Goal: Information Seeking & Learning: Find contact information

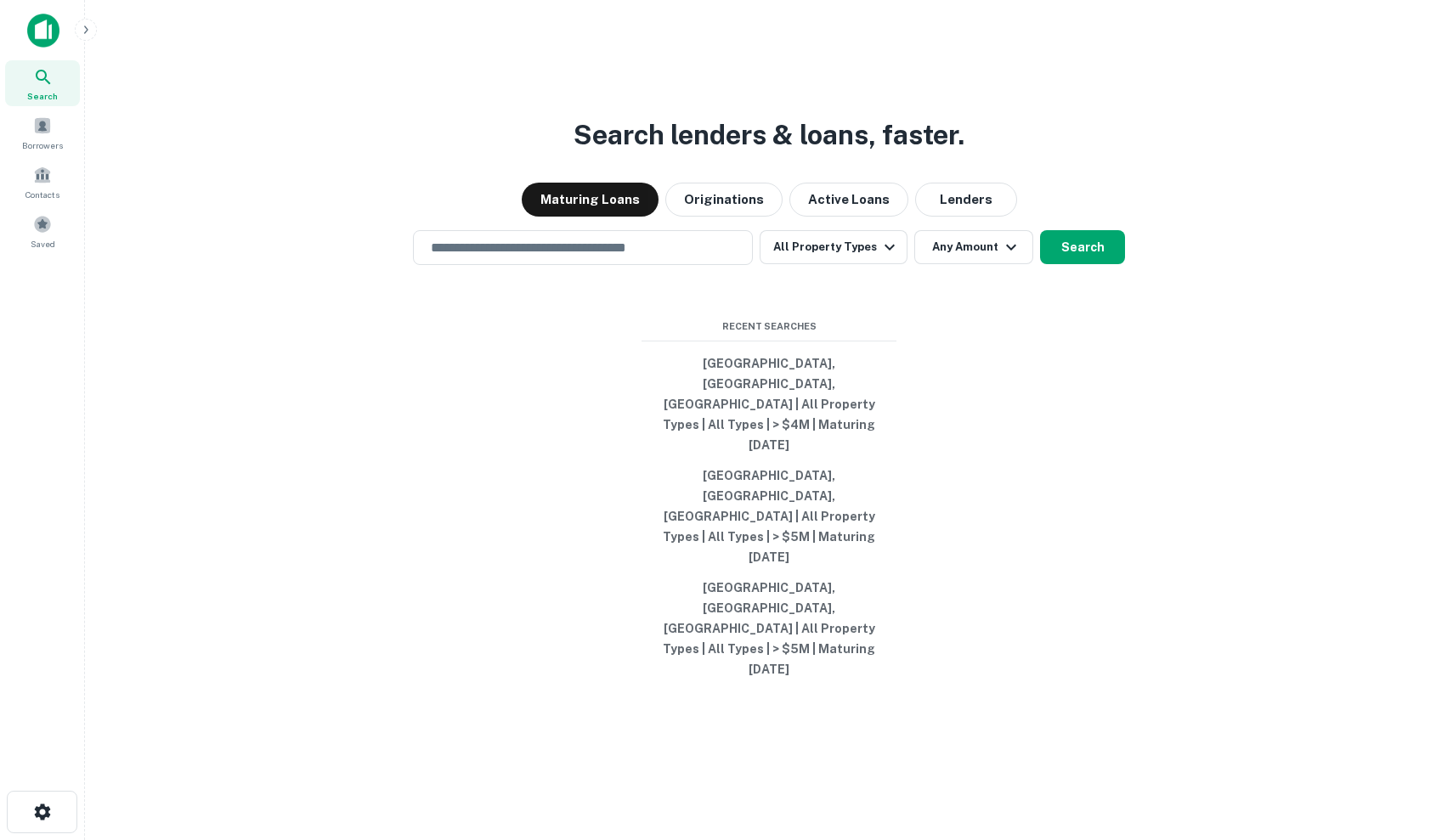
click at [551, 320] on div "Search lenders & loans, faster. Maturing Loans Originations Active Loans Lender…" at bounding box center [769, 461] width 1340 height 840
click at [539, 265] on div "​" at bounding box center [583, 247] width 340 height 35
click at [26, 189] on span "Contacts" at bounding box center [43, 195] width 34 height 14
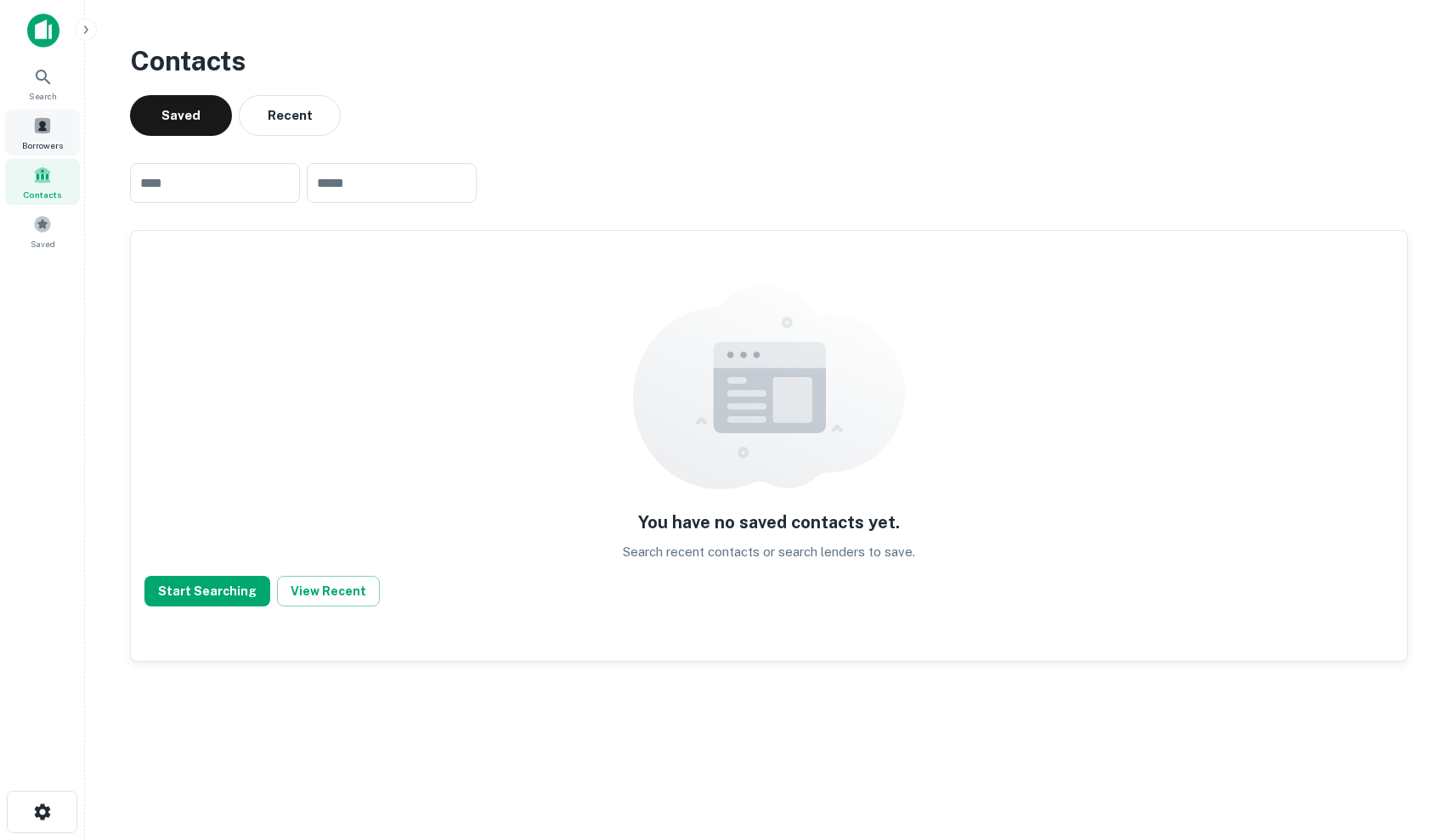
click at [43, 132] on span at bounding box center [43, 126] width 19 height 19
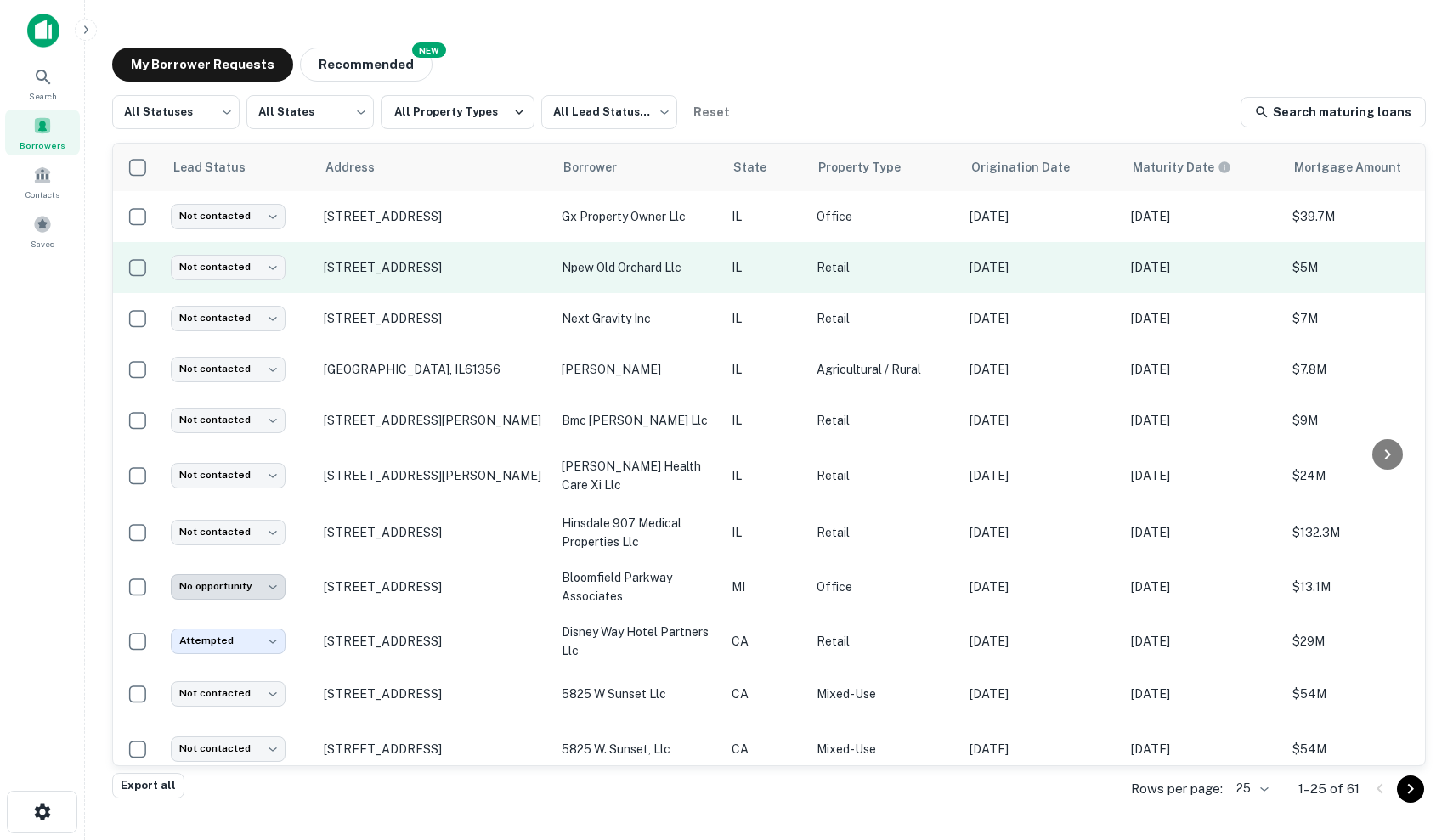
click at [983, 276] on p "[DATE]" at bounding box center [1042, 267] width 144 height 19
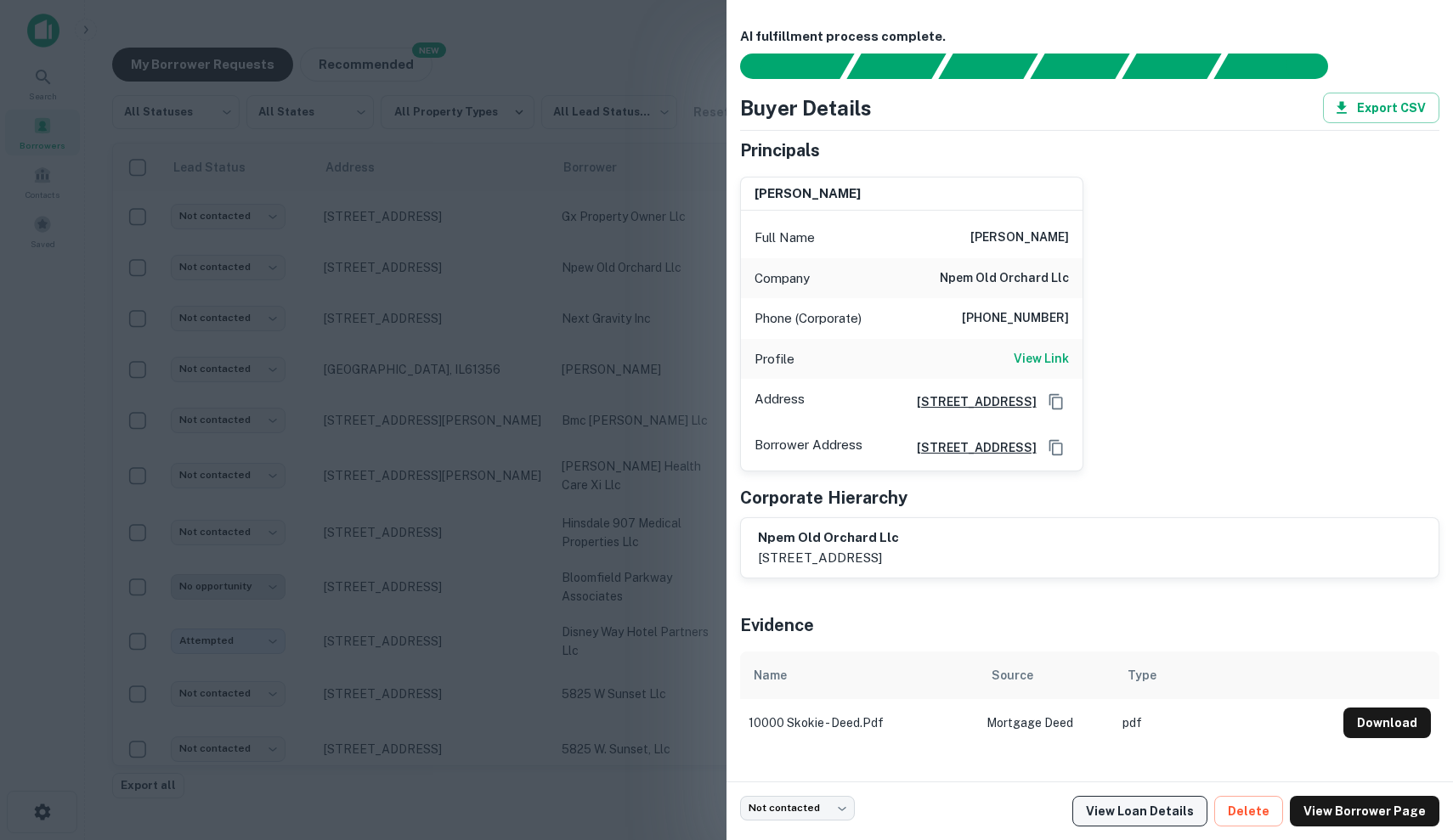
click at [1172, 810] on link "View Loan Details" at bounding box center [1140, 810] width 135 height 31
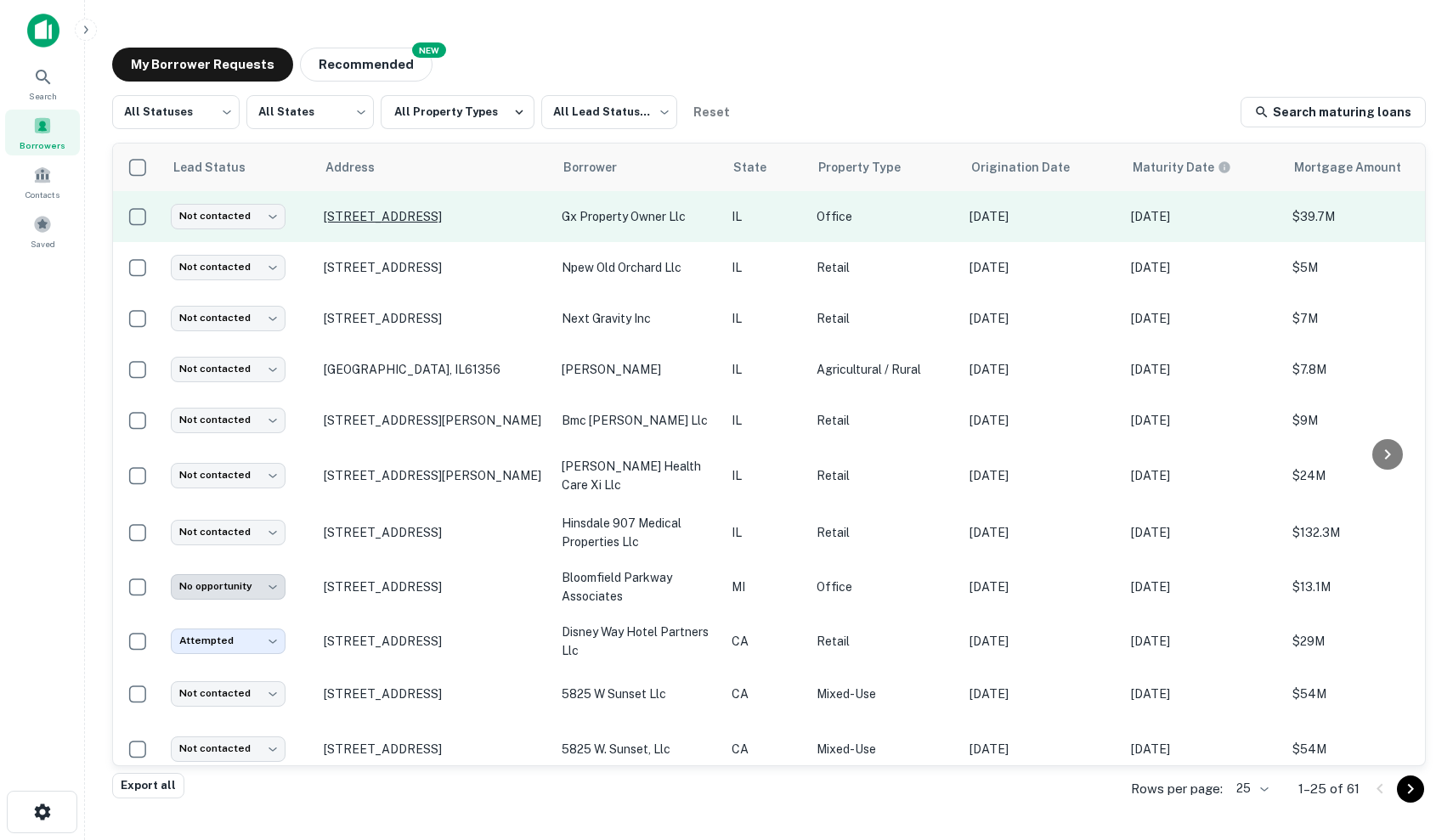
click at [475, 222] on p "[STREET_ADDRESS]" at bounding box center [433, 215] width 220 height 15
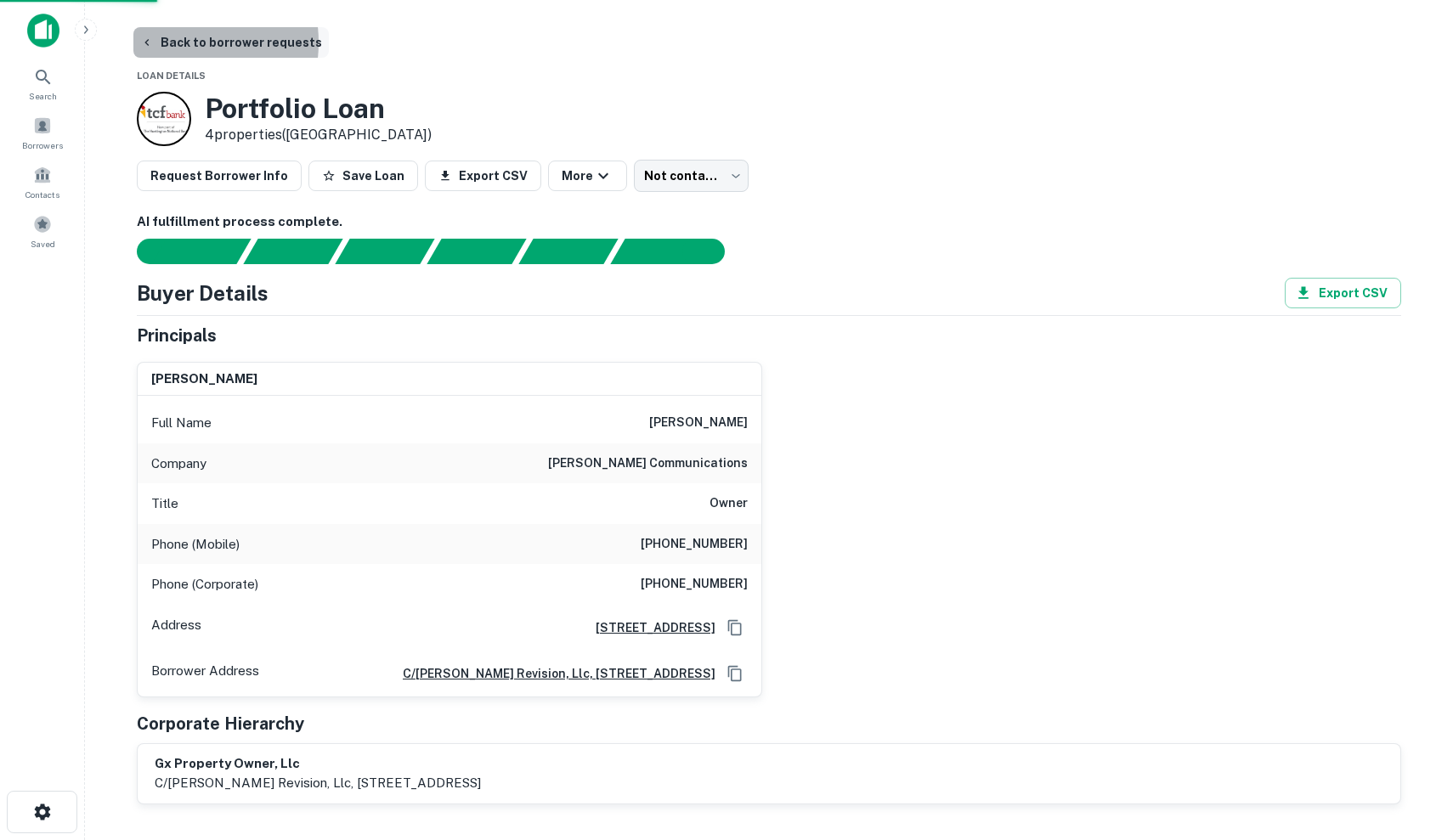
click at [171, 42] on button "Back to borrower requests" at bounding box center [231, 42] width 196 height 31
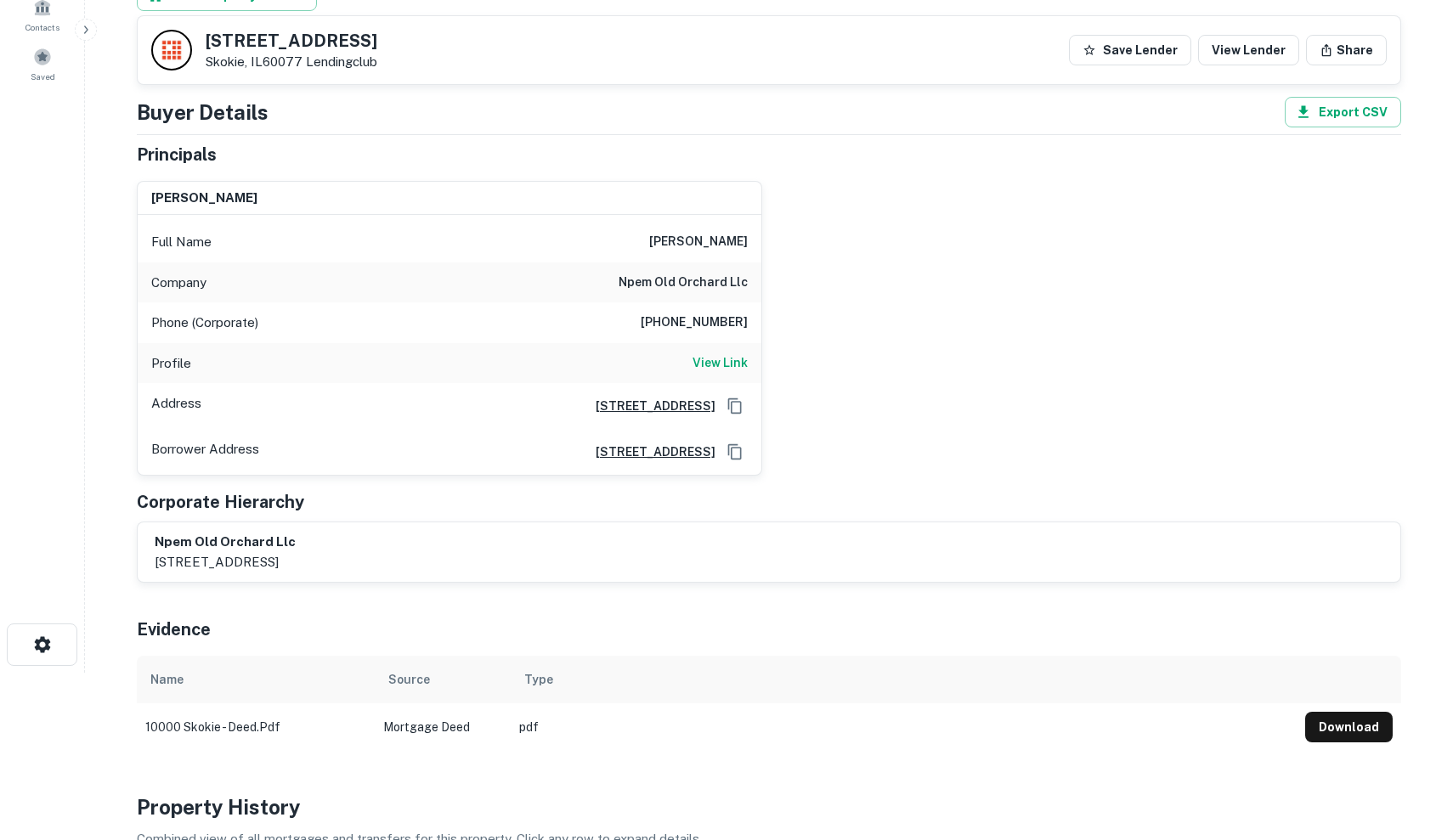
scroll to position [164, 0]
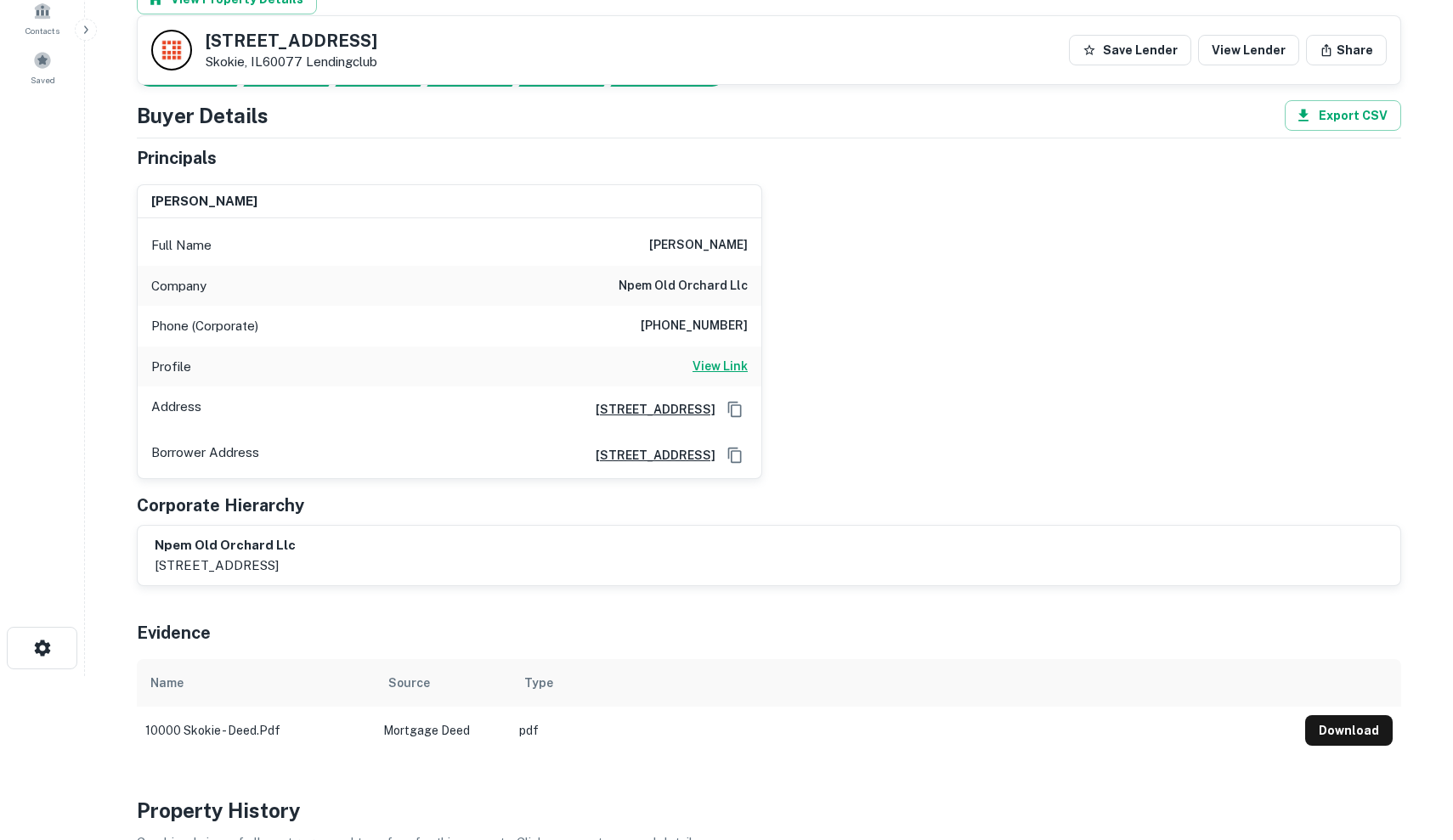
click at [718, 367] on h6 "View Link" at bounding box center [721, 366] width 55 height 19
drag, startPoint x: 656, startPoint y: 324, endPoint x: 813, endPoint y: 323, distance: 157.0
click at [813, 323] on div "peter eisenberg Full Name peter eisenberg Company npem old orchard llc Phone (C…" at bounding box center [762, 325] width 1278 height 309
copy h6 "(847) 349-4540"
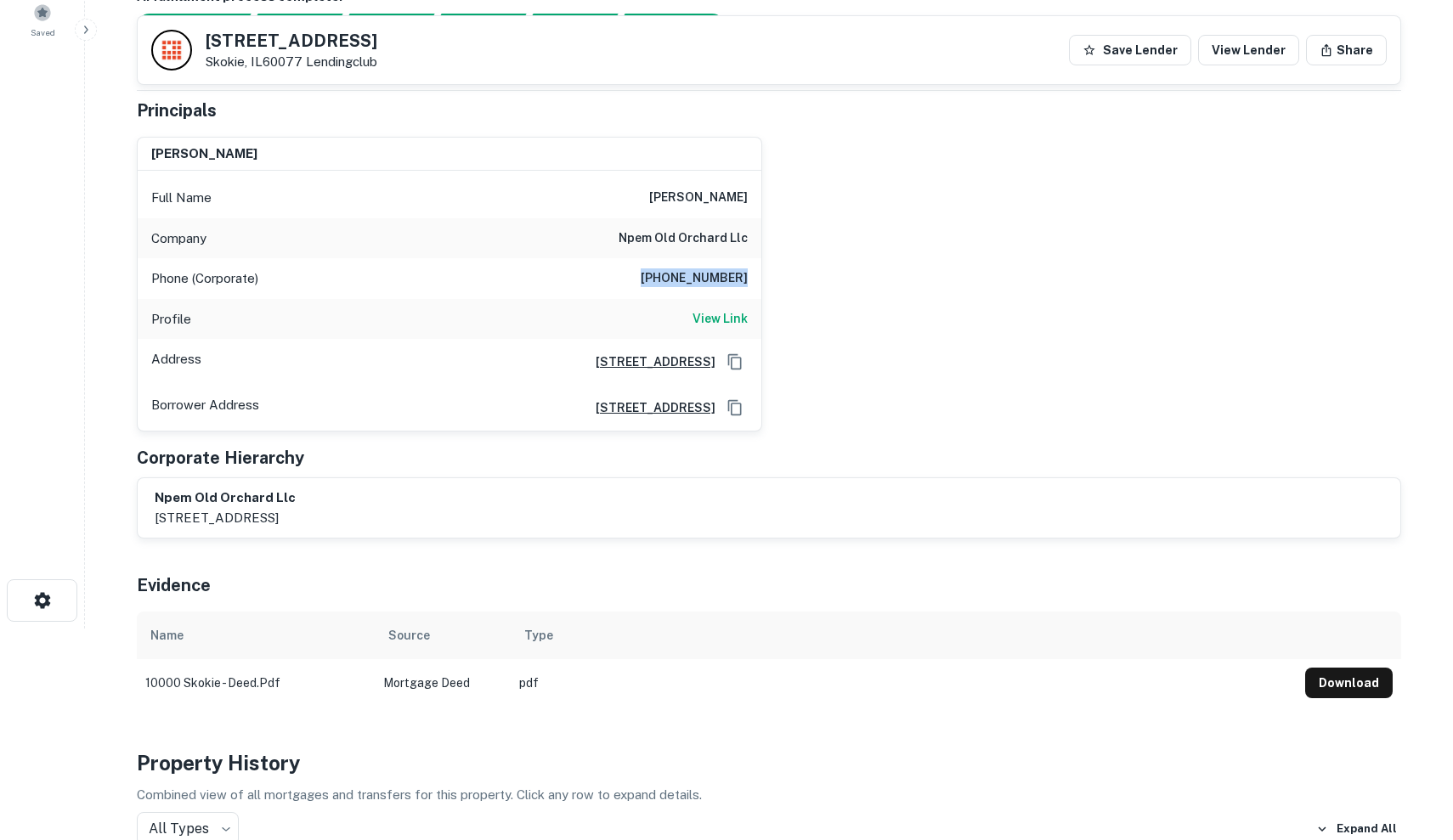
scroll to position [239, 0]
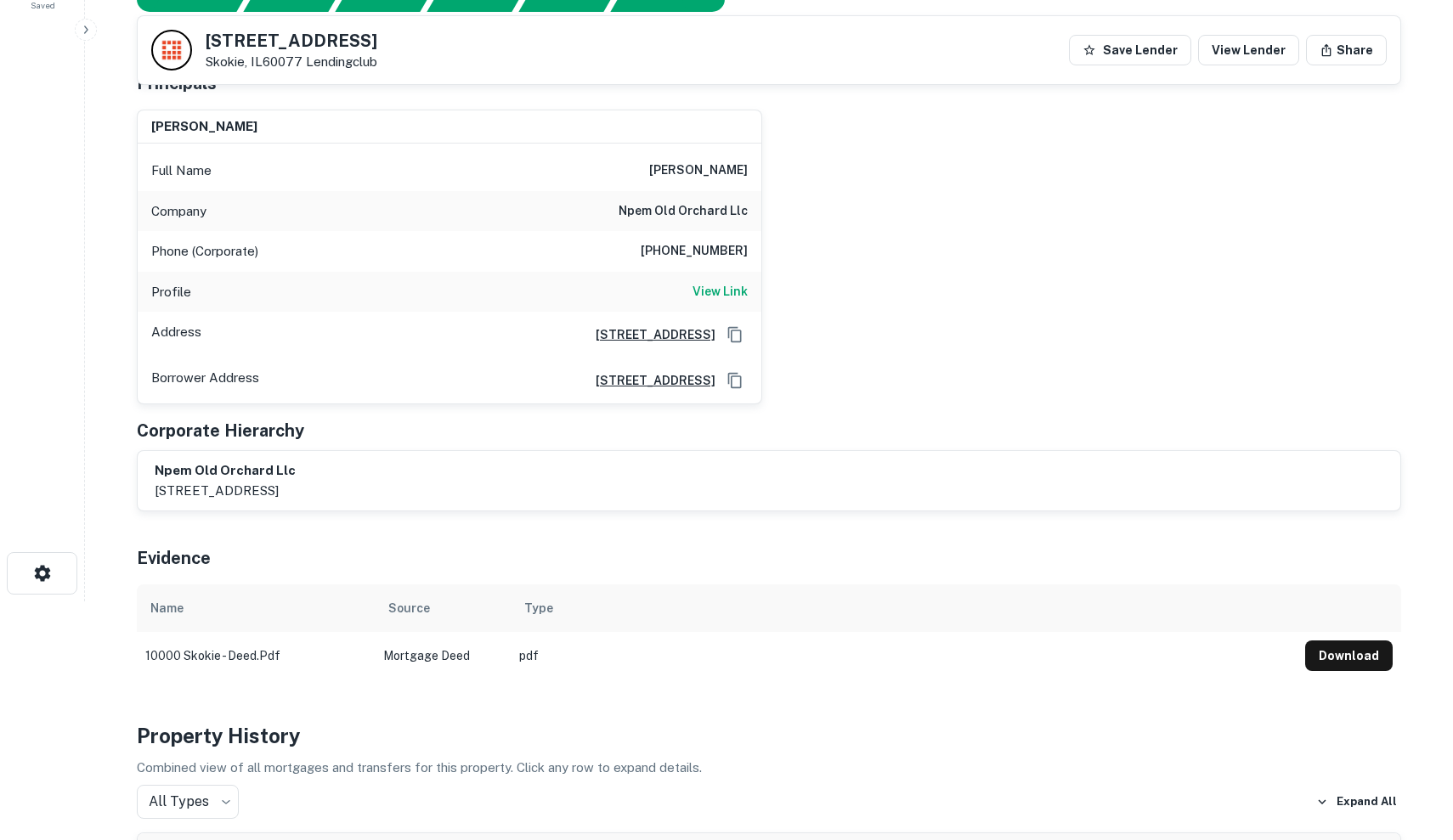
click at [299, 273] on div "Profile View Link" at bounding box center [449, 292] width 624 height 41
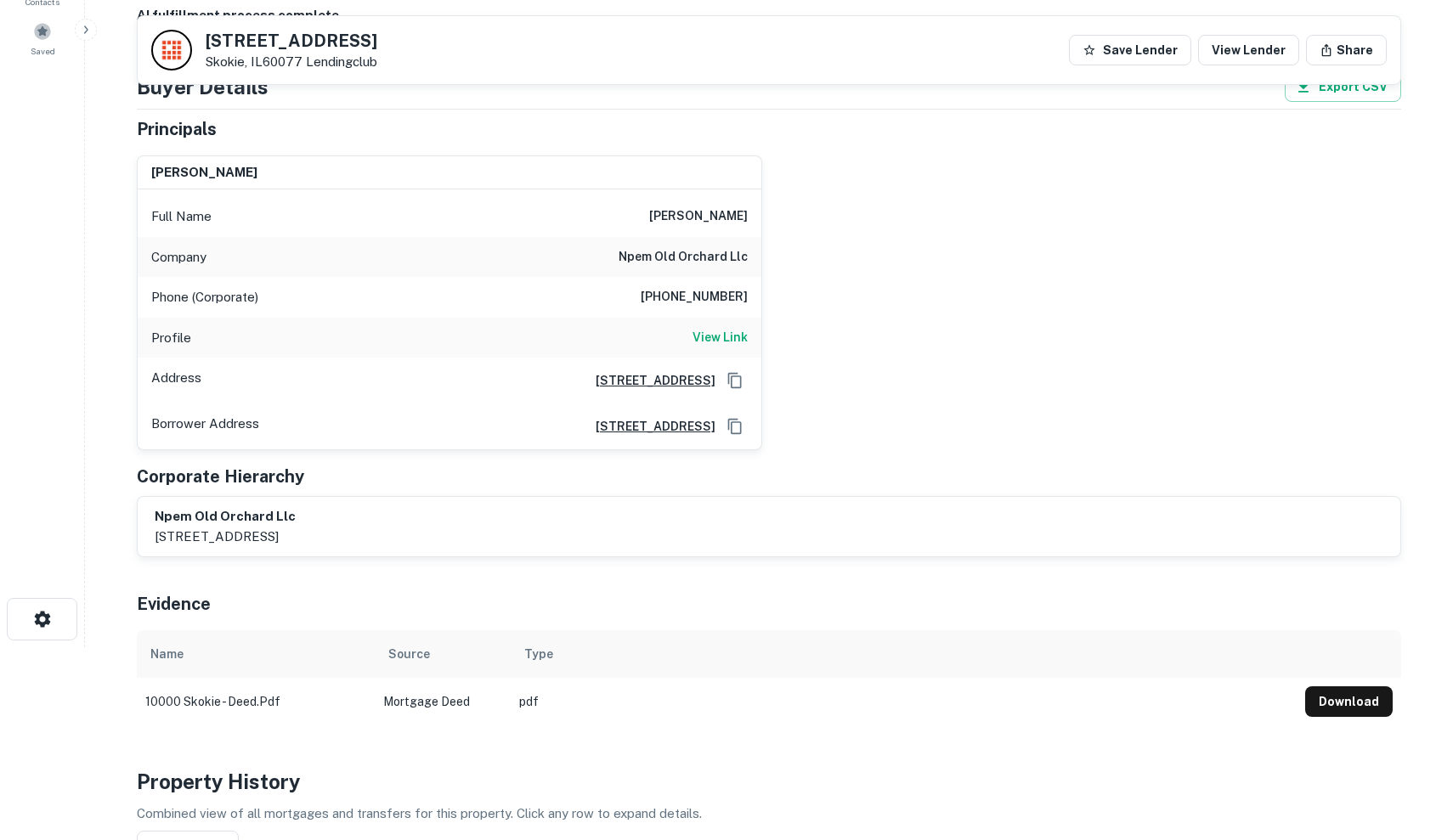
scroll to position [182, 0]
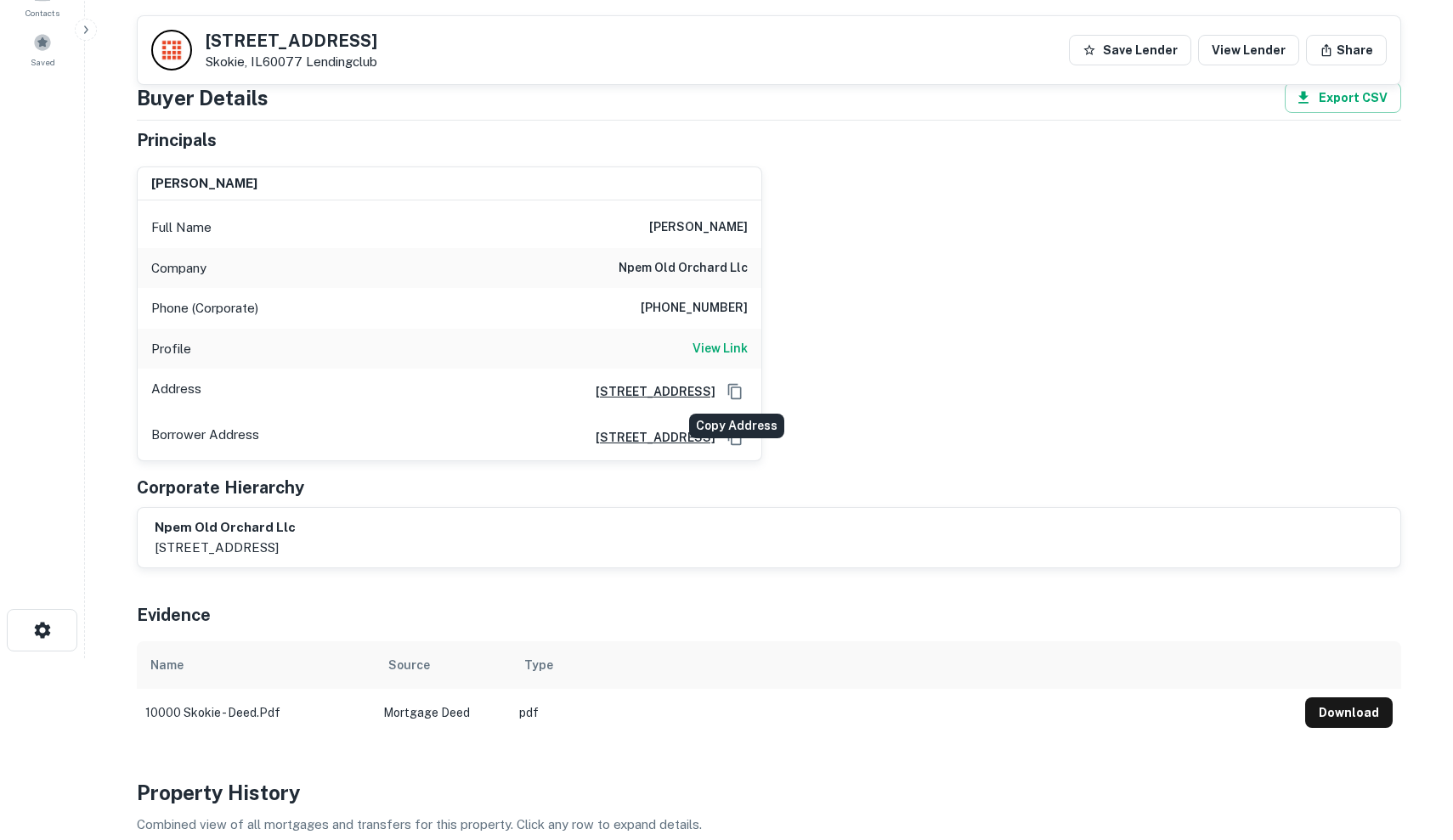
click at [738, 387] on icon "Copy Address" at bounding box center [734, 391] width 17 height 17
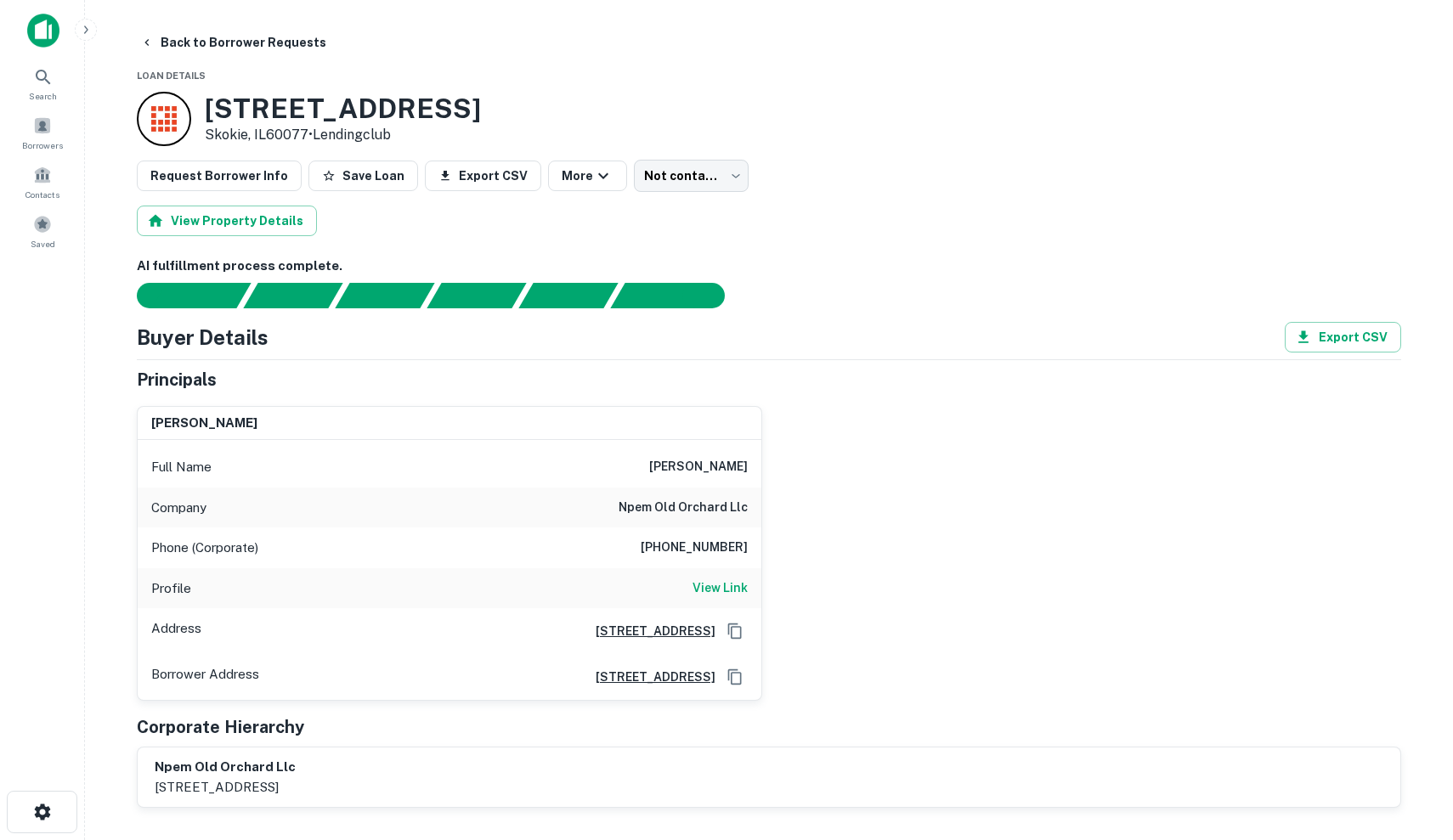
scroll to position [0, 0]
click at [716, 330] on div "Buyer Details Export CSV" at bounding box center [768, 337] width 1264 height 31
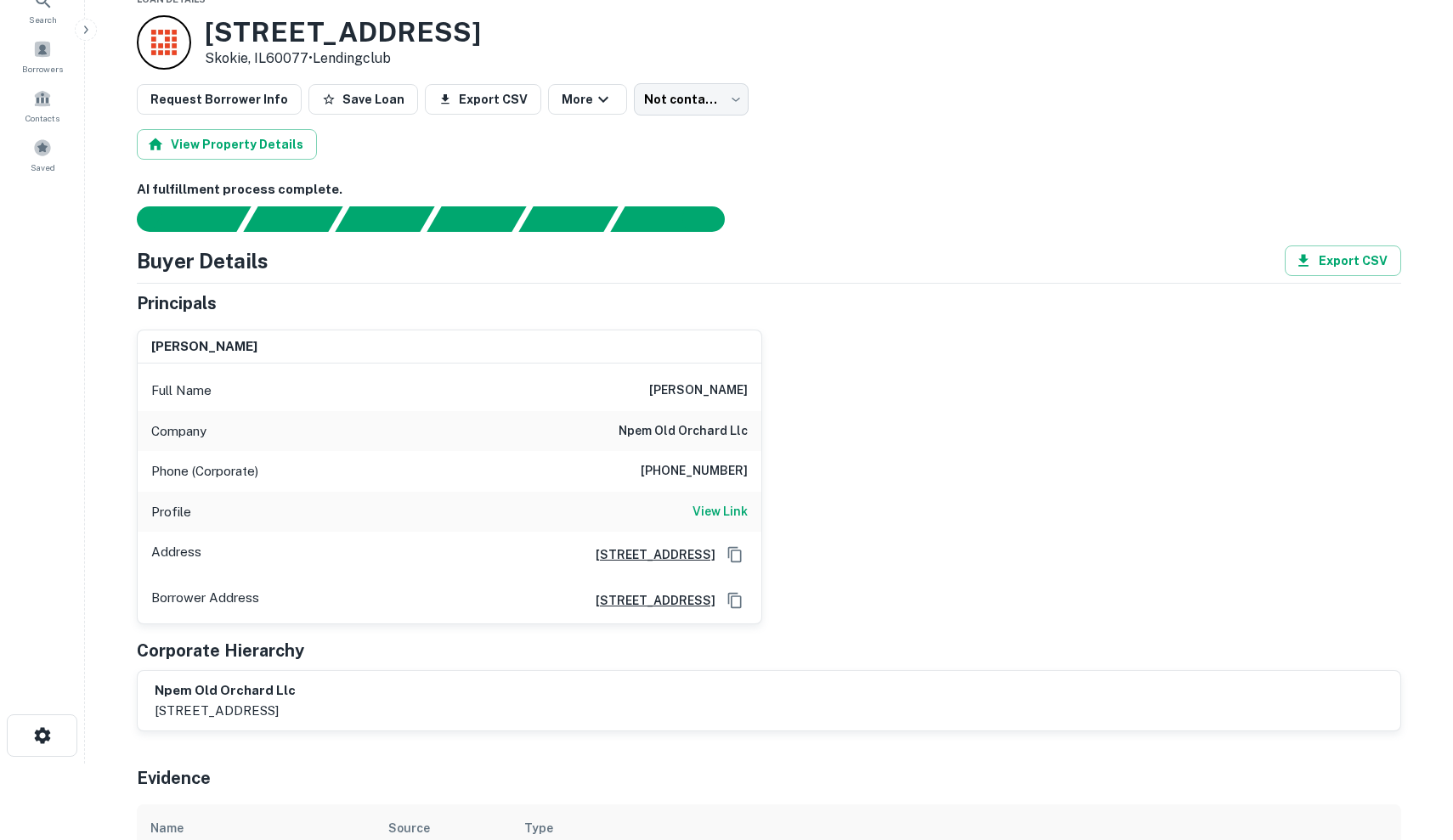
scroll to position [137, 0]
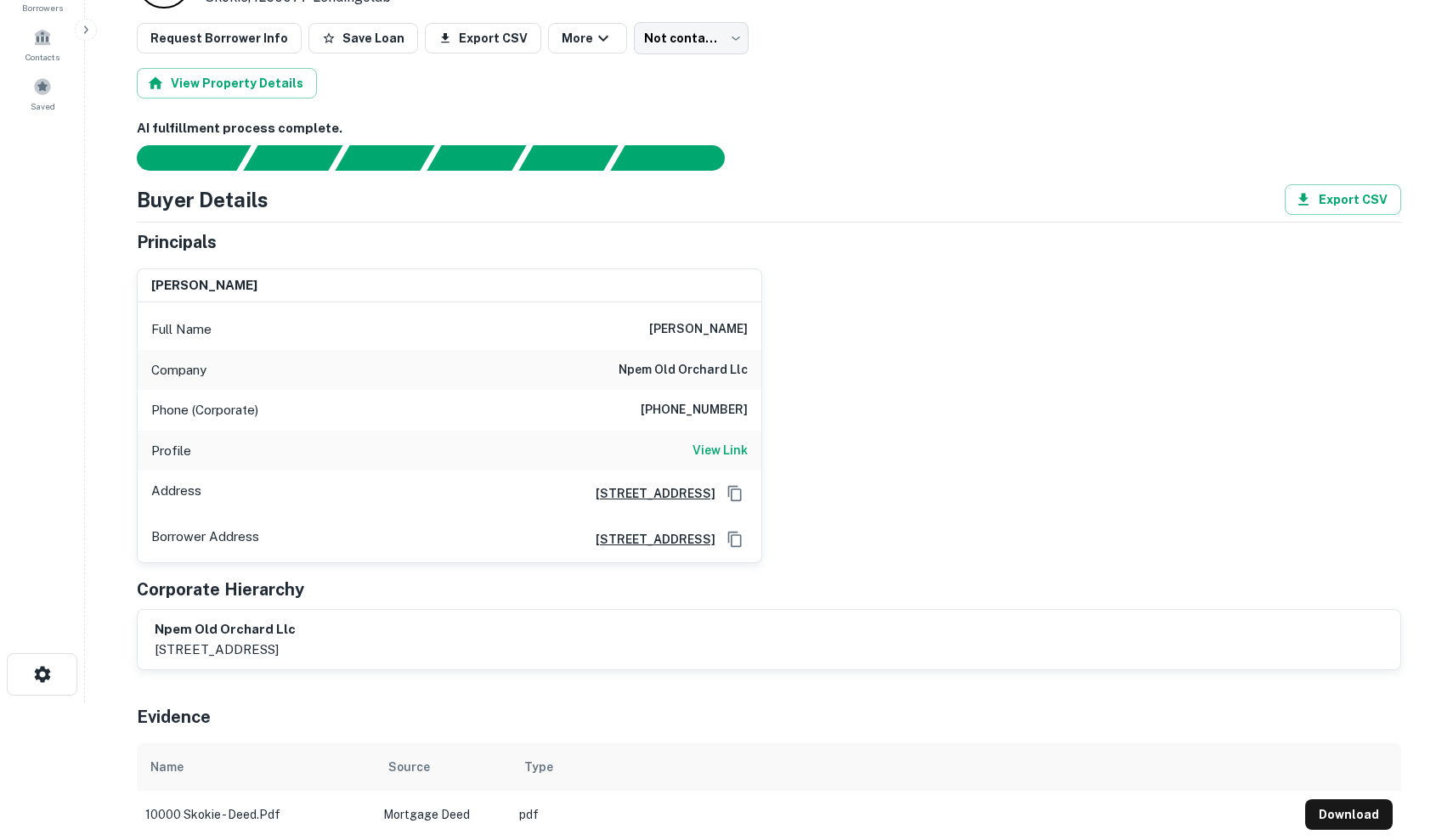
drag, startPoint x: 651, startPoint y: 323, endPoint x: 770, endPoint y: 336, distance: 119.7
click at [770, 336] on div "peter eisenberg Full Name peter eisenberg Company npem old orchard llc Phone (C…" at bounding box center [762, 409] width 1278 height 309
drag, startPoint x: 651, startPoint y: 402, endPoint x: 761, endPoint y: 402, distance: 110.0
click at [761, 402] on div "peter eisenberg Full Name peter eisenberg Company npem old orchard llc Phone (C…" at bounding box center [449, 416] width 626 height 295
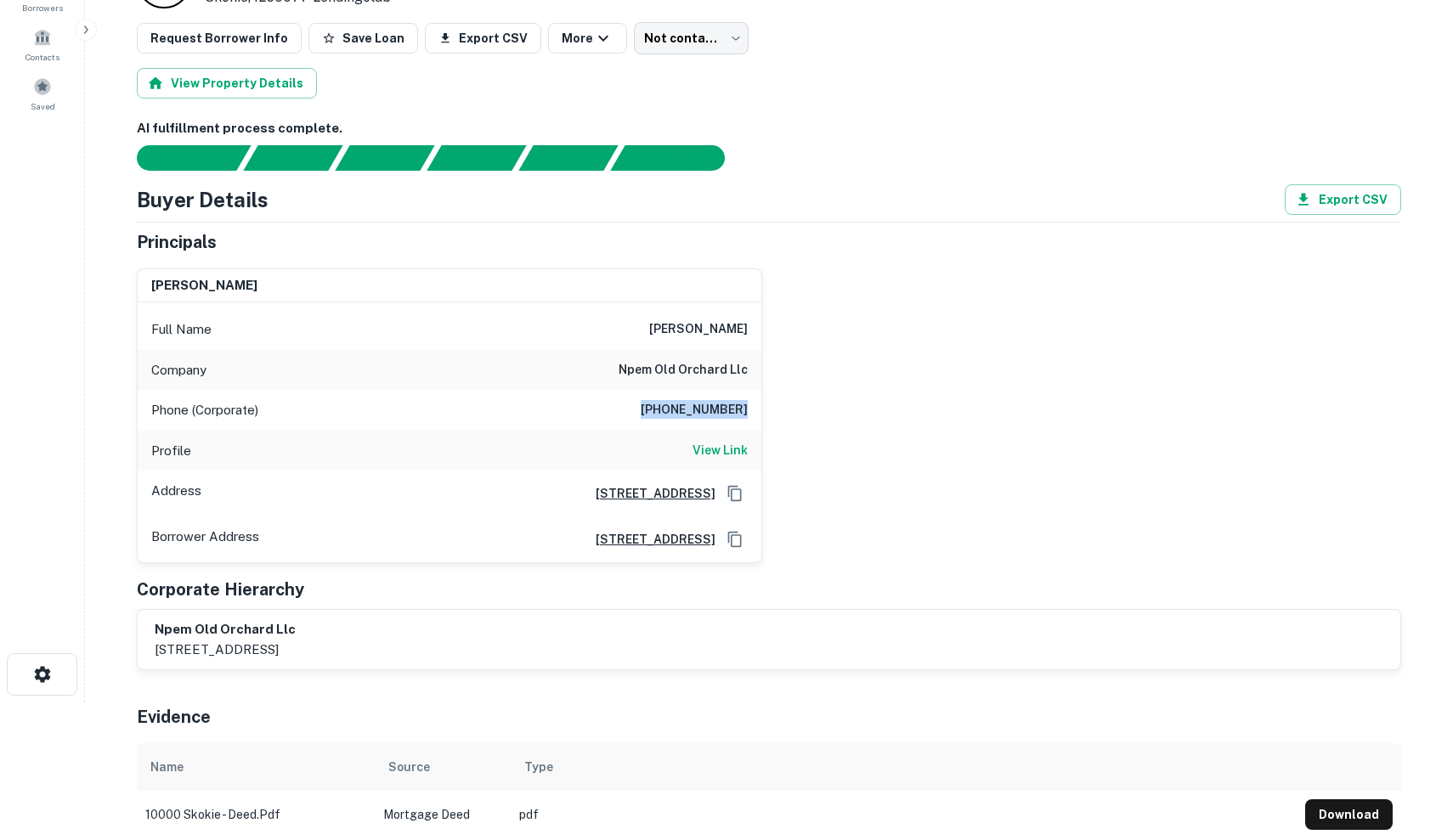
copy h6 "(847) 349-4540"
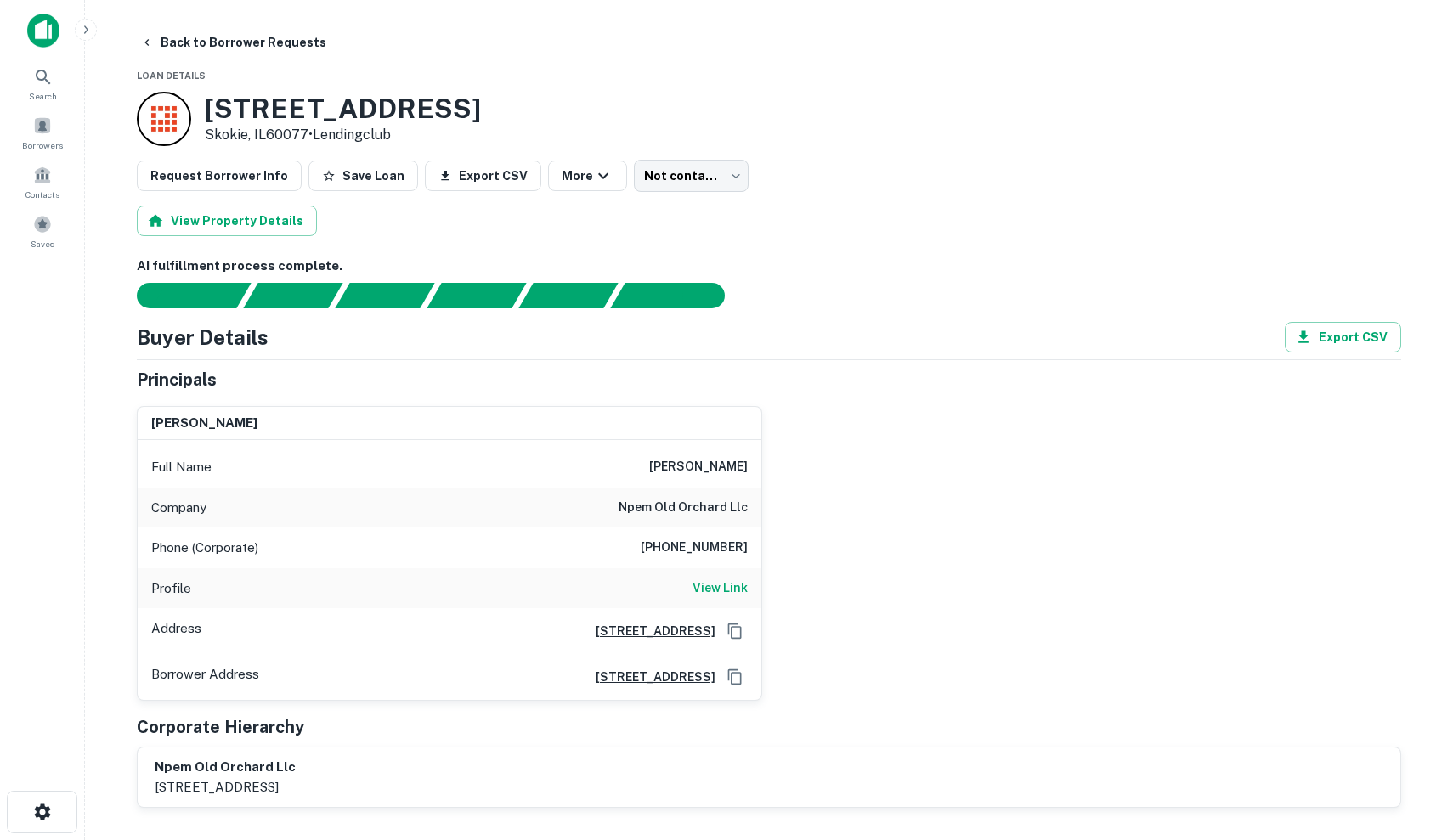
scroll to position [0, 0]
drag, startPoint x: 661, startPoint y: 546, endPoint x: 797, endPoint y: 546, distance: 136.0
click at [797, 546] on div "peter eisenberg Full Name peter eisenberg Company npem old orchard llc Phone (C…" at bounding box center [762, 546] width 1278 height 309
click at [723, 580] on h6 "View Link" at bounding box center [721, 587] width 55 height 19
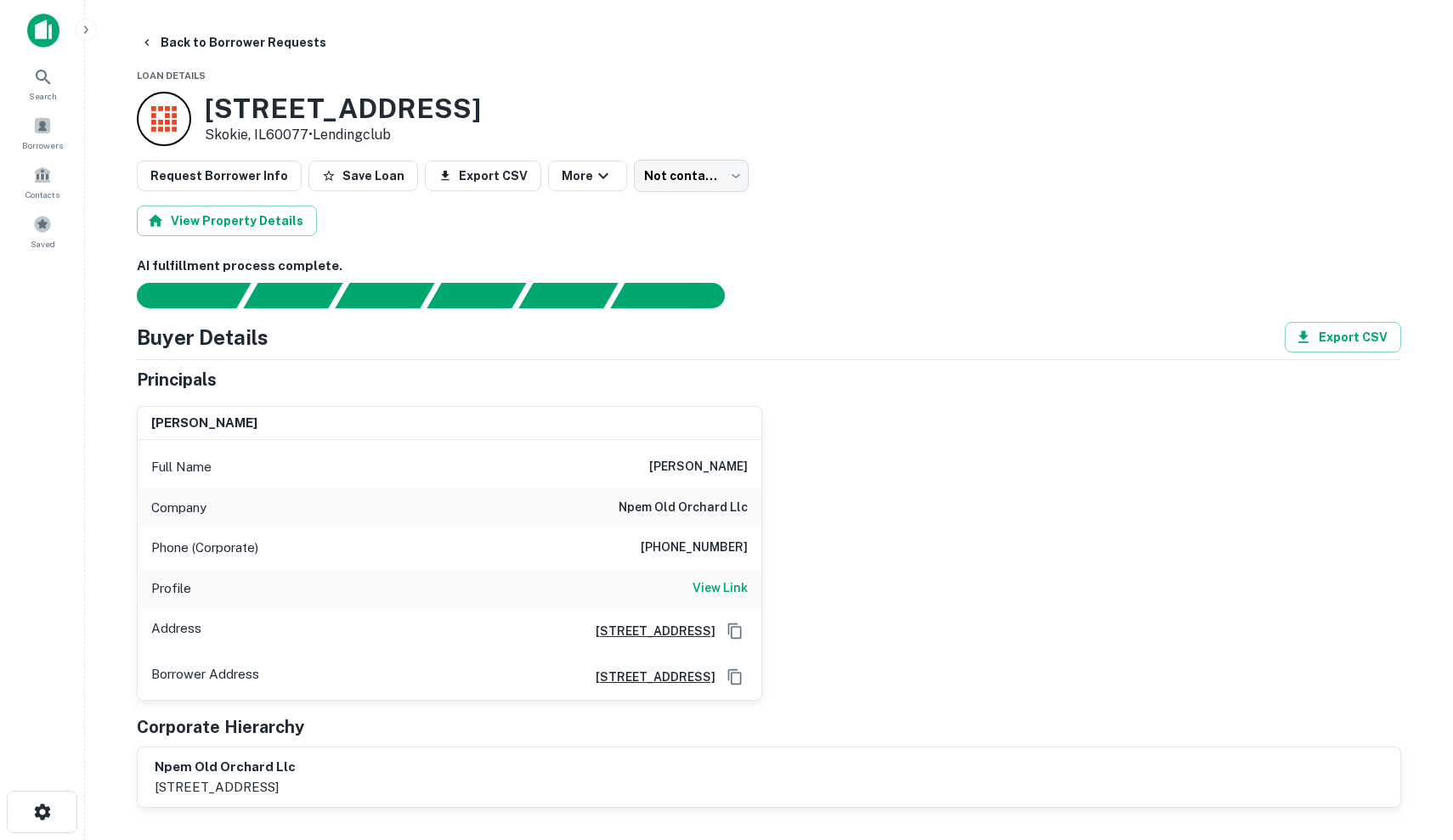
click at [844, 390] on div "Principals" at bounding box center [768, 379] width 1264 height 26
click at [133, 41] on button "Back to Borrower Requests" at bounding box center [233, 42] width 200 height 31
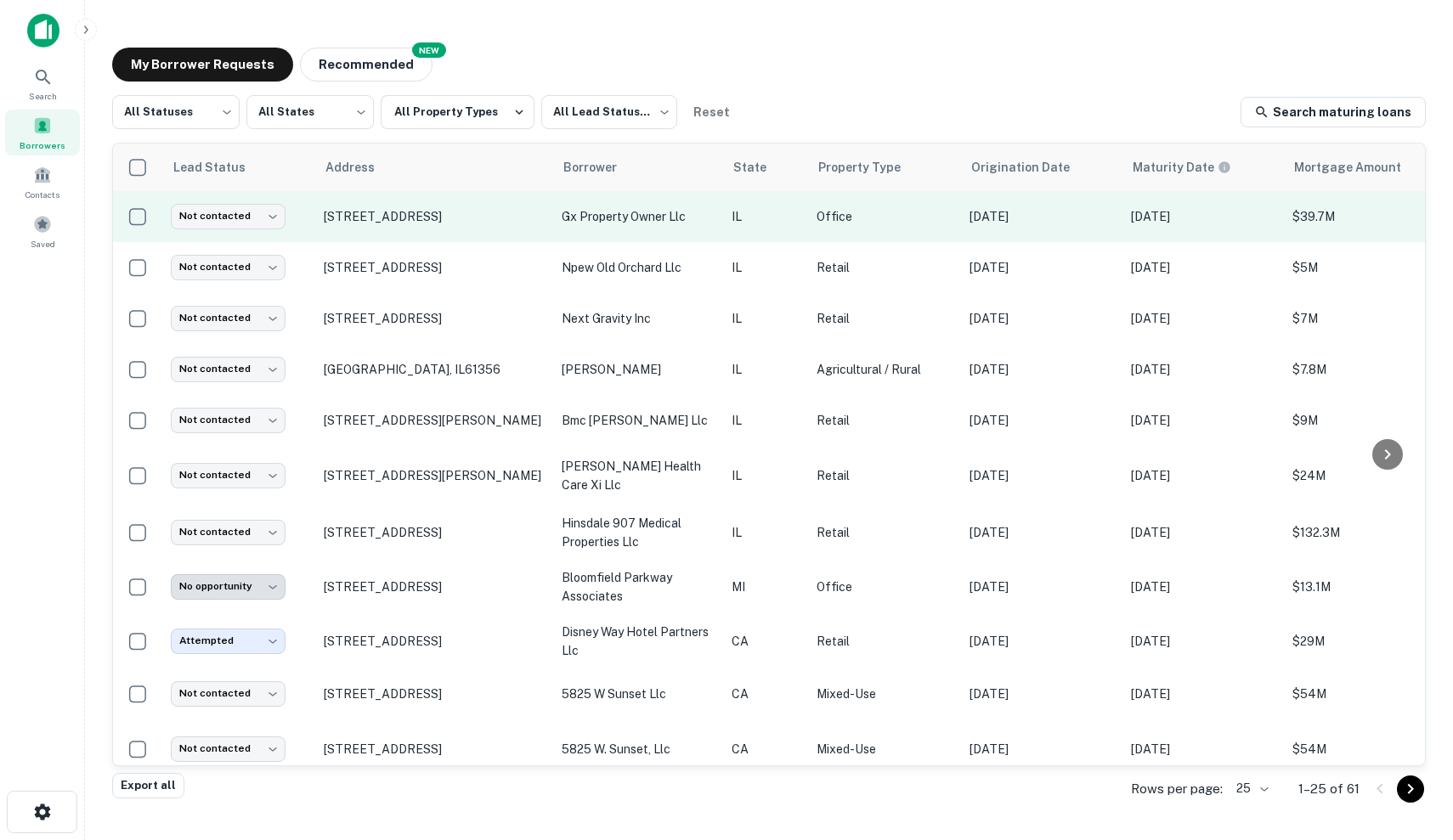
click at [923, 226] on td "Office" at bounding box center [884, 216] width 153 height 51
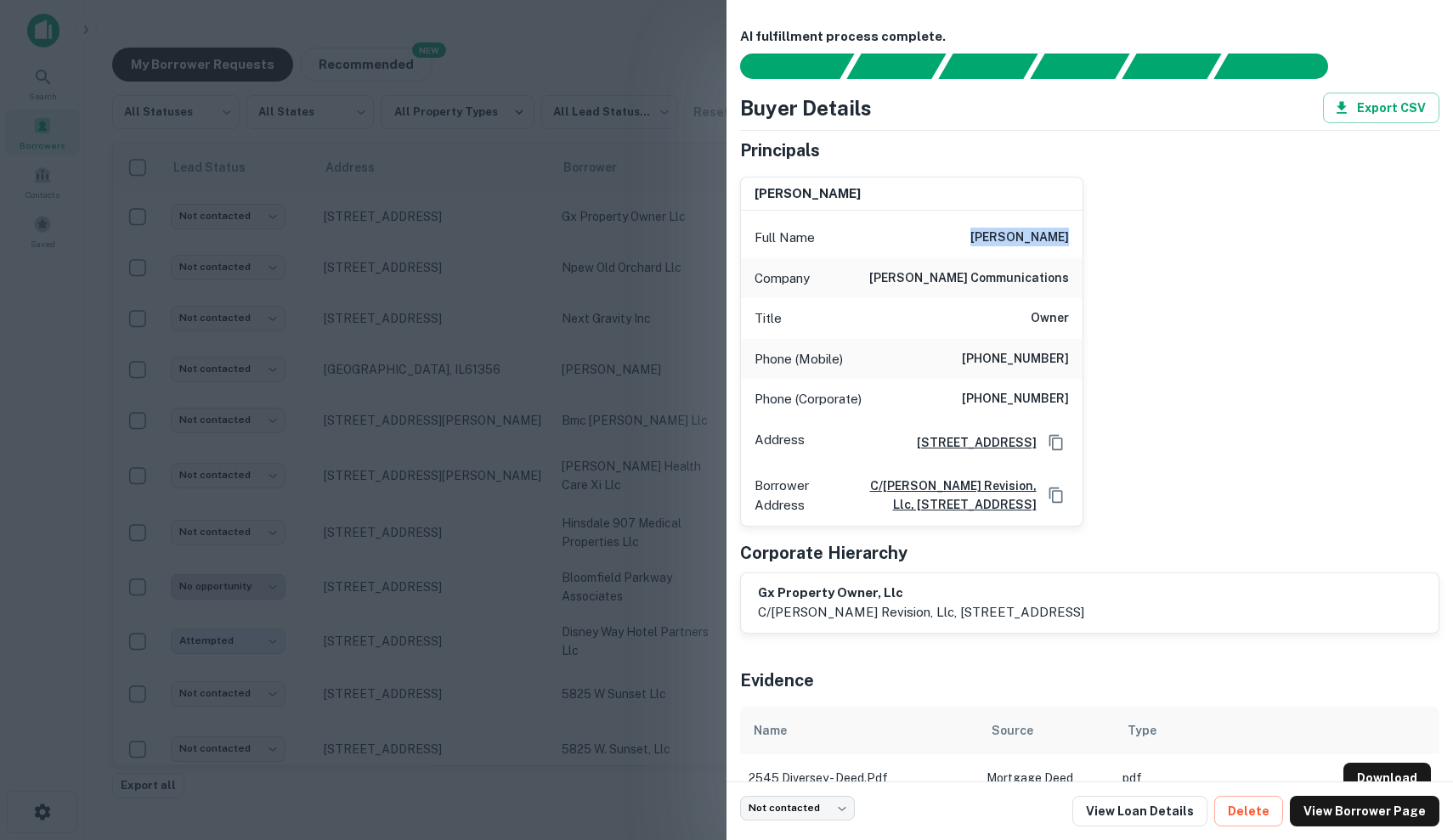
drag, startPoint x: 981, startPoint y: 230, endPoint x: 1050, endPoint y: 253, distance: 72.7
click at [1050, 253] on div "Full Name [PERSON_NAME]" at bounding box center [912, 237] width 342 height 41
click at [1050, 253] on div "Full Name david w. baum" at bounding box center [912, 237] width 342 height 41
click at [1177, 818] on link "View Loan Details" at bounding box center [1140, 810] width 135 height 31
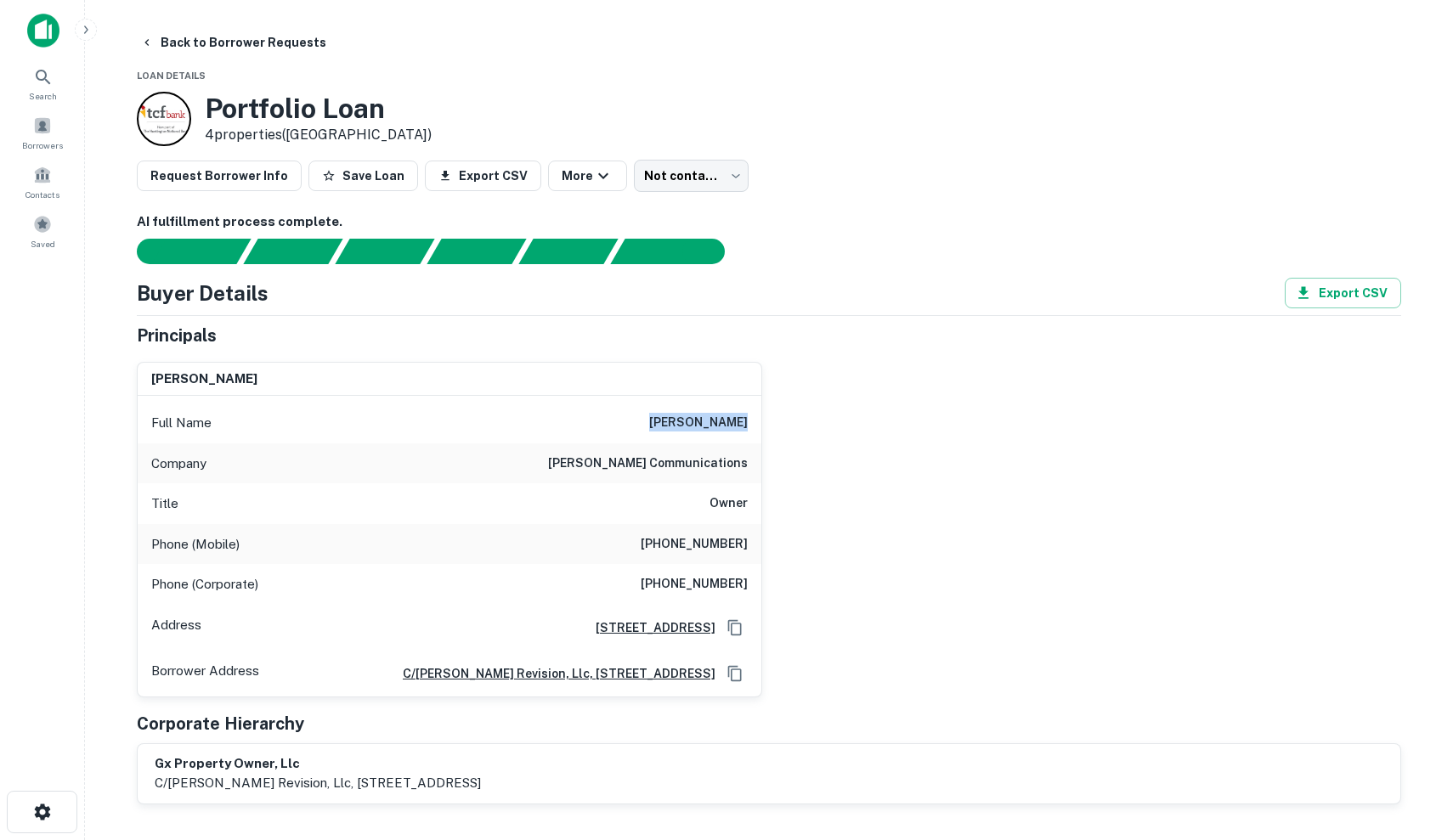
drag, startPoint x: 658, startPoint y: 417, endPoint x: 762, endPoint y: 422, distance: 104.1
click at [762, 422] on div "david w. baum Full Name david w. baum Company david baum communications Title O…" at bounding box center [762, 522] width 1278 height 349
copy h6 "david w. baum"
click at [642, 323] on div "Principals" at bounding box center [768, 336] width 1264 height 26
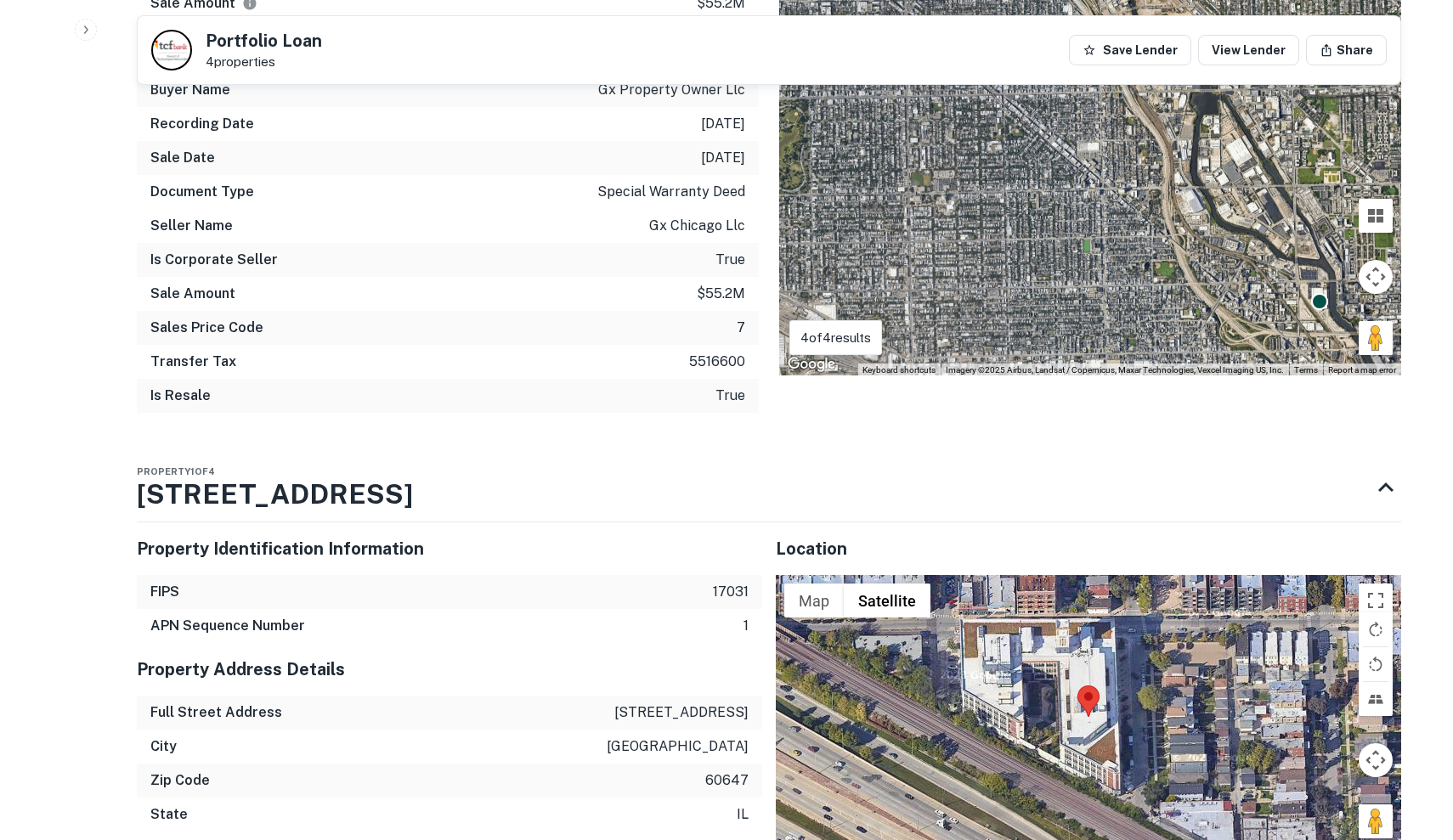
scroll to position [1834, 0]
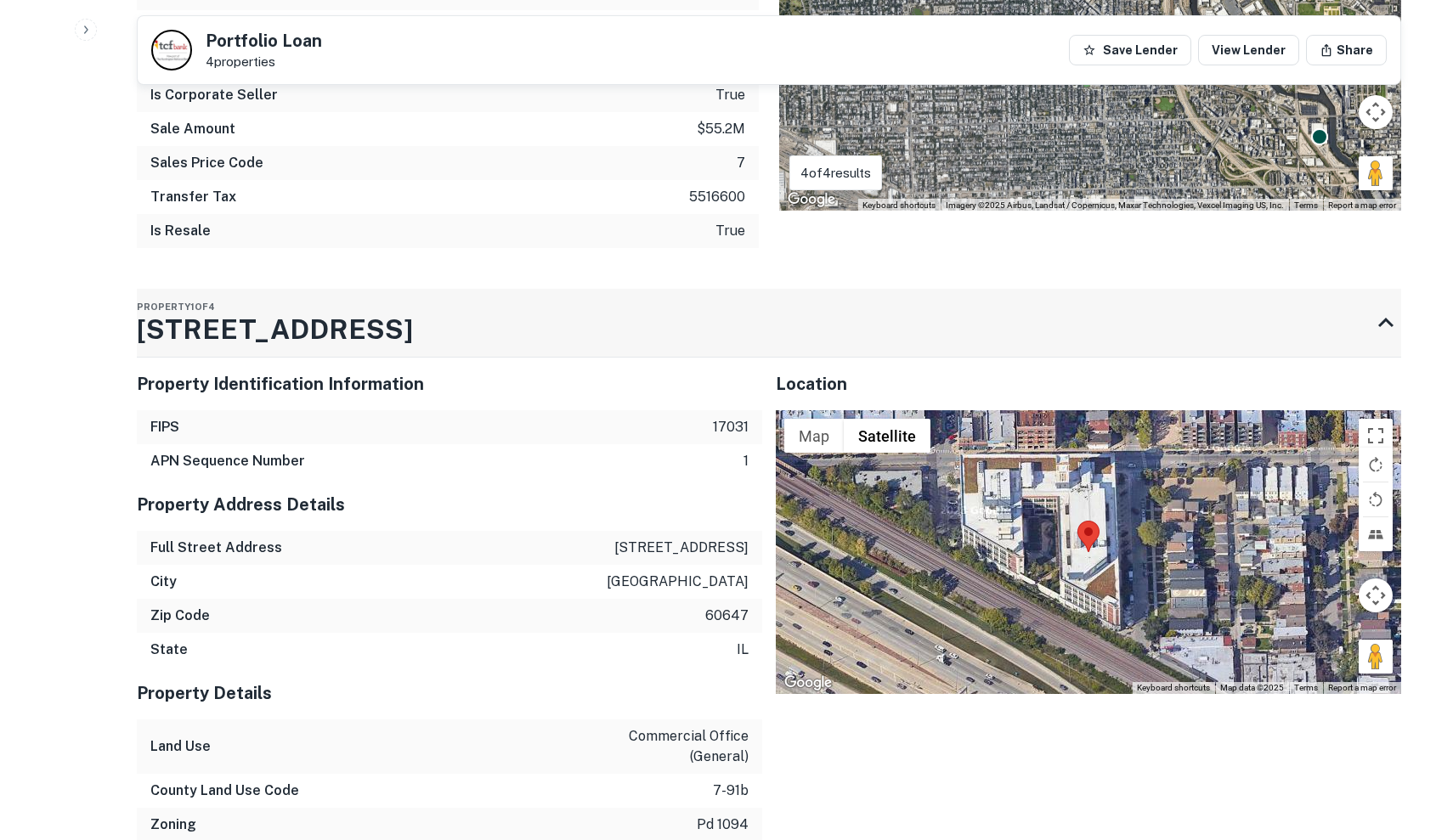
click at [600, 345] on div "Property 1 of 4 2545 W DIVERSEY AVE" at bounding box center [753, 322] width 1234 height 68
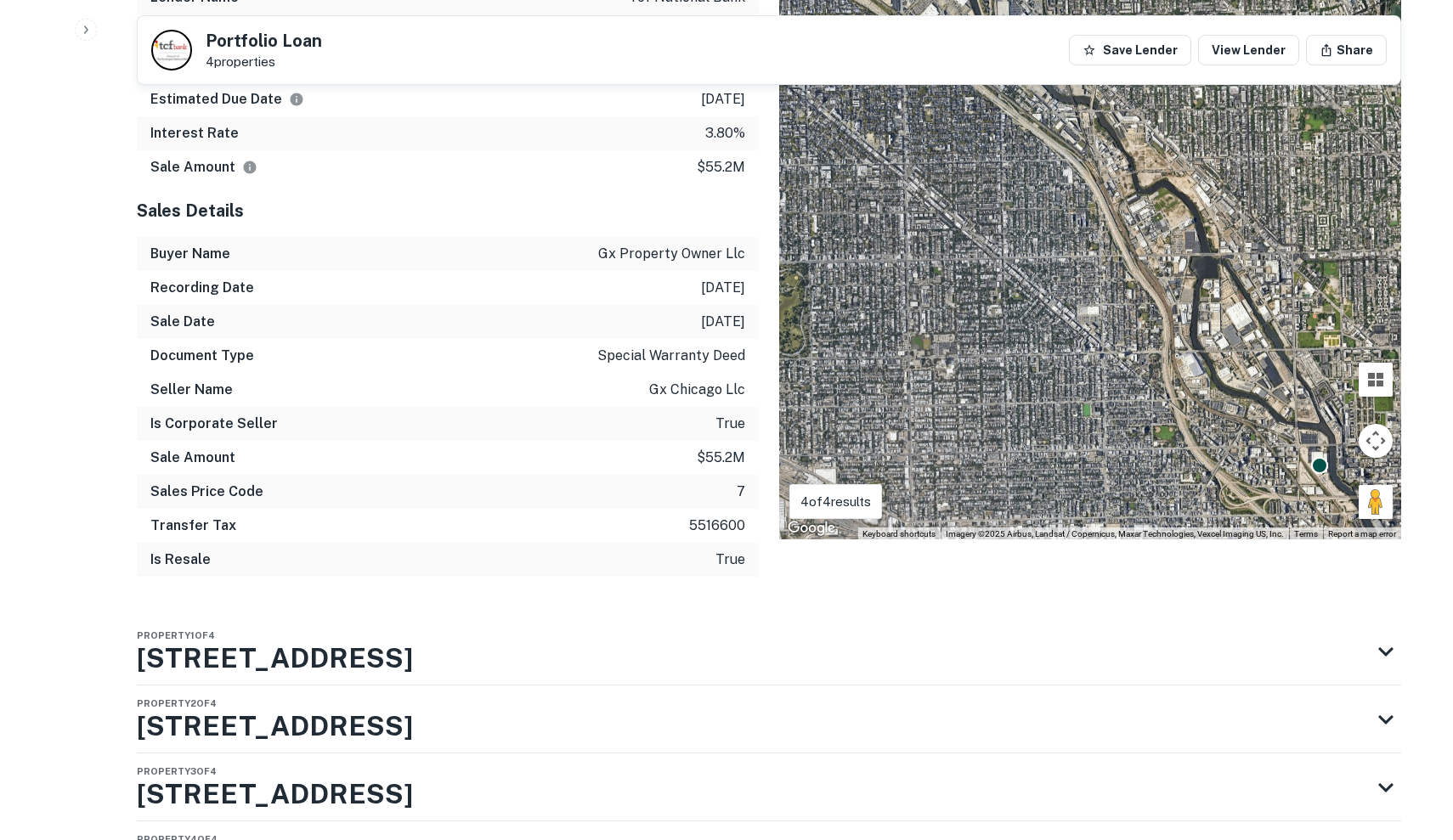
scroll to position [1516, 0]
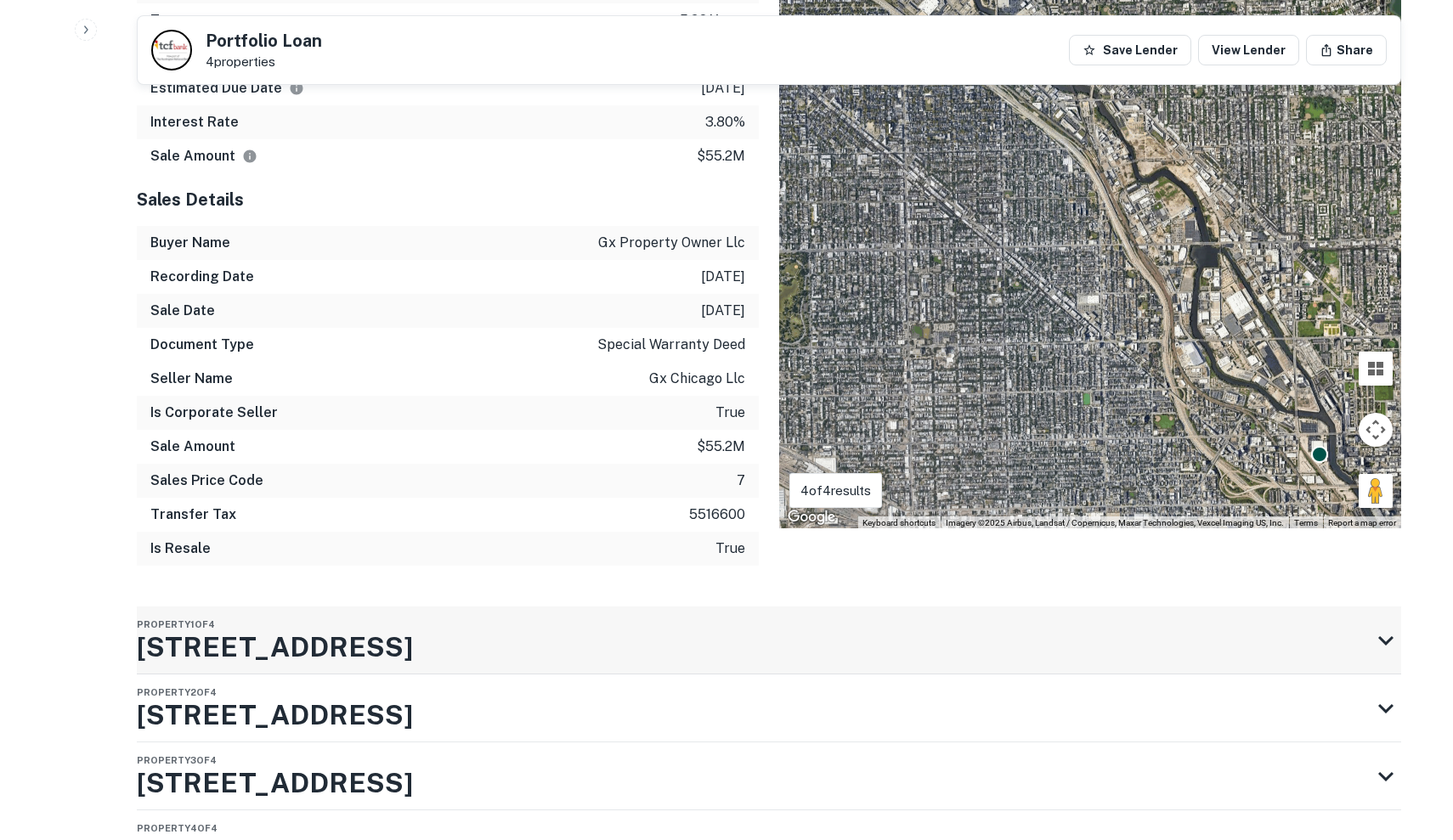
click at [592, 644] on div "Property 1 of 4 2545 W DIVERSEY AVE" at bounding box center [753, 640] width 1234 height 68
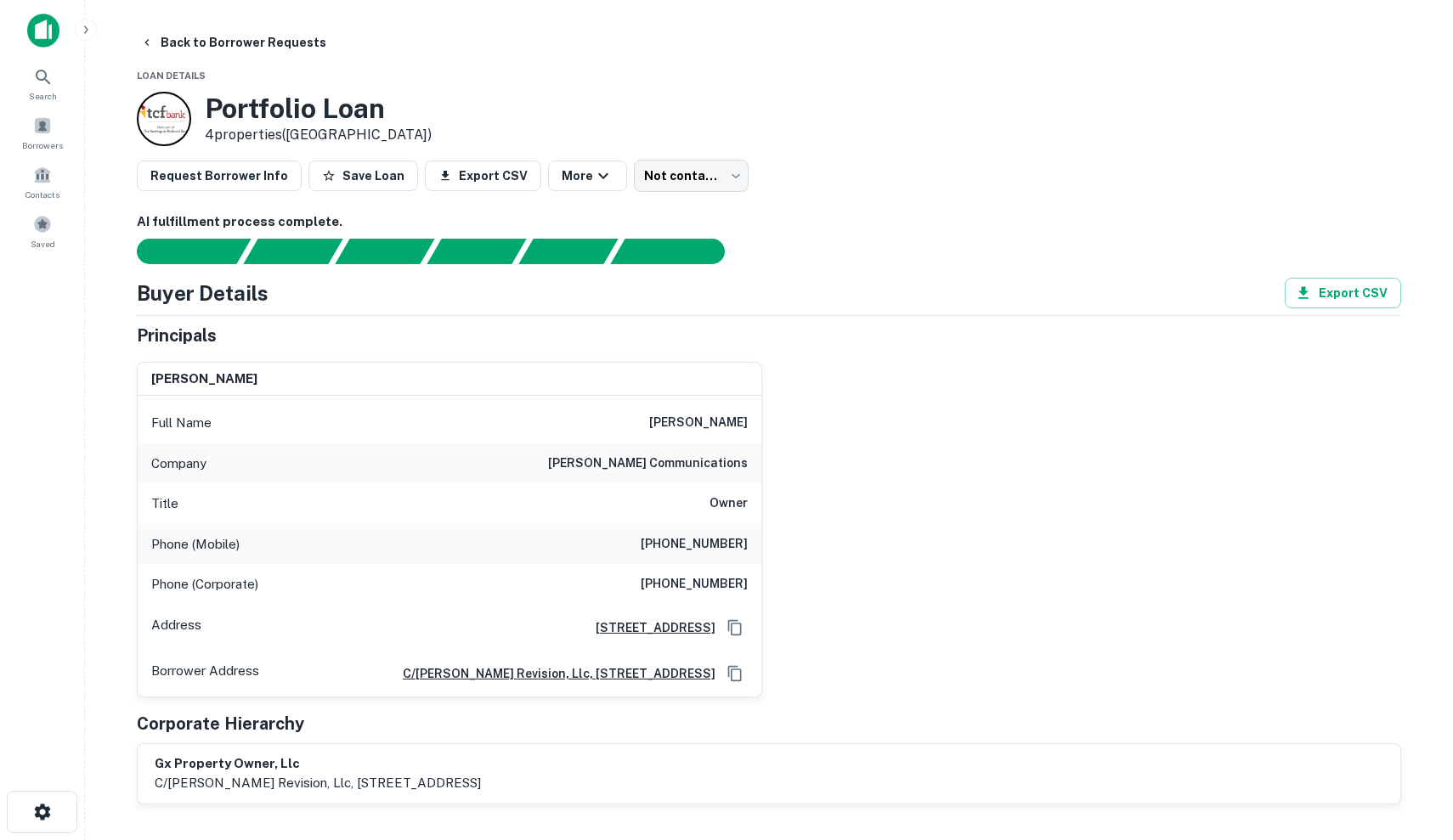
scroll to position [0, 0]
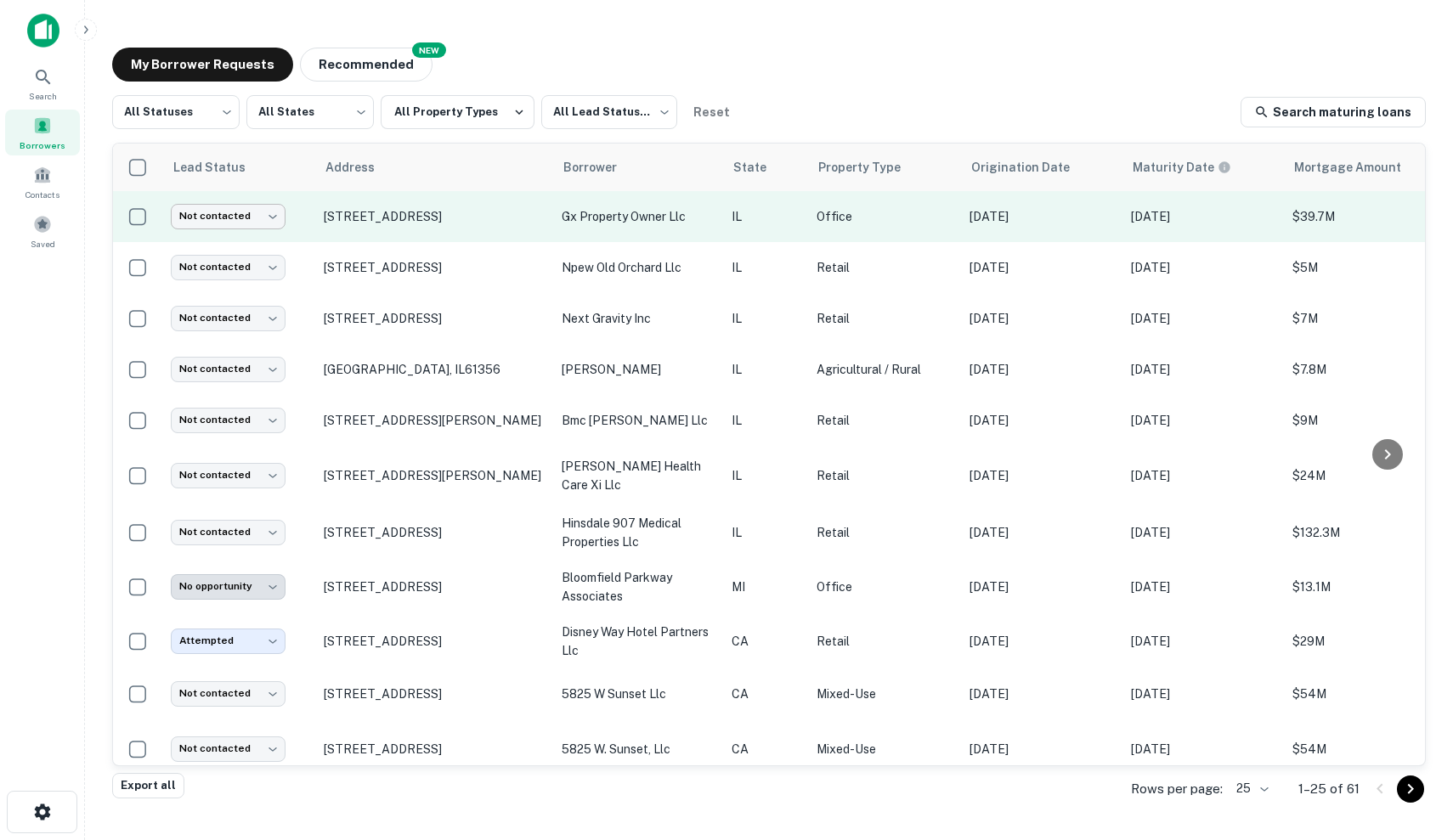
click at [231, 220] on body "Search Borrowers Contacts Saved My Borrower Requests NEW Recommended All Status…" at bounding box center [726, 420] width 1453 height 840
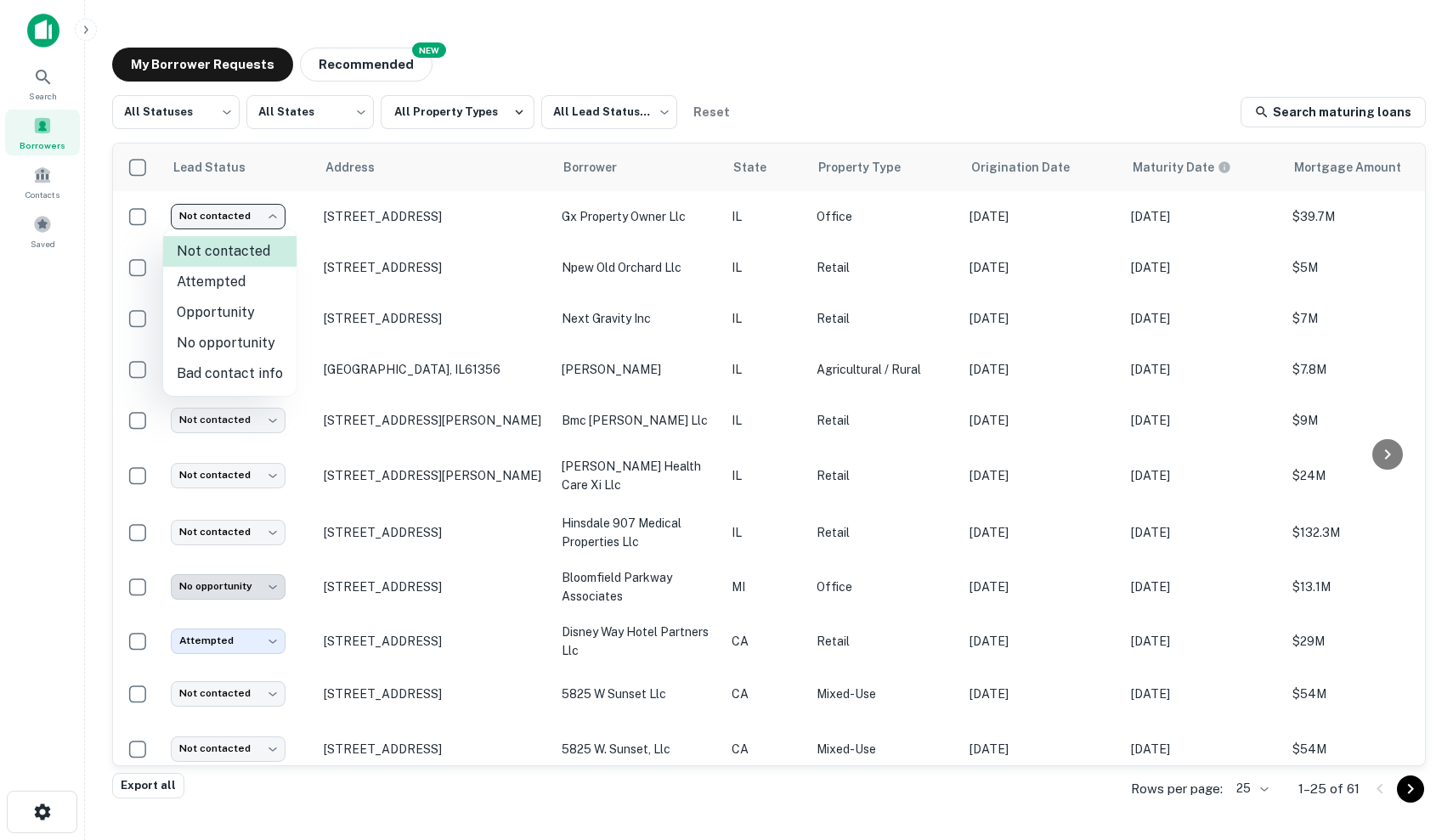
click at [257, 281] on li "Attempted" at bounding box center [229, 282] width 133 height 31
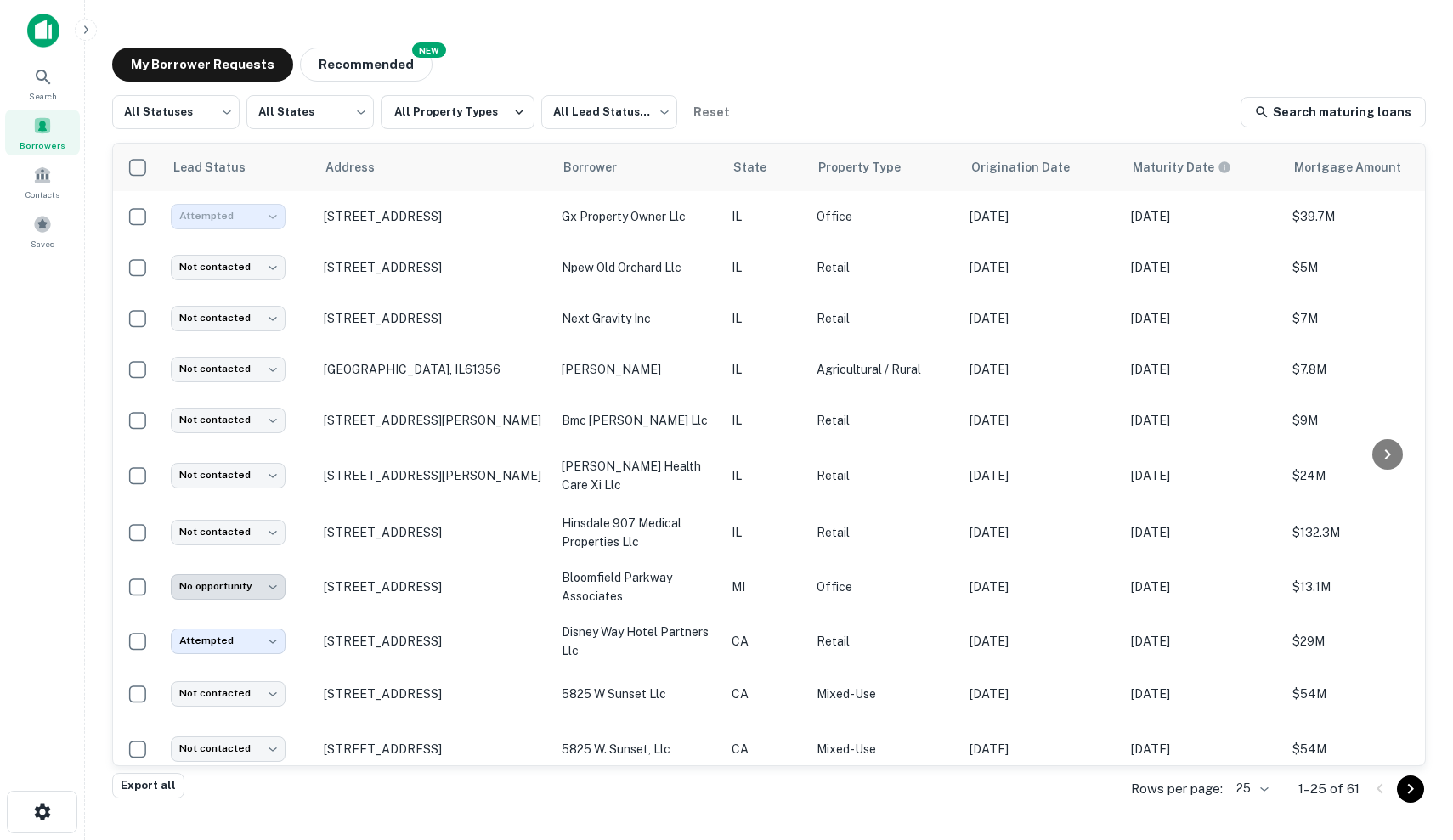
type input "*********"
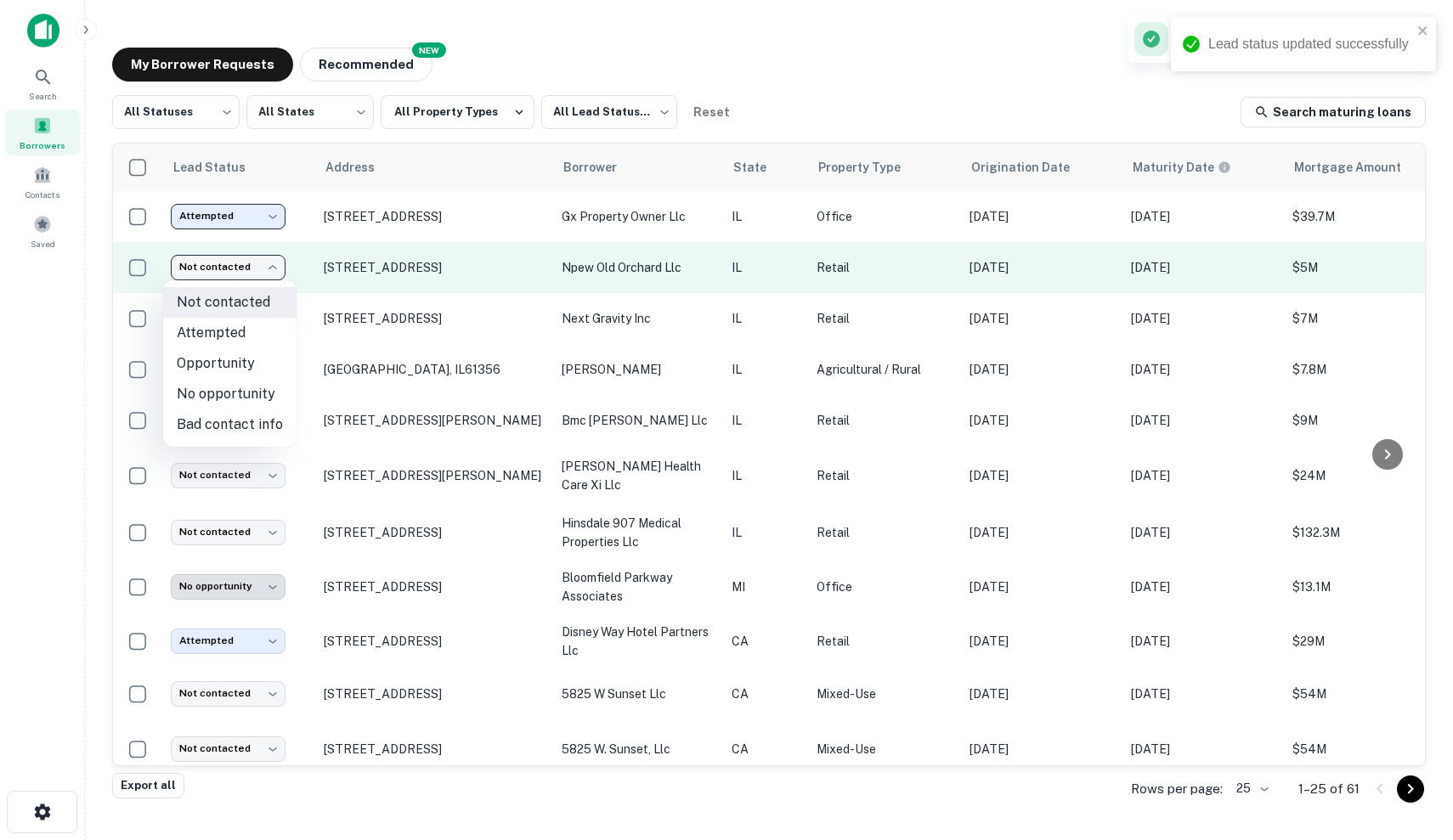
click at [209, 272] on body "Lead status updated successfully Search Borrowers Contacts Saved My Borrower Re…" at bounding box center [726, 420] width 1453 height 840
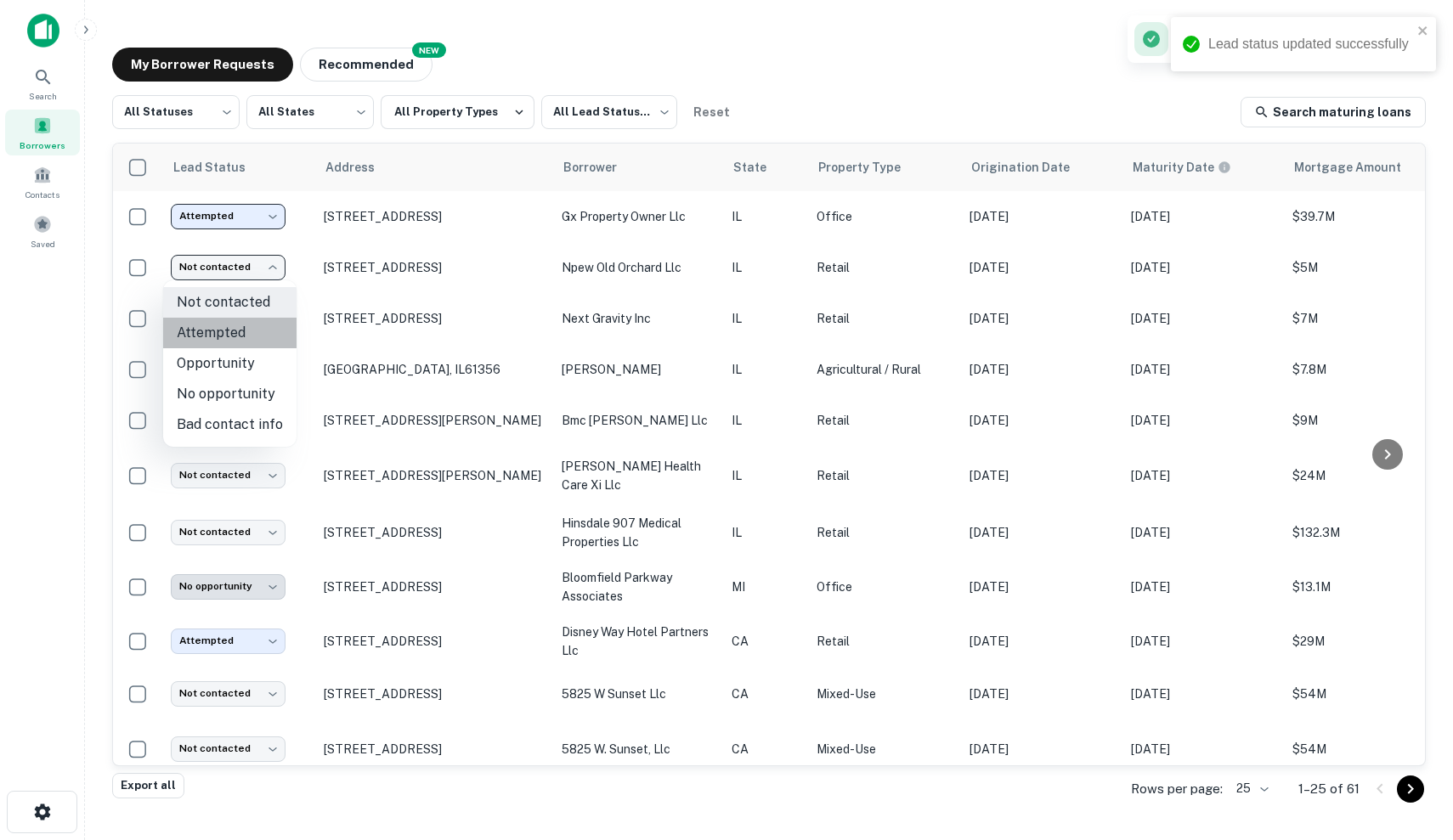
click at [253, 325] on li "Attempted" at bounding box center [229, 332] width 133 height 31
type input "*********"
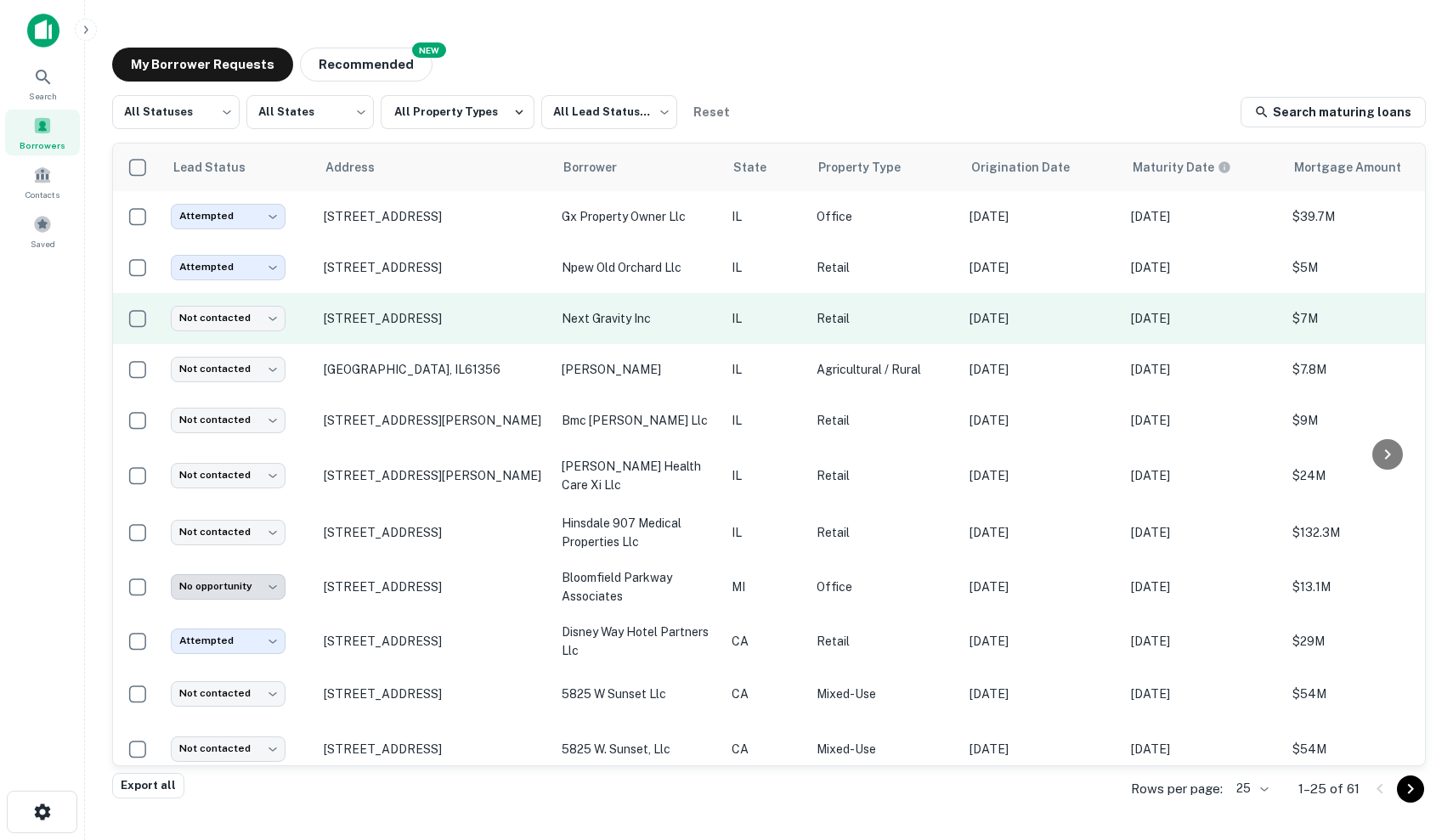
click at [871, 325] on p "Retail" at bounding box center [885, 318] width 136 height 19
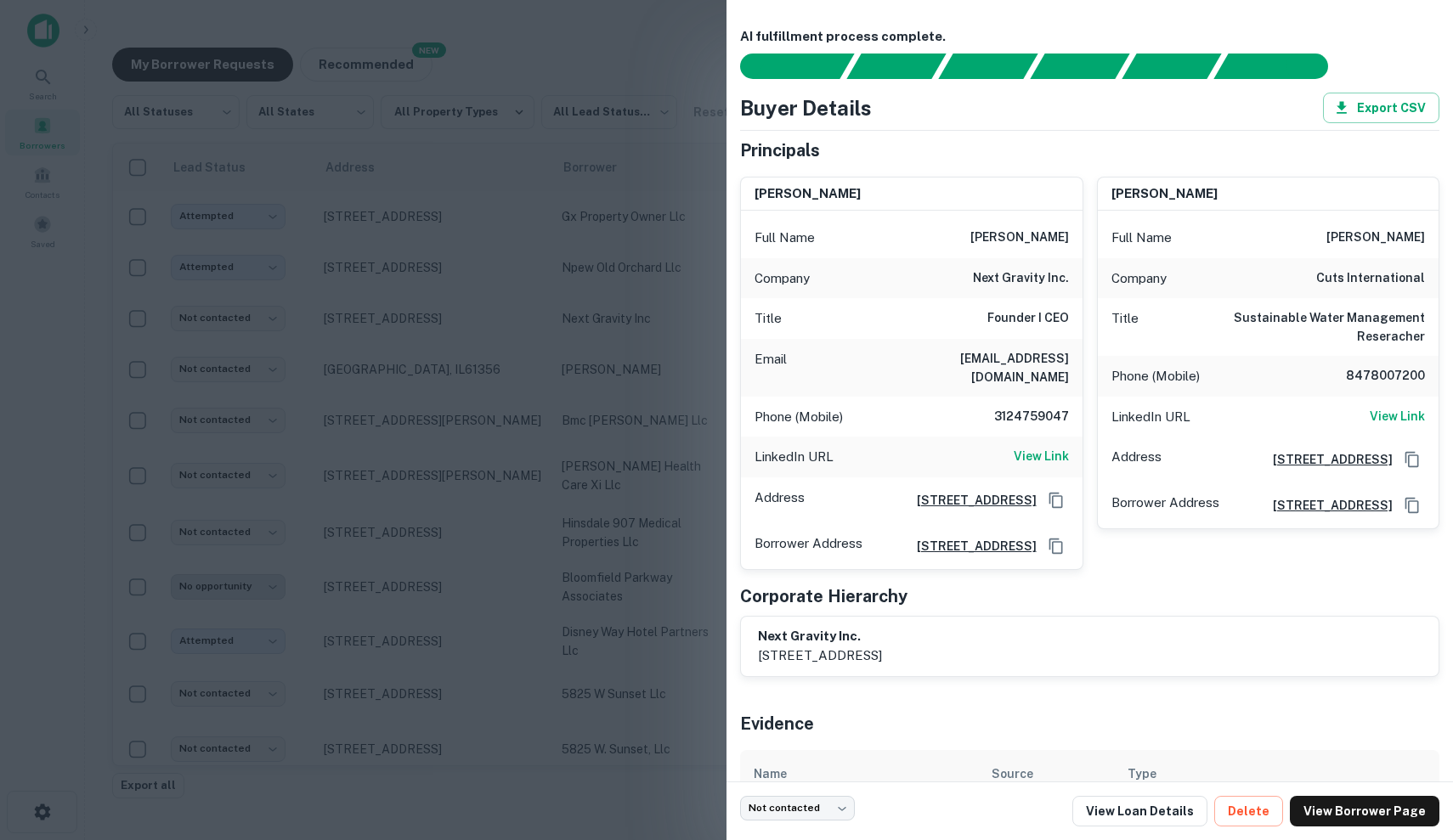
drag, startPoint x: 1099, startPoint y: 87, endPoint x: 1064, endPoint y: 124, distance: 50.9
click at [1064, 124] on div "Buyer Details Export CSV Principals amit parekh Full Name amit parekh Company n…" at bounding box center [1089, 384] width 699 height 584
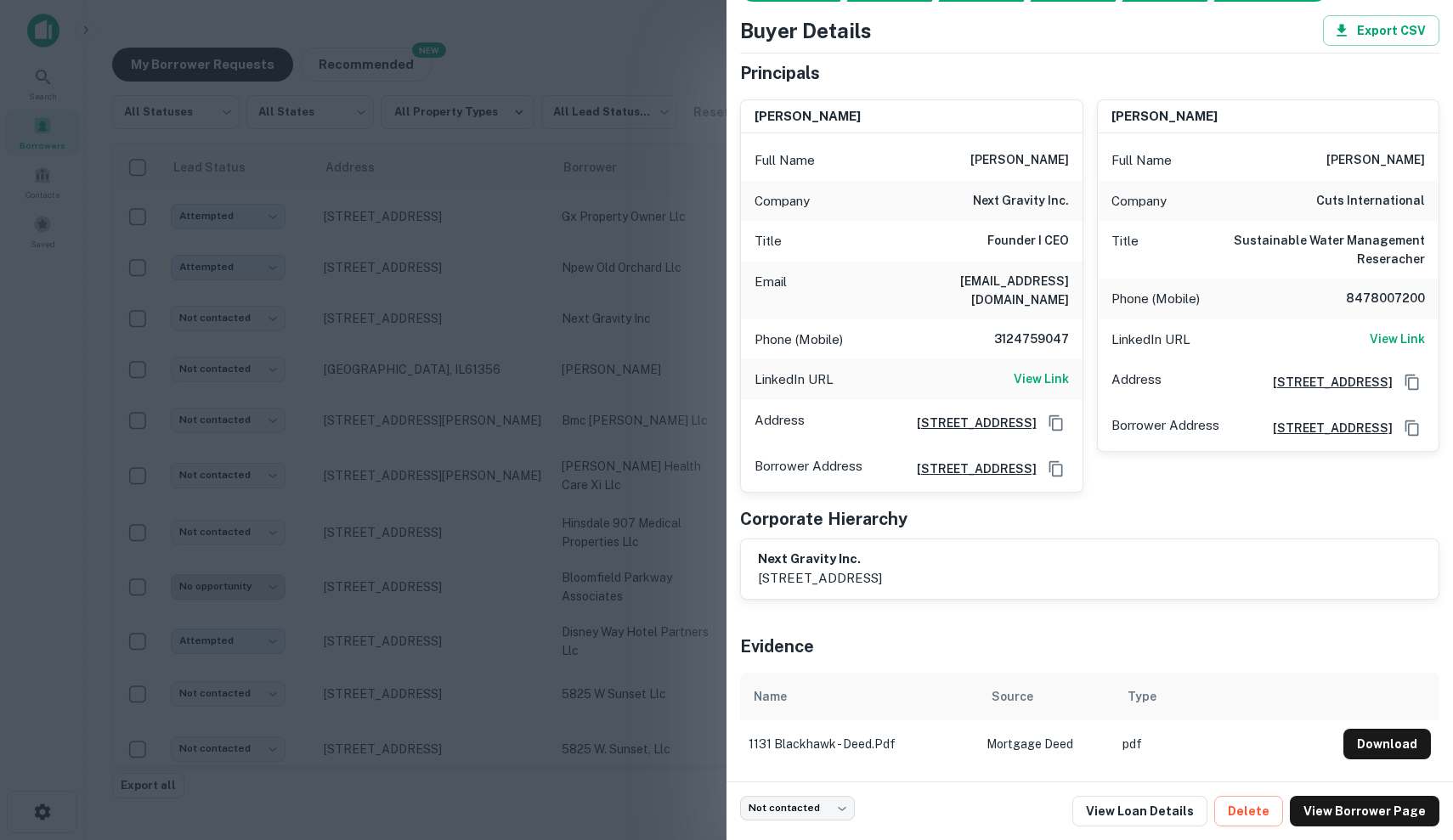
scroll to position [81, 0]
drag, startPoint x: 999, startPoint y: 156, endPoint x: 1264, endPoint y: 469, distance: 410.1
click at [1264, 469] on div "amit parekh Full Name amit parekh Company next gravity inc. Title Founder I CEO…" at bounding box center [1082, 290] width 713 height 407
click at [1264, 451] on div "Borrower Address 1131 w. blackhawk street, chicago, IL, 60642" at bounding box center [1269, 428] width 342 height 45
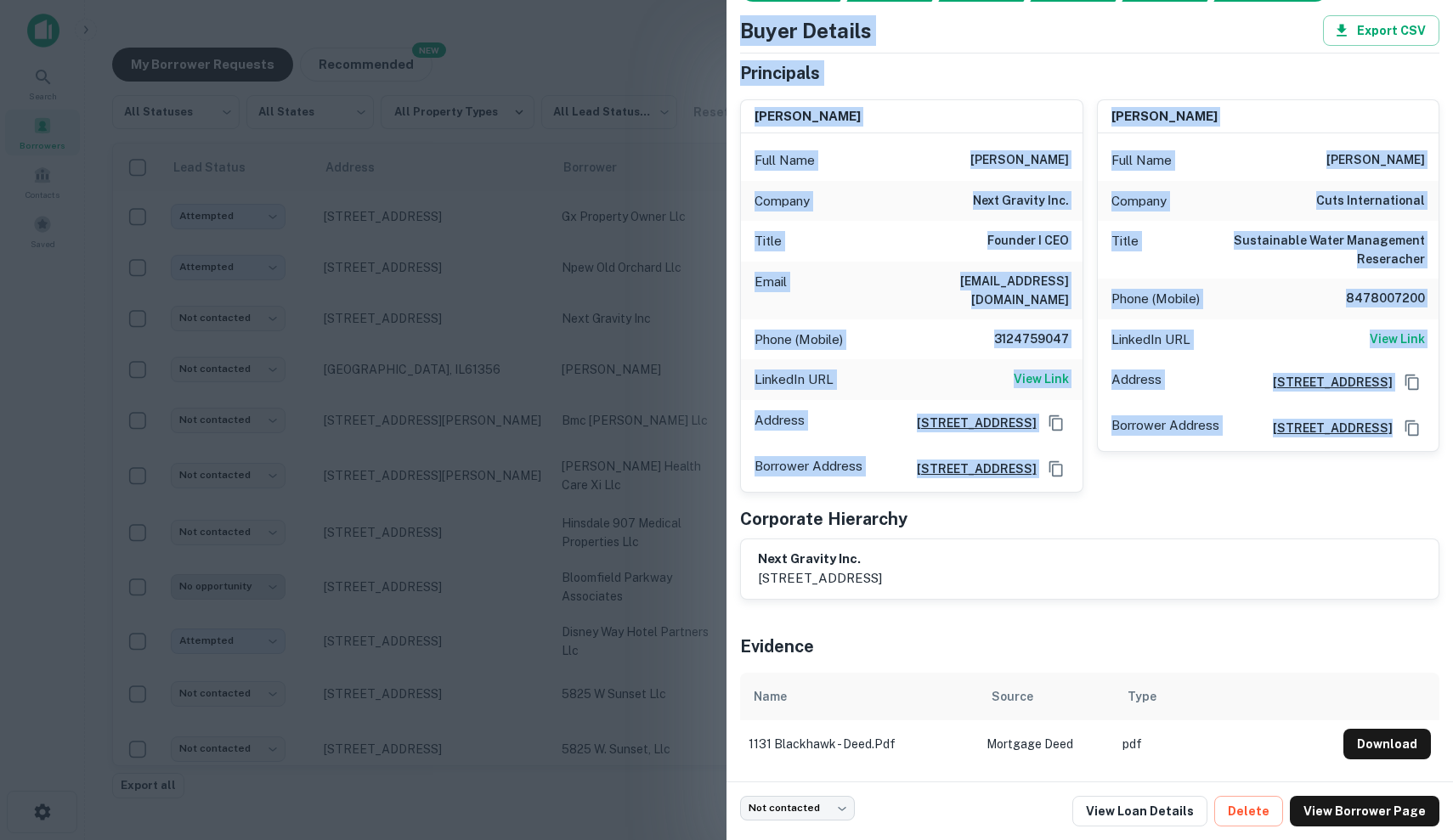
drag, startPoint x: 1264, startPoint y: 469, endPoint x: 735, endPoint y: 21, distance: 693.2
click at [735, 21] on div "AI fulfillment process complete. Buyer Details Export CSV Principals amit parek…" at bounding box center [1089, 390] width 726 height 782
drag, startPoint x: 735, startPoint y: 21, endPoint x: 1405, endPoint y: 540, distance: 847.5
click at [1405, 534] on div "AI fulfillment process complete. Buyer Details Export CSV Principals amit parek…" at bounding box center [1089, 390] width 726 height 782
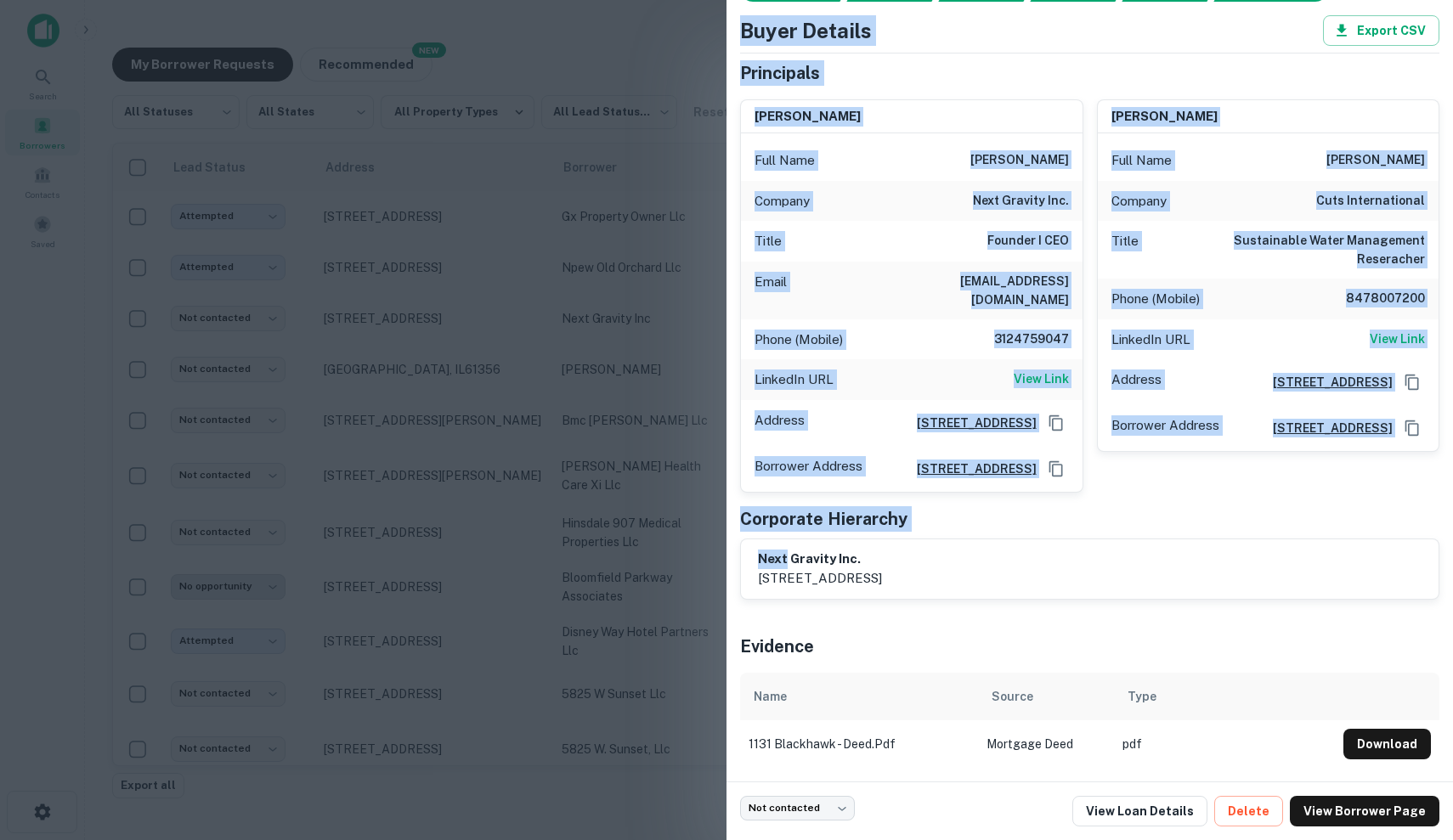
click at [1405, 540] on div "next gravity inc. 1131 w. blackhawk street, chicago, il, 60642" at bounding box center [1089, 569] width 699 height 61
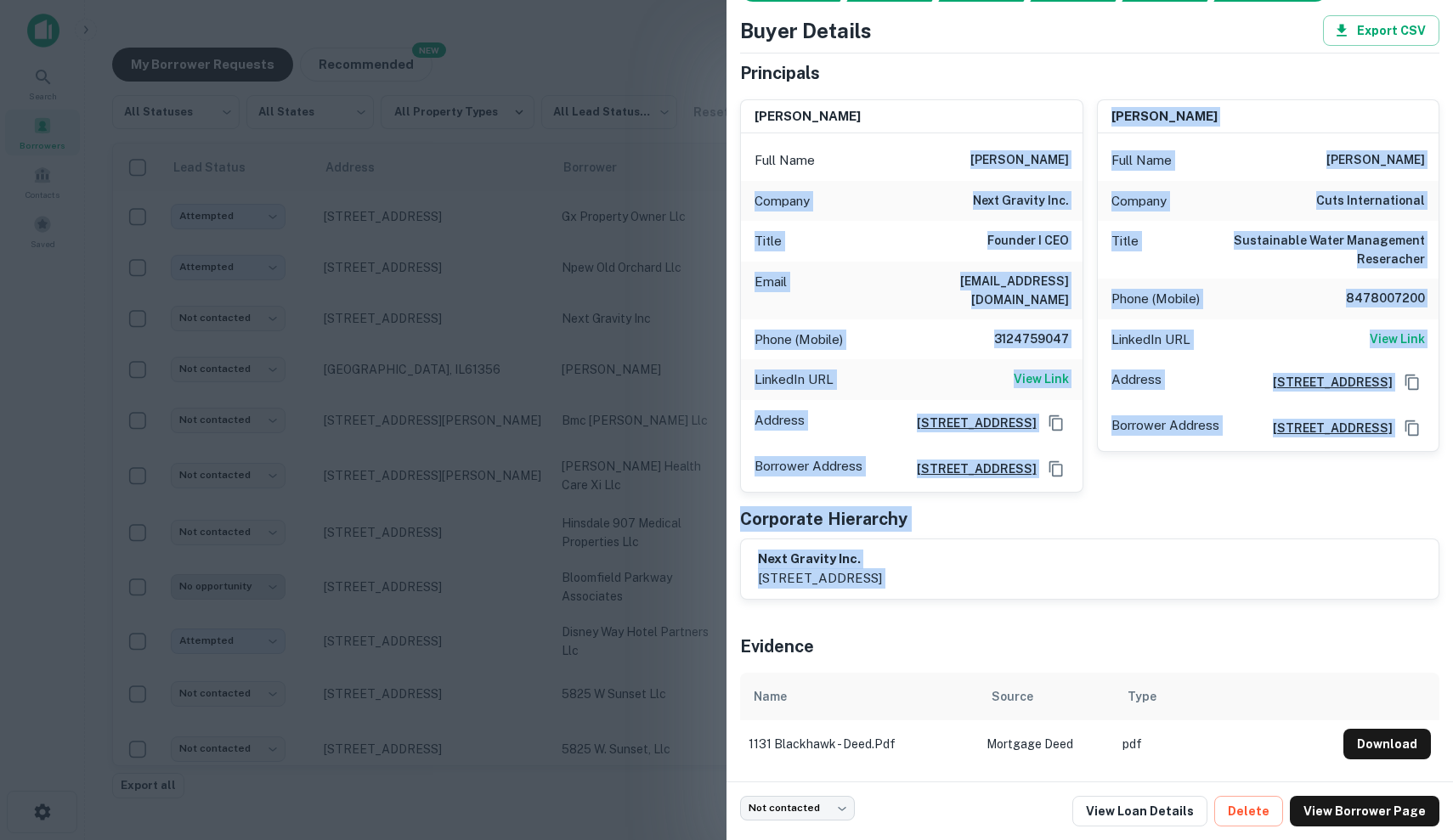
drag, startPoint x: 989, startPoint y: 149, endPoint x: 1379, endPoint y: 594, distance: 591.7
click at [1379, 594] on div "Principals amit parekh Full Name amit parekh Company next gravity inc. Title Fo…" at bounding box center [1089, 330] width 699 height 540
click at [1379, 594] on div "next gravity inc. 1131 w. blackhawk street, chicago, il, 60642" at bounding box center [1090, 569] width 698 height 59
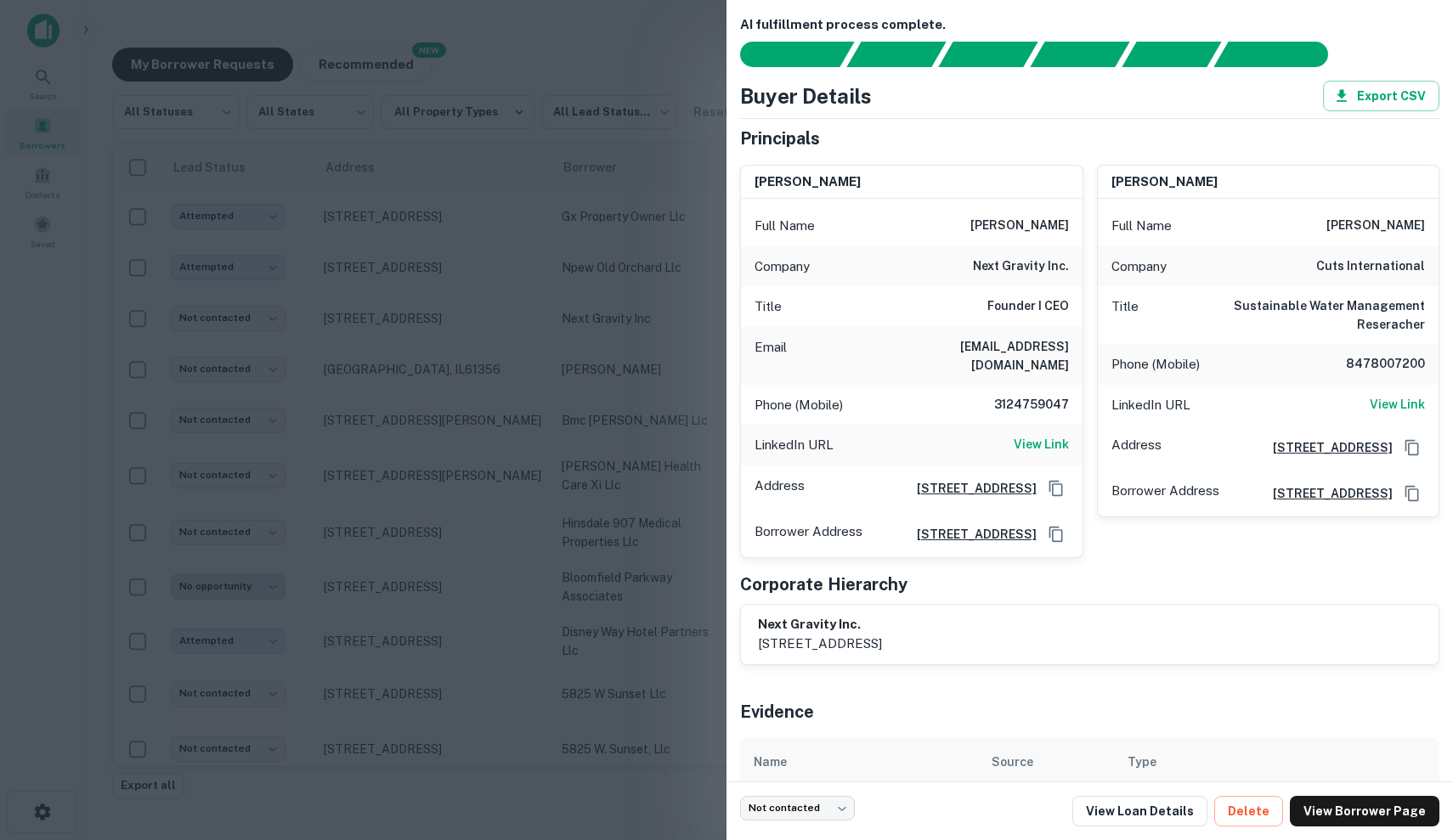
scroll to position [0, 0]
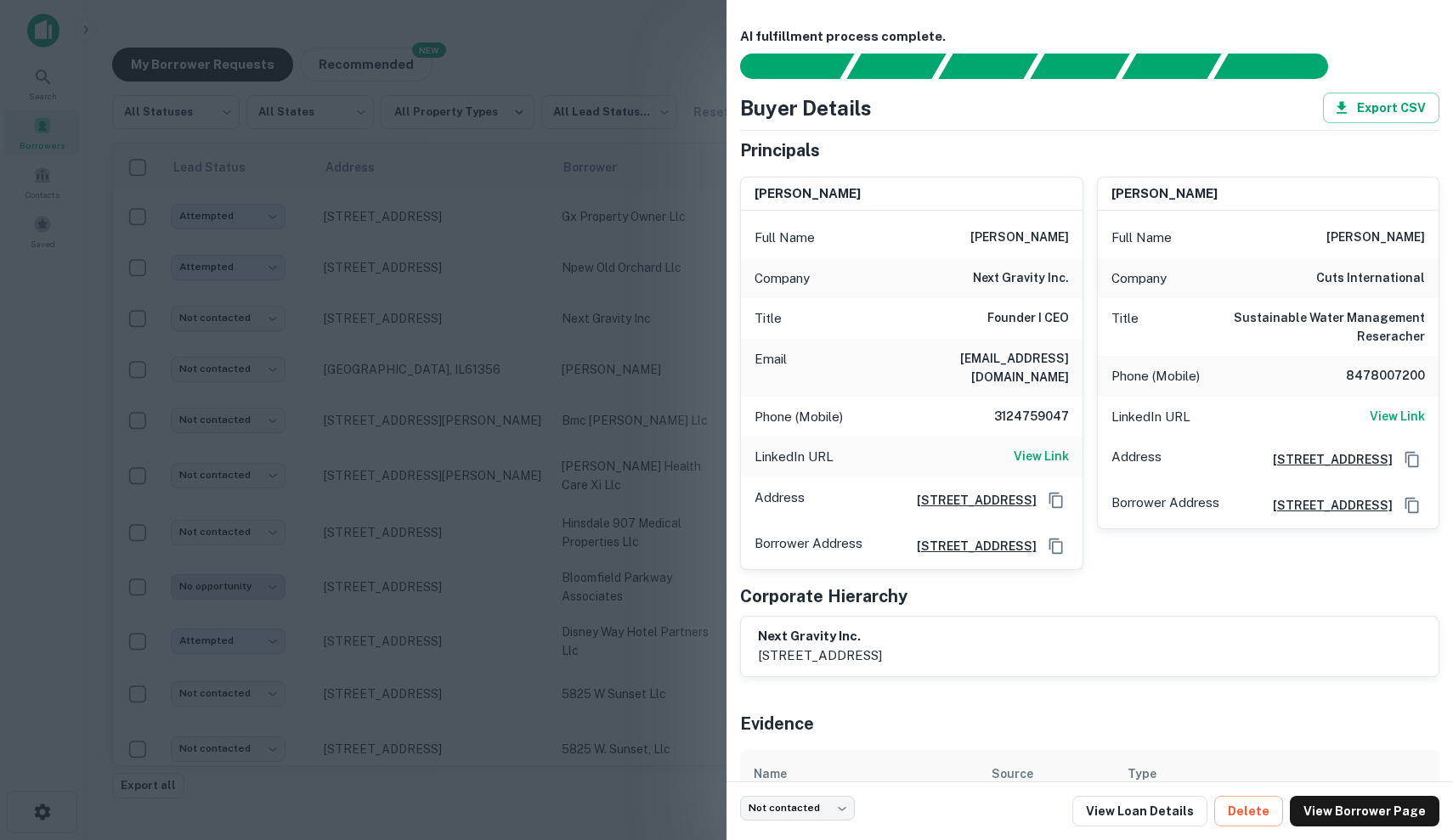
drag, startPoint x: 1379, startPoint y: 594, endPoint x: 1034, endPoint y: 100, distance: 602.5
click at [1034, 100] on div "Buyer Details Export CSV Principals amit parekh Full Name amit parekh Company n…" at bounding box center [1089, 384] width 699 height 584
click at [1034, 100] on div "Buyer Details Export CSV" at bounding box center [1089, 108] width 699 height 31
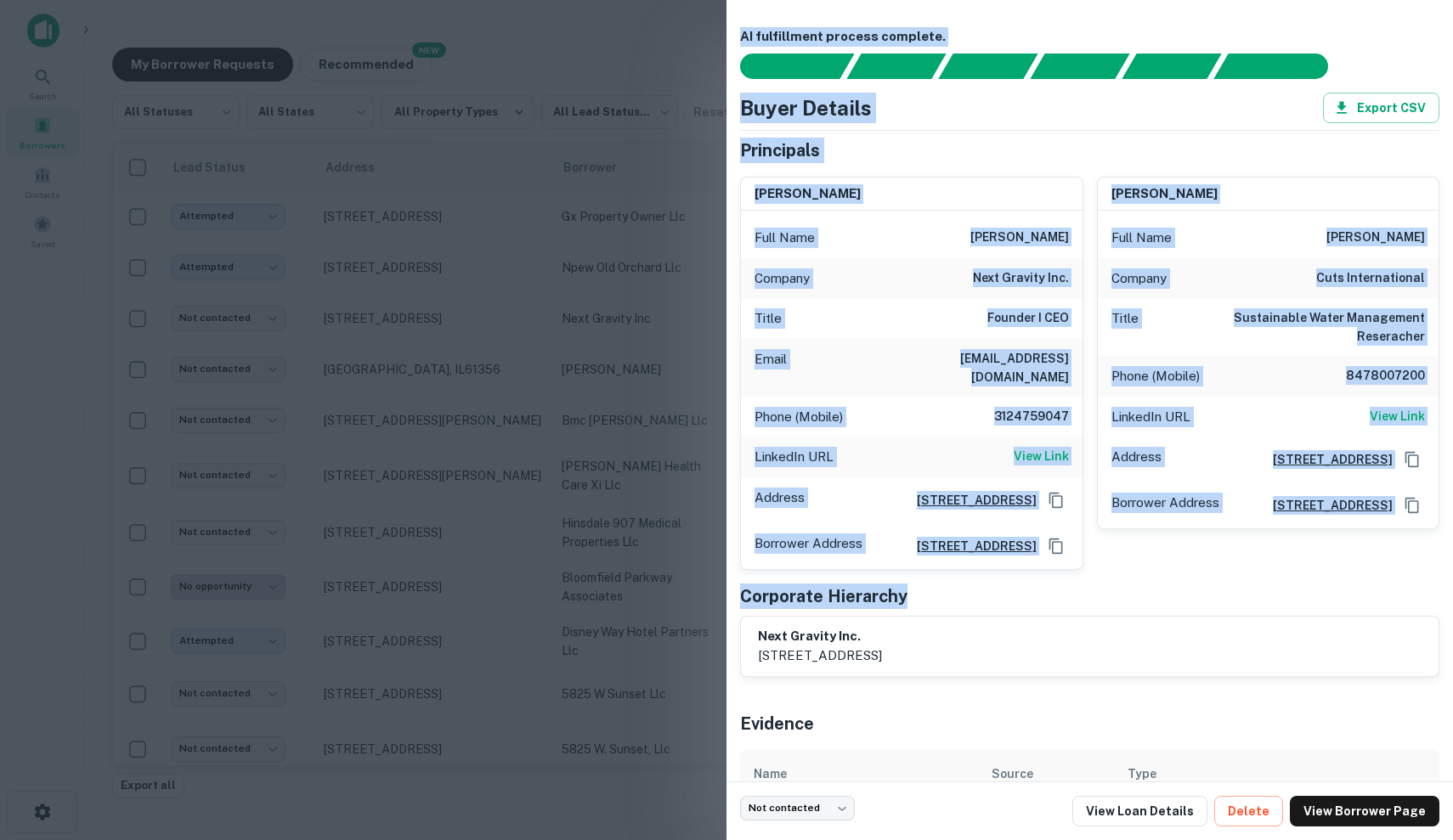
drag, startPoint x: 735, startPoint y: 27, endPoint x: 1402, endPoint y: 602, distance: 880.6
click at [1402, 602] on div "AI fulfillment process complete. Buyer Details Export CSV Principals amit parek…" at bounding box center [1089, 390] width 726 height 782
click at [1402, 602] on div "Corporate Hierarchy" at bounding box center [1089, 597] width 699 height 26
drag, startPoint x: 1402, startPoint y: 602, endPoint x: 1141, endPoint y: 83, distance: 580.9
click at [1141, 83] on div "AI fulfillment process complete. Buyer Details Export CSV Principals amit parek…" at bounding box center [1089, 437] width 699 height 818
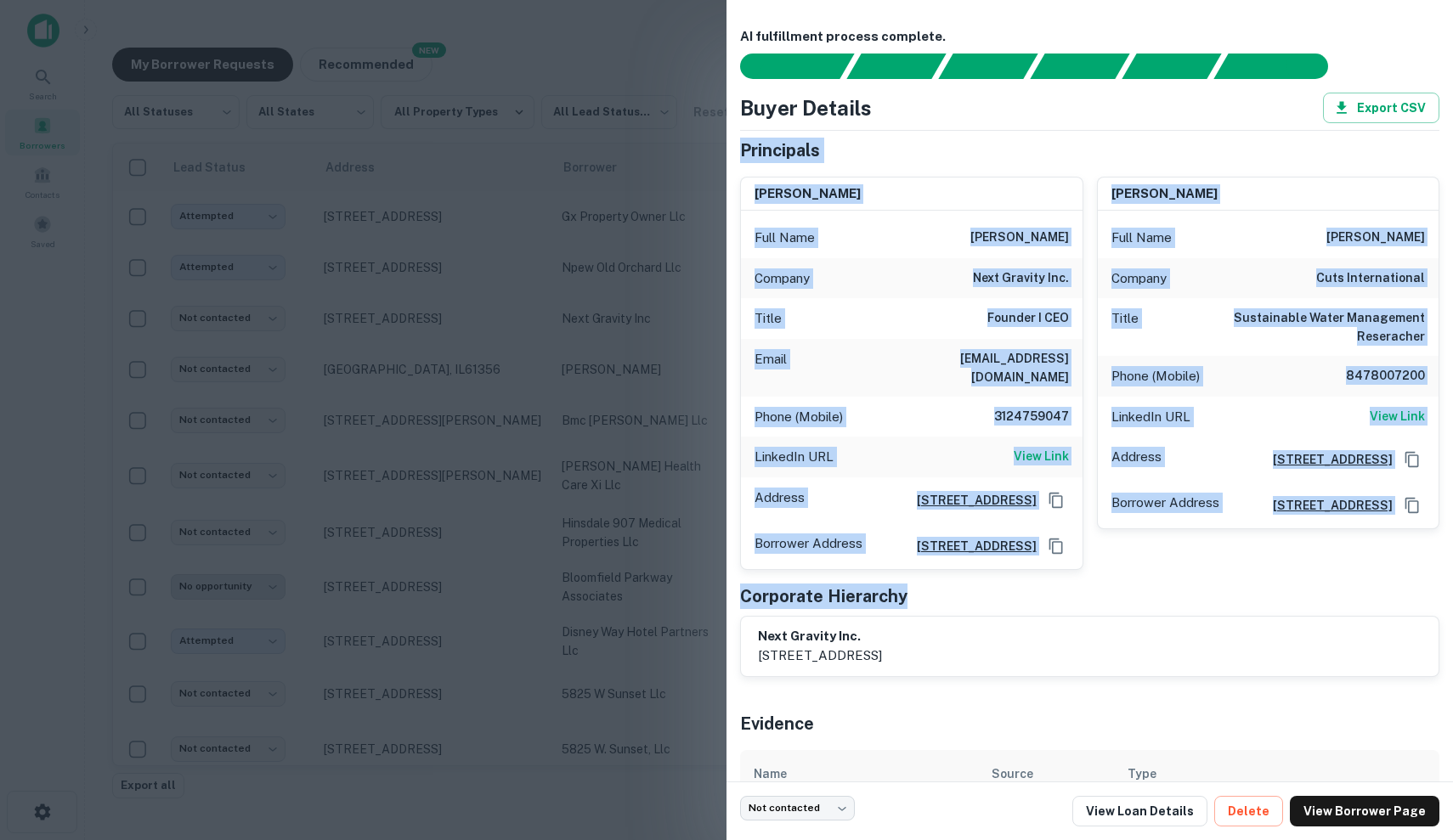
click at [1141, 83] on div "AI fulfillment process complete. Buyer Details Export CSV Principals amit parek…" at bounding box center [1089, 437] width 699 height 818
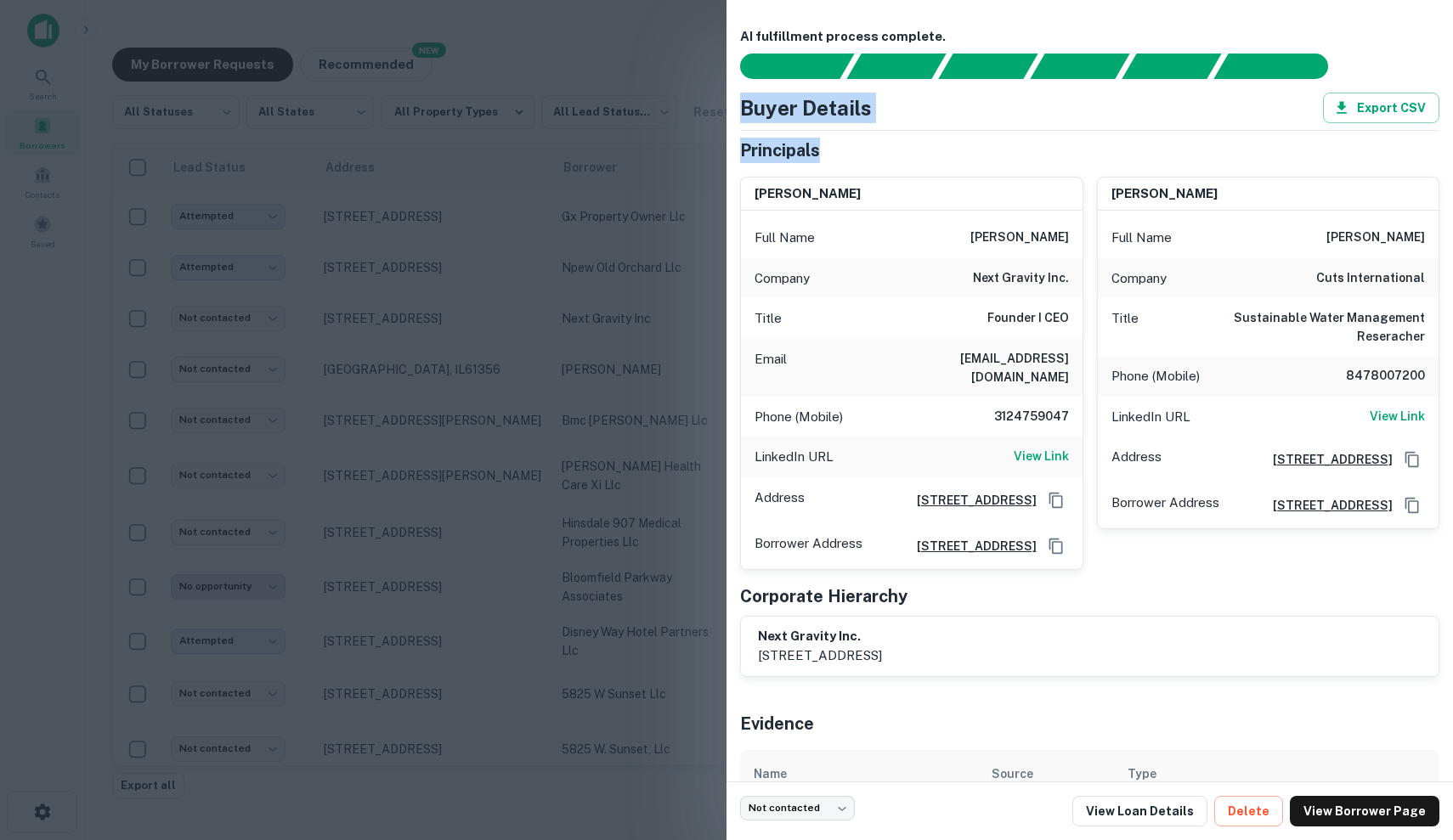
drag, startPoint x: 741, startPoint y: 97, endPoint x: 1237, endPoint y: 131, distance: 497.2
click at [1237, 131] on div "Buyer Details Export CSV Principals amit parekh Full Name amit parekh Company n…" at bounding box center [1089, 384] width 699 height 584
click at [548, 330] on div at bounding box center [726, 420] width 1453 height 840
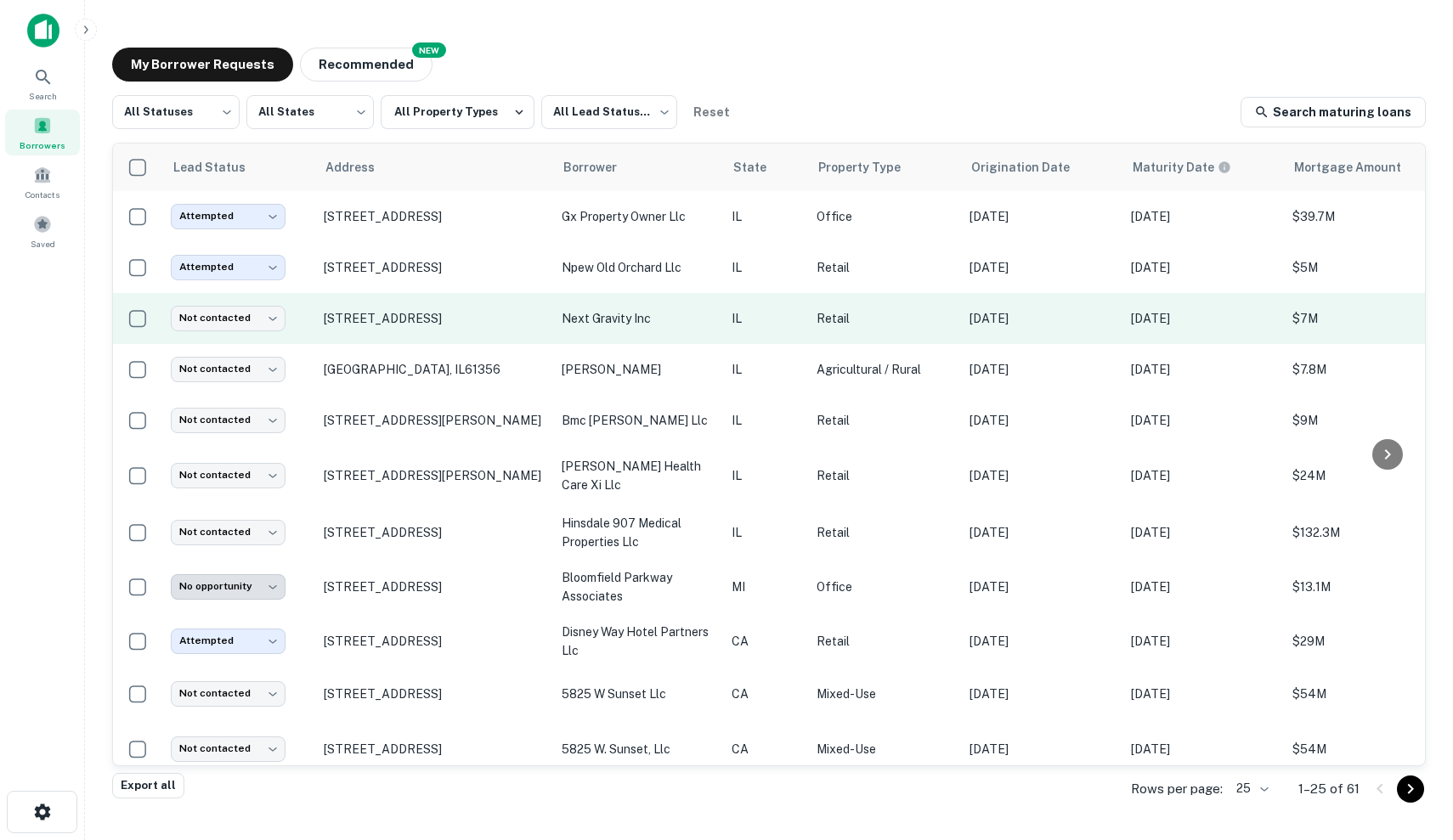
click at [906, 301] on td "Retail" at bounding box center [884, 319] width 153 height 51
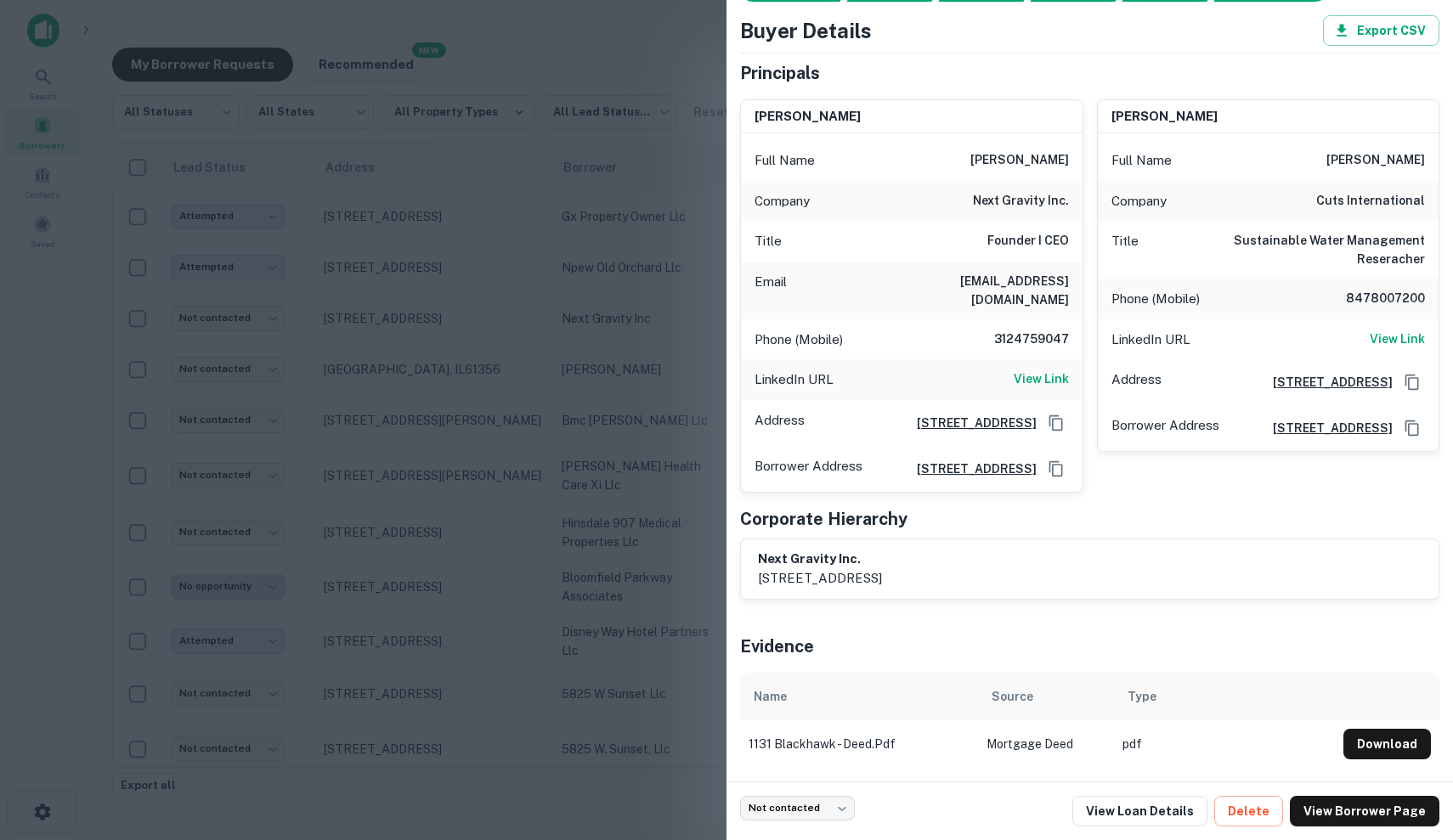
scroll to position [81, 0]
click at [1162, 814] on link "View Loan Details" at bounding box center [1140, 810] width 135 height 31
click at [338, 157] on div at bounding box center [726, 420] width 1453 height 840
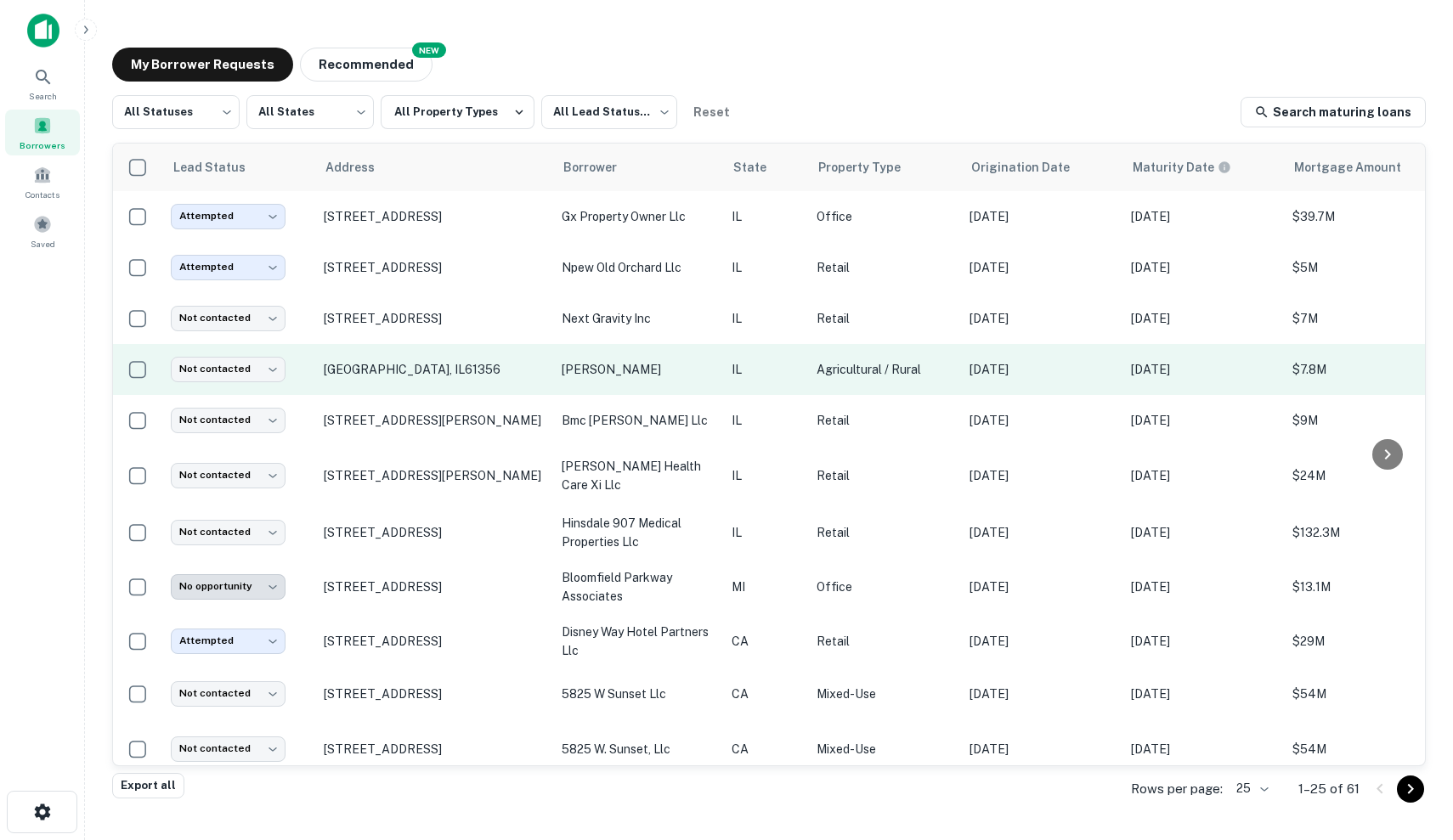
click at [1004, 383] on td "[DATE]" at bounding box center [1041, 370] width 161 height 51
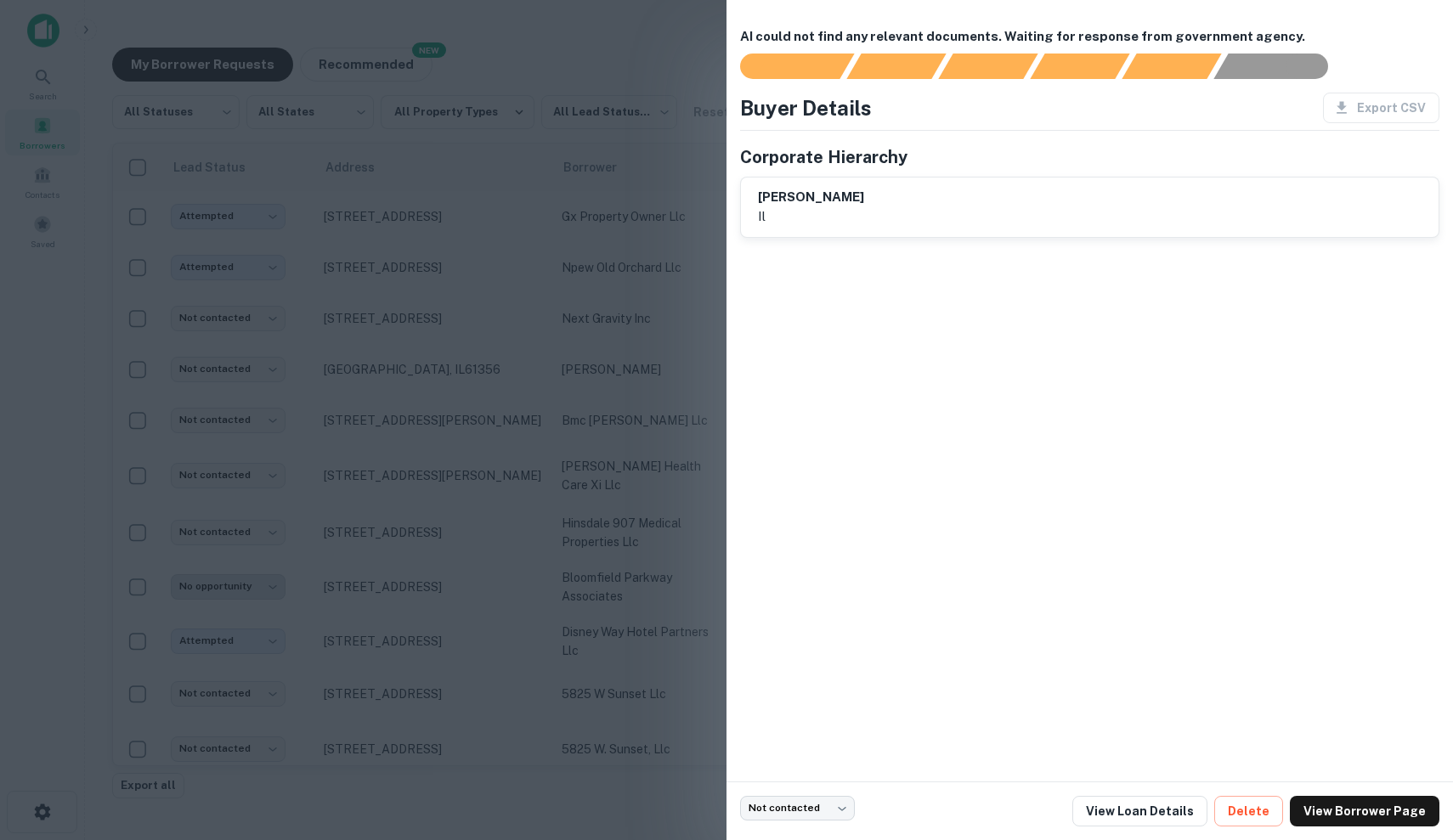
click at [675, 692] on div at bounding box center [726, 420] width 1453 height 840
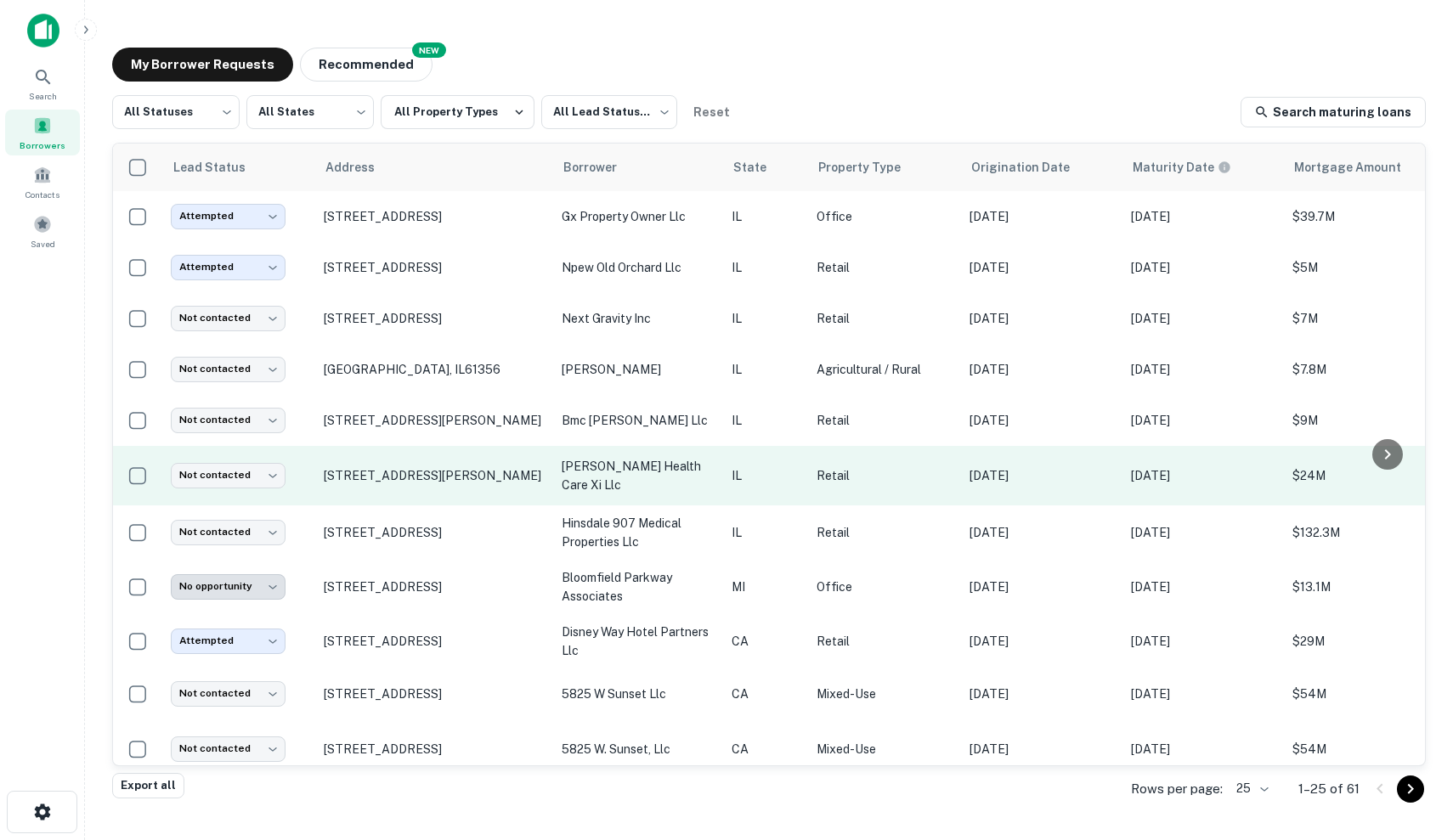
scroll to position [0, 0]
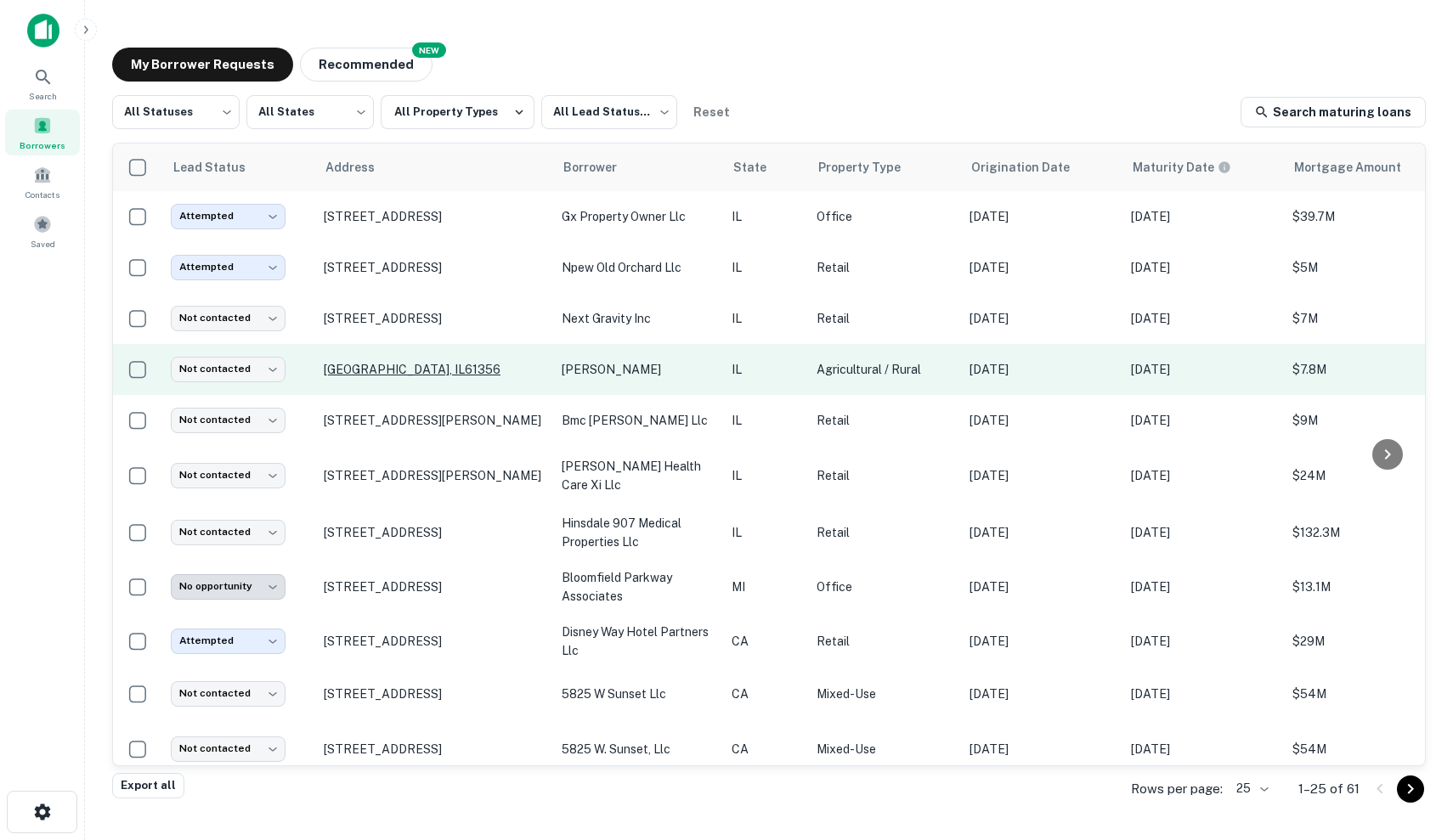
drag, startPoint x: 1053, startPoint y: 491, endPoint x: 406, endPoint y: 370, distance: 658.2
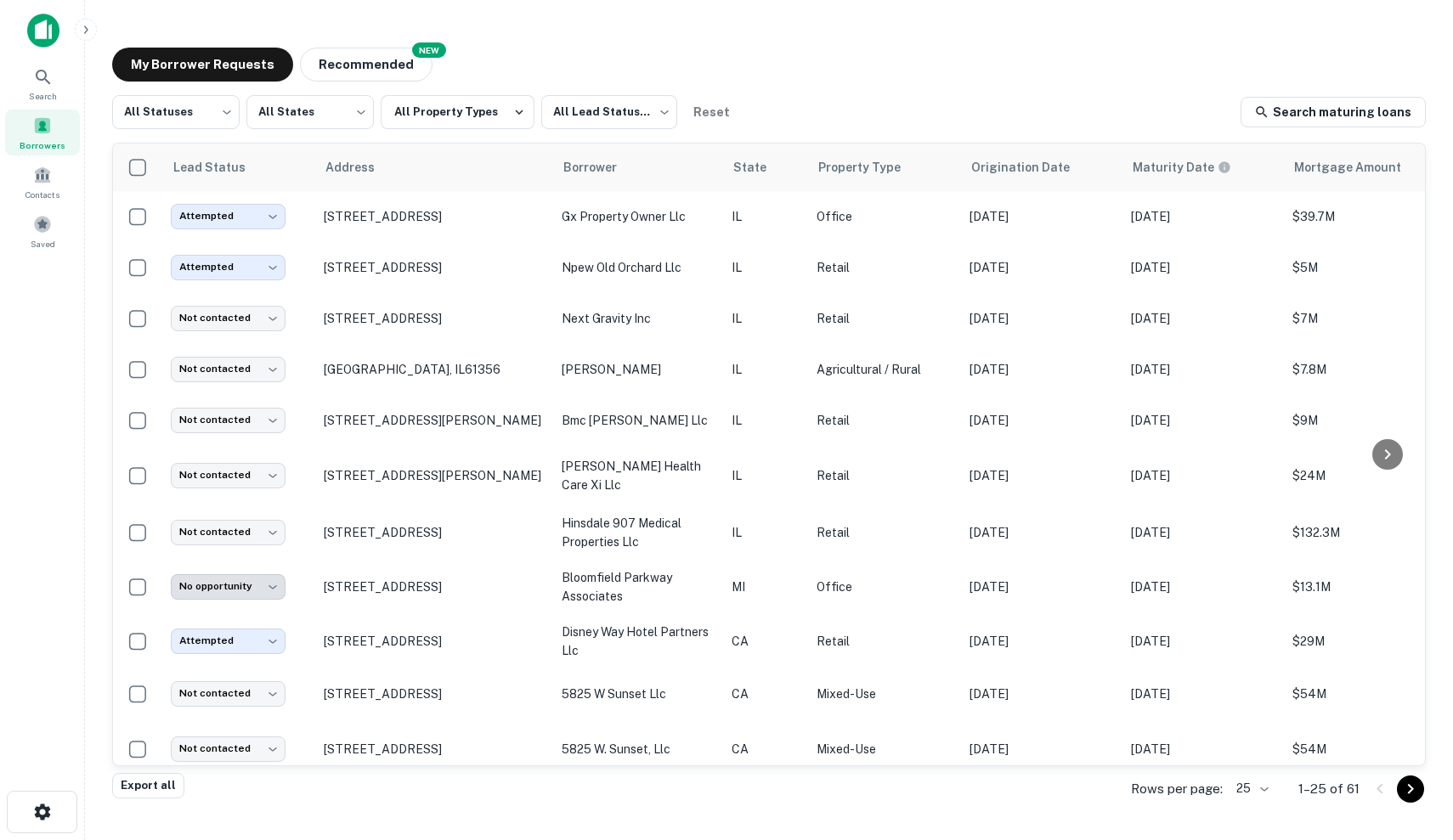
click at [120, 24] on main "My Borrower Requests NEW Recommended All Statuses *** ​ All States *** ​ All Pr…" at bounding box center [769, 420] width 1368 height 840
click at [16, 78] on div "Search" at bounding box center [43, 83] width 75 height 45
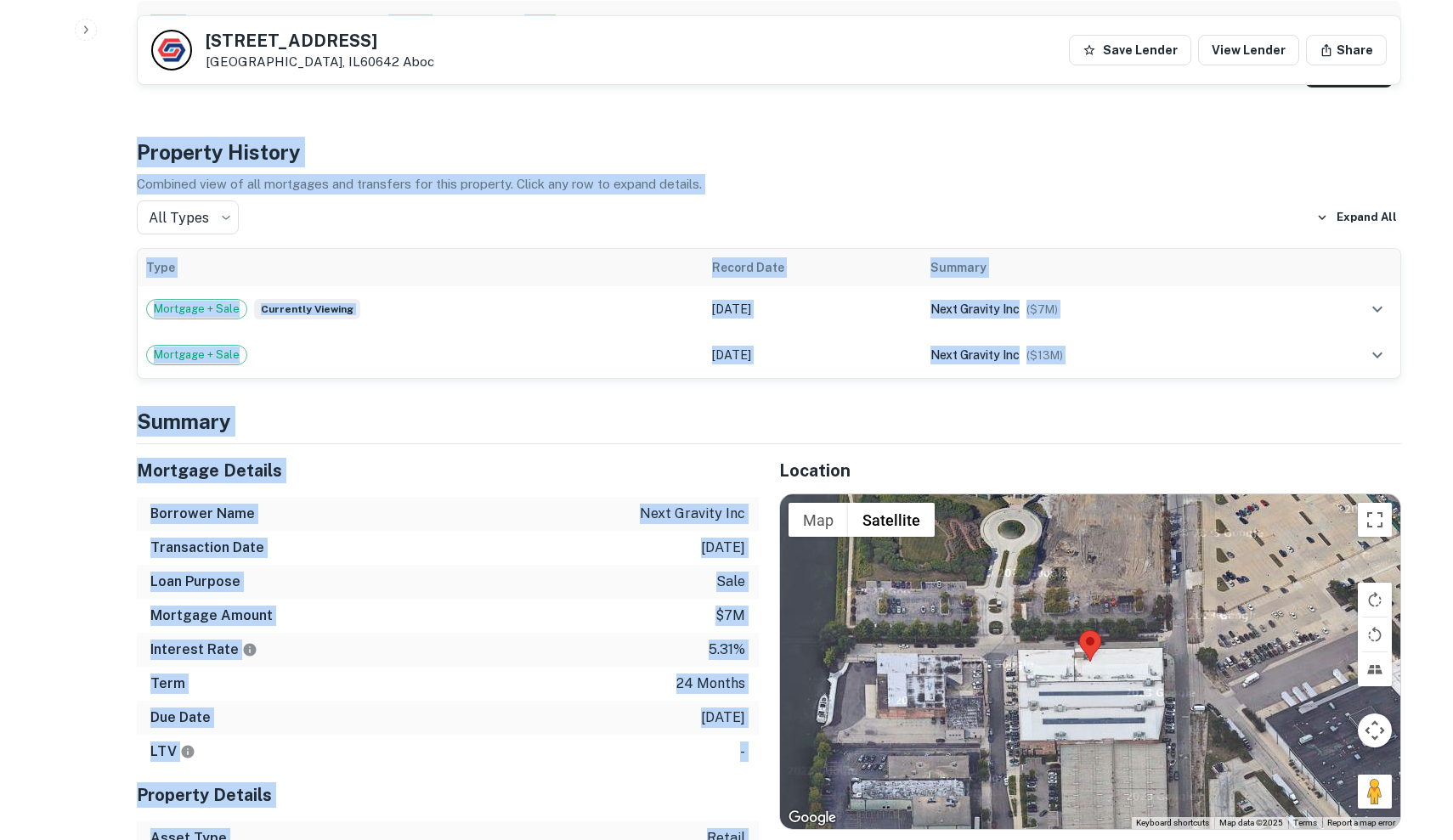
scroll to position [928, 0]
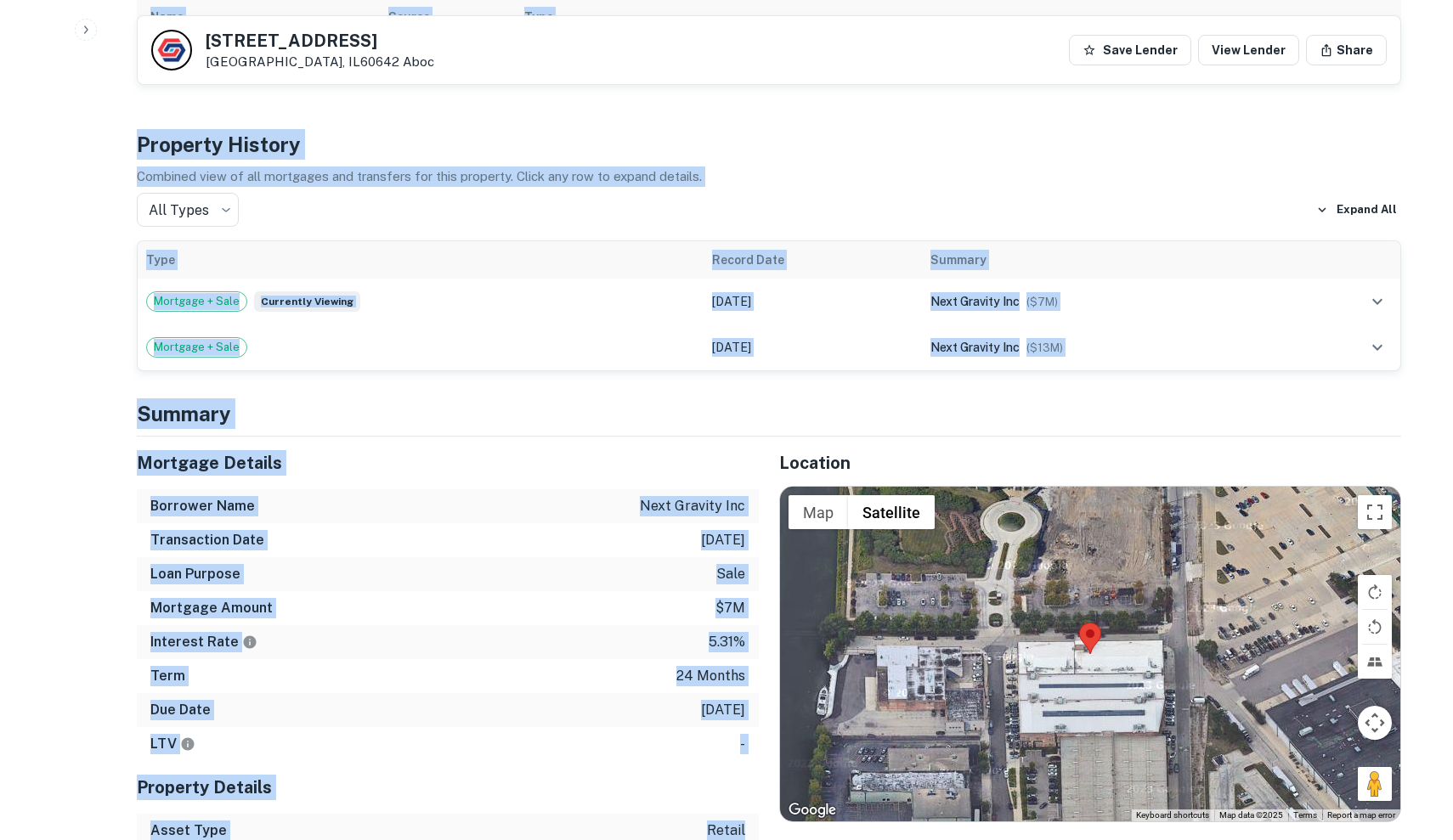
drag, startPoint x: 112, startPoint y: 413, endPoint x: 708, endPoint y: 820, distance: 721.7
click at [677, 693] on div "Due Date 8/31/2025" at bounding box center [447, 710] width 622 height 34
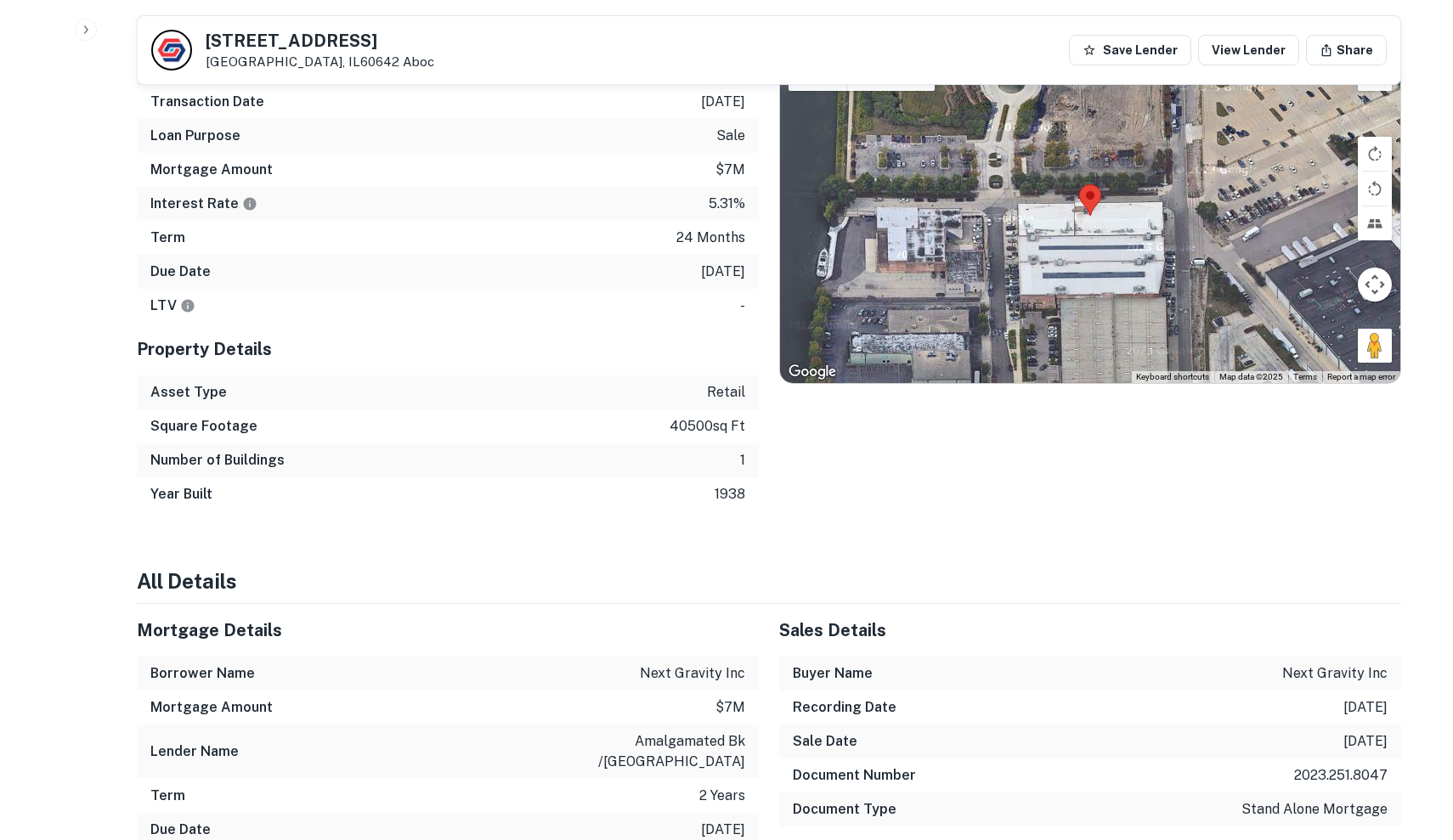
scroll to position [1214, 0]
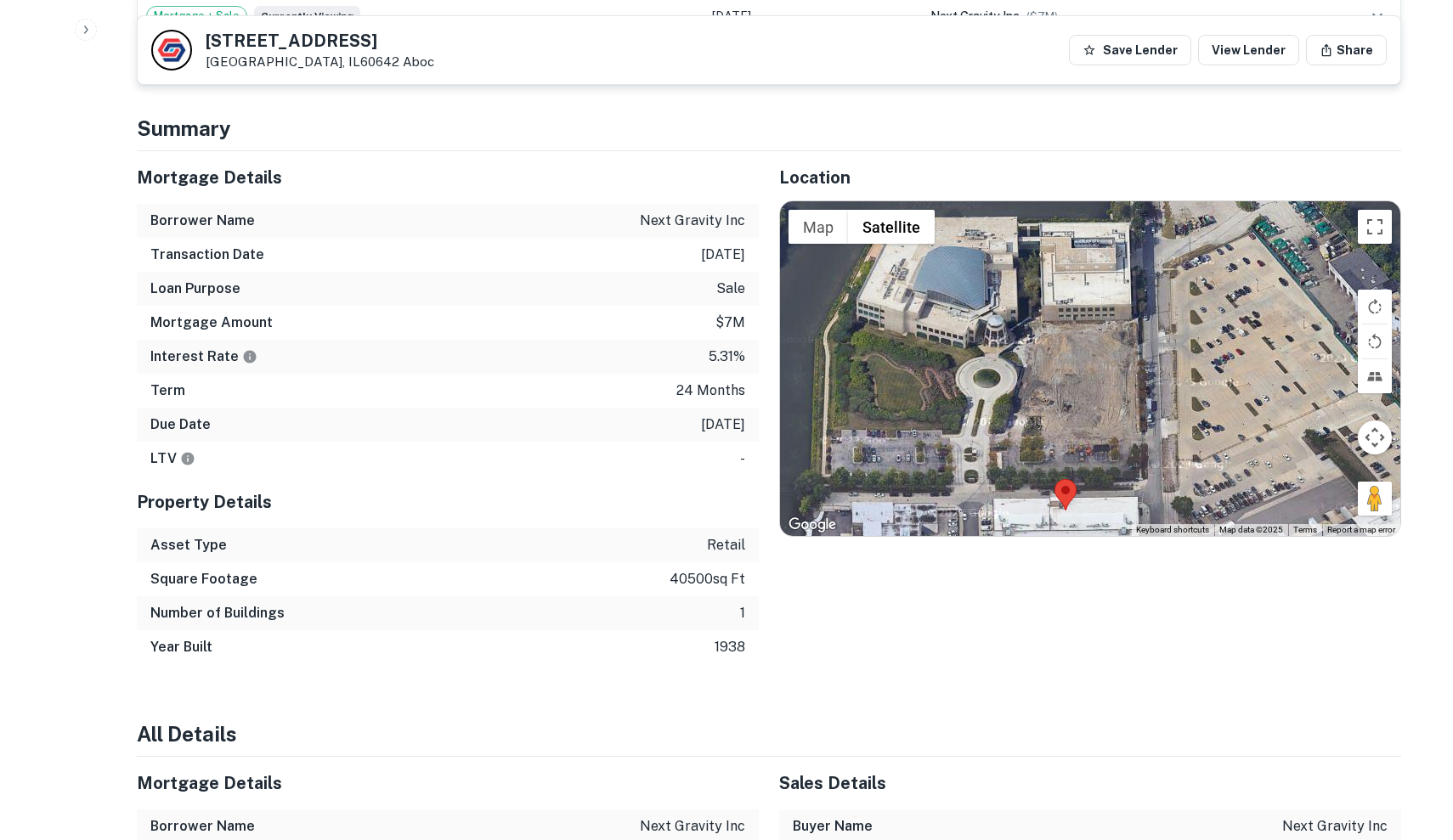
drag, startPoint x: 864, startPoint y: 423, endPoint x: 838, endPoint y: 557, distance: 136.5
click at [838, 557] on div "Location ← Move left → Move right ↑ Move up ↓ Move down + Zoom in - Zoom out Ho…" at bounding box center [1080, 407] width 642 height 513
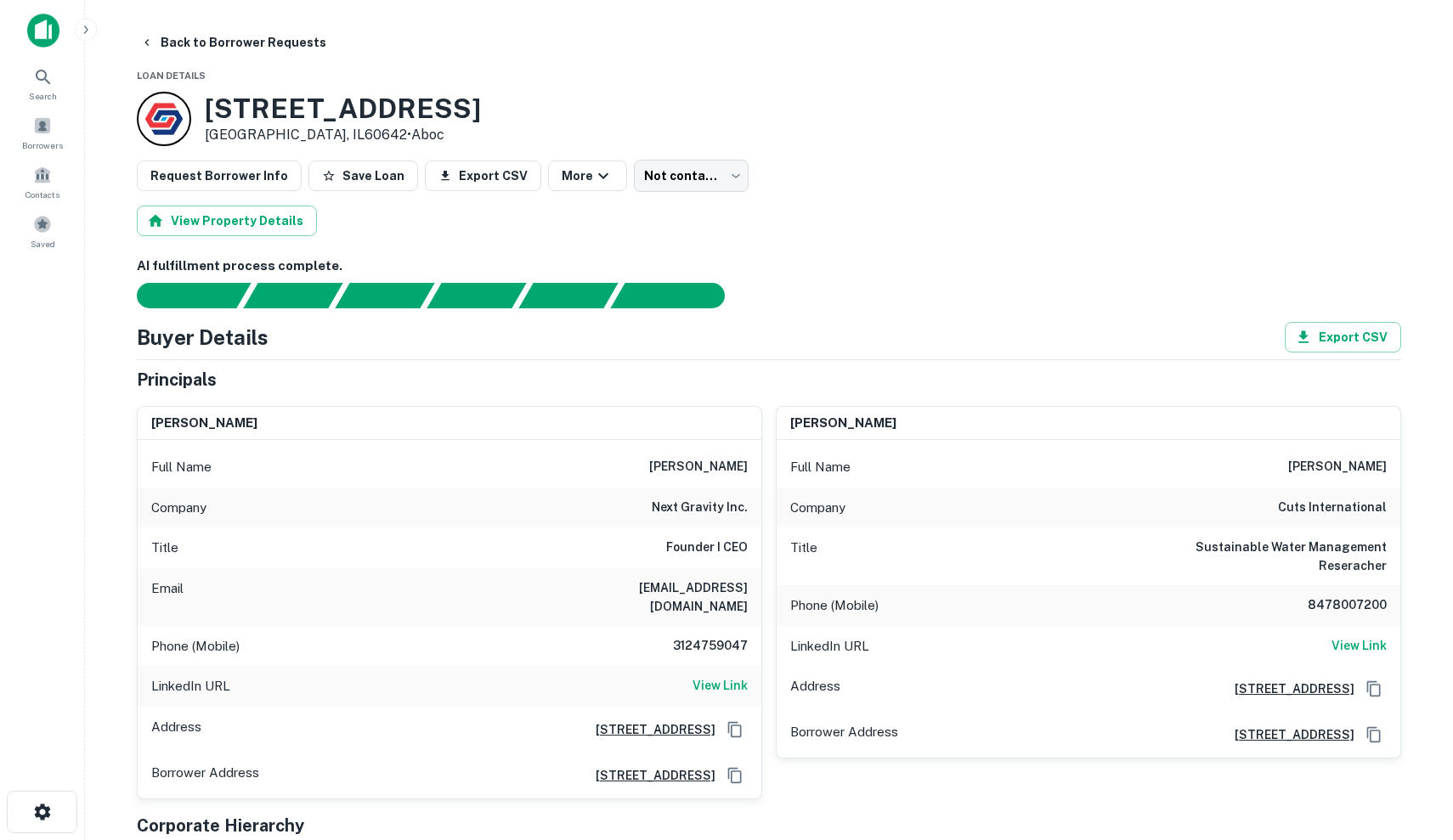
scroll to position [0, 0]
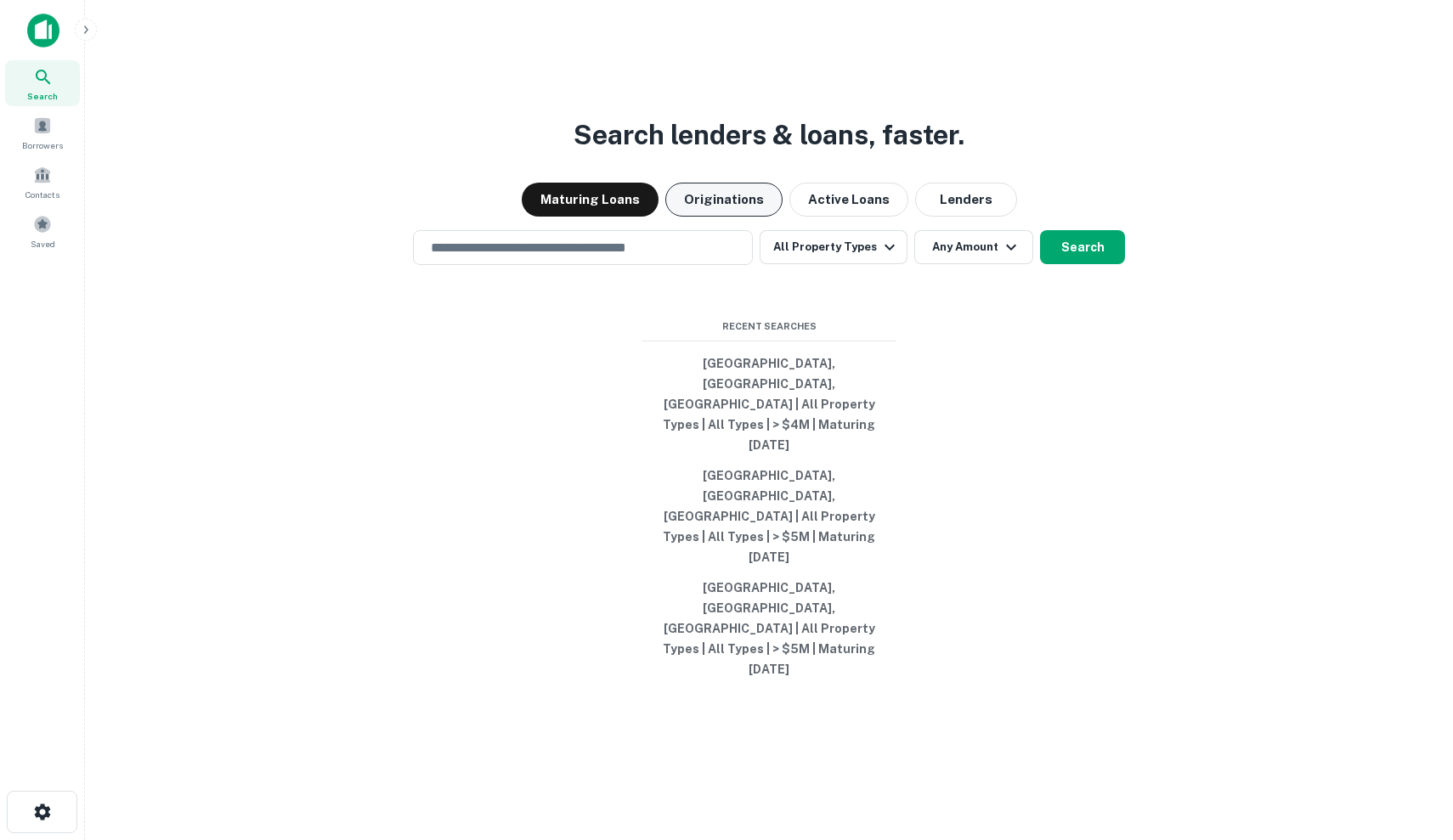
drag, startPoint x: 731, startPoint y: 366, endPoint x: 745, endPoint y: 289, distance: 78.3
click at [731, 352] on div "Search lenders & loans, faster. Maturing Loans Originations Active Loans Lender…" at bounding box center [769, 461] width 1340 height 840
click at [662, 321] on div "Search lenders & loans, faster. Maturing Loans Originations Active Loans Lender…" at bounding box center [769, 461] width 1340 height 840
click at [654, 257] on input "text" at bounding box center [582, 248] width 324 height 20
click at [453, 254] on div "Search lenders & loans, faster. Maturing Loans Originations Active Loans Lender…" at bounding box center [769, 461] width 1340 height 840
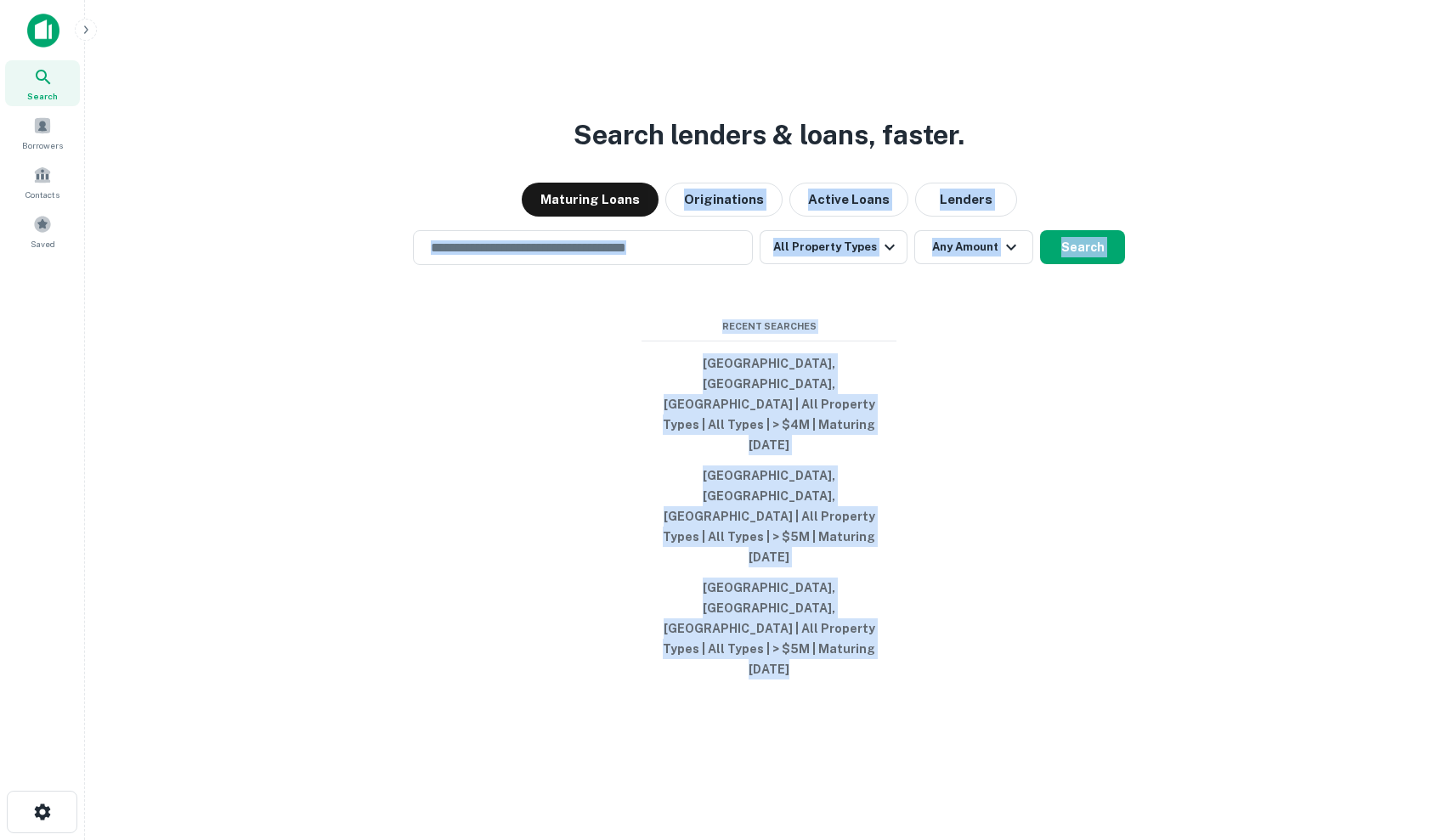
drag, startPoint x: 453, startPoint y: 254, endPoint x: 1009, endPoint y: 599, distance: 654.3
click at [1010, 600] on div "Search lenders & loans, faster. Maturing Loans Originations Active Loans Lender…" at bounding box center [769, 461] width 1340 height 840
click at [1009, 599] on div "Search lenders & loans, faster. Maturing Loans Originations Active Loans Lender…" at bounding box center [769, 461] width 1340 height 840
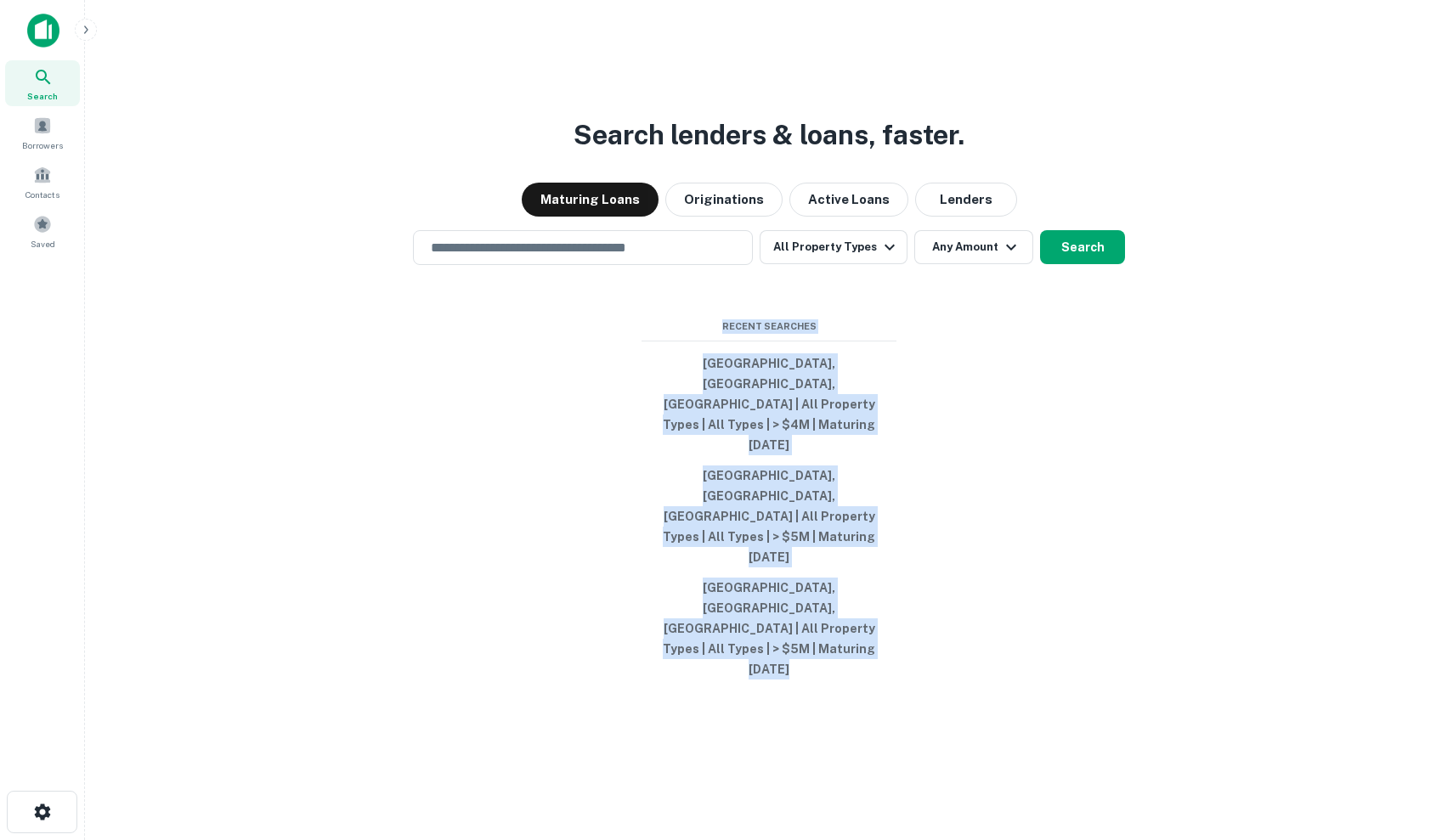
drag, startPoint x: 1009, startPoint y: 599, endPoint x: 616, endPoint y: 391, distance: 444.6
click at [616, 390] on div "Search lenders & loans, faster. Maturing Loans Originations Active Loans Lender…" at bounding box center [769, 461] width 1340 height 840
click at [616, 391] on div "Search lenders & loans, faster. Maturing Loans Originations Active Loans Lender…" at bounding box center [769, 461] width 1340 height 840
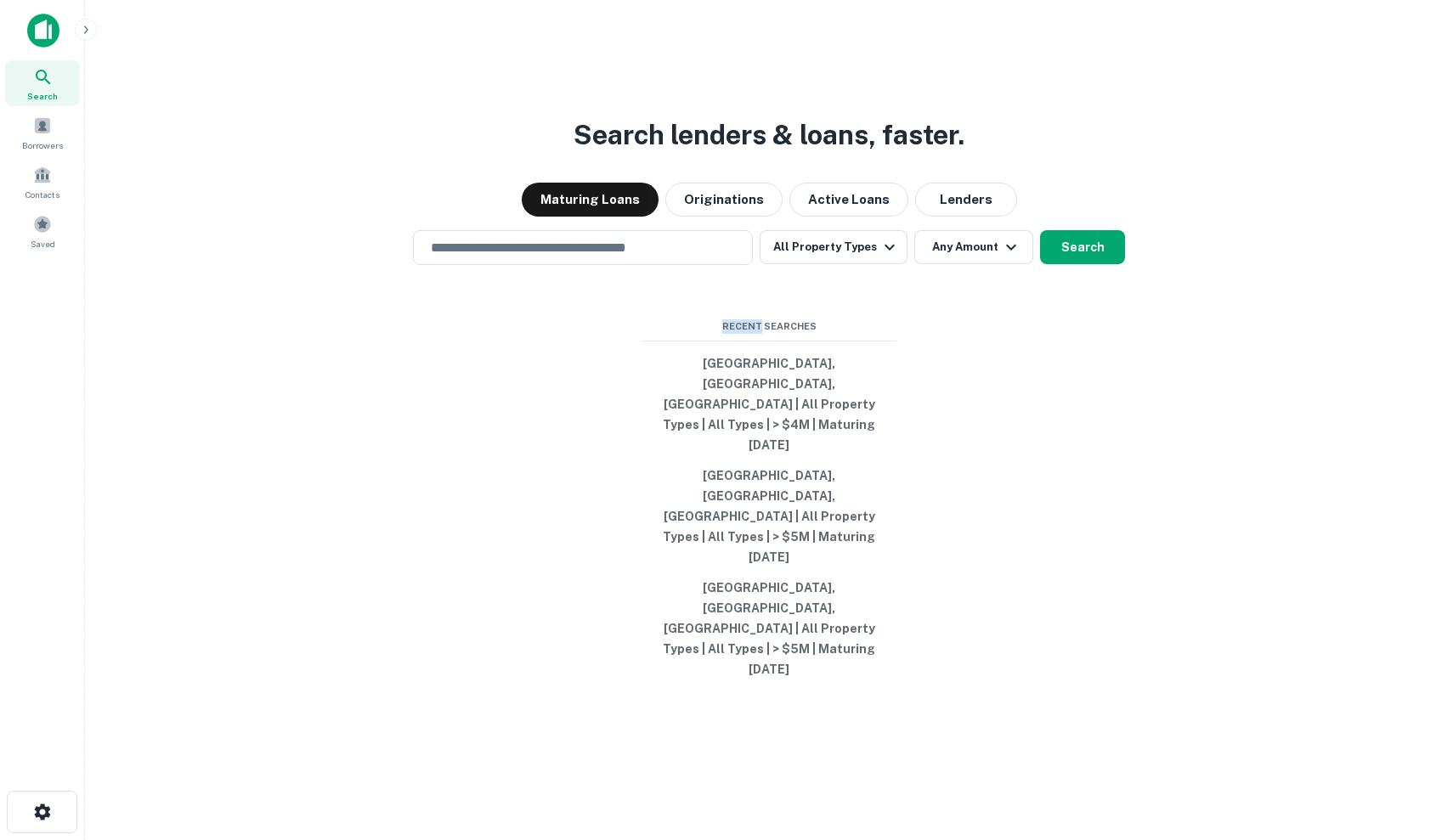
click at [616, 391] on div "Search lenders & loans, faster. Maturing Loans Originations Active Loans Lender…" at bounding box center [769, 461] width 1340 height 840
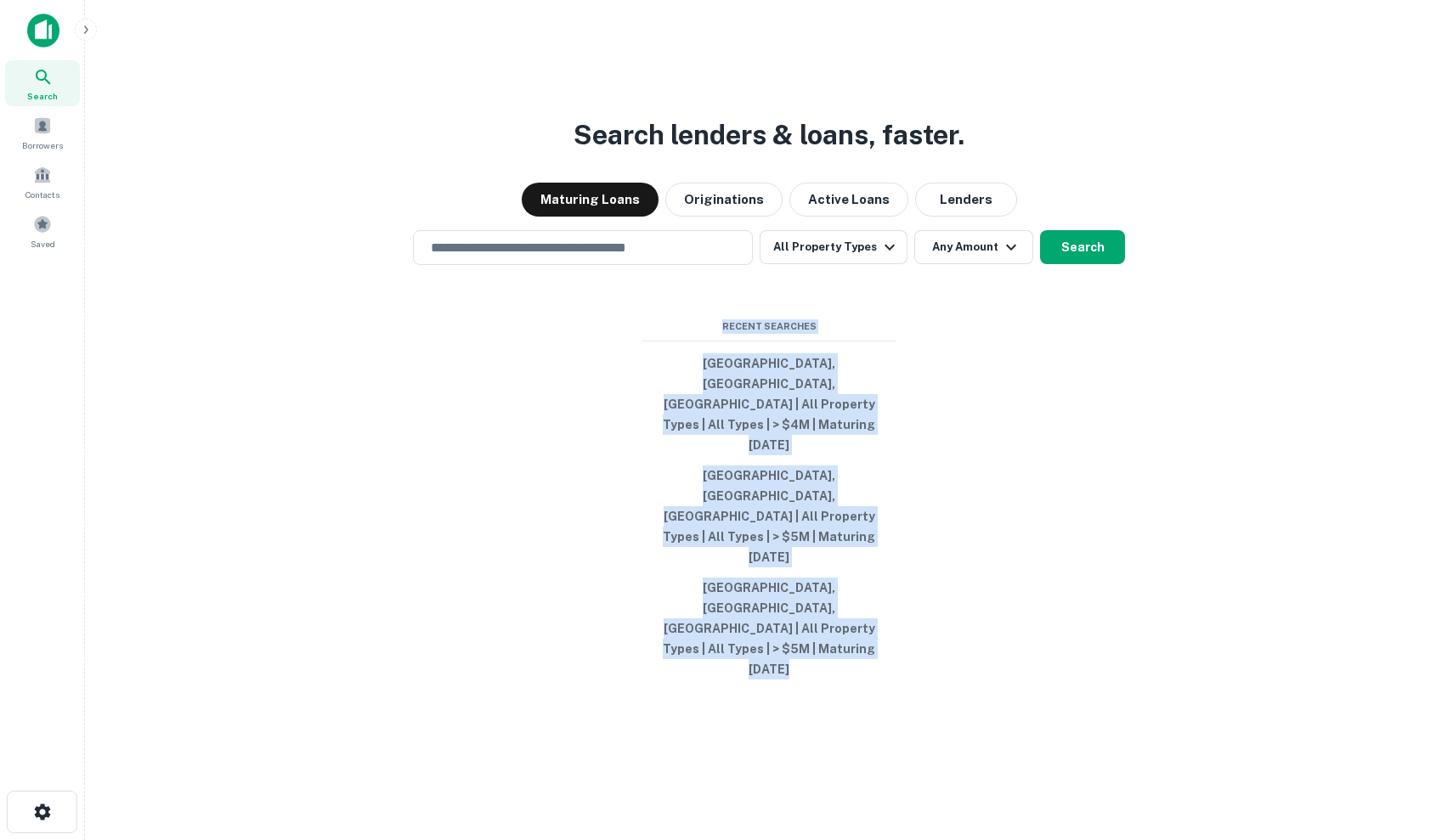
drag, startPoint x: 616, startPoint y: 391, endPoint x: 920, endPoint y: 593, distance: 365.0
click at [920, 593] on div "Search lenders & loans, faster. Maturing Loans Originations Active Loans Lender…" at bounding box center [769, 461] width 1340 height 840
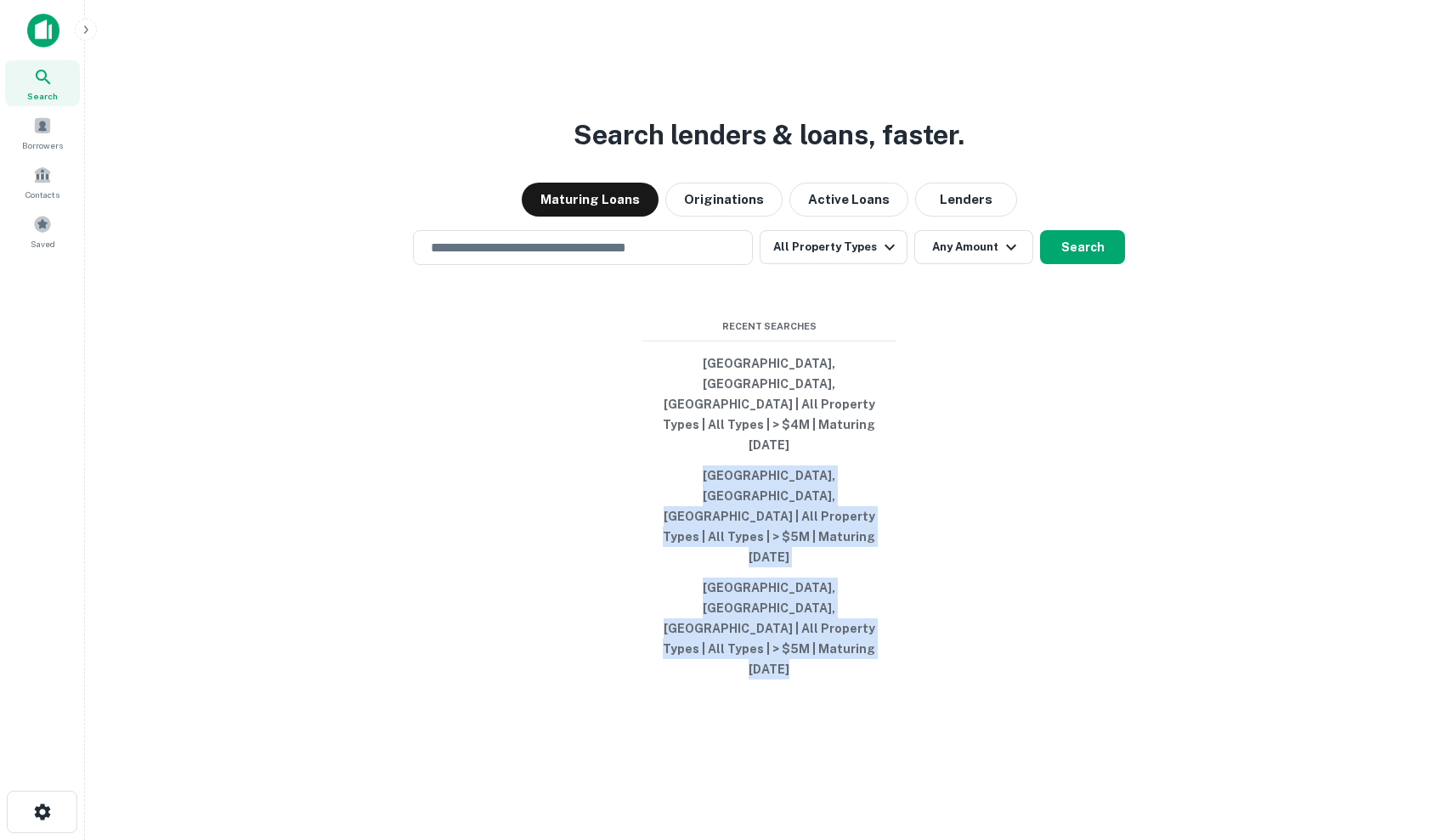
drag, startPoint x: 920, startPoint y: 593, endPoint x: 636, endPoint y: 451, distance: 317.5
click at [636, 451] on div "Search lenders & loans, faster. Maturing Loans Originations Active Loans Lender…" at bounding box center [769, 461] width 1340 height 840
drag, startPoint x: 636, startPoint y: 451, endPoint x: 924, endPoint y: 585, distance: 317.6
click at [924, 585] on div "Search lenders & loans, faster. Maturing Loans Originations Active Loans Lender…" at bounding box center [769, 461] width 1340 height 840
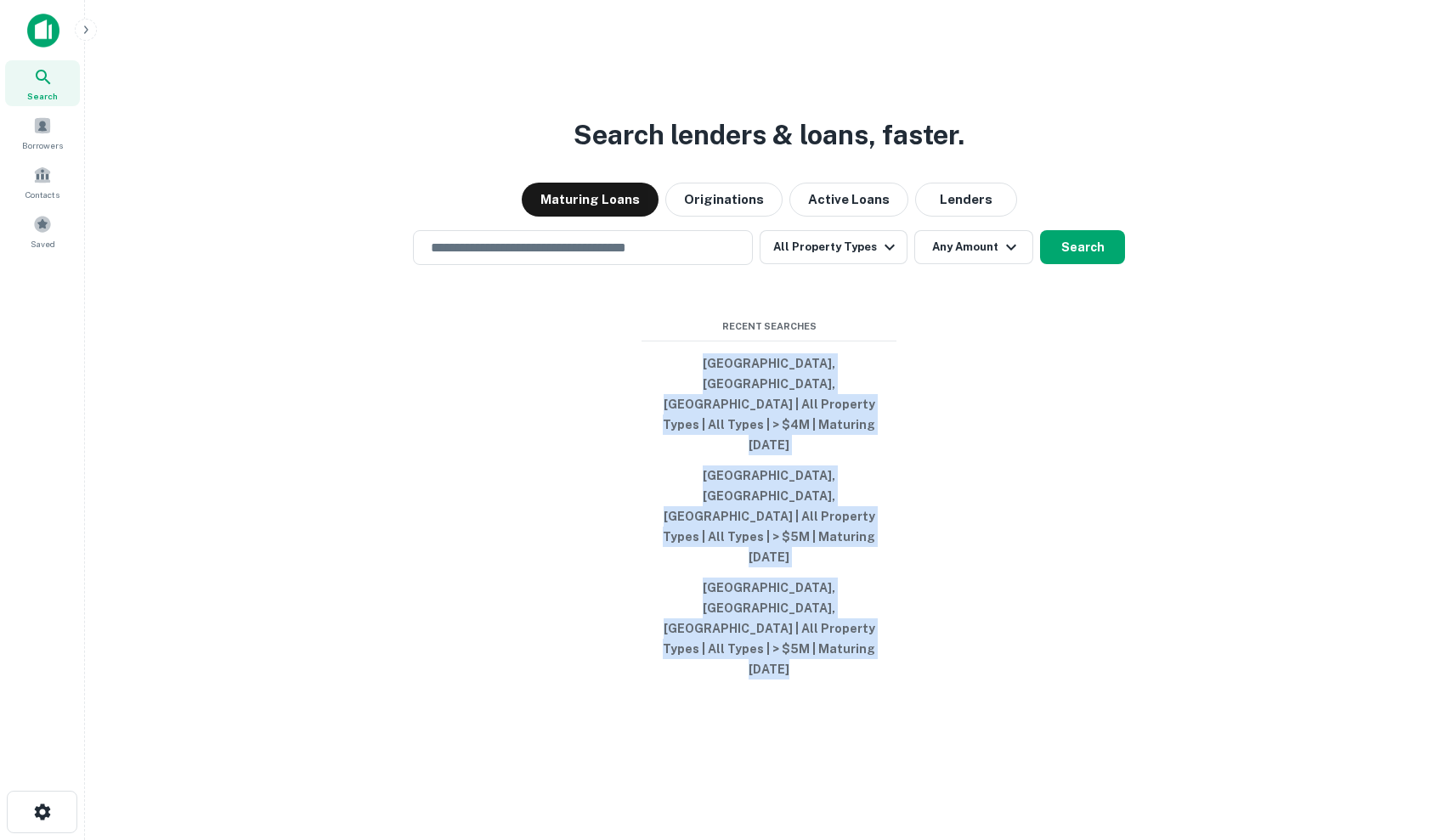
click at [924, 585] on div "Search lenders & loans, faster. Maturing Loans Originations Active Loans Lender…" at bounding box center [769, 461] width 1340 height 840
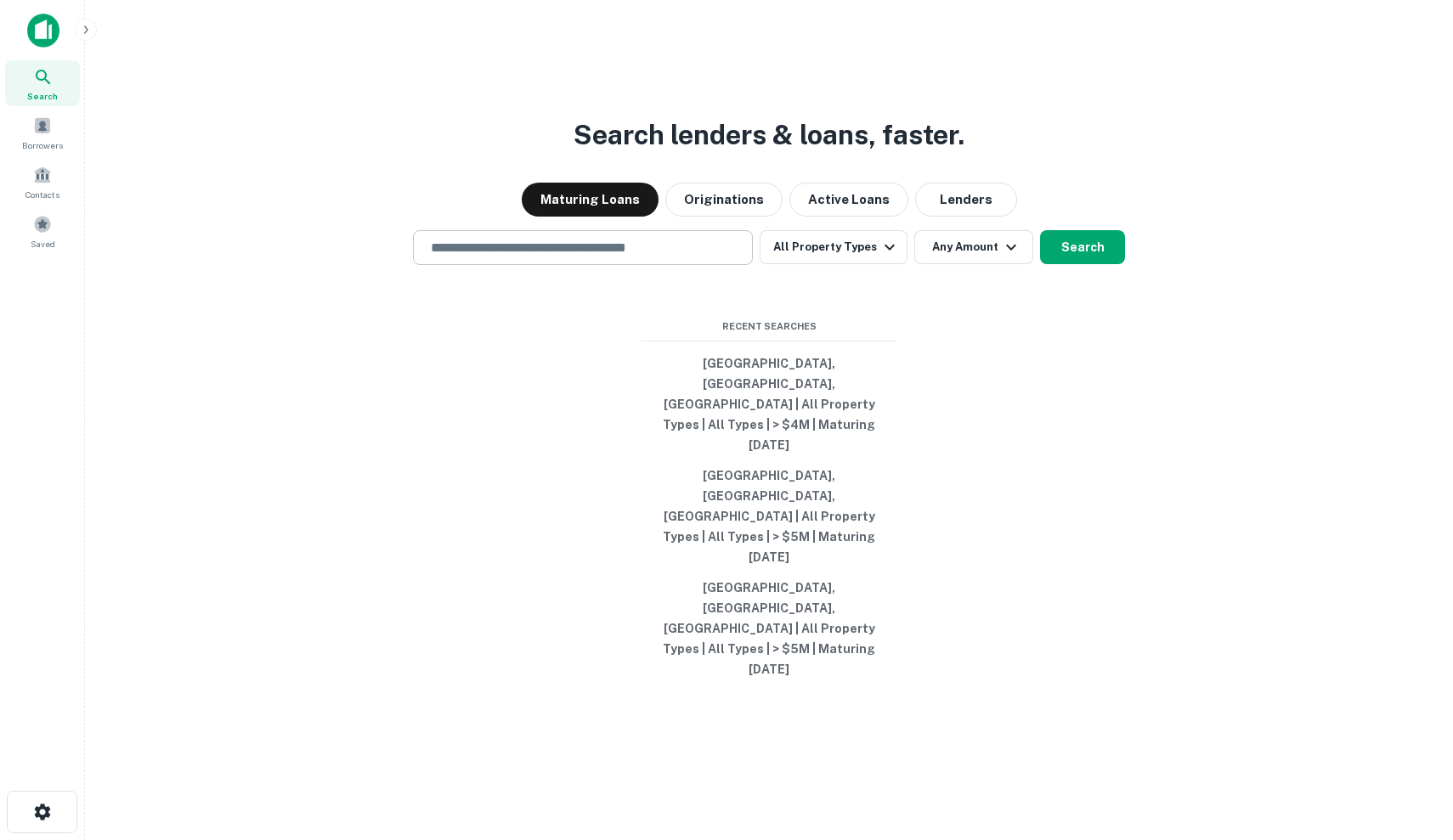
click at [632, 265] on div "​" at bounding box center [583, 247] width 340 height 35
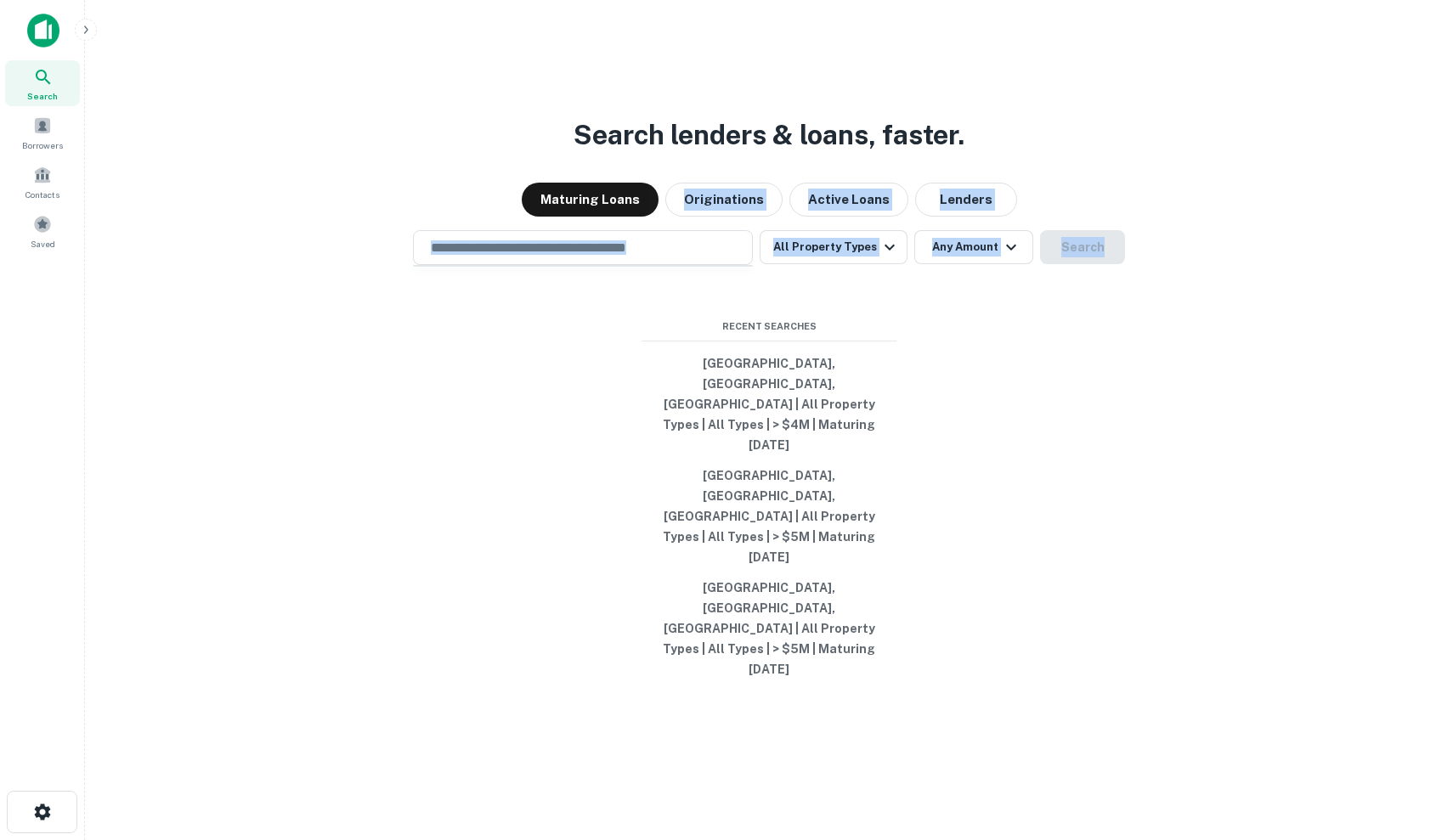
drag, startPoint x: 404, startPoint y: 241, endPoint x: 1086, endPoint y: 477, distance: 721.7
click at [1086, 477] on div "Search lenders & loans, faster. Maturing Loans Originations Active Loans Lender…" at bounding box center [769, 461] width 1340 height 840
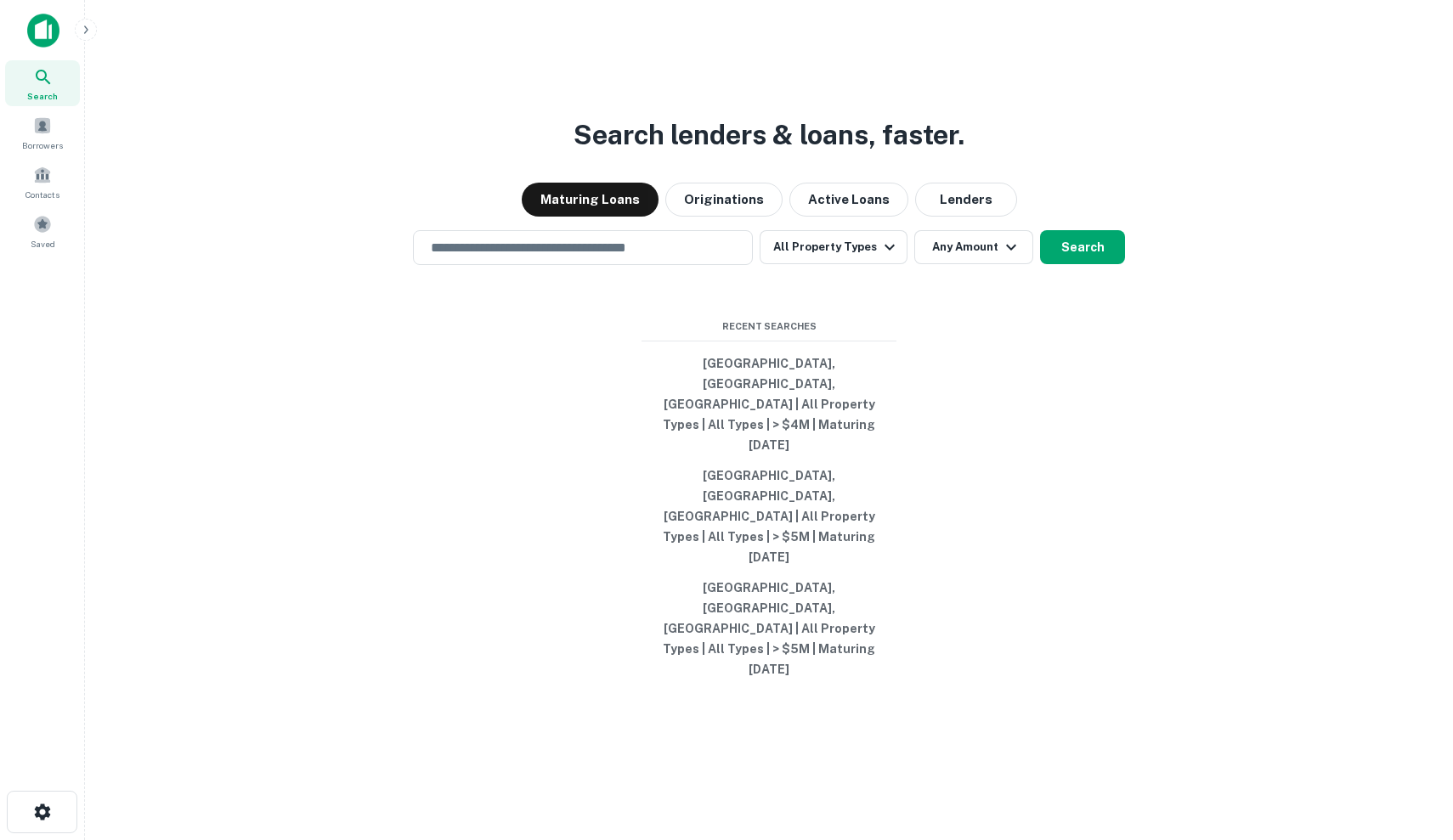
click at [1086, 477] on div "Search lenders & loans, faster. Maturing Loans Originations Active Loans Lender…" at bounding box center [769, 461] width 1340 height 840
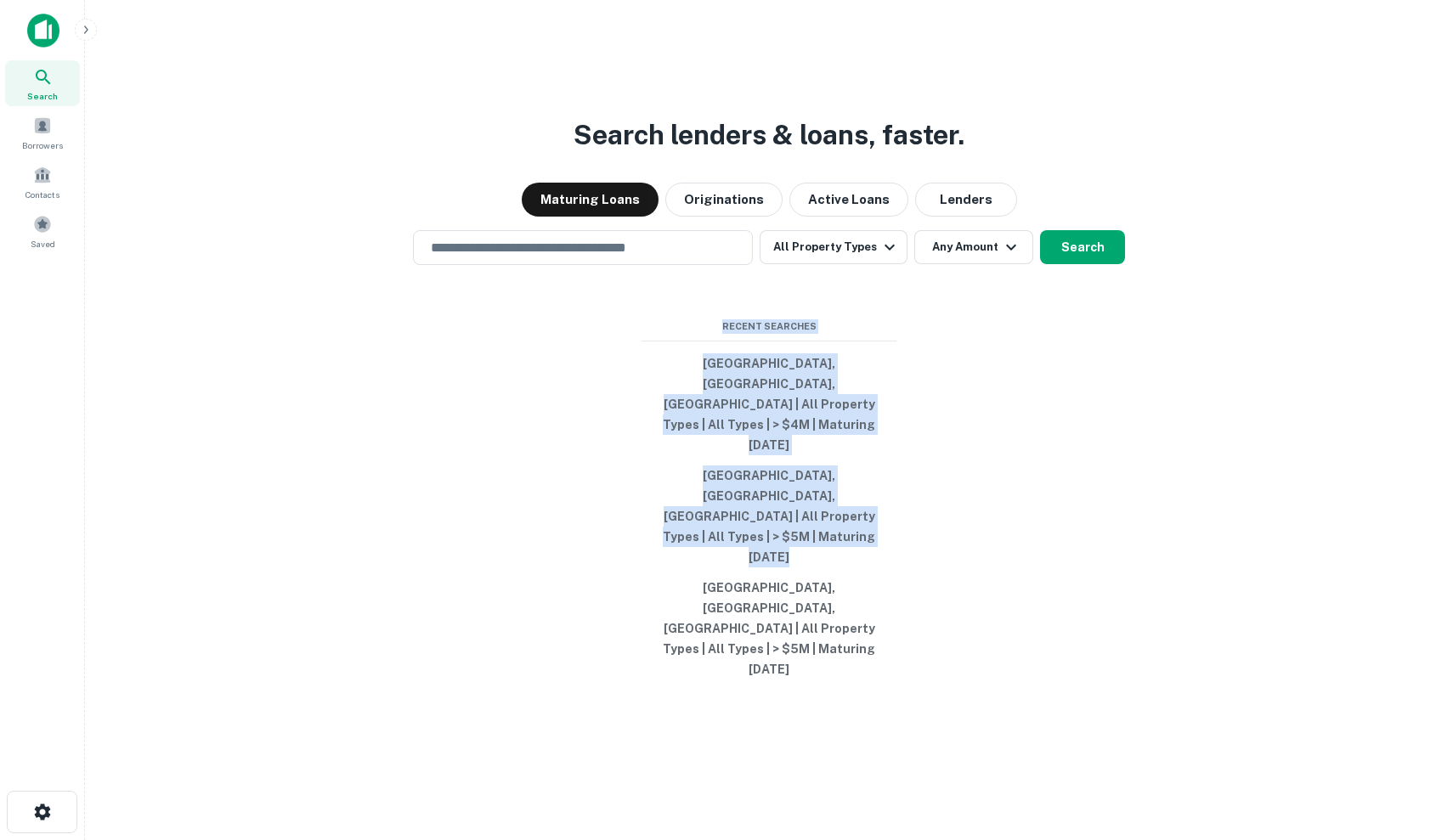
drag, startPoint x: 1086, startPoint y: 477, endPoint x: 962, endPoint y: 537, distance: 137.8
click at [962, 537] on div "Search lenders & loans, faster. Maturing Loans Originations Active Loans Lender…" at bounding box center [769, 461] width 1340 height 840
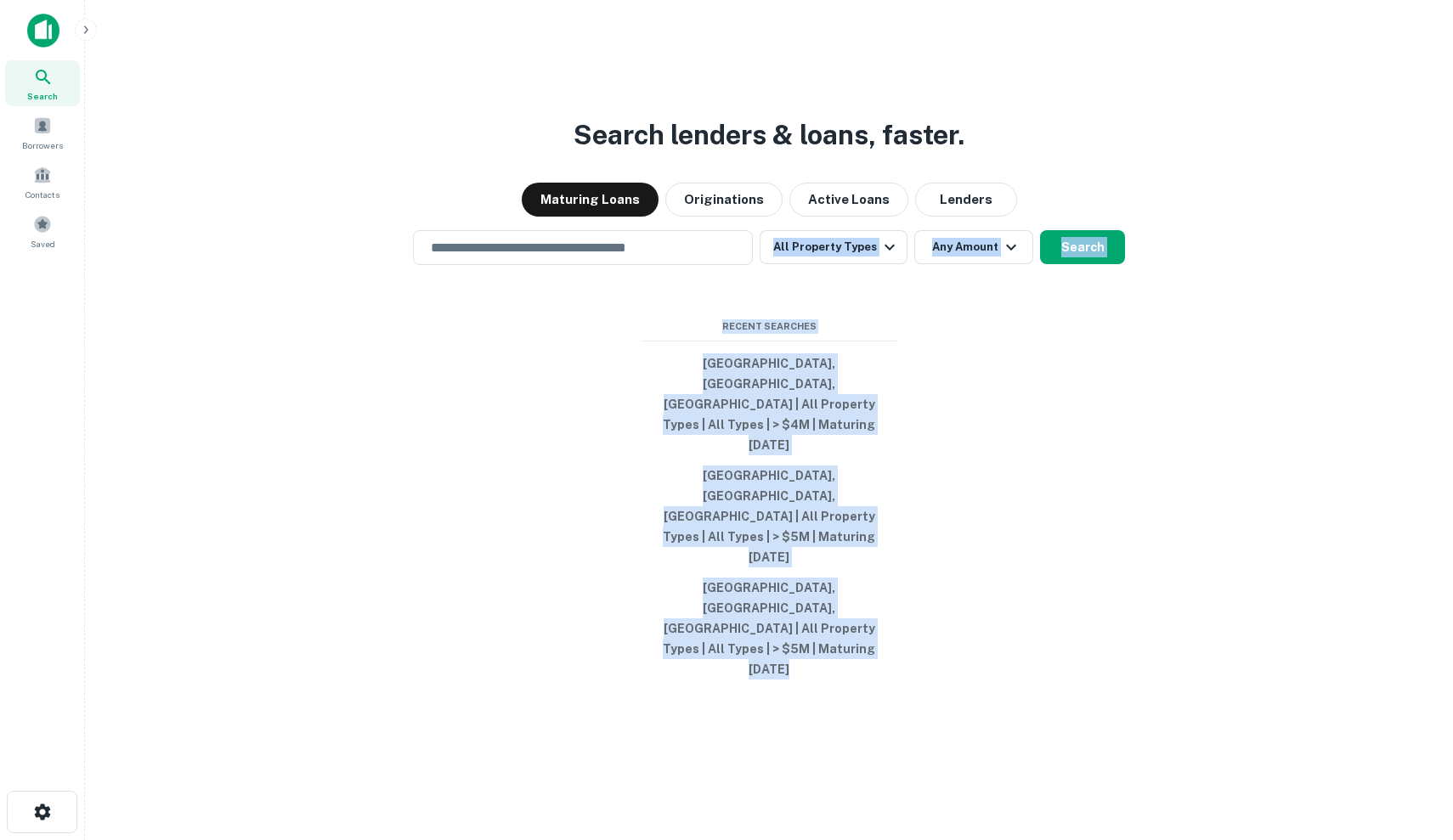
drag, startPoint x: 978, startPoint y: 699, endPoint x: 581, endPoint y: 392, distance: 501.9
click at [581, 392] on div "Search lenders & loans, faster. Maturing Loans Originations Active Loans Lender…" at bounding box center [769, 461] width 1340 height 840
drag, startPoint x: 581, startPoint y: 392, endPoint x: 977, endPoint y: 630, distance: 462.0
click at [977, 630] on div "Search lenders & loans, faster. Maturing Loans Originations Active Loans Lender…" at bounding box center [769, 461] width 1340 height 840
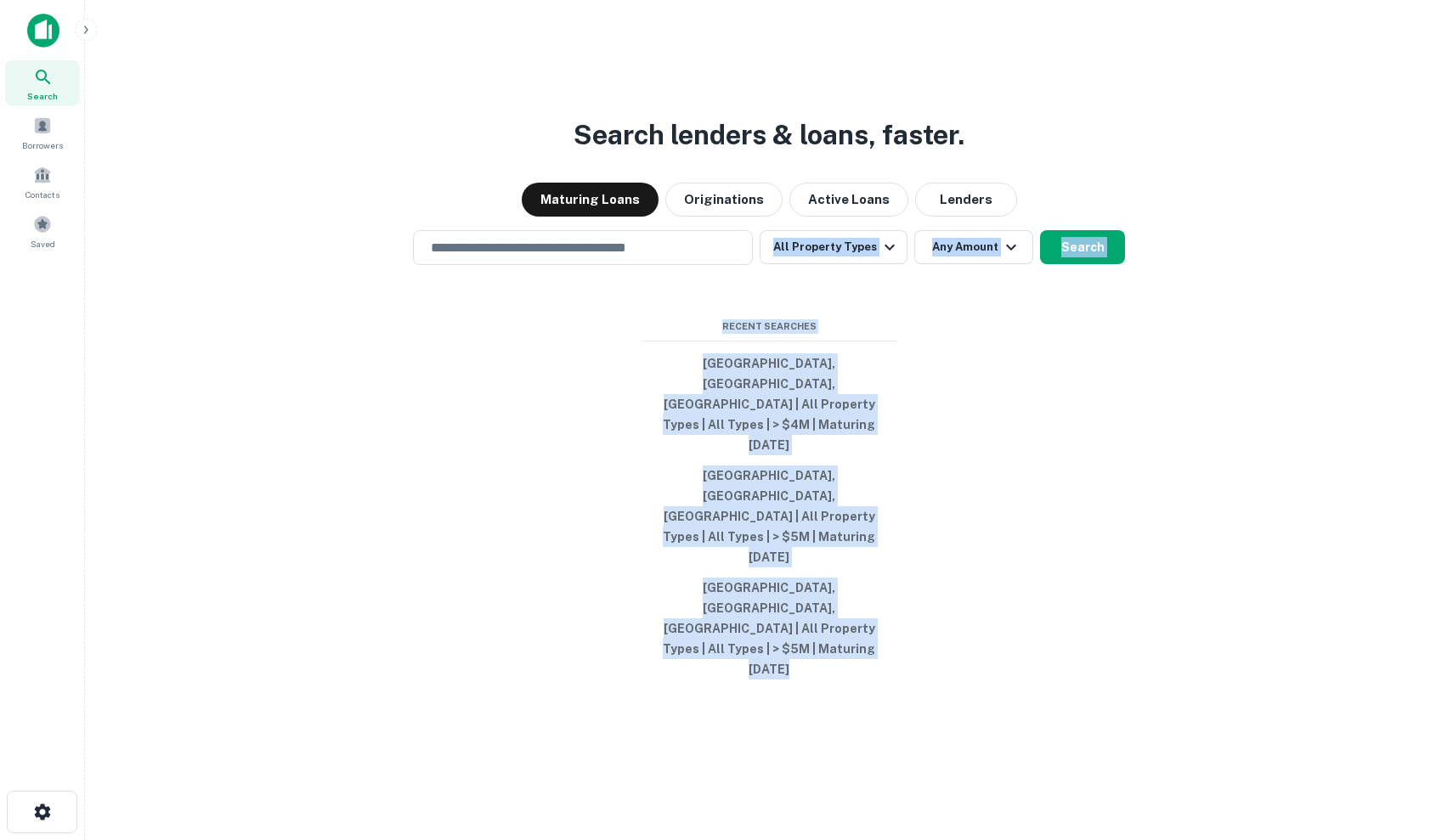
click at [977, 630] on div "Search lenders & loans, faster. Maturing Loans Originations Active Loans Lender…" at bounding box center [769, 461] width 1340 height 840
drag, startPoint x: 977, startPoint y: 630, endPoint x: 647, endPoint y: 414, distance: 394.4
click at [647, 414] on div "Search lenders & loans, faster. Maturing Loans Originations Active Loans Lender…" at bounding box center [769, 461] width 1340 height 840
click at [647, 334] on span "Recent Searches" at bounding box center [769, 326] width 255 height 15
drag, startPoint x: 647, startPoint y: 414, endPoint x: 940, endPoint y: 582, distance: 337.7
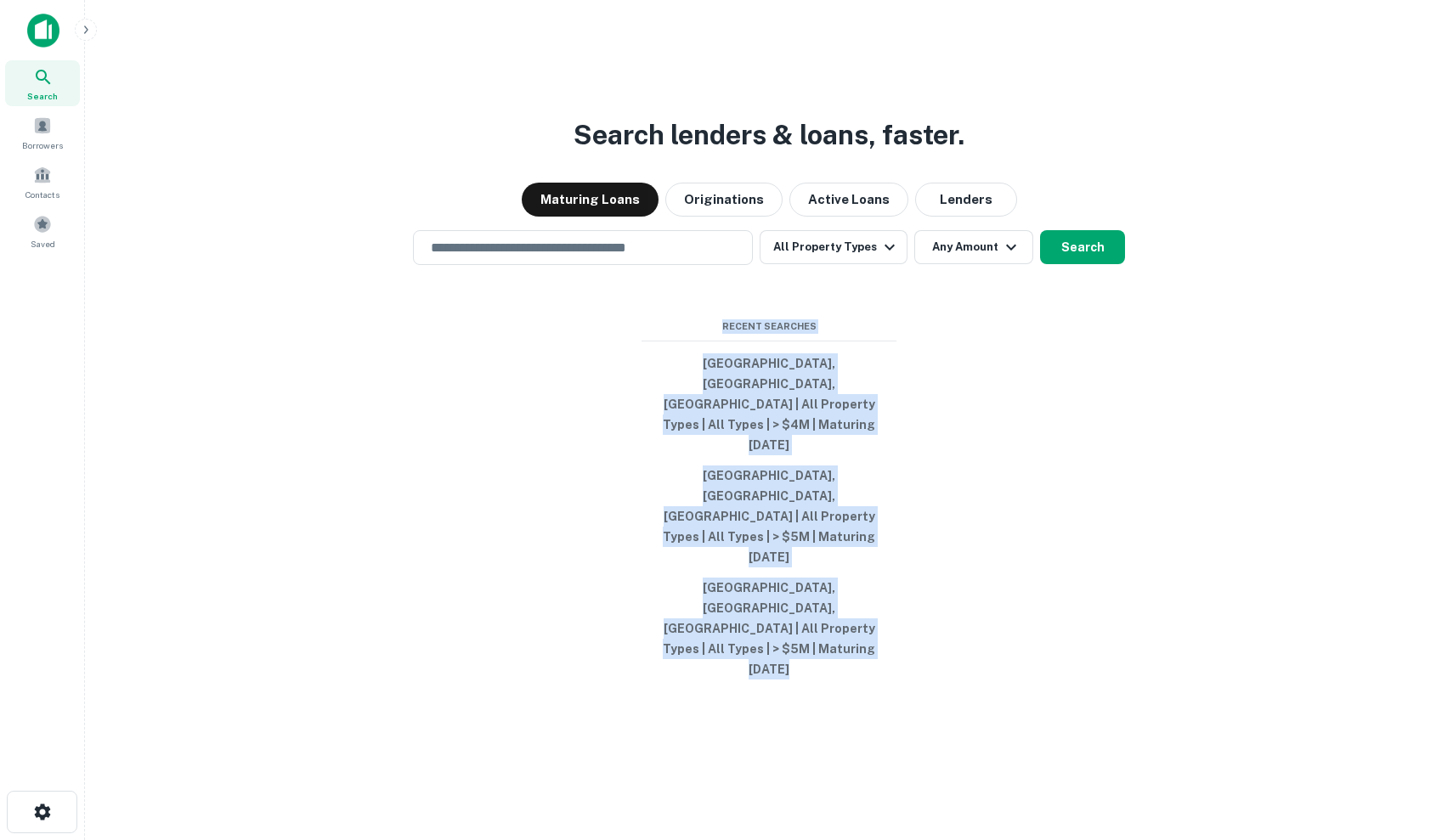
click at [940, 582] on div "Search lenders & loans, faster. Maturing Loans Originations Active Loans Lender…" at bounding box center [769, 461] width 1340 height 840
drag, startPoint x: 940, startPoint y: 582, endPoint x: 658, endPoint y: 378, distance: 348.1
click at [658, 378] on div "Search lenders & loans, faster. Maturing Loans Originations Active Loans Lender…" at bounding box center [769, 461] width 1340 height 840
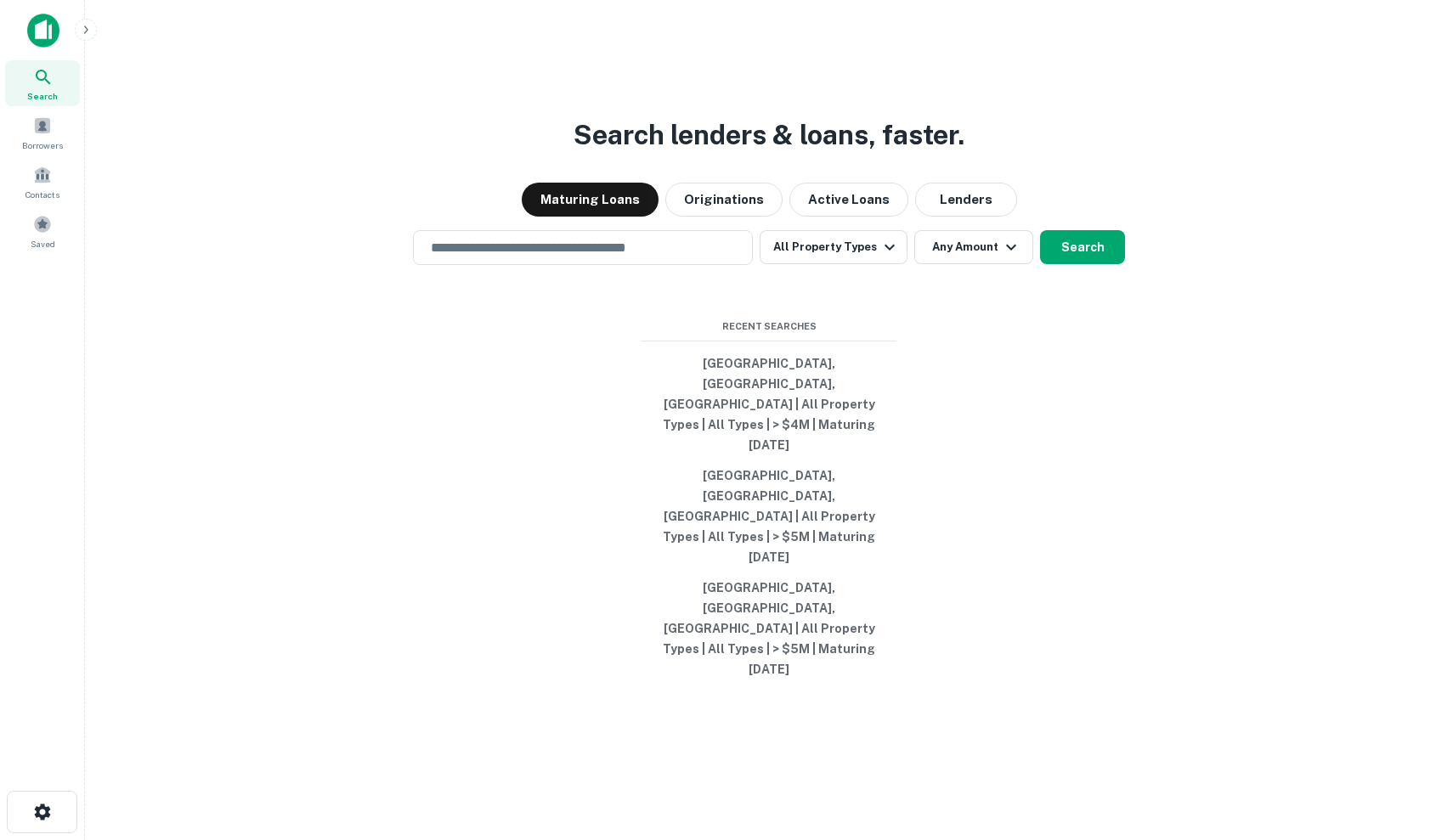
click at [660, 362] on div "Search lenders & loans, faster. Maturing Loans Originations Active Loans Lender…" at bounding box center [769, 461] width 1340 height 840
click at [661, 265] on div "​" at bounding box center [583, 247] width 340 height 35
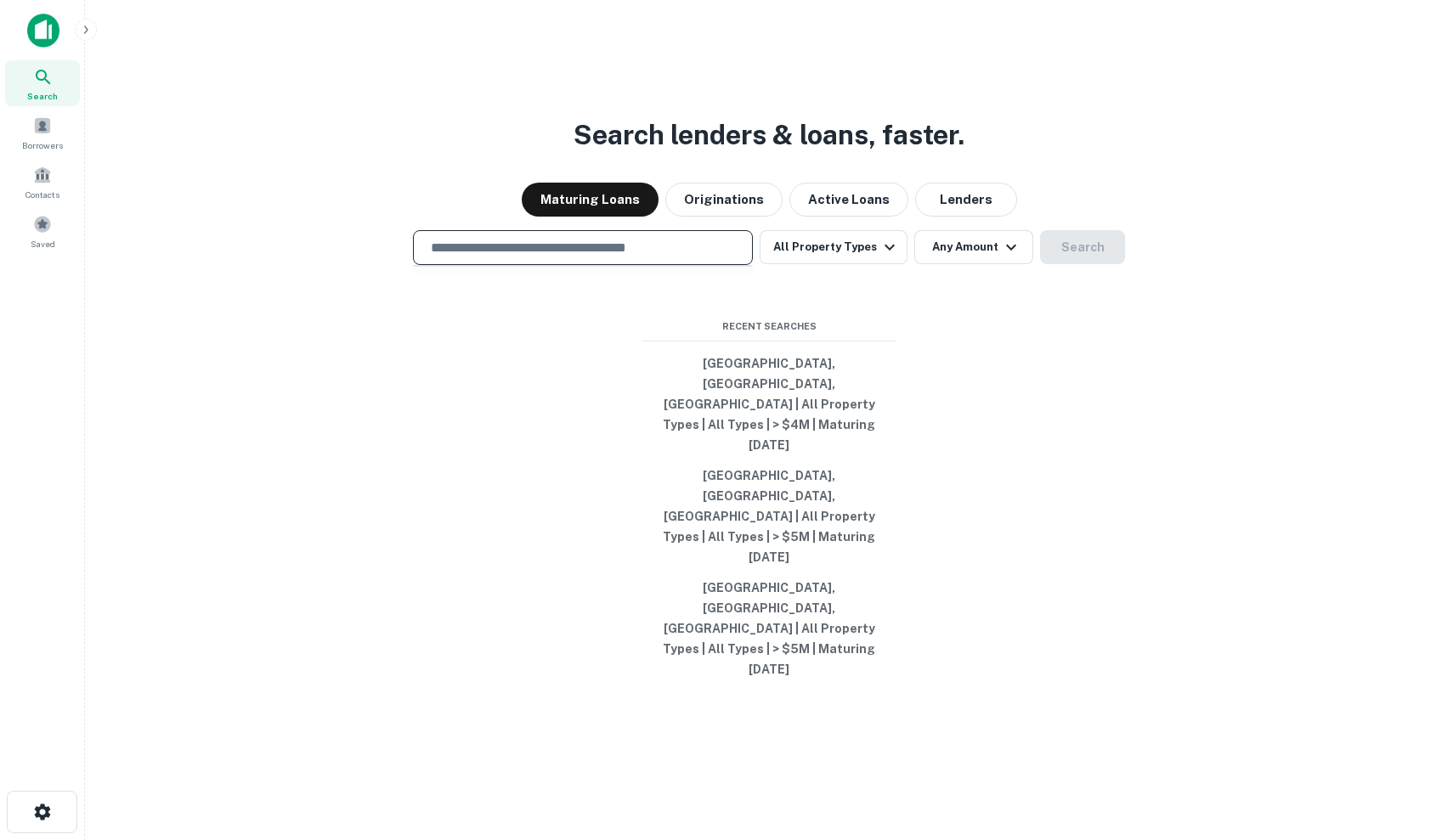
click at [661, 265] on div "​" at bounding box center [583, 247] width 340 height 35
click at [600, 350] on div at bounding box center [583, 307] width 340 height 85
click at [648, 257] on input "text" at bounding box center [582, 248] width 324 height 20
click at [596, 350] on div at bounding box center [583, 307] width 340 height 85
click at [608, 265] on div "​" at bounding box center [583, 247] width 340 height 35
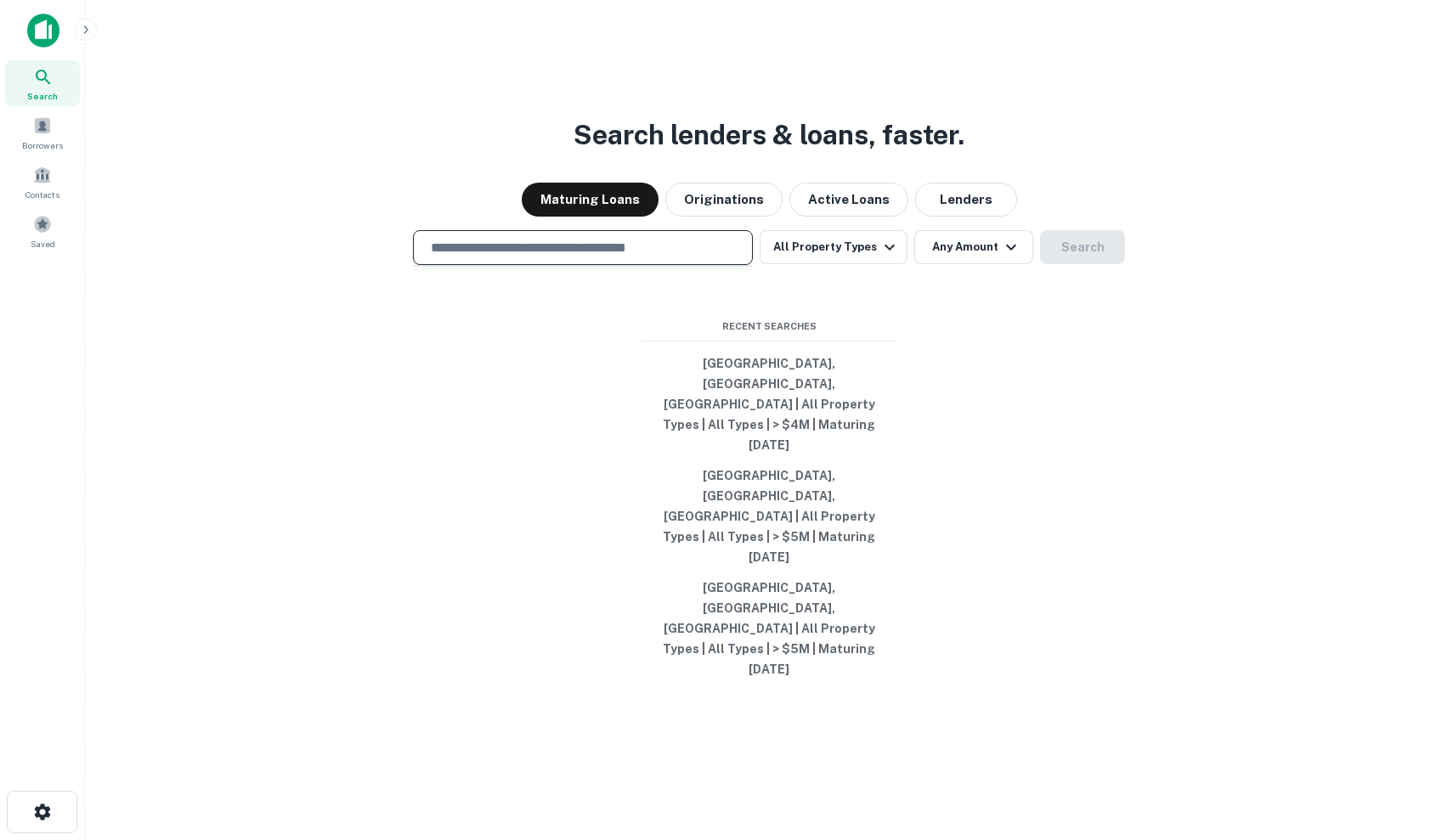
click at [644, 350] on div at bounding box center [583, 307] width 340 height 85
drag, startPoint x: 644, startPoint y: 398, endPoint x: 889, endPoint y: 413, distance: 245.5
click at [889, 413] on div "Search lenders & loans, faster. Maturing Loans Originations Active Loans Lender…" at bounding box center [769, 461] width 1340 height 840
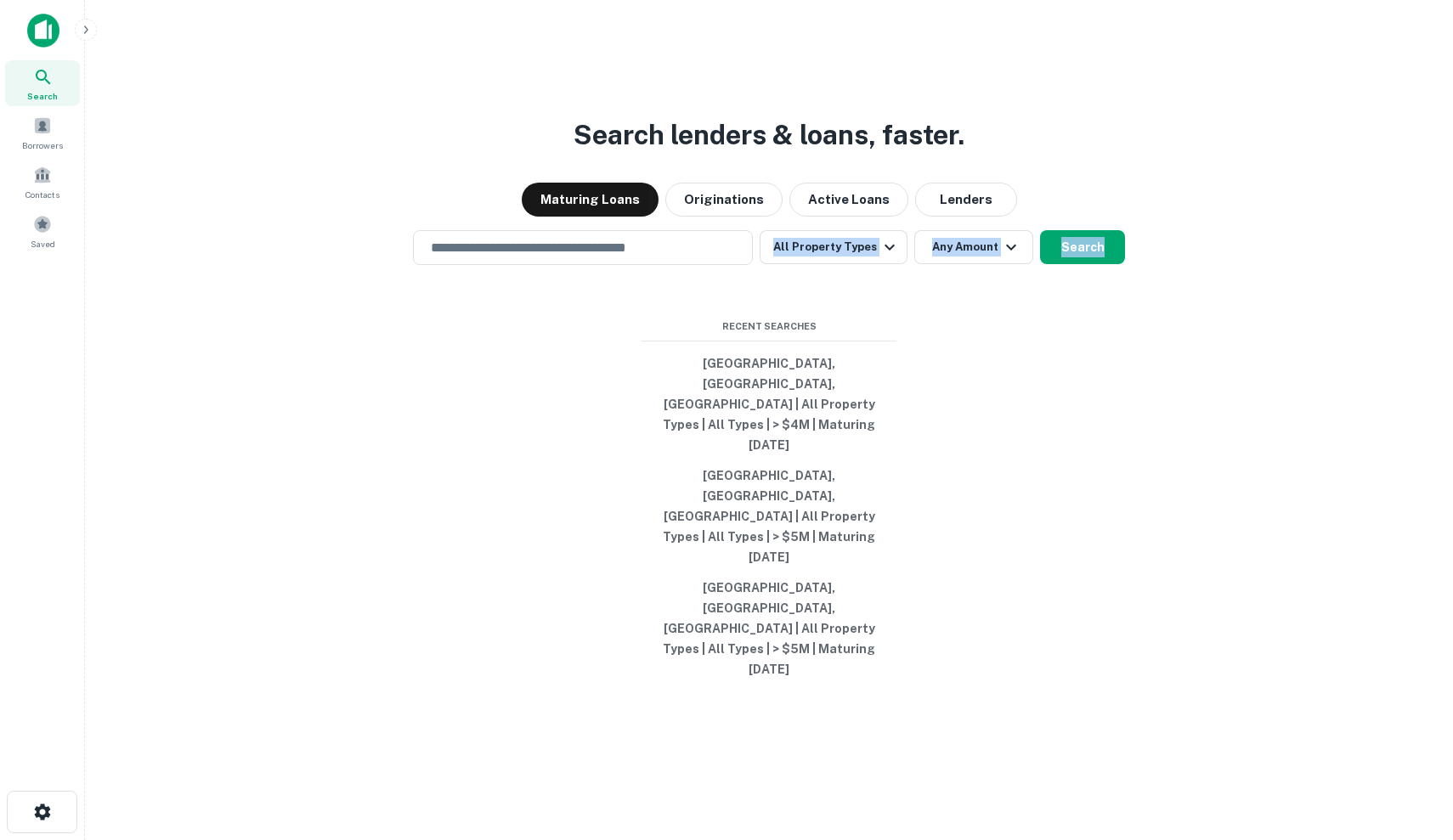
click at [889, 334] on span "Recent Searches" at bounding box center [769, 326] width 255 height 15
drag, startPoint x: 889, startPoint y: 413, endPoint x: 587, endPoint y: 406, distance: 302.1
click at [587, 406] on div "Search lenders & loans, faster. Maturing Loans Originations Active Loans Lender…" at bounding box center [769, 461] width 1340 height 840
drag, startPoint x: 587, startPoint y: 406, endPoint x: 855, endPoint y: 425, distance: 268.7
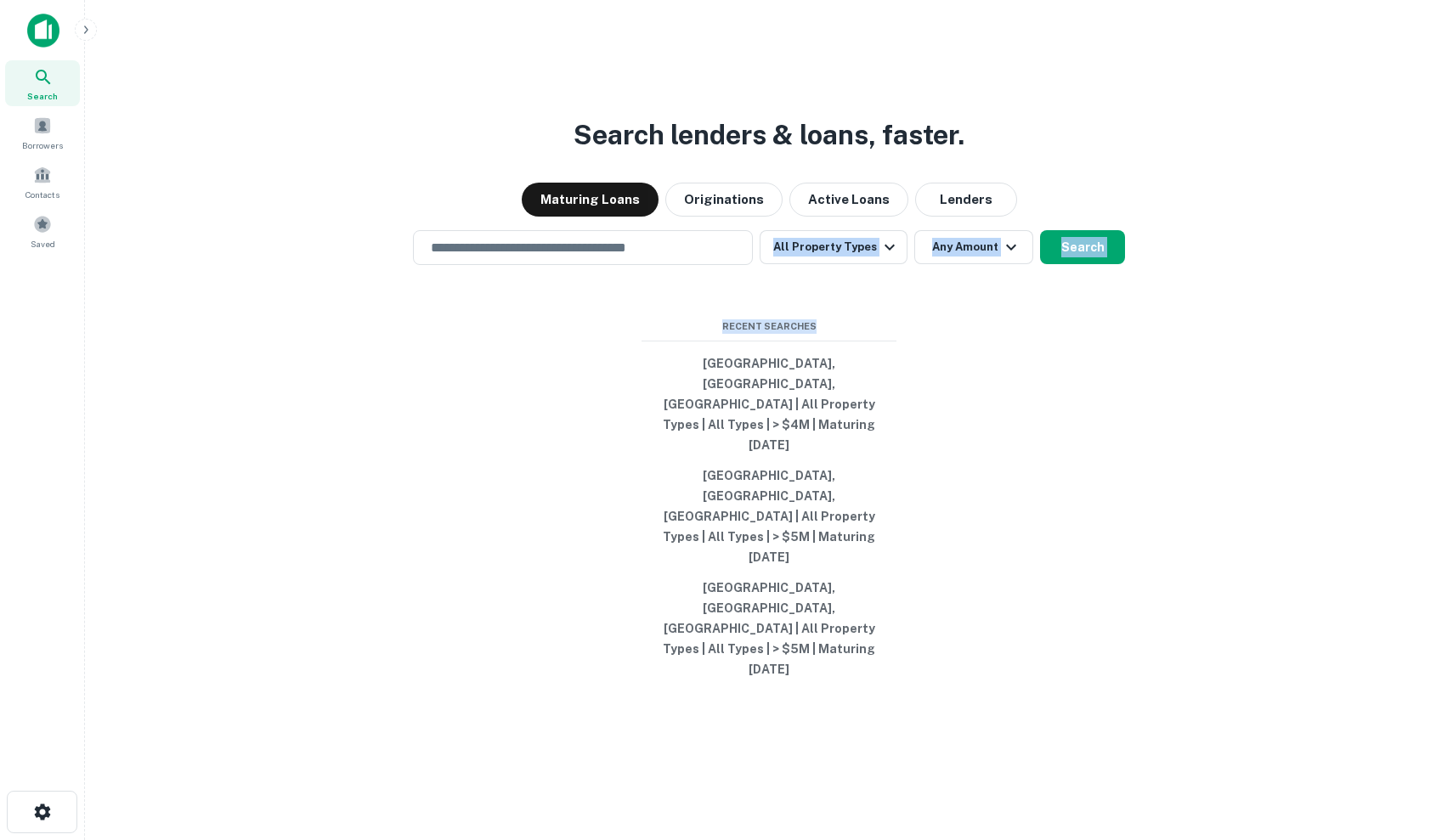
click at [855, 425] on div "Search lenders & loans, faster. Maturing Loans Originations Active Loans Lender…" at bounding box center [769, 461] width 1340 height 840
click at [855, 334] on span "Recent Searches" at bounding box center [769, 326] width 255 height 15
click at [743, 257] on input "text" at bounding box center [582, 248] width 324 height 20
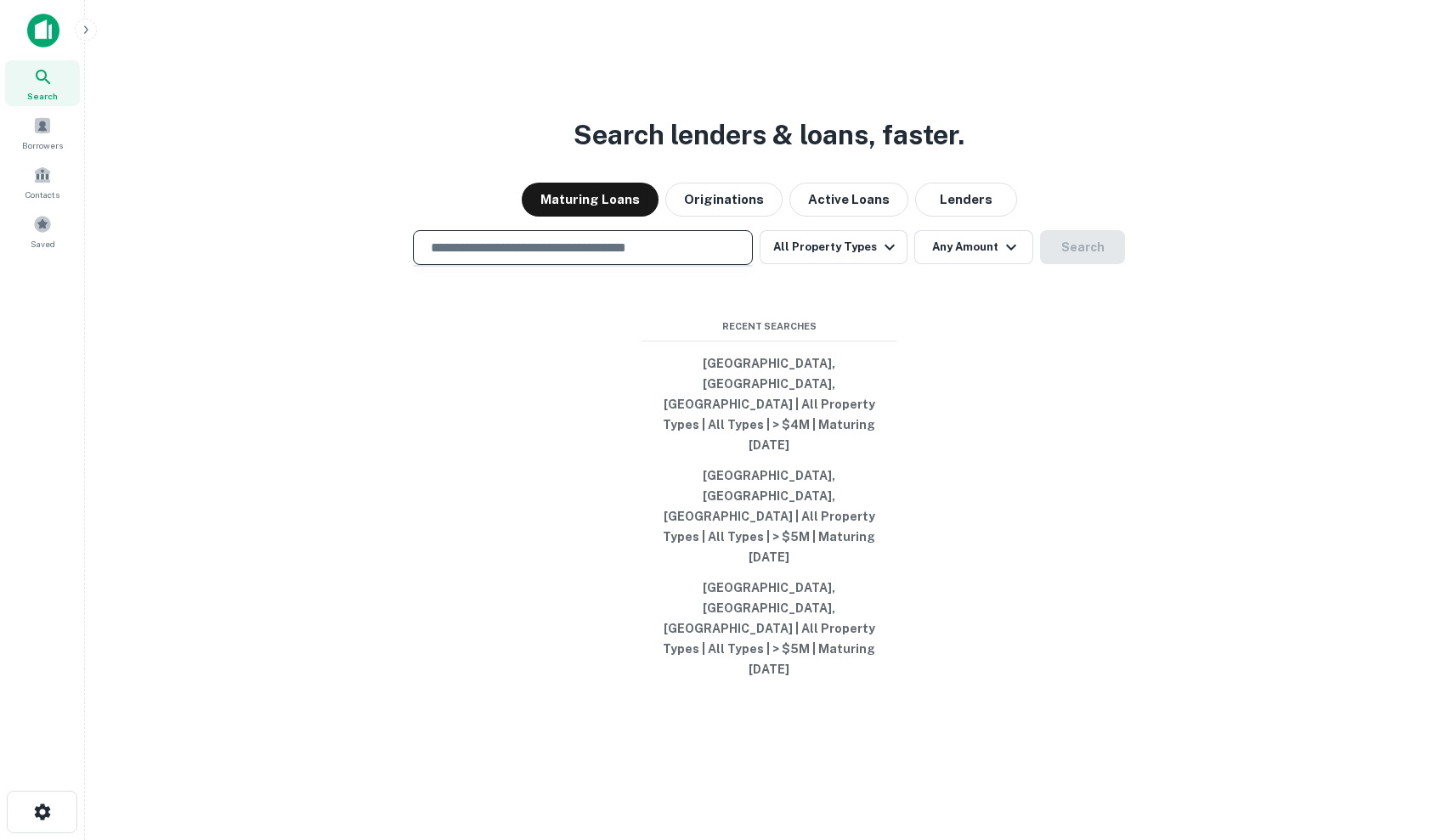
click at [718, 350] on div at bounding box center [583, 307] width 340 height 85
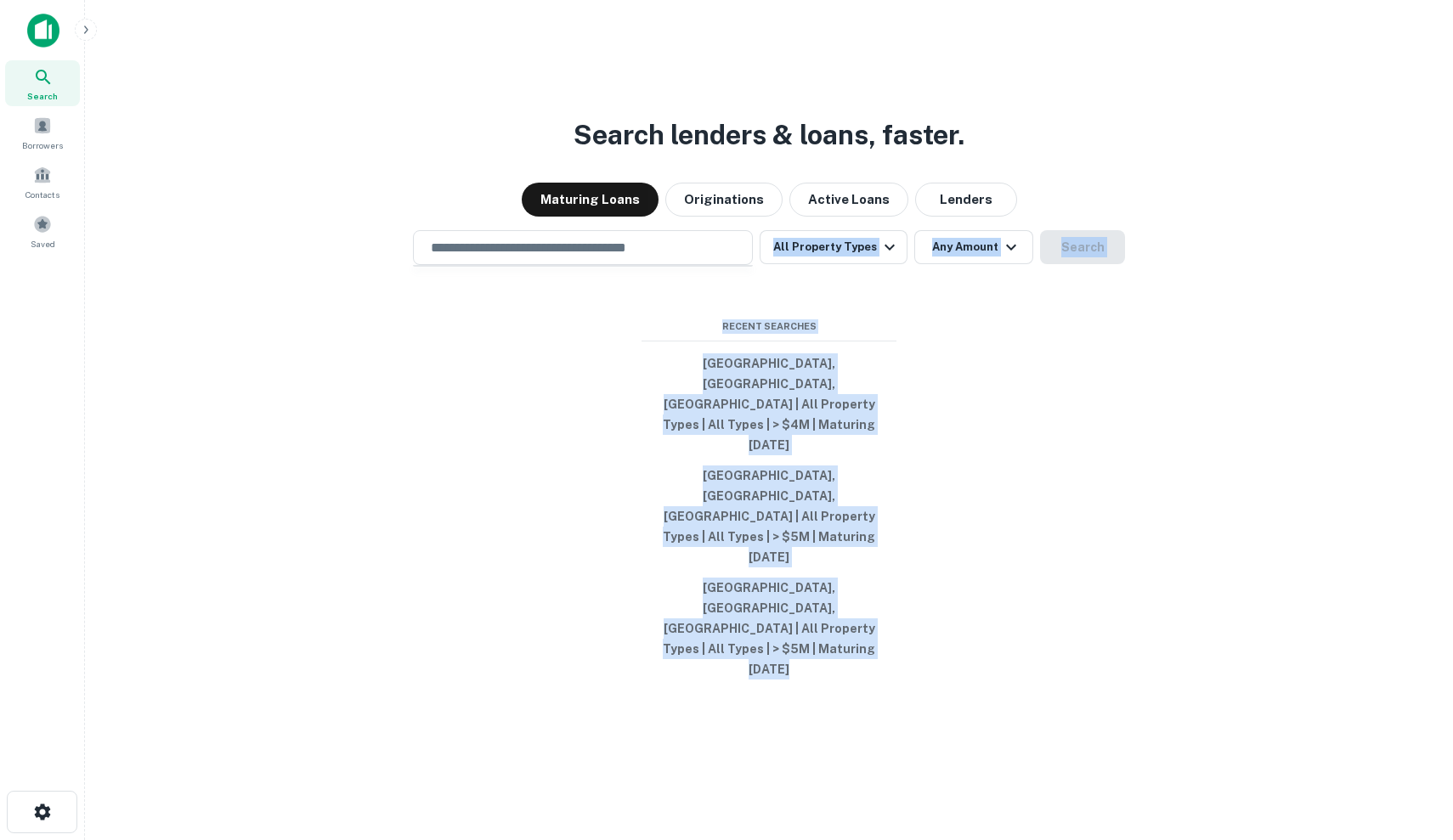
drag, startPoint x: 717, startPoint y: 419, endPoint x: 982, endPoint y: 596, distance: 318.7
click at [982, 596] on div "Search lenders & loans, faster. Maturing Loans Originations Active Loans Lender…" at bounding box center [769, 461] width 1340 height 840
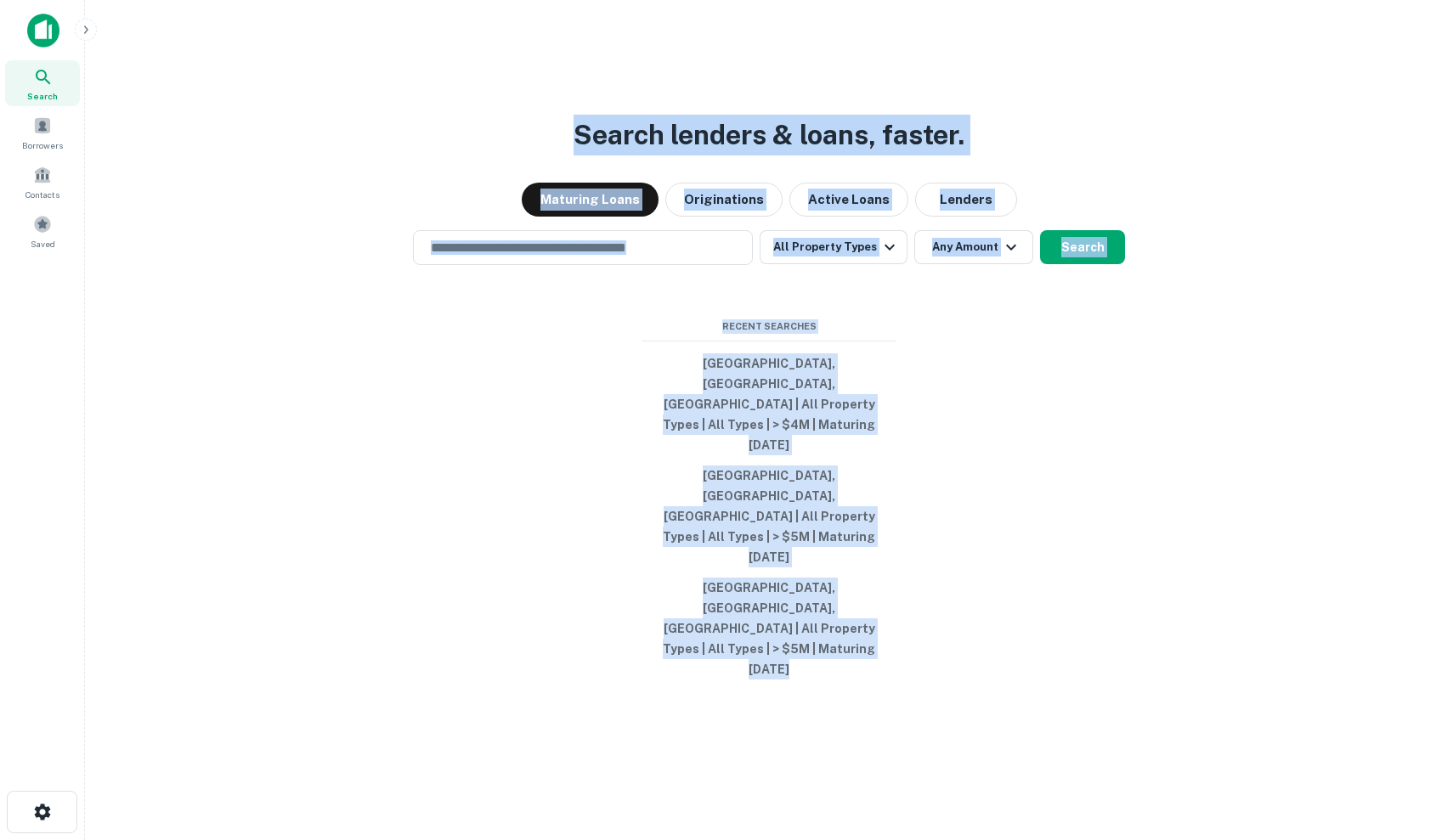
drag, startPoint x: 982, startPoint y: 596, endPoint x: 523, endPoint y: 192, distance: 611.5
click at [523, 192] on div "Search lenders & loans, faster. Maturing Loans Originations Active Loans Lender…" at bounding box center [769, 461] width 1340 height 840
click at [522, 192] on div "Search lenders & loans, faster. Maturing Loans Originations Active Loans Lender…" at bounding box center [769, 461] width 1340 height 840
drag, startPoint x: 522, startPoint y: 192, endPoint x: 1000, endPoint y: 595, distance: 625.2
click at [1000, 595] on div "Search lenders & loans, faster. Maturing Loans Originations Active Loans Lender…" at bounding box center [769, 461] width 1340 height 840
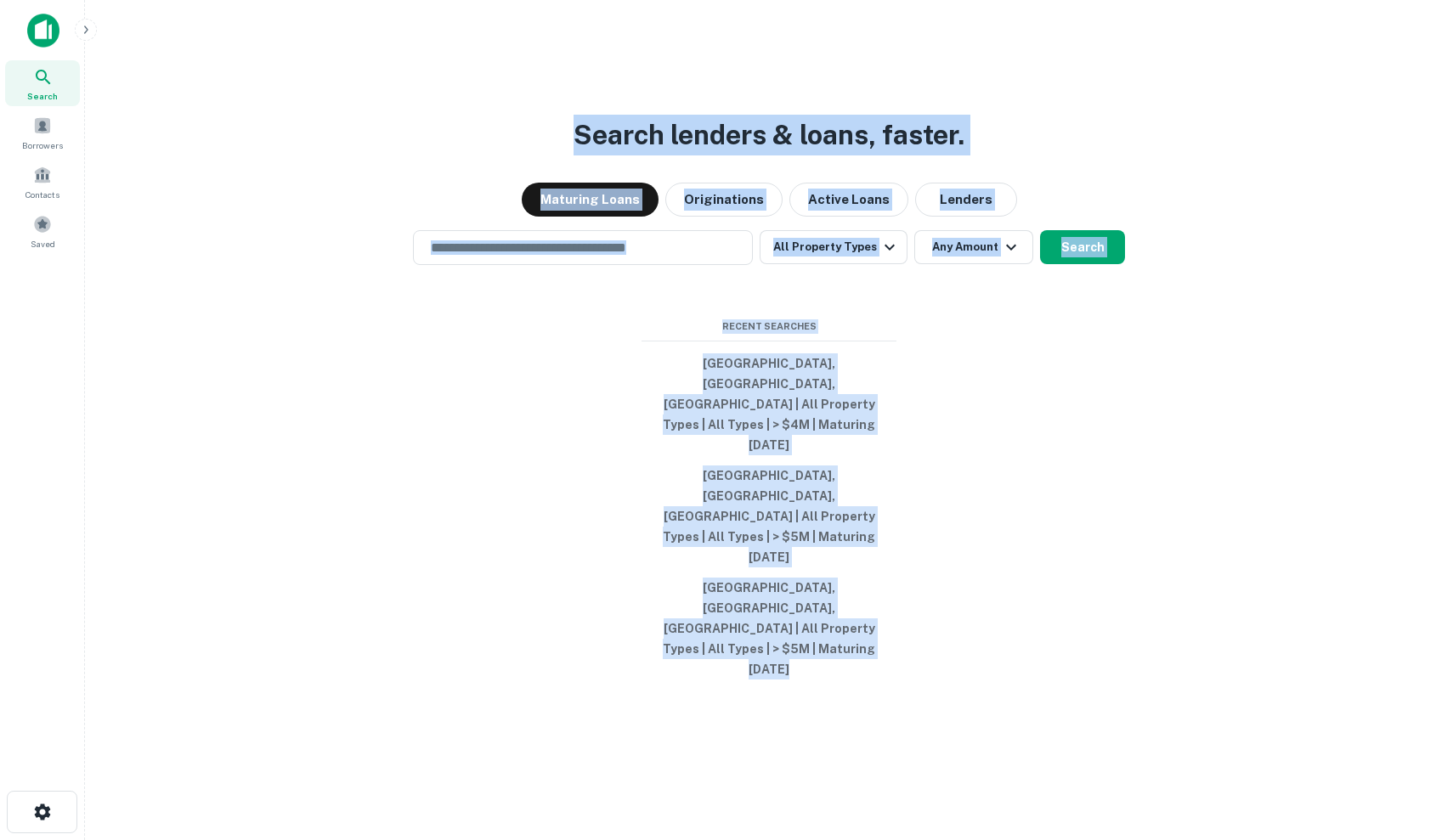
click at [1000, 595] on div "Search lenders & loans, faster. Maturing Loans Originations Active Loans Lender…" at bounding box center [769, 461] width 1340 height 840
drag, startPoint x: 1000, startPoint y: 595, endPoint x: 551, endPoint y: 226, distance: 581.2
click at [551, 226] on div "Search lenders & loans, faster. Maturing Loans Originations Active Loans Lender…" at bounding box center [769, 461] width 1340 height 840
drag, startPoint x: 551, startPoint y: 226, endPoint x: 962, endPoint y: 529, distance: 510.6
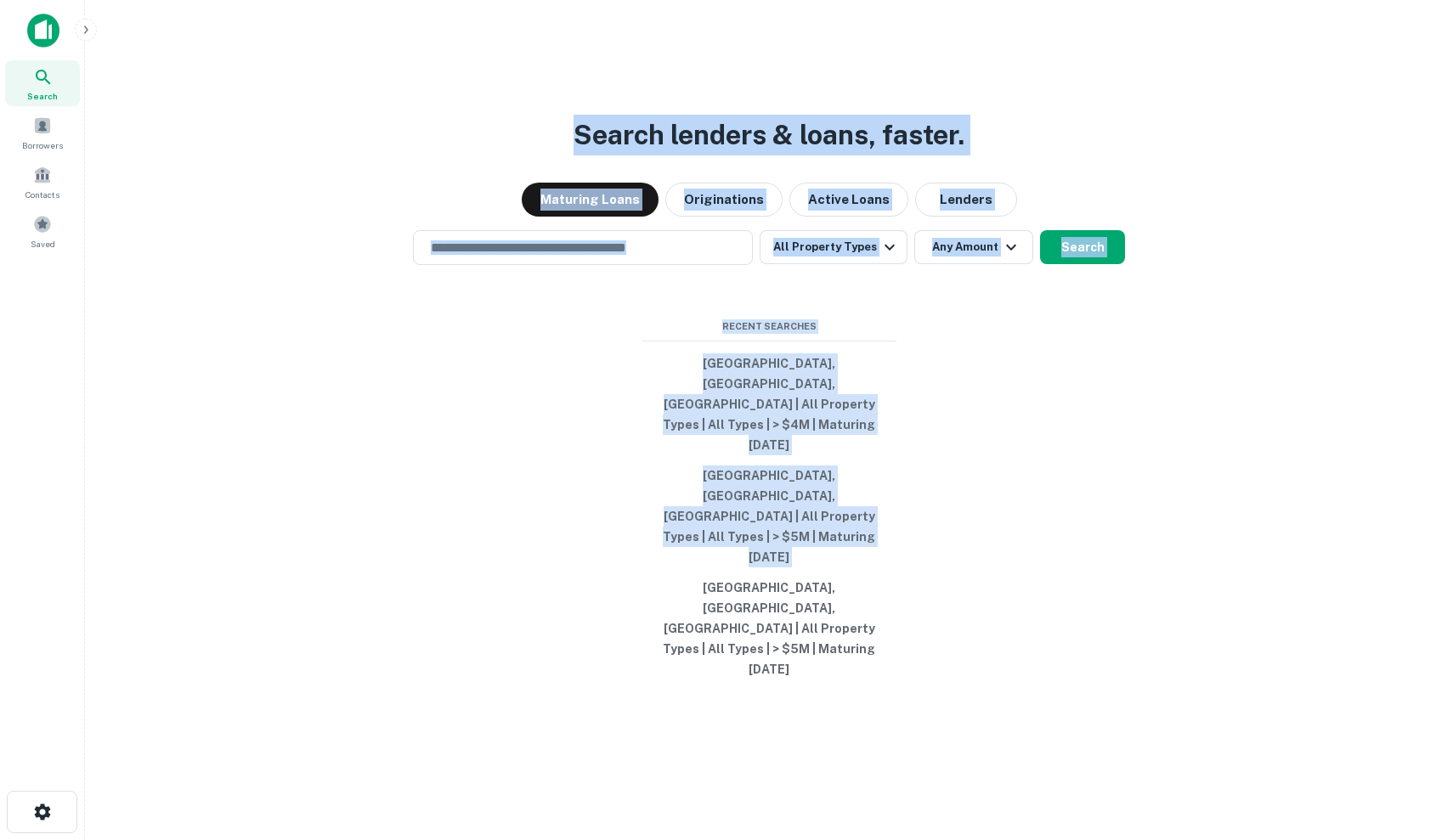
click at [962, 529] on div "Search lenders & loans, faster. Maturing Loans Originations Active Loans Lender…" at bounding box center [769, 461] width 1340 height 840
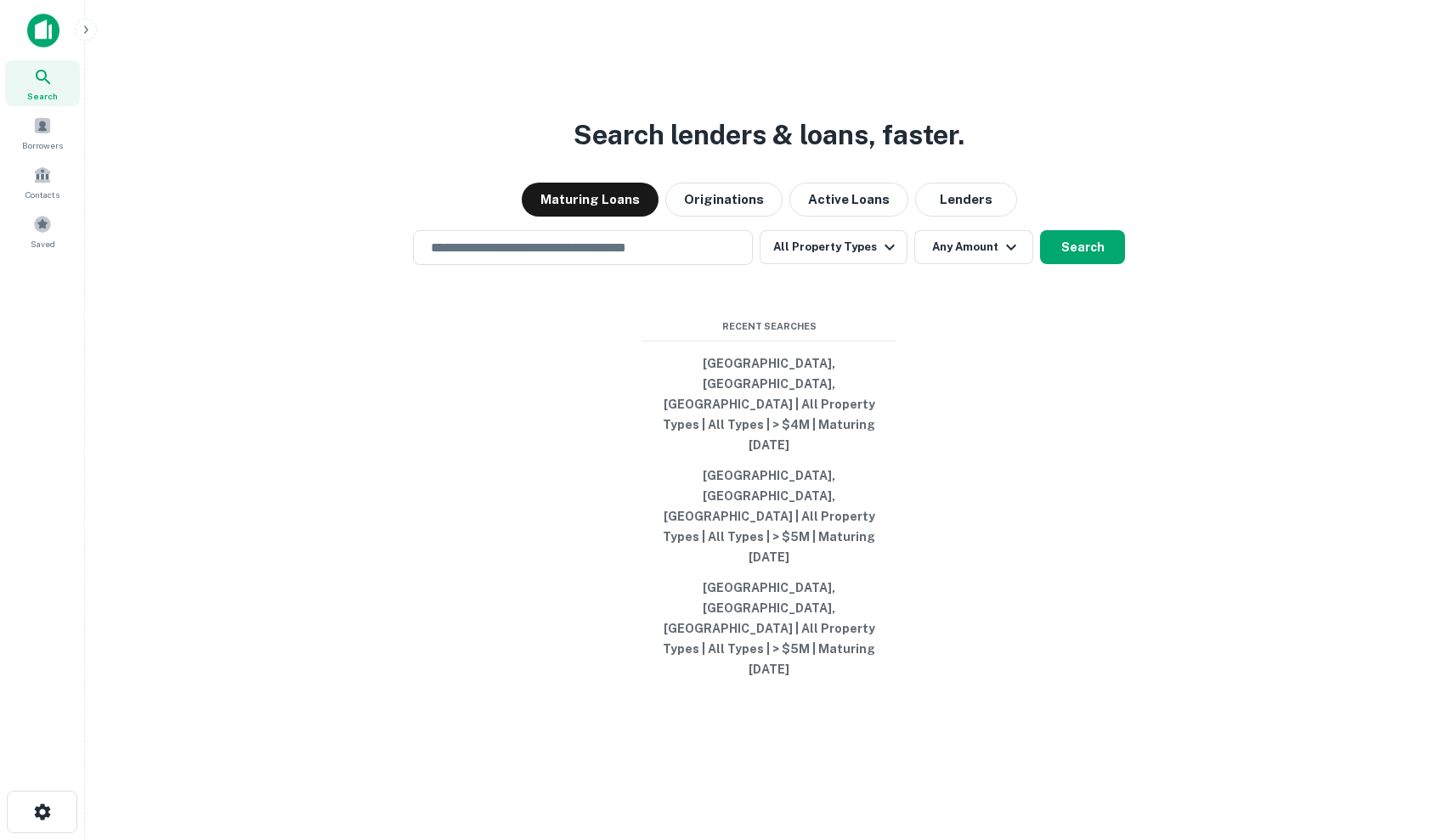
click at [975, 598] on div "Search lenders & loans, faster. Maturing Loans Originations Active Loans Lender…" at bounding box center [769, 461] width 1340 height 840
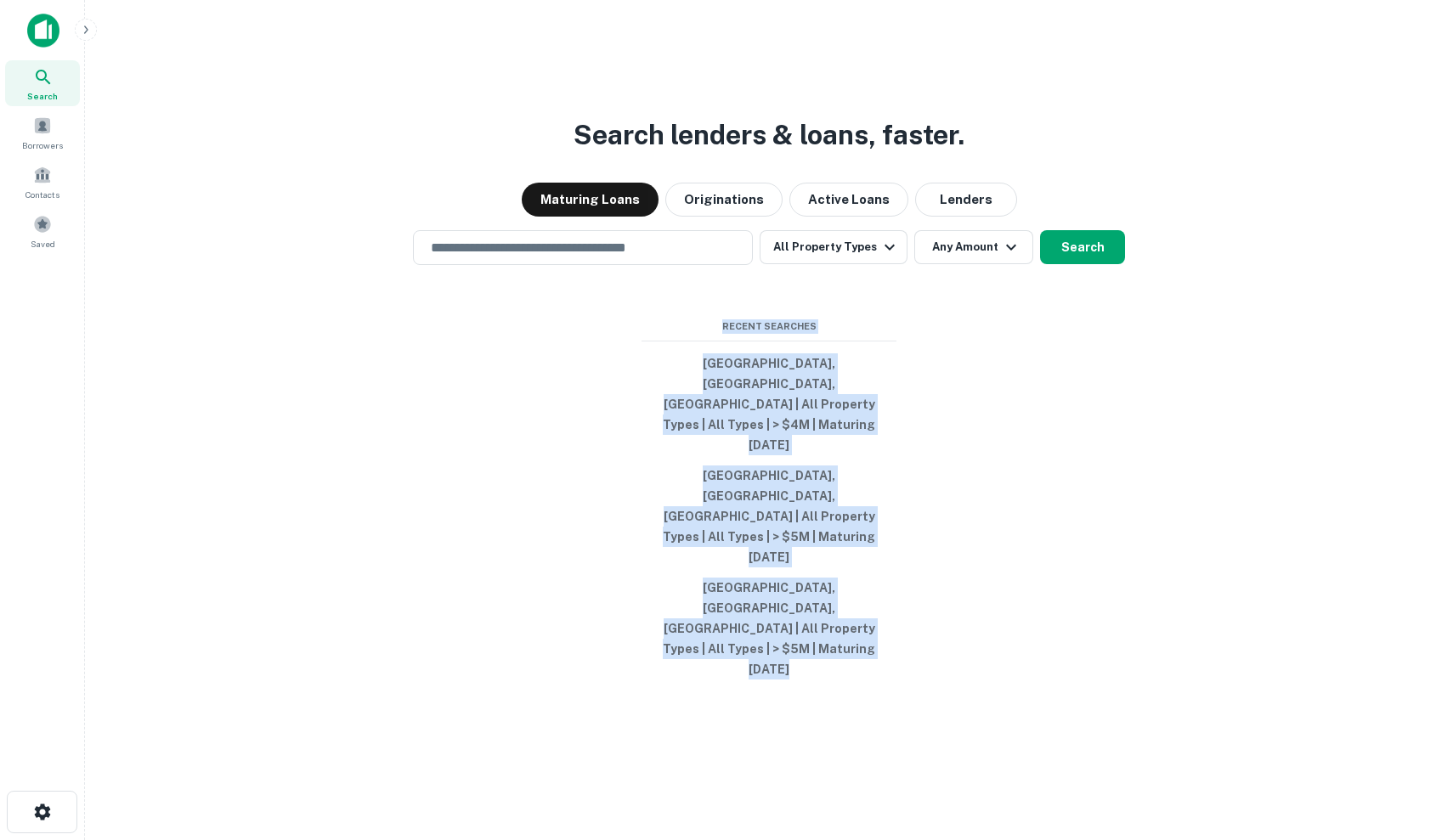
drag, startPoint x: 975, startPoint y: 598, endPoint x: 869, endPoint y: 402, distance: 222.8
click at [869, 402] on div "Search lenders & loans, faster. Maturing Loans Originations Active Loans Lender…" at bounding box center [769, 461] width 1340 height 840
drag, startPoint x: 670, startPoint y: 391, endPoint x: 882, endPoint y: 601, distance: 298.4
click at [882, 601] on div "Search lenders & loans, faster. Maturing Loans Originations Active Loans Lender…" at bounding box center [769, 461] width 1340 height 840
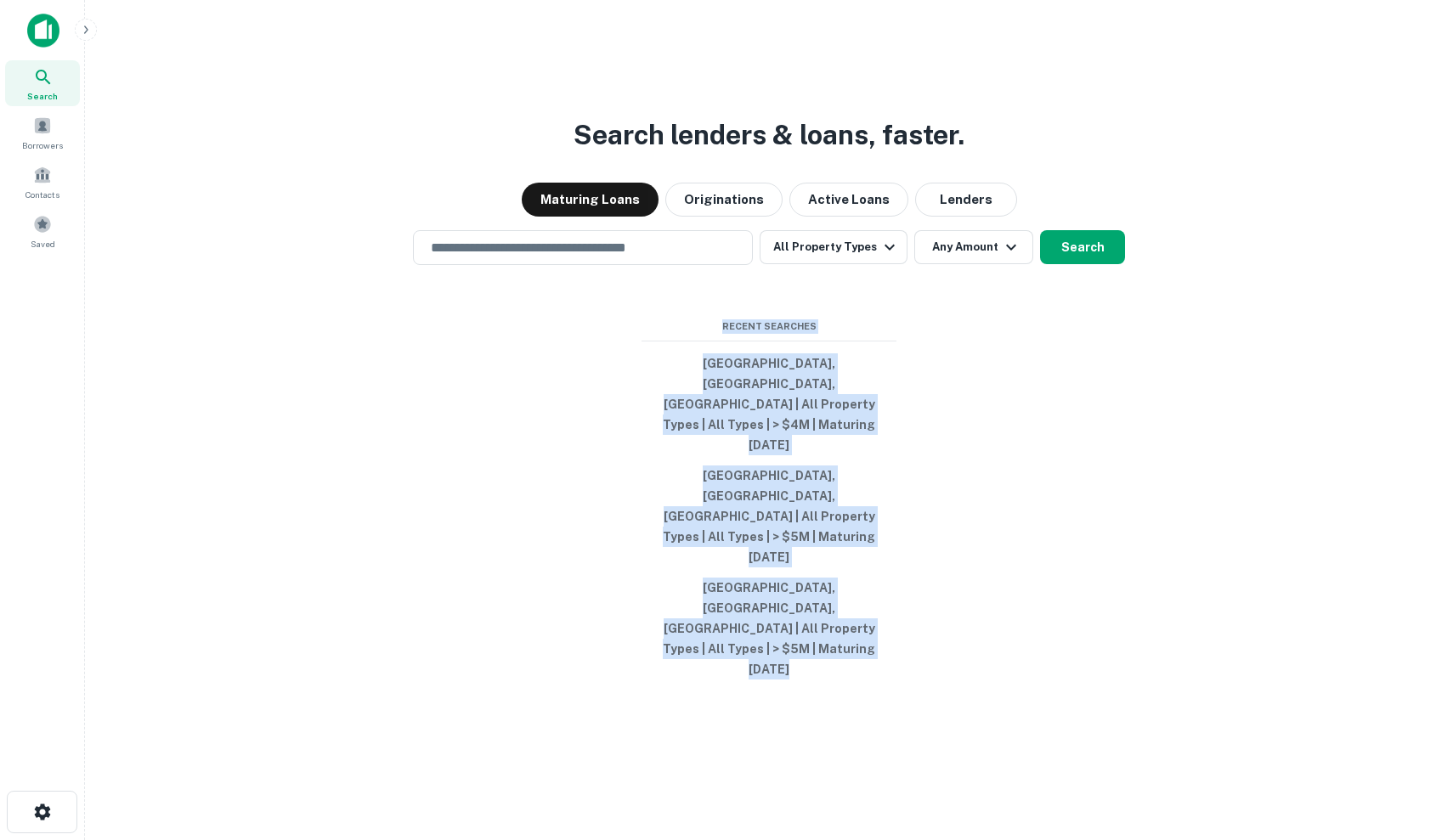
click at [882, 601] on div "Search lenders & loans, faster. Maturing Loans Originations Active Loans Lender…" at bounding box center [769, 461] width 1340 height 840
drag, startPoint x: 882, startPoint y: 601, endPoint x: 669, endPoint y: 372, distance: 312.7
click at [669, 372] on div "Search lenders & loans, faster. Maturing Loans Originations Active Loans Lender…" at bounding box center [769, 461] width 1340 height 840
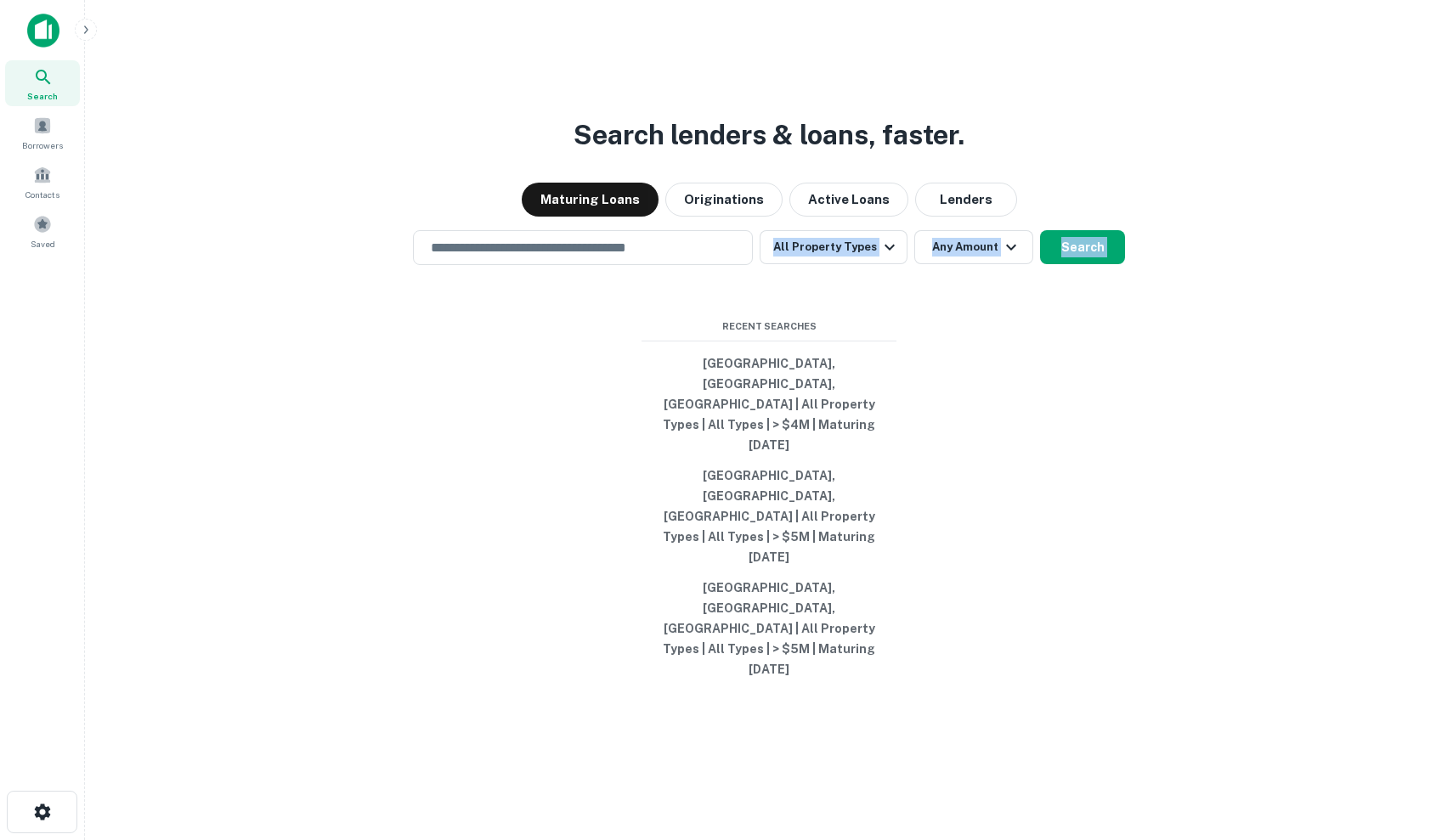
drag, startPoint x: 669, startPoint y: 372, endPoint x: 718, endPoint y: 407, distance: 60.2
click at [718, 407] on div "Search lenders & loans, faster. Maturing Loans Originations Active Loans Lender…" at bounding box center [769, 461] width 1340 height 840
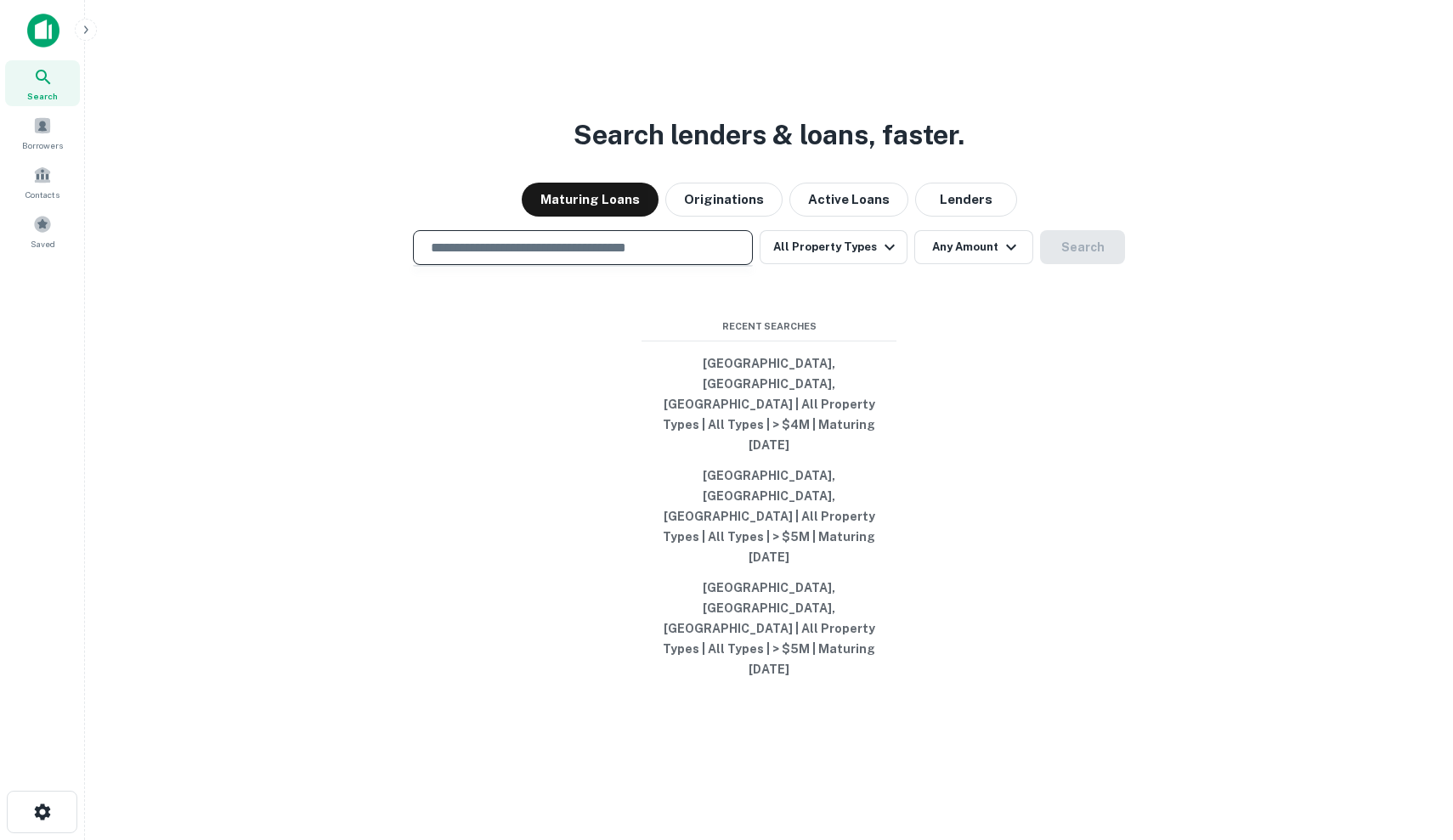
click at [511, 257] on input "text" at bounding box center [582, 248] width 324 height 20
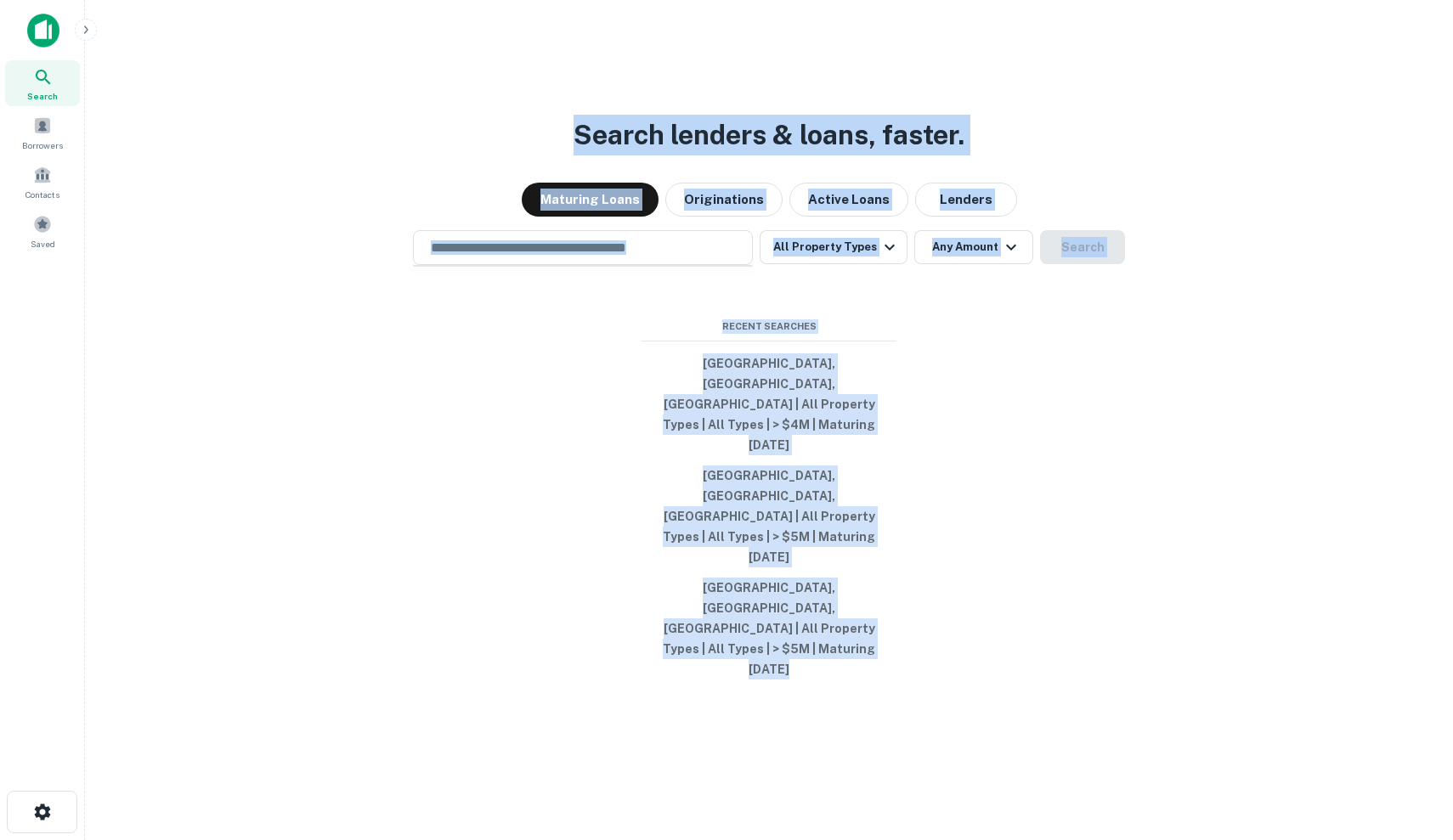
drag, startPoint x: 502, startPoint y: 161, endPoint x: 1101, endPoint y: 602, distance: 743.8
click at [1101, 602] on div "Search lenders & loans, faster. Maturing Loans Originations Active Loans Lender…" at bounding box center [769, 461] width 1340 height 840
click at [1103, 602] on div "Search lenders & loans, faster. Maturing Loans Originations Active Loans Lender…" at bounding box center [769, 461] width 1340 height 840
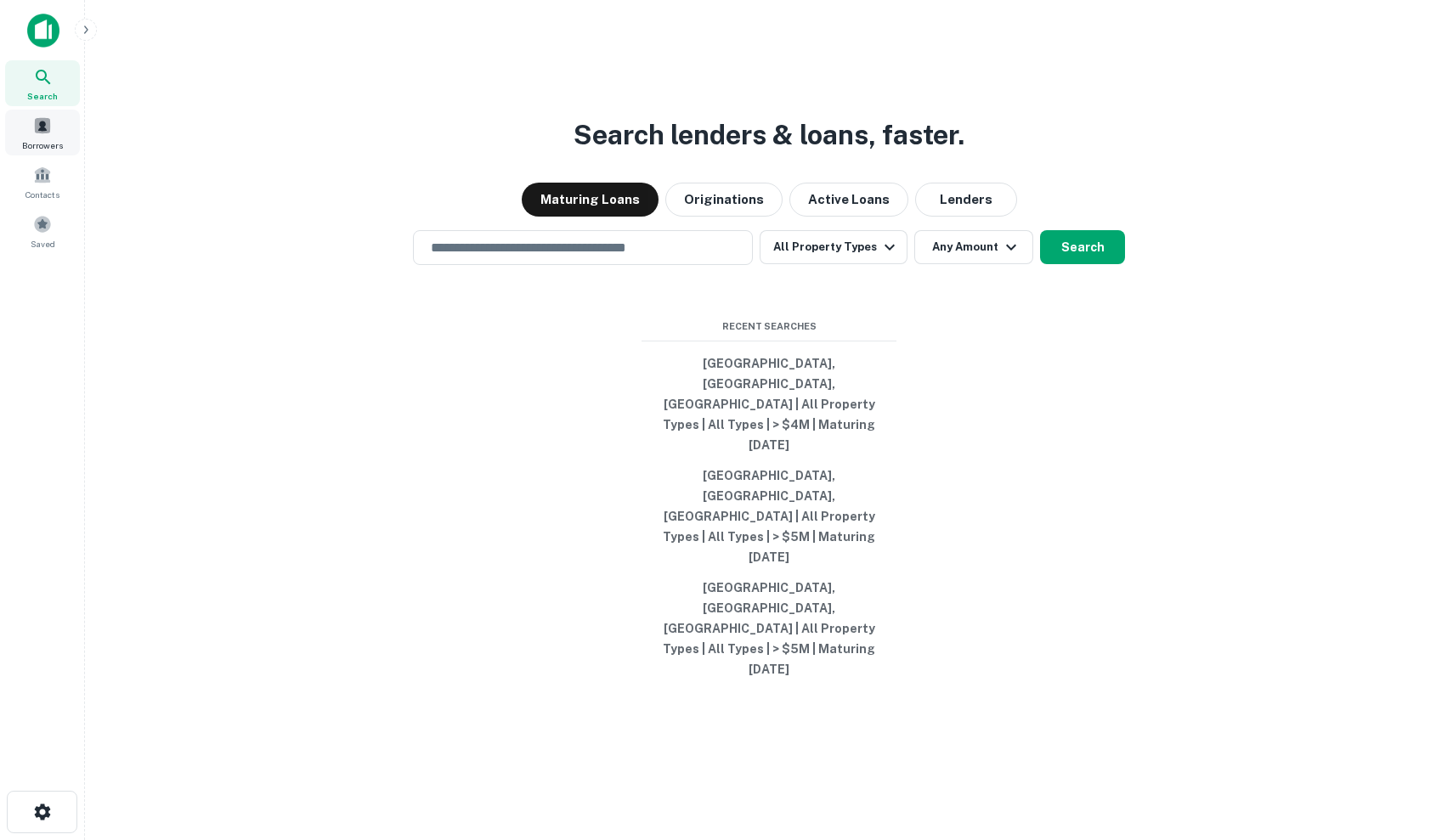
click at [47, 124] on span at bounding box center [43, 126] width 19 height 19
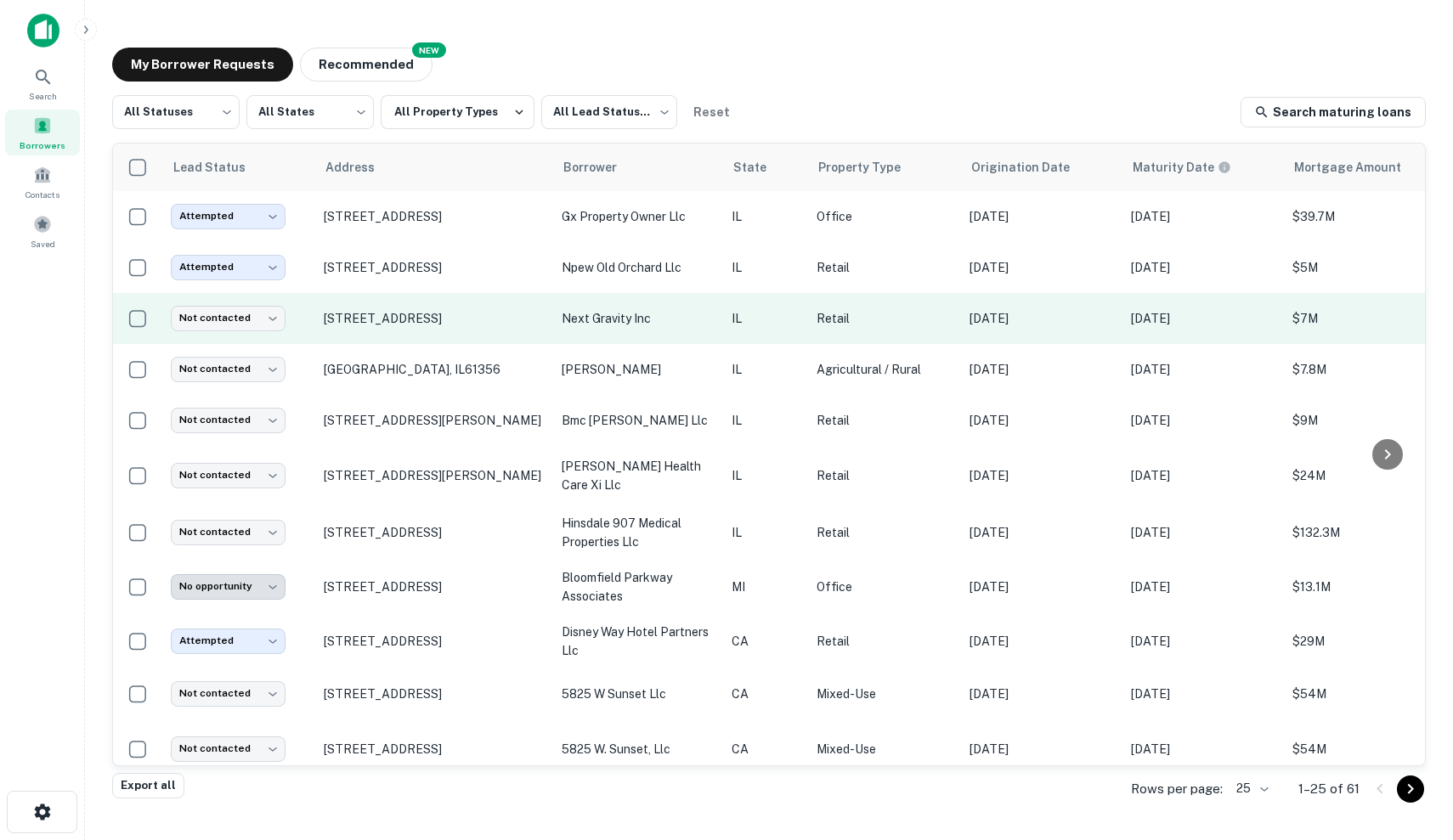
click at [933, 336] on td "Retail" at bounding box center [884, 319] width 153 height 51
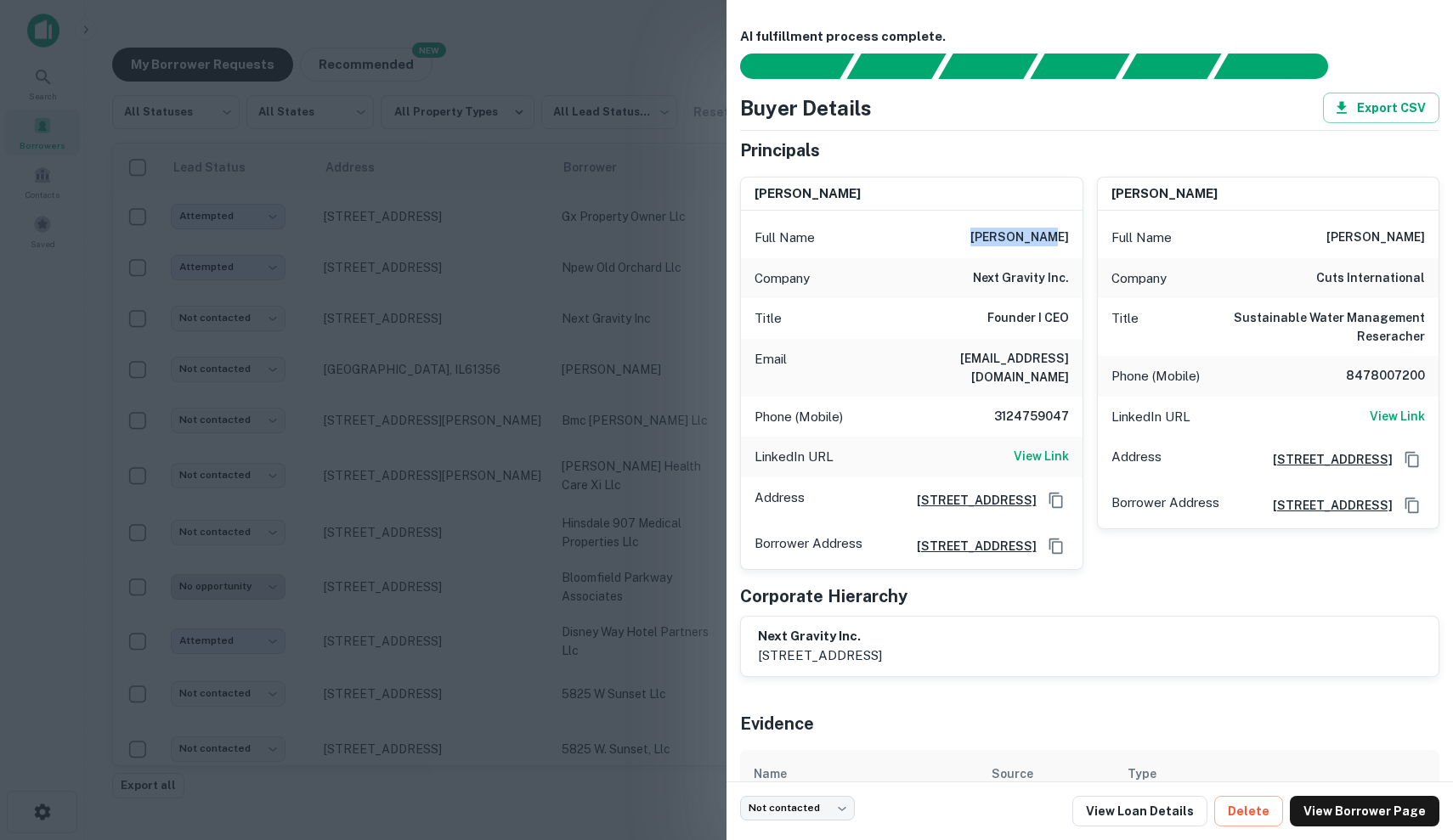
drag, startPoint x: 998, startPoint y: 234, endPoint x: 1068, endPoint y: 234, distance: 70.0
click at [1068, 234] on div "Full Name amit parekh" at bounding box center [912, 237] width 342 height 41
click at [1425, 194] on div "radha parekh" at bounding box center [1269, 195] width 342 height 34
click at [575, 279] on div at bounding box center [726, 420] width 1453 height 840
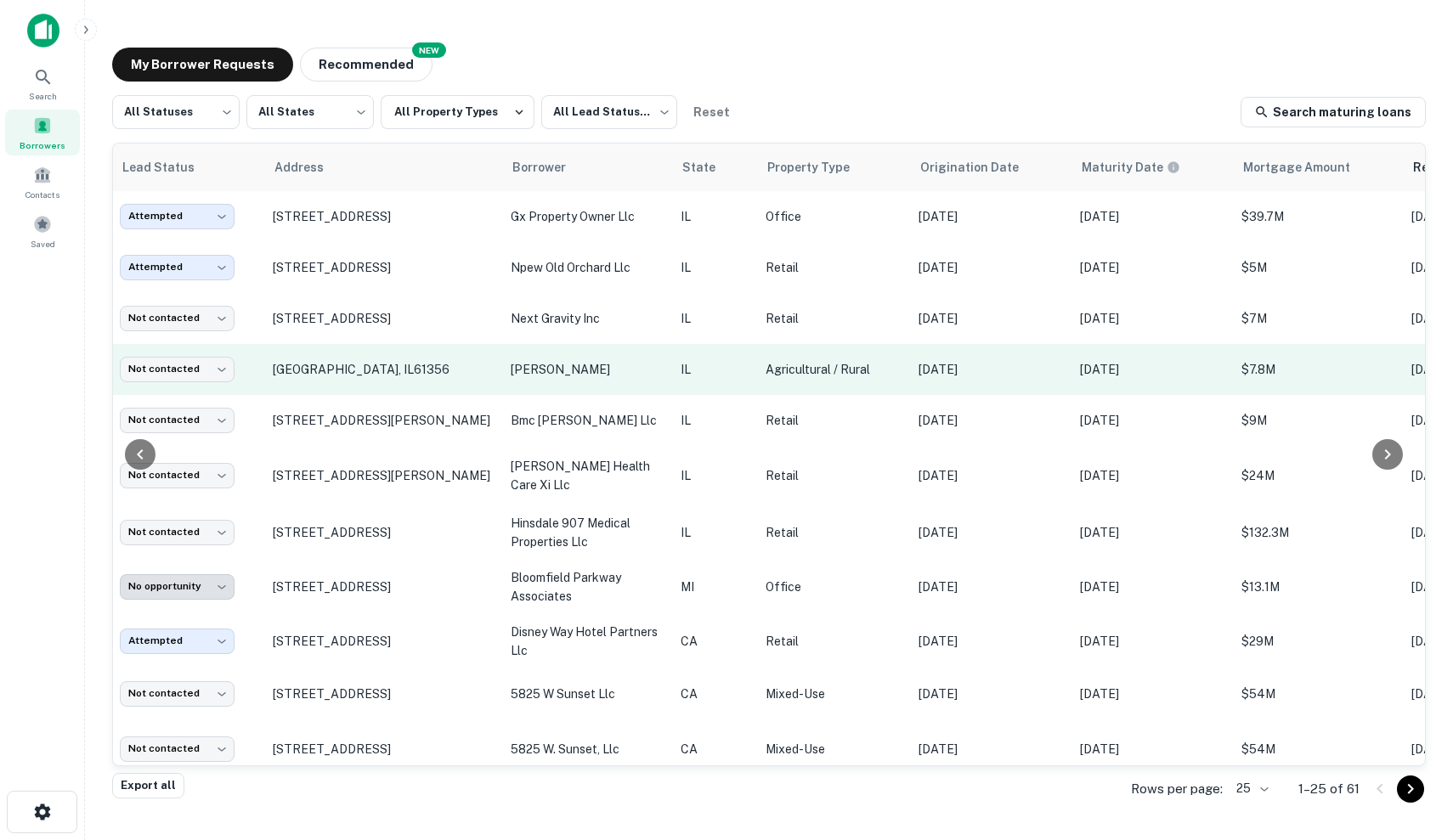
scroll to position [0, 50]
click at [1057, 367] on p "[DATE]" at bounding box center [991, 369] width 144 height 19
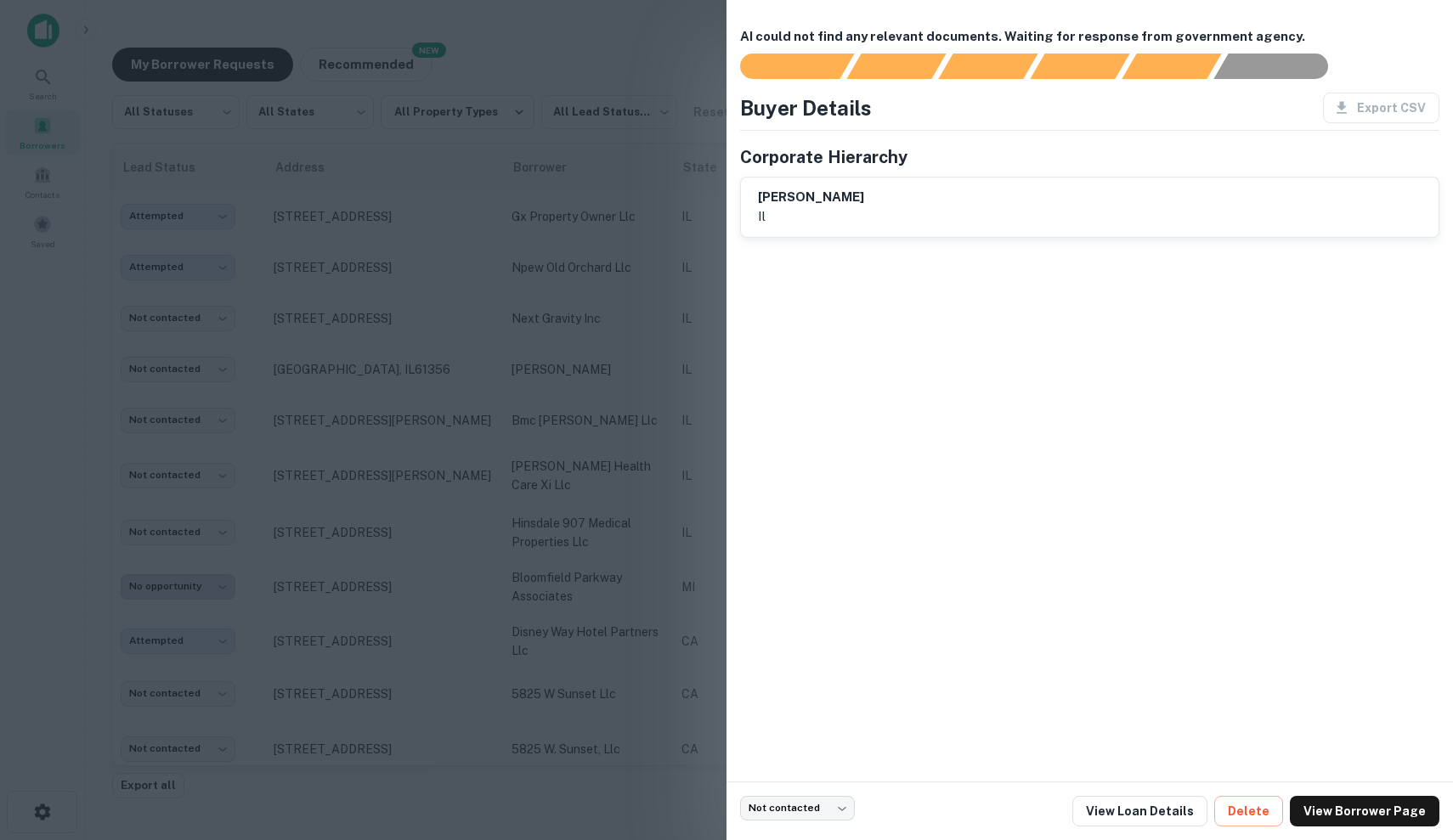
click at [508, 314] on div at bounding box center [726, 420] width 1453 height 840
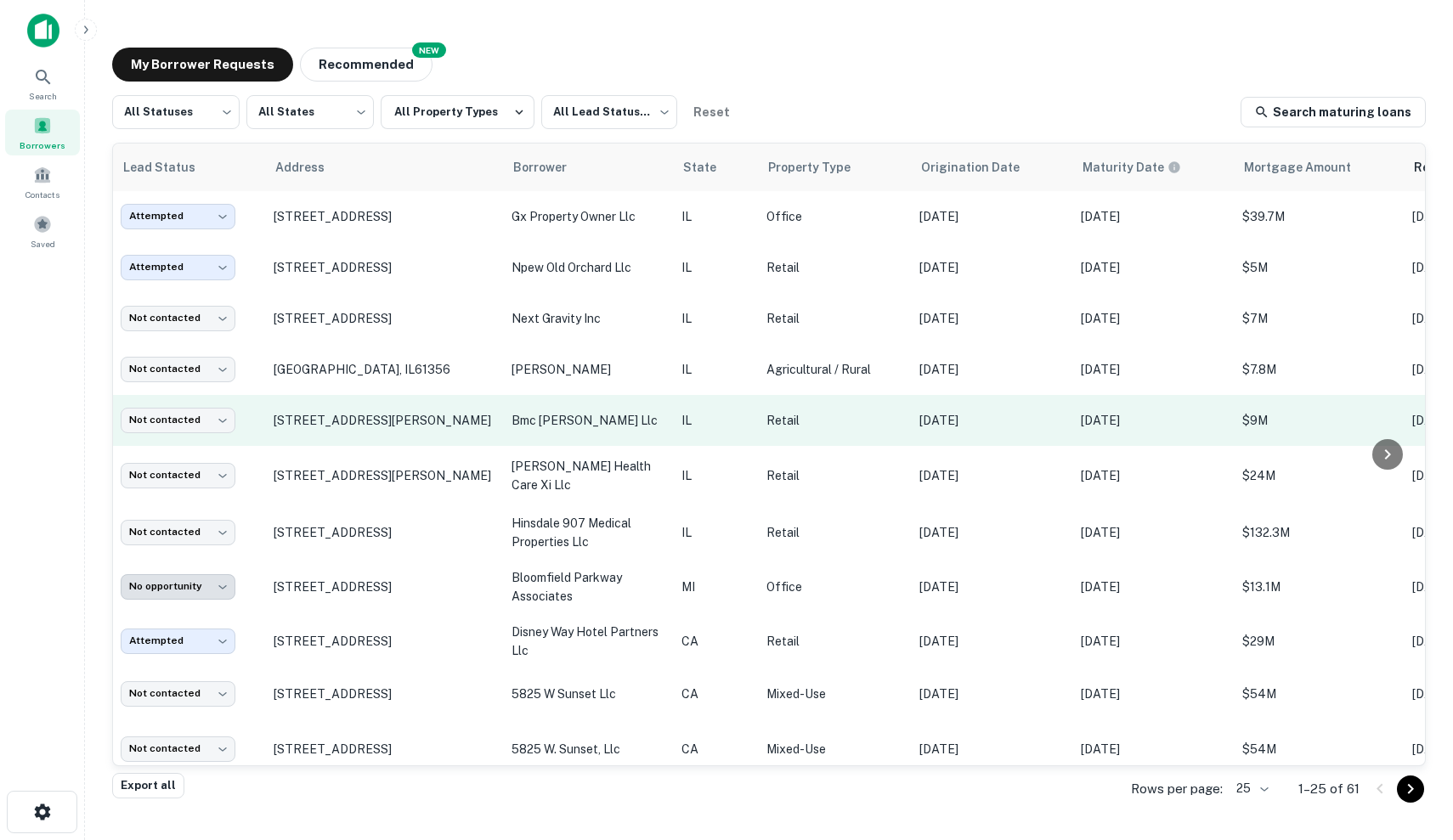
click at [928, 429] on p "[DATE]" at bounding box center [991, 420] width 144 height 19
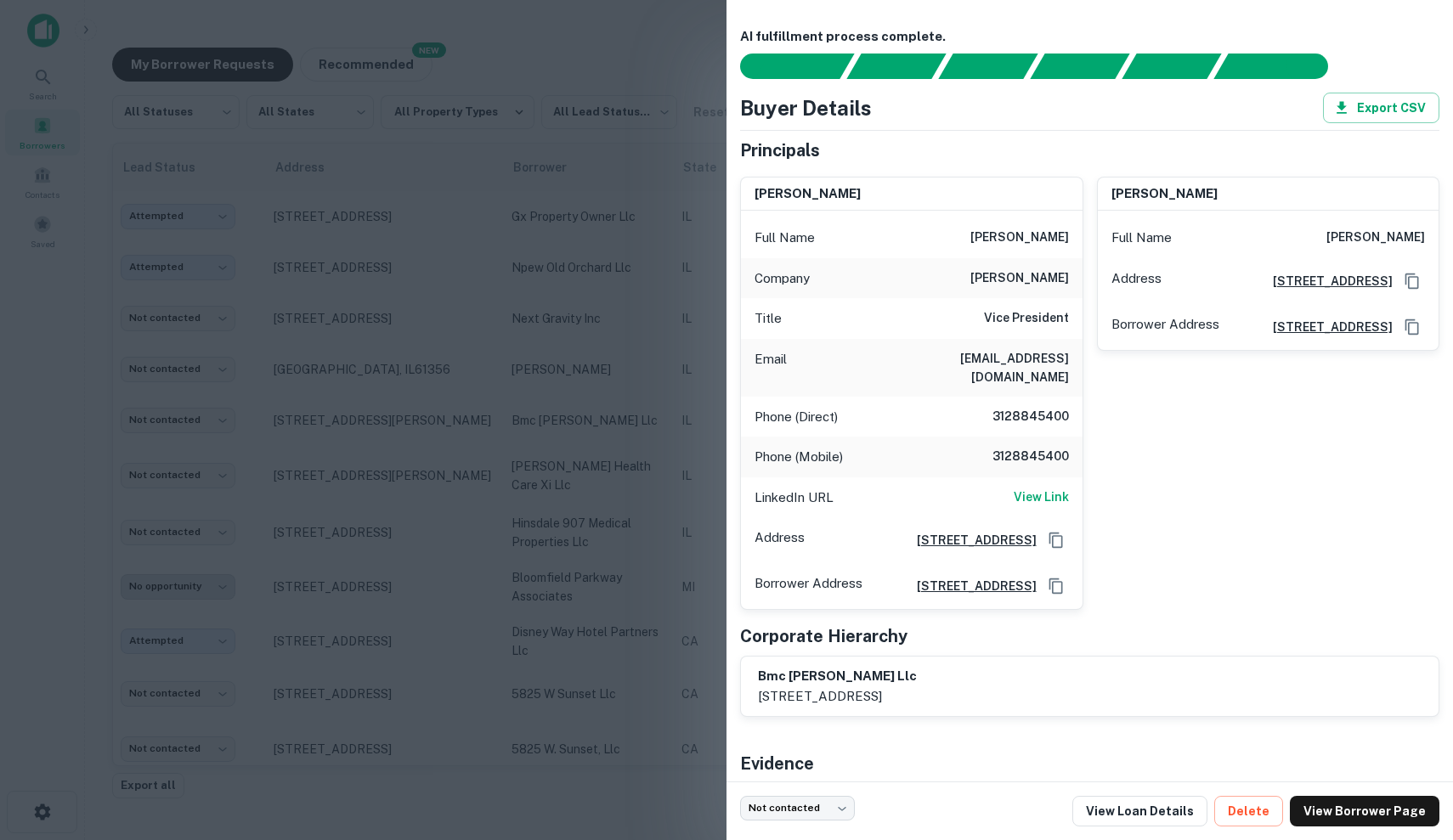
scroll to position [63, 0]
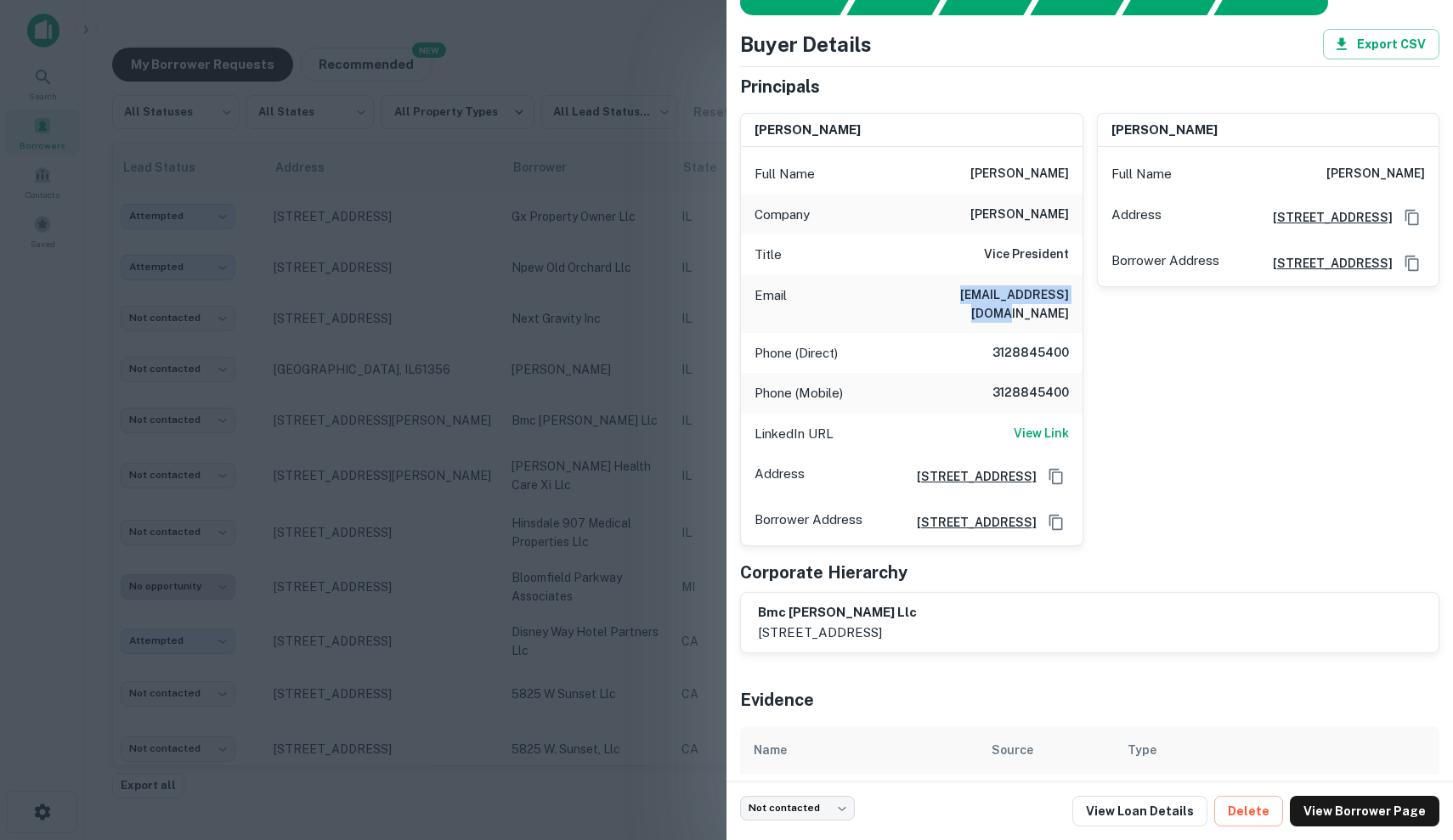
drag, startPoint x: 927, startPoint y: 291, endPoint x: 1072, endPoint y: 290, distance: 145.0
click at [1072, 290] on div "Email gnudo@marcrealty.com" at bounding box center [912, 303] width 342 height 57
copy h6 "gnudo@marcrealty.com"
click at [1029, 299] on h6 "gnudo@marcrealty.com" at bounding box center [967, 304] width 204 height 38
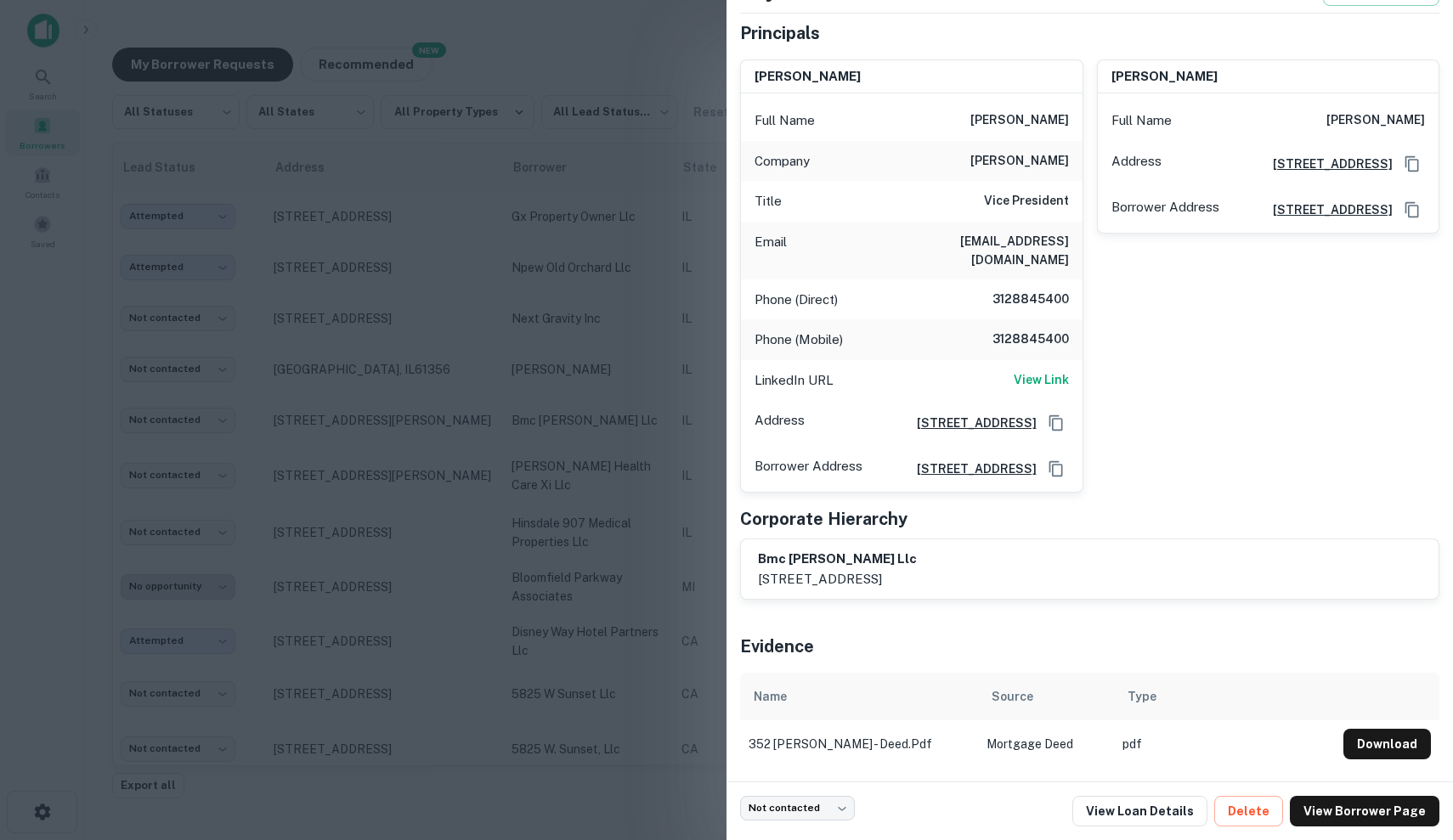
scroll to position [121, 0]
click at [1141, 813] on link "View Loan Details" at bounding box center [1140, 810] width 135 height 31
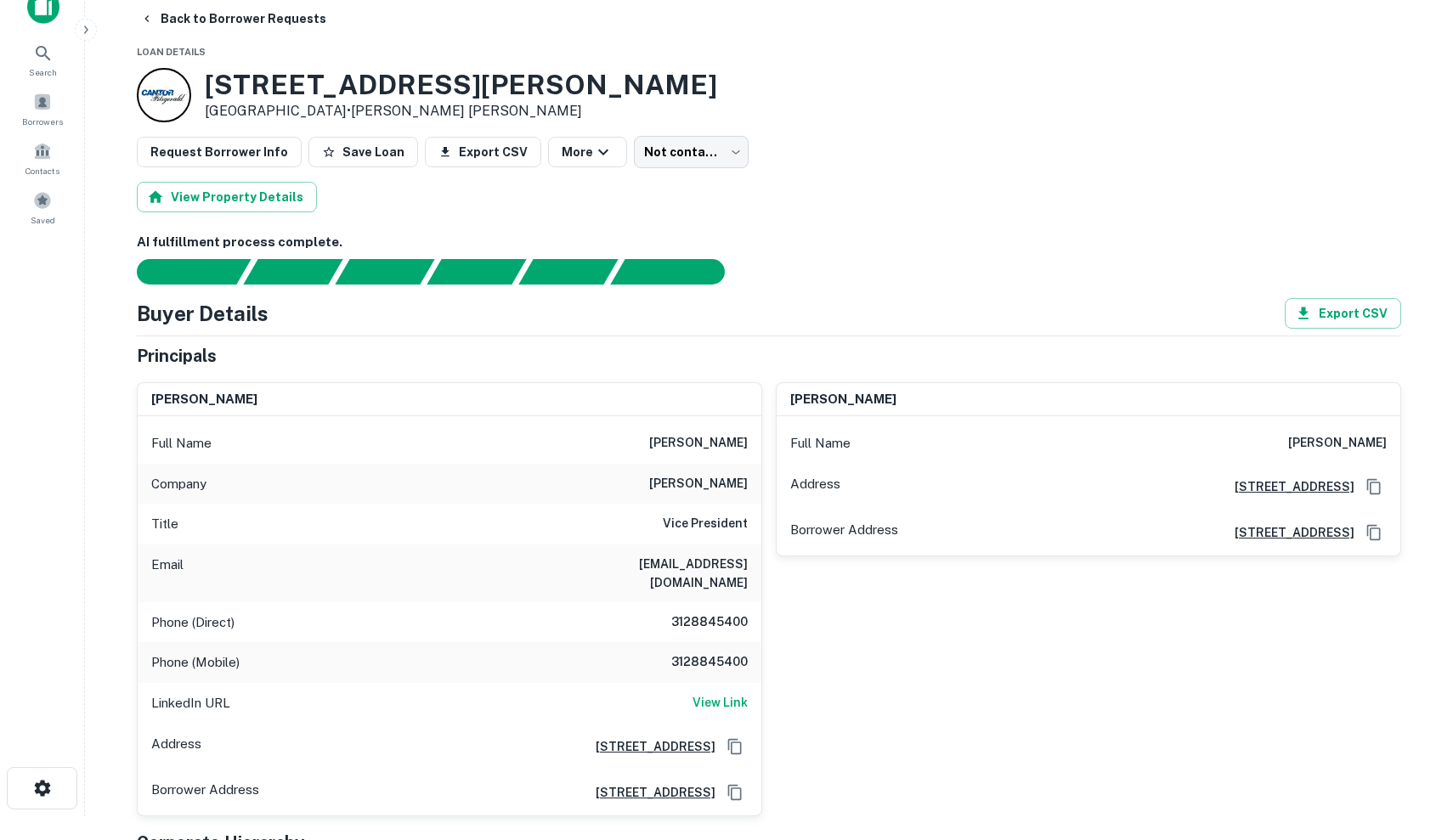
scroll to position [25, 0]
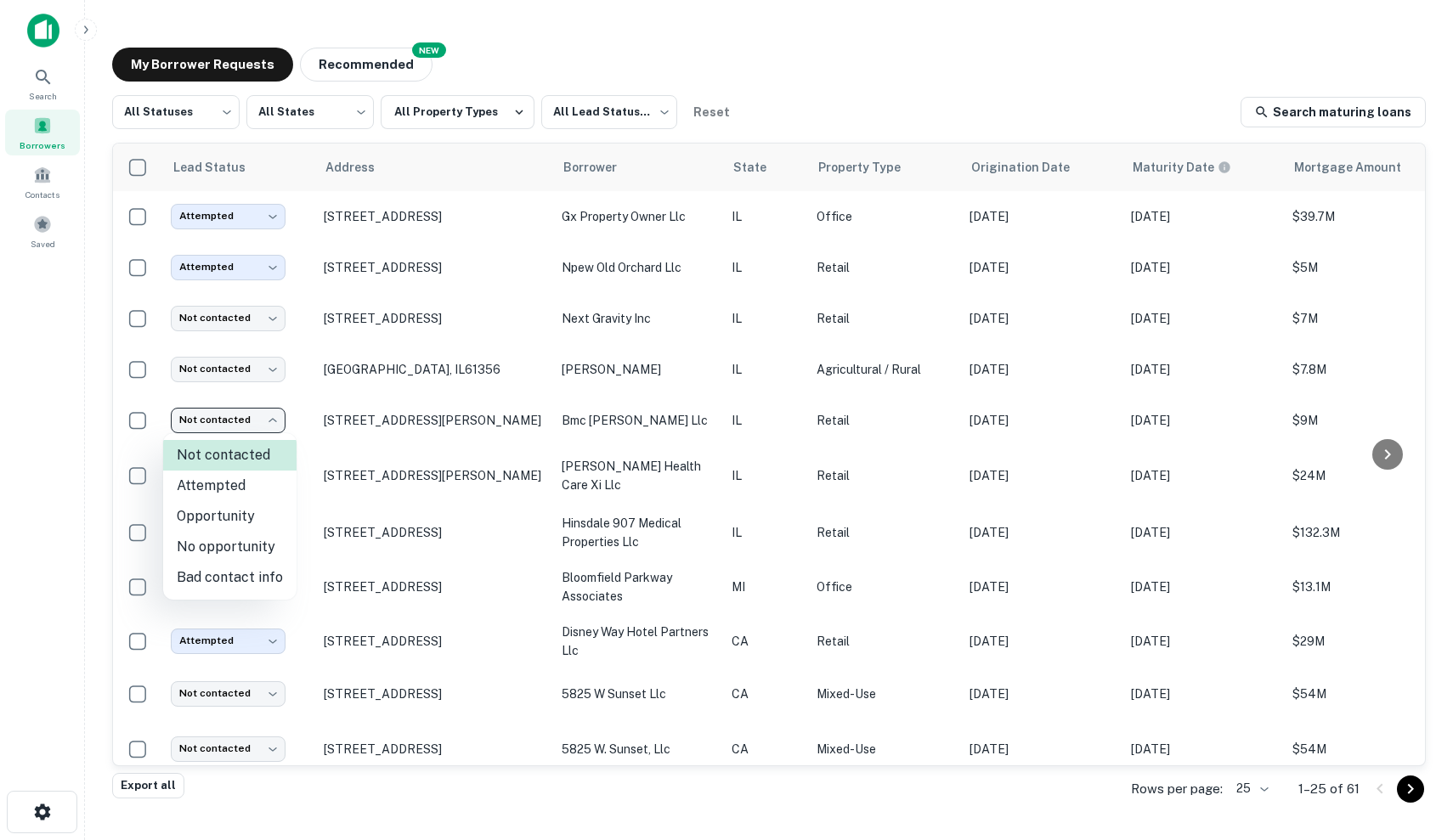
click at [251, 426] on body "Search Borrowers Contacts Saved My Borrower Requests NEW Recommended All Status…" at bounding box center [726, 420] width 1453 height 840
click at [257, 480] on li "Attempted" at bounding box center [229, 485] width 133 height 31
type input "*********"
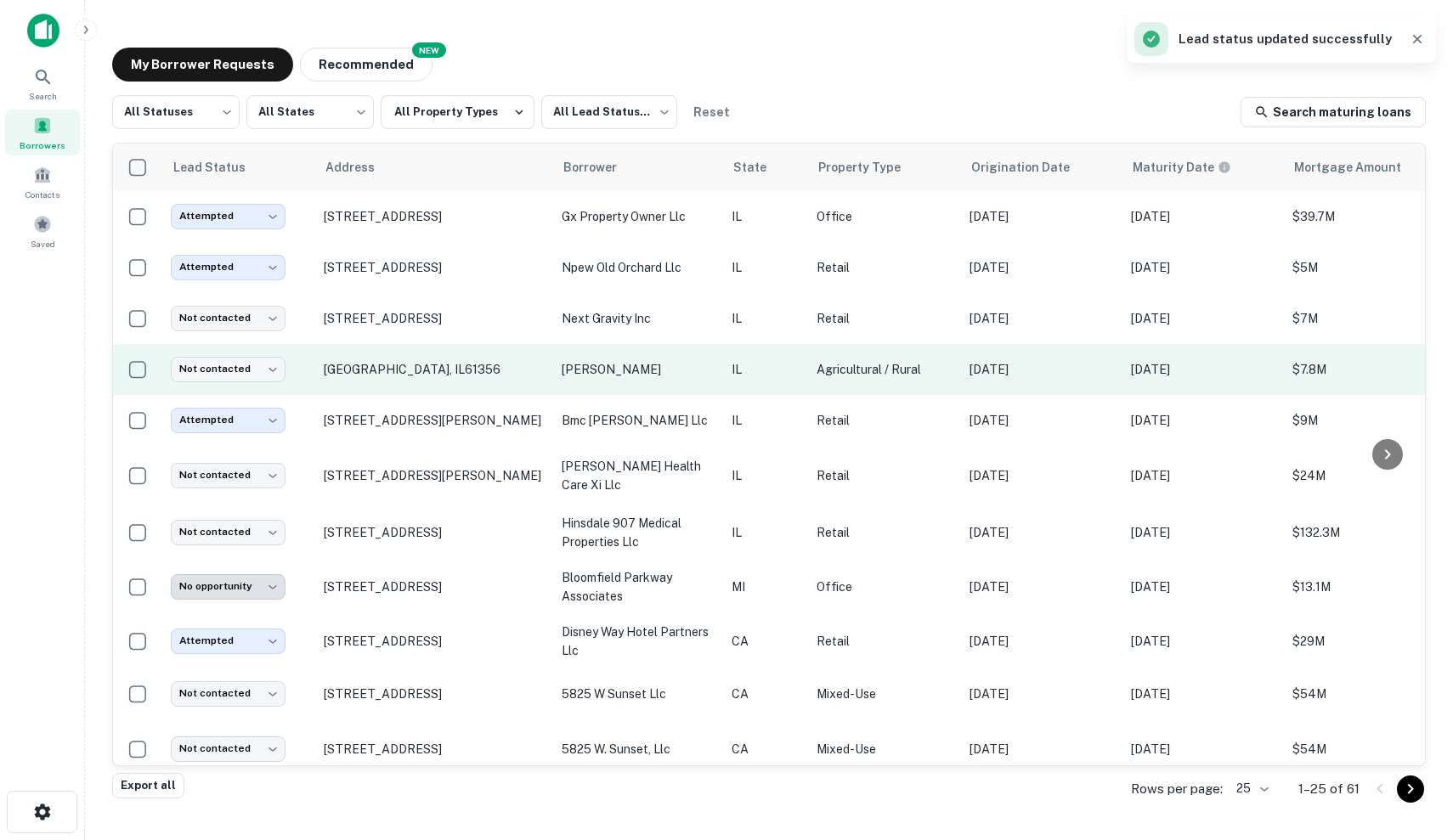
click at [765, 359] on td "IL" at bounding box center [765, 370] width 85 height 51
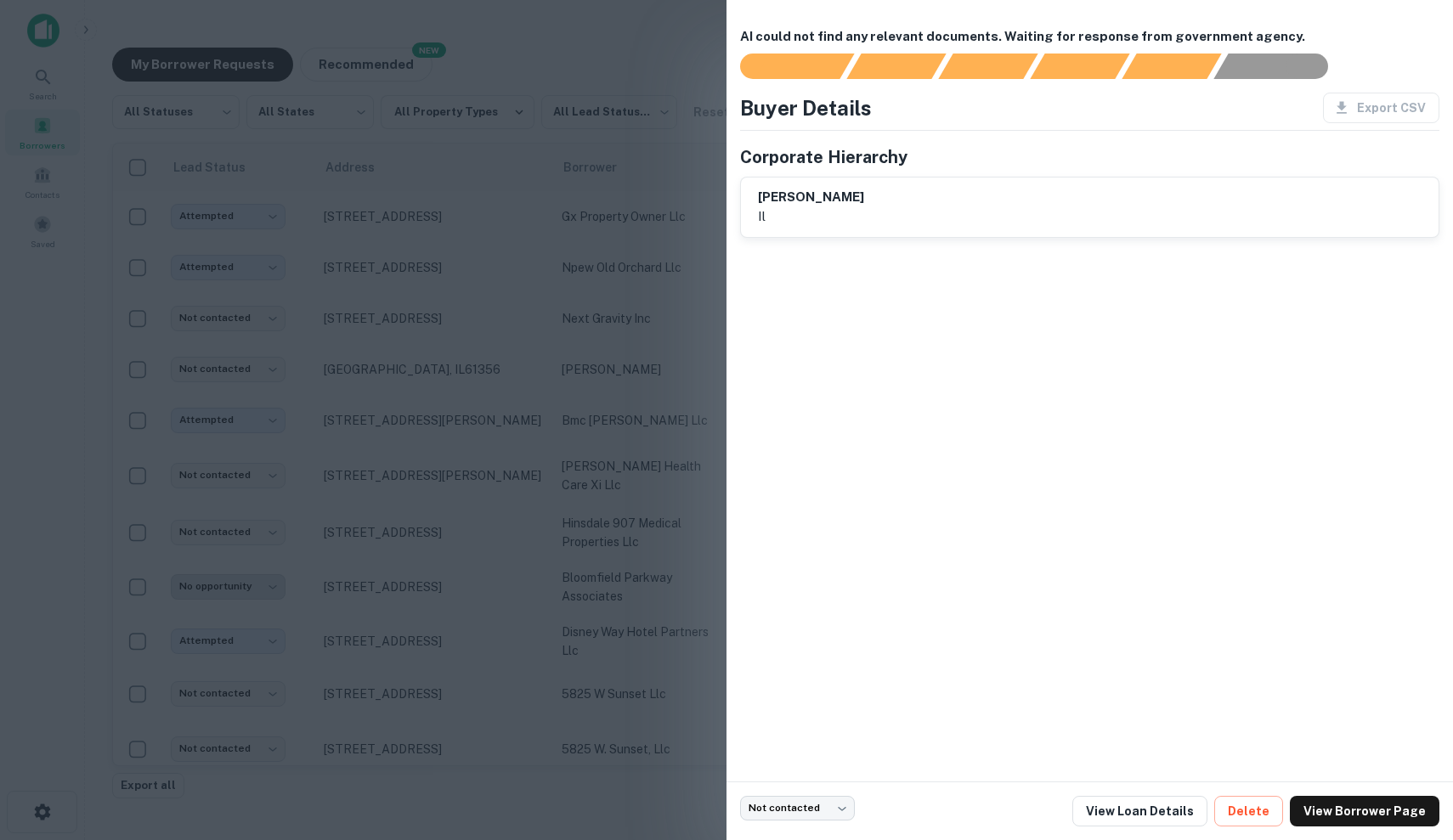
click at [538, 449] on div at bounding box center [726, 420] width 1453 height 840
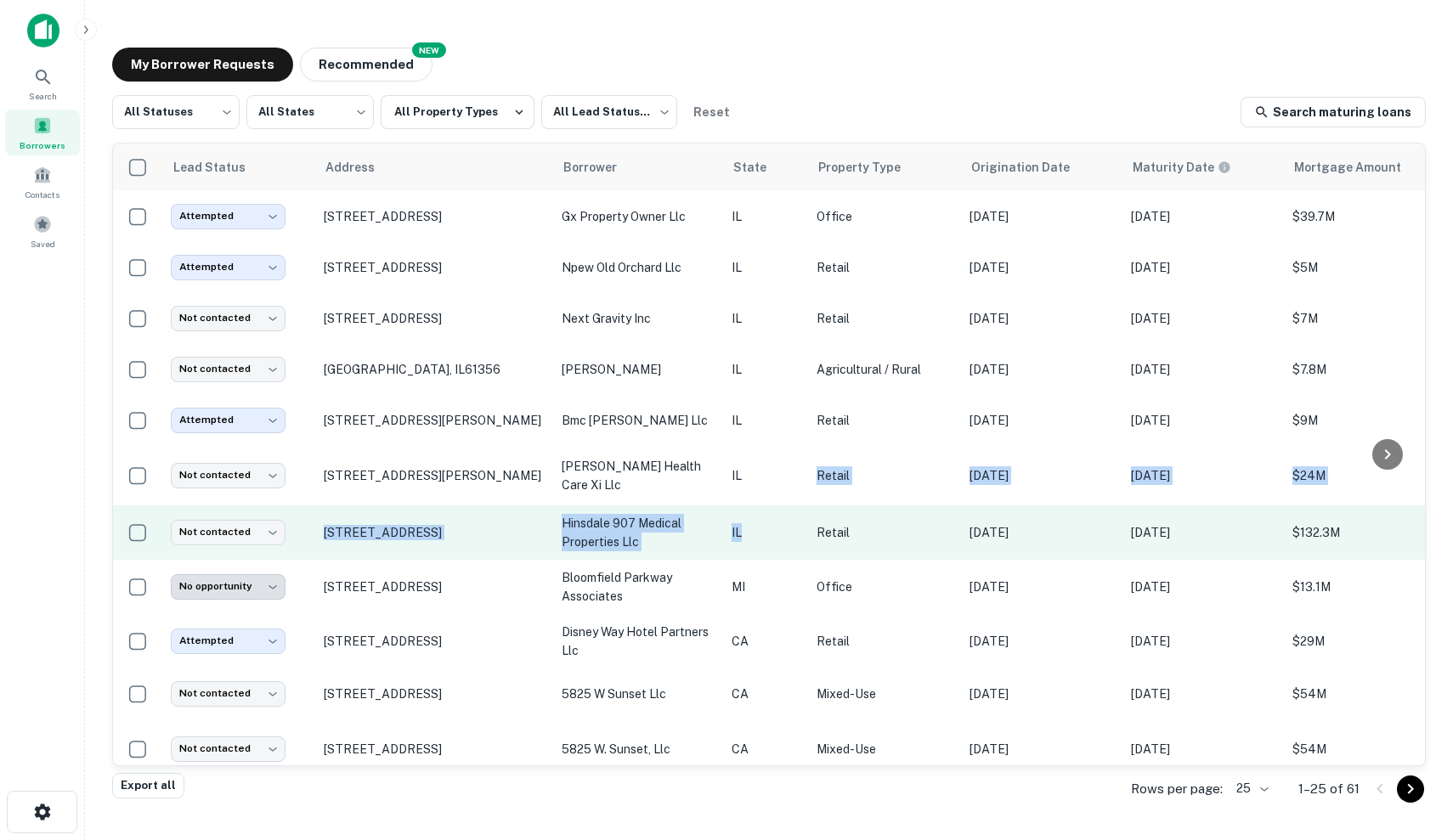
drag, startPoint x: 773, startPoint y: 481, endPoint x: 769, endPoint y: 529, distance: 48.2
click at [849, 546] on td "Retail" at bounding box center [884, 532] width 153 height 54
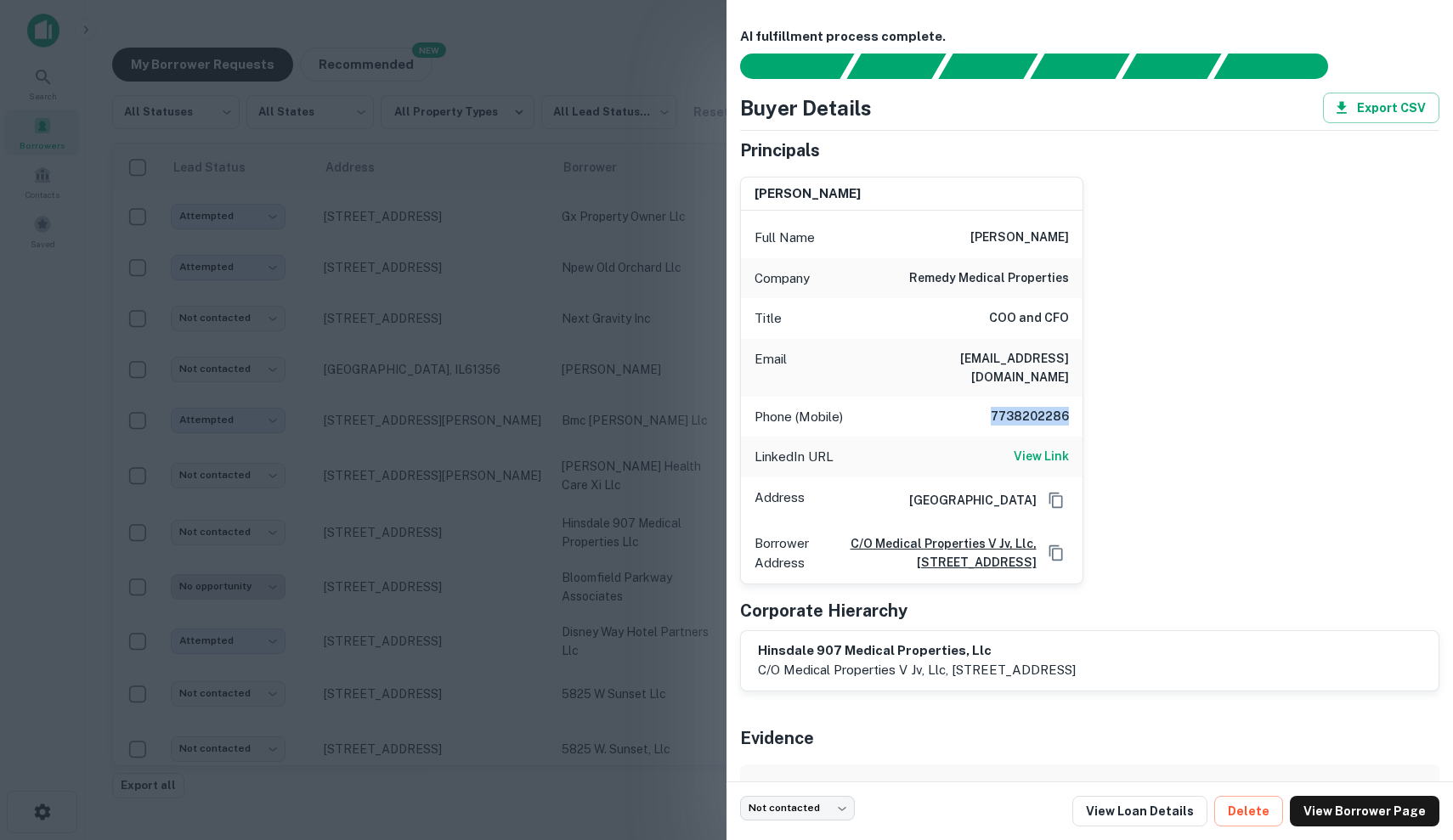
drag, startPoint x: 987, startPoint y: 394, endPoint x: 1075, endPoint y: 395, distance: 88.0
click at [1075, 396] on div "Phone (Mobile) [PHONE_NUMBER]" at bounding box center [912, 416] width 342 height 41
click at [996, 370] on div "Email [EMAIL_ADDRESS][DOMAIN_NAME]" at bounding box center [912, 368] width 342 height 57
click at [934, 400] on div "Phone (Mobile) [PHONE_NUMBER]" at bounding box center [912, 416] width 342 height 41
click at [1173, 806] on link "View Loan Details" at bounding box center [1140, 810] width 135 height 31
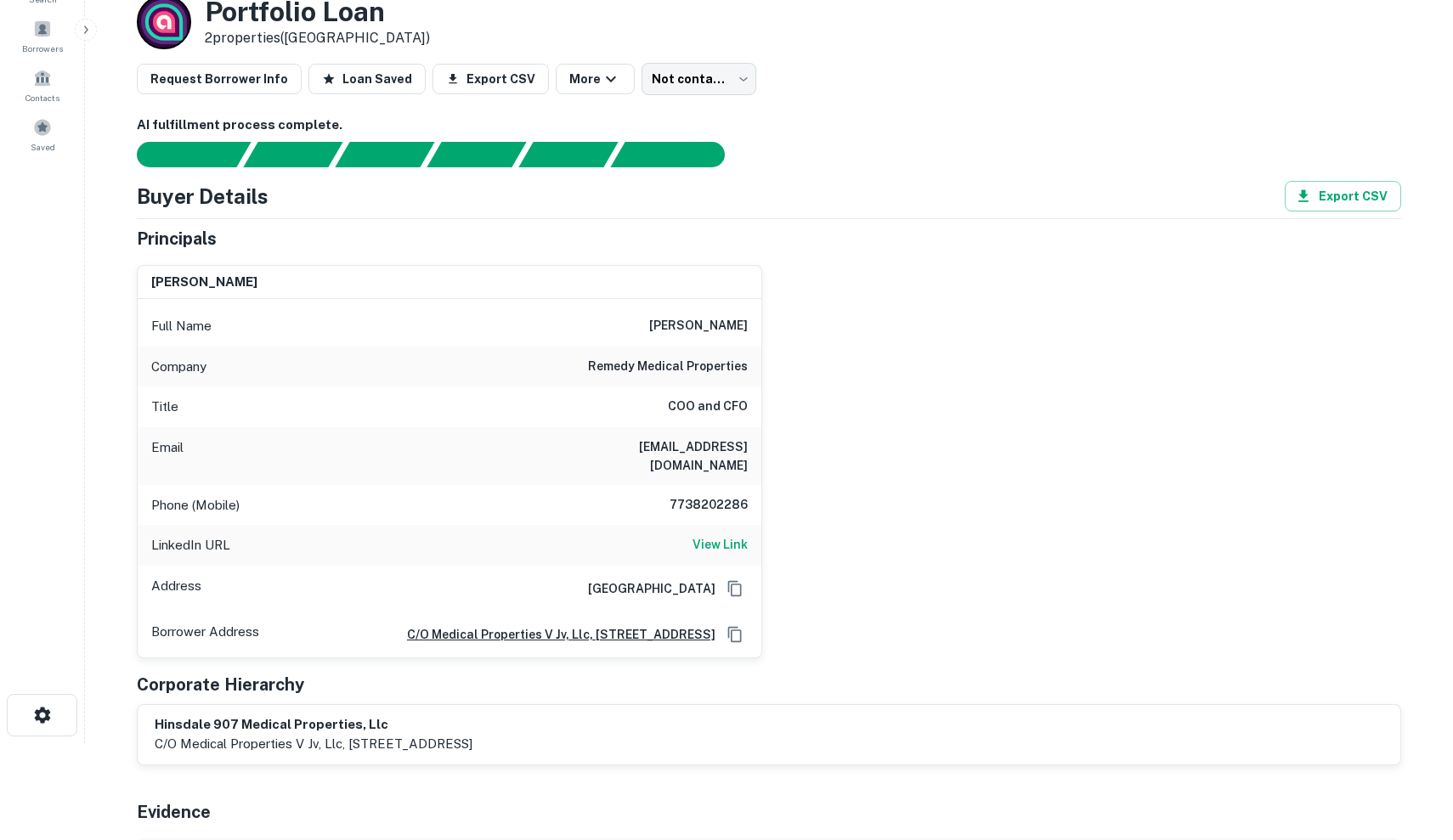
scroll to position [85, 0]
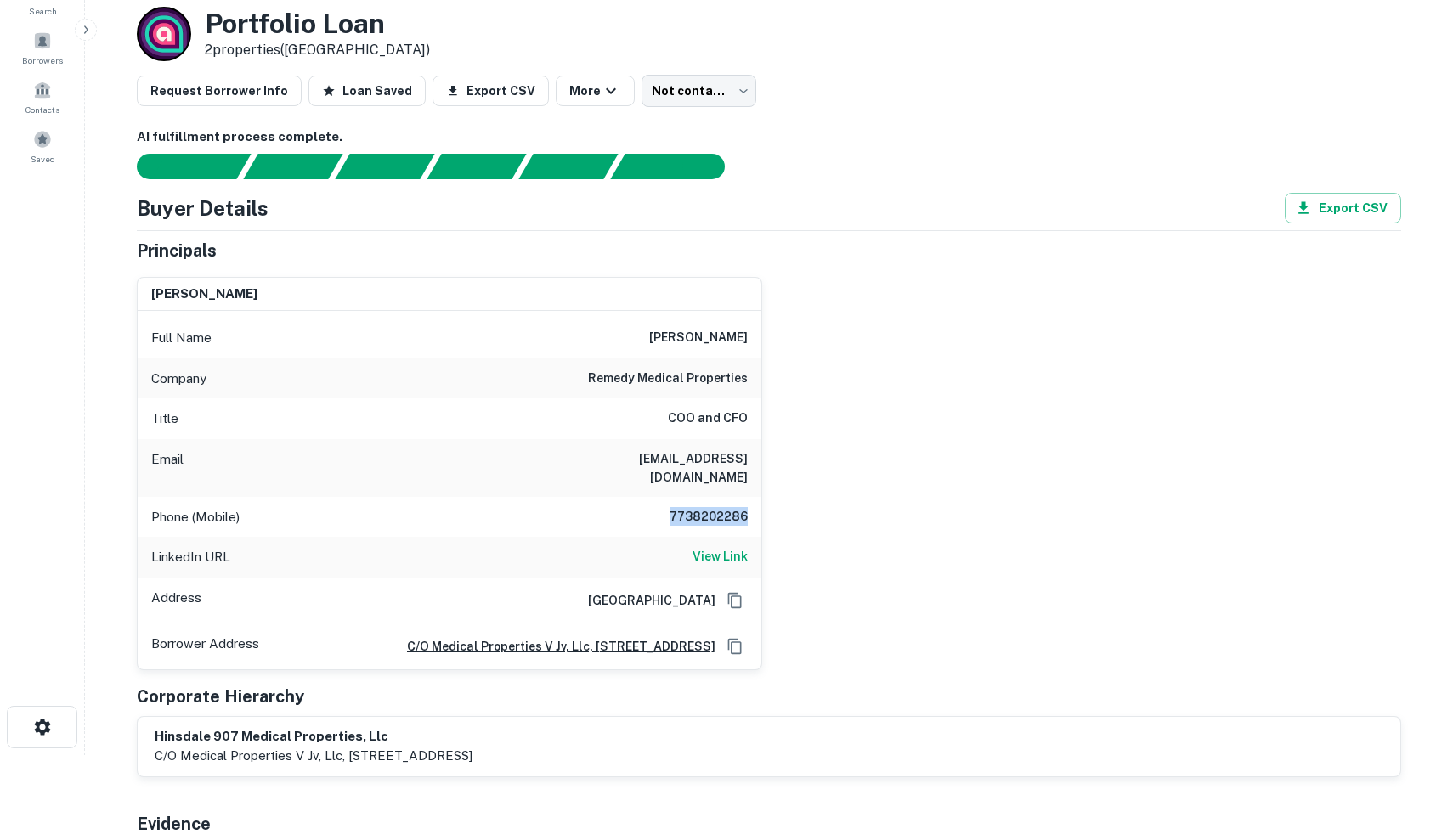
drag, startPoint x: 669, startPoint y: 493, endPoint x: 823, endPoint y: 488, distance: 154.1
click at [823, 488] on div "[PERSON_NAME] Full Name [PERSON_NAME] Company remedy medical properties Title C…" at bounding box center [762, 466] width 1278 height 407
click at [632, 454] on h6 "kbavlsik@remedymed.com" at bounding box center [645, 468] width 204 height 38
drag, startPoint x: 596, startPoint y: 454, endPoint x: 838, endPoint y: 474, distance: 242.8
click at [838, 474] on div "krysta bavlsik Full Name krysta bavlsik Company remedy medical properties Title…" at bounding box center [762, 466] width 1278 height 407
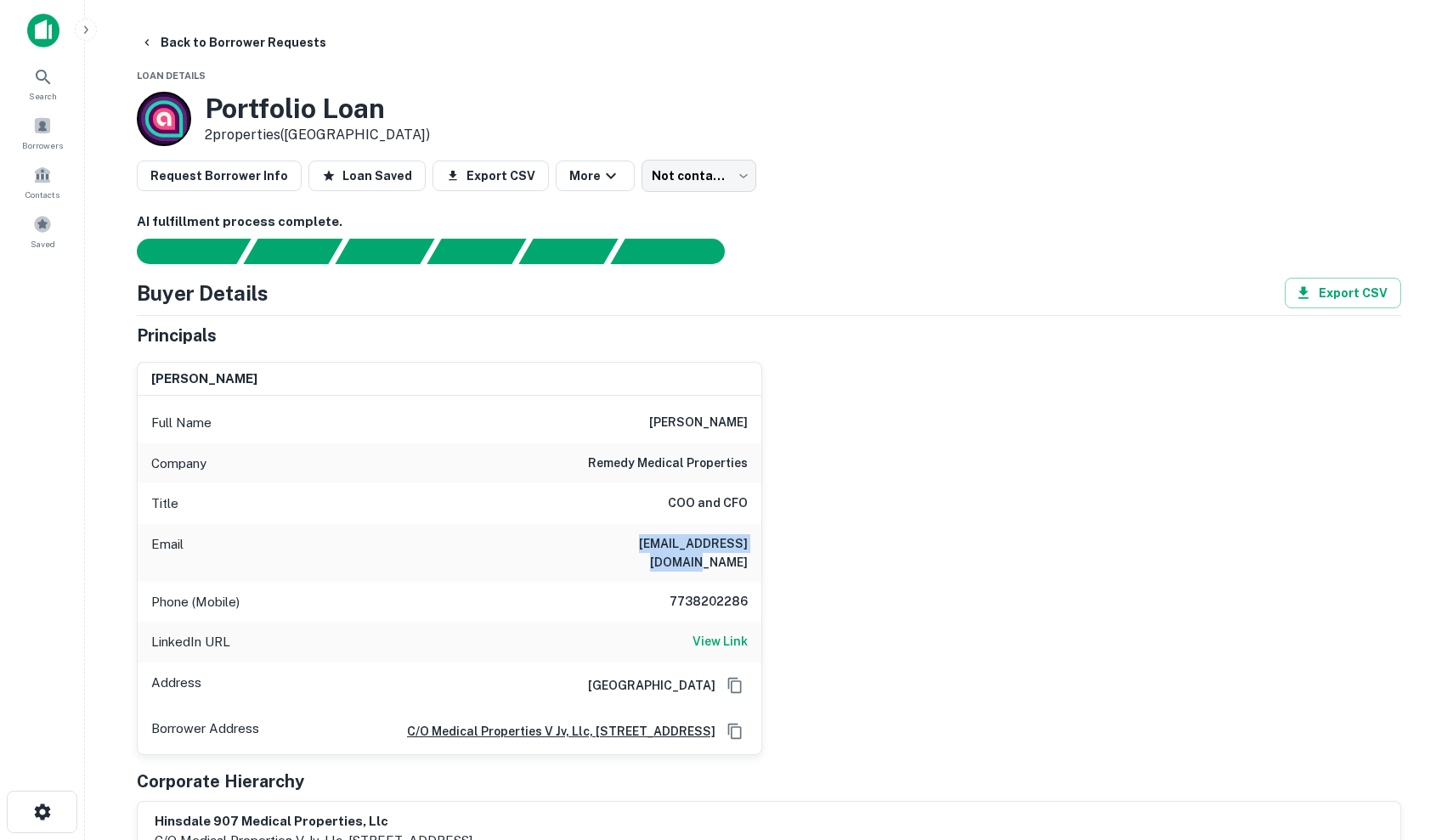
scroll to position [0, 0]
click at [678, 406] on div "Full Name krysta bavlsik" at bounding box center [449, 422] width 624 height 41
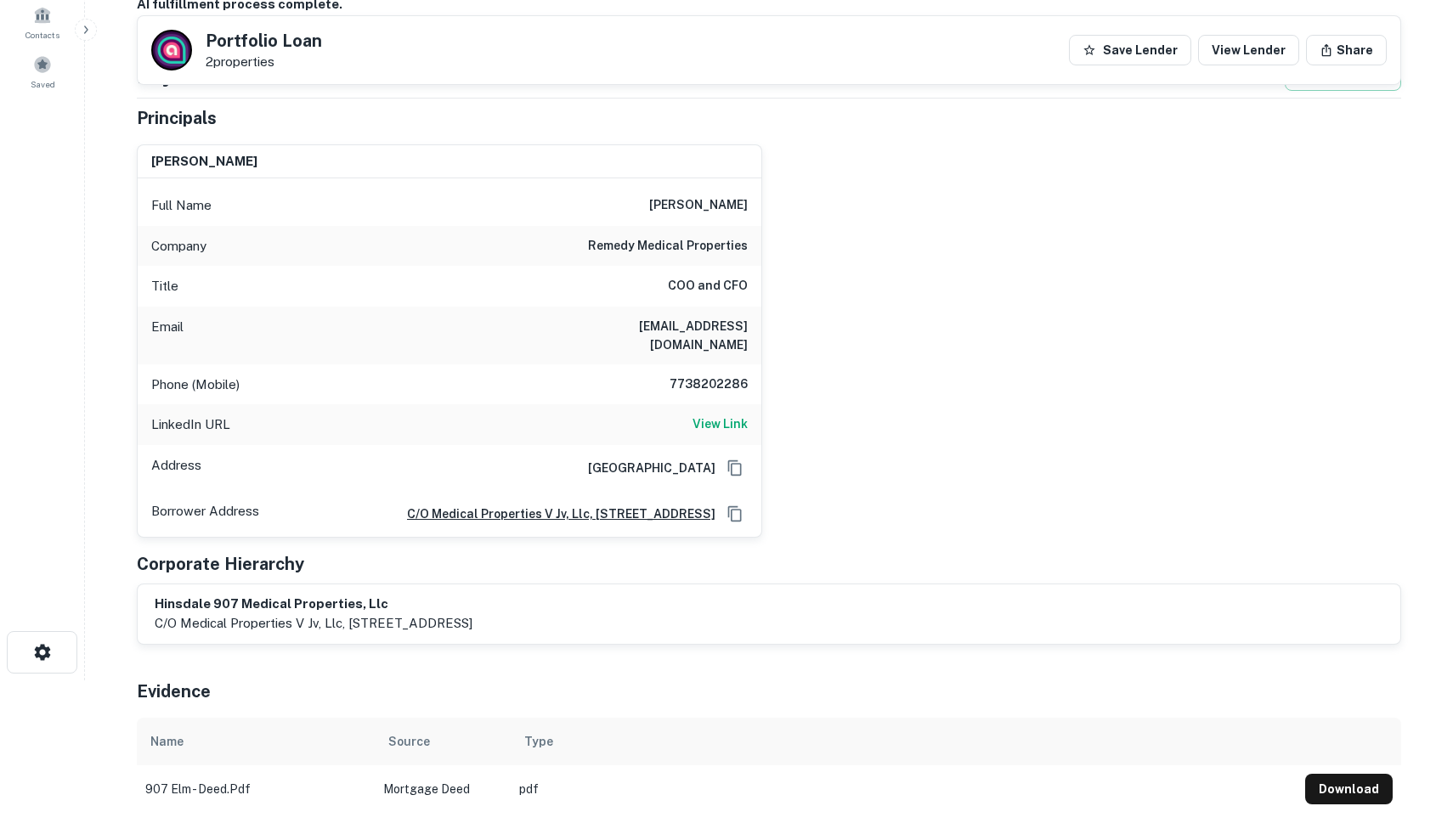
scroll to position [180, 0]
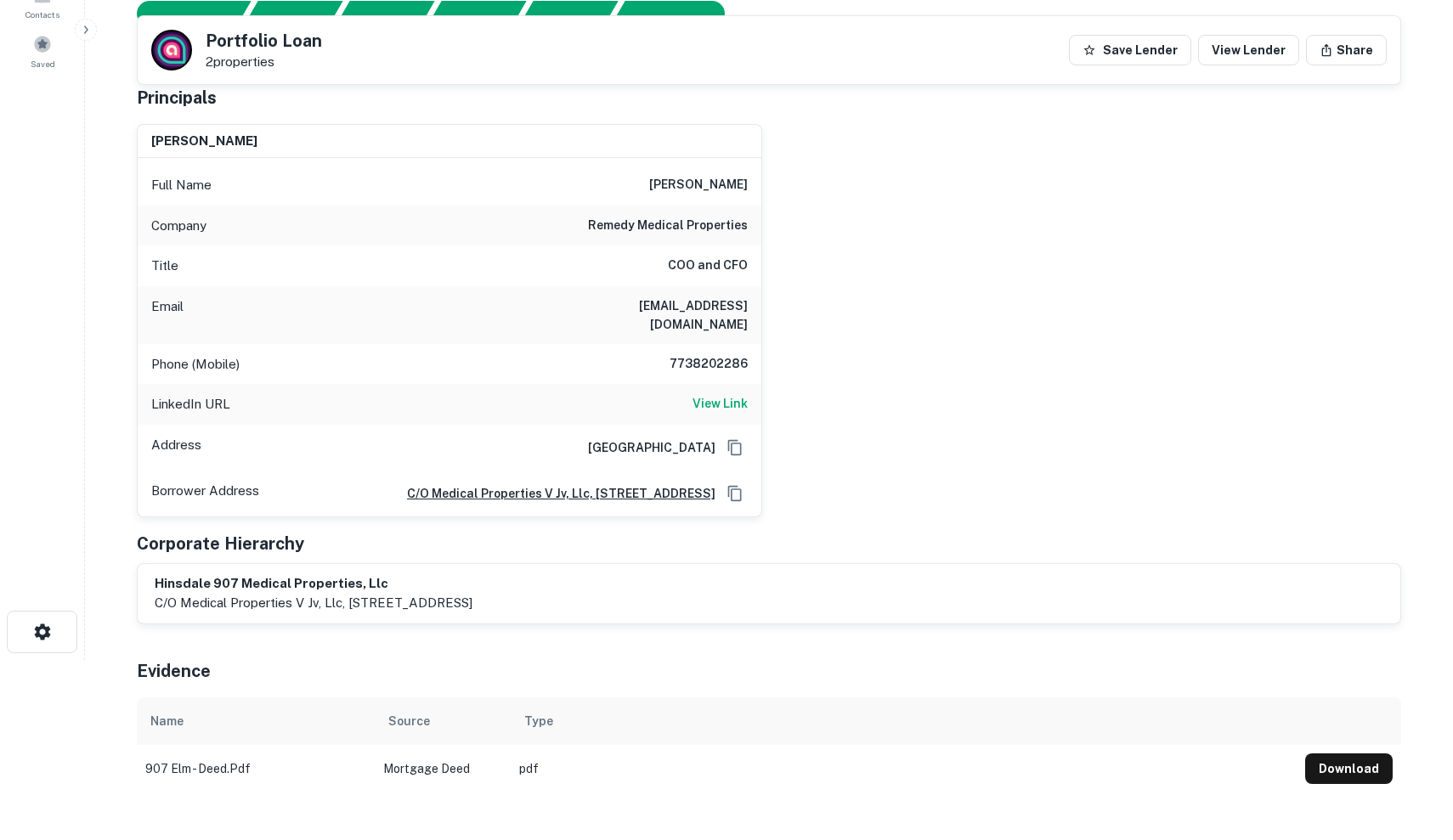
drag, startPoint x: 659, startPoint y: 176, endPoint x: 783, endPoint y: 176, distance: 124.0
click at [783, 176] on div "krysta bavlsik Full Name krysta bavlsik Company remedy medical properties Title…" at bounding box center [762, 314] width 1278 height 407
click at [618, 210] on div "Company remedy medical properties" at bounding box center [449, 225] width 624 height 41
drag, startPoint x: 584, startPoint y: 294, endPoint x: 761, endPoint y: 309, distance: 177.6
click at [762, 309] on div "krysta bavlsik Full Name krysta bavlsik Company remedy medical properties Title…" at bounding box center [762, 314] width 1278 height 407
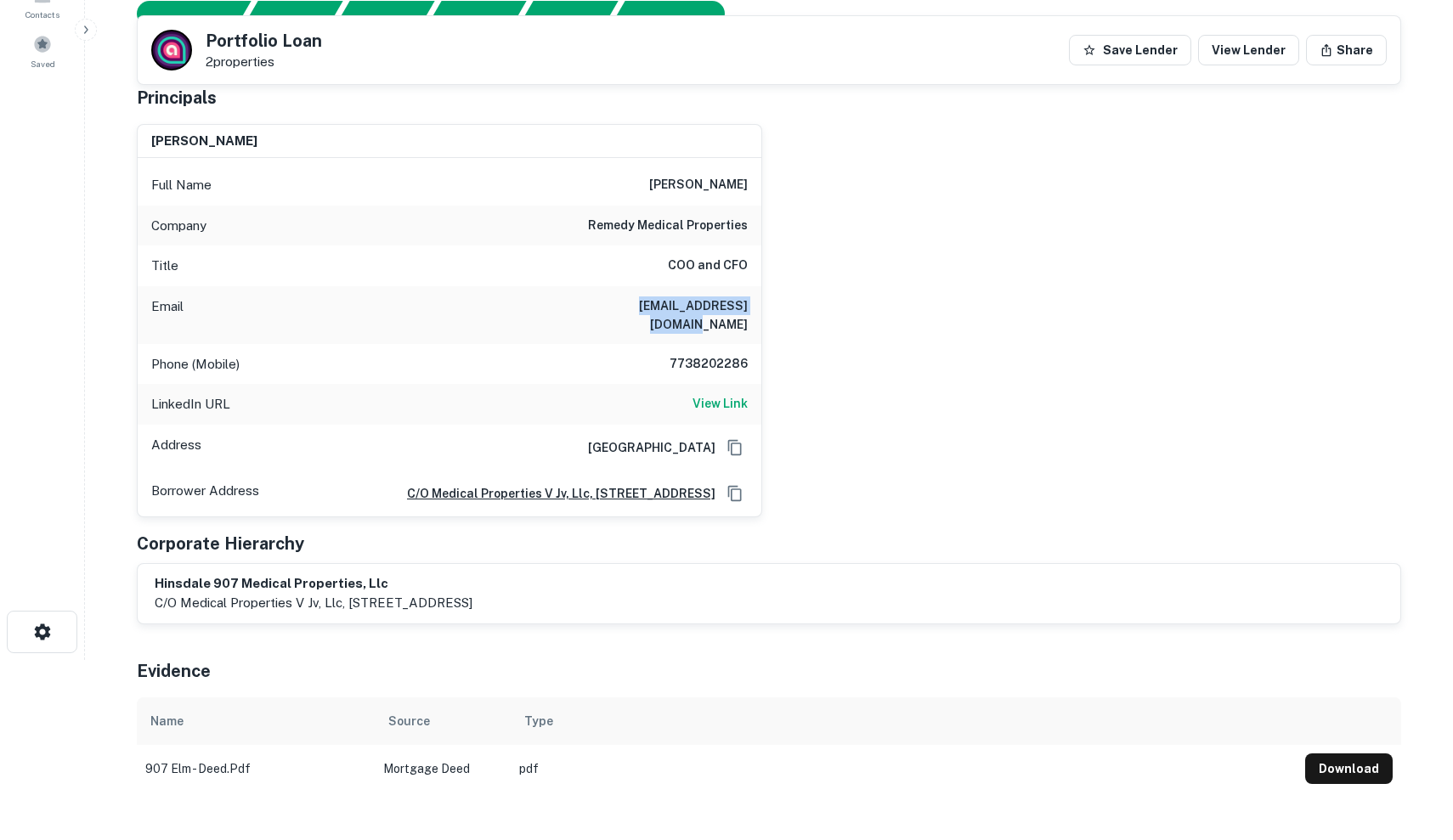
copy h6 "kbavlsik@remedymed.com"
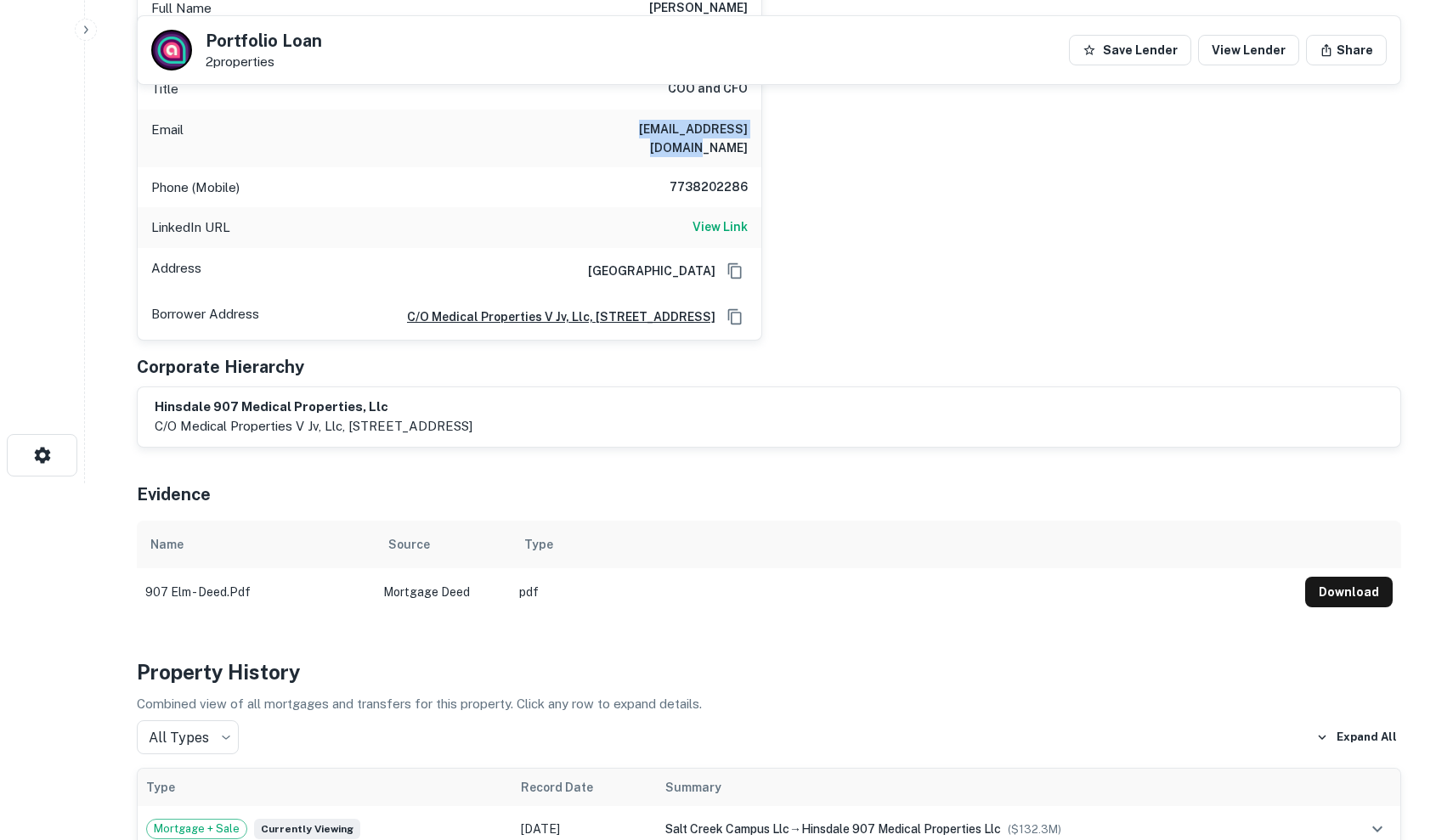
scroll to position [86, 0]
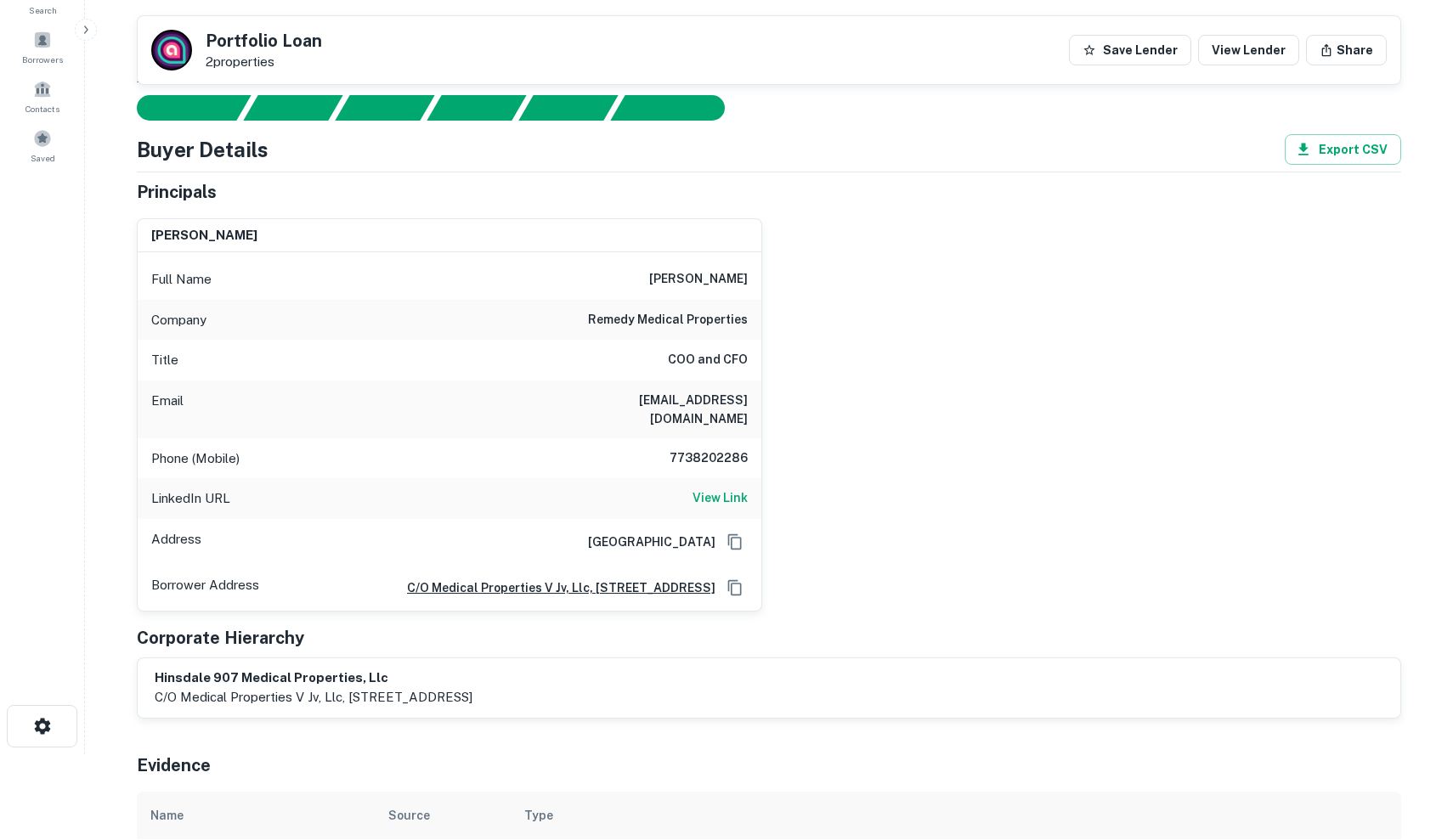
click at [732, 340] on div "Title COO and CFO" at bounding box center [449, 360] width 624 height 41
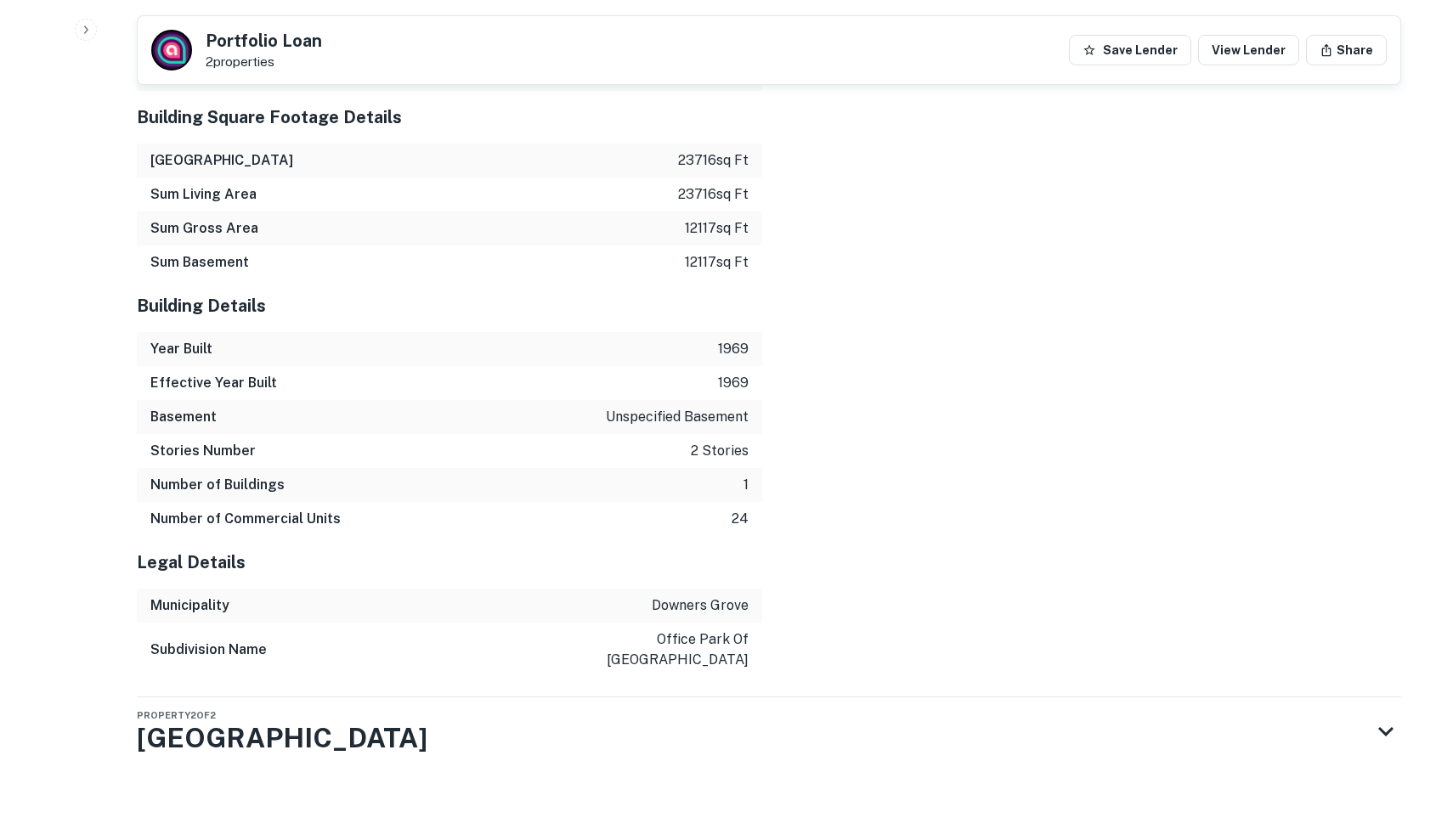
scroll to position [2734, 0]
click at [488, 744] on div "Property 2 of 2 907 N ELM ST" at bounding box center [753, 732] width 1234 height 68
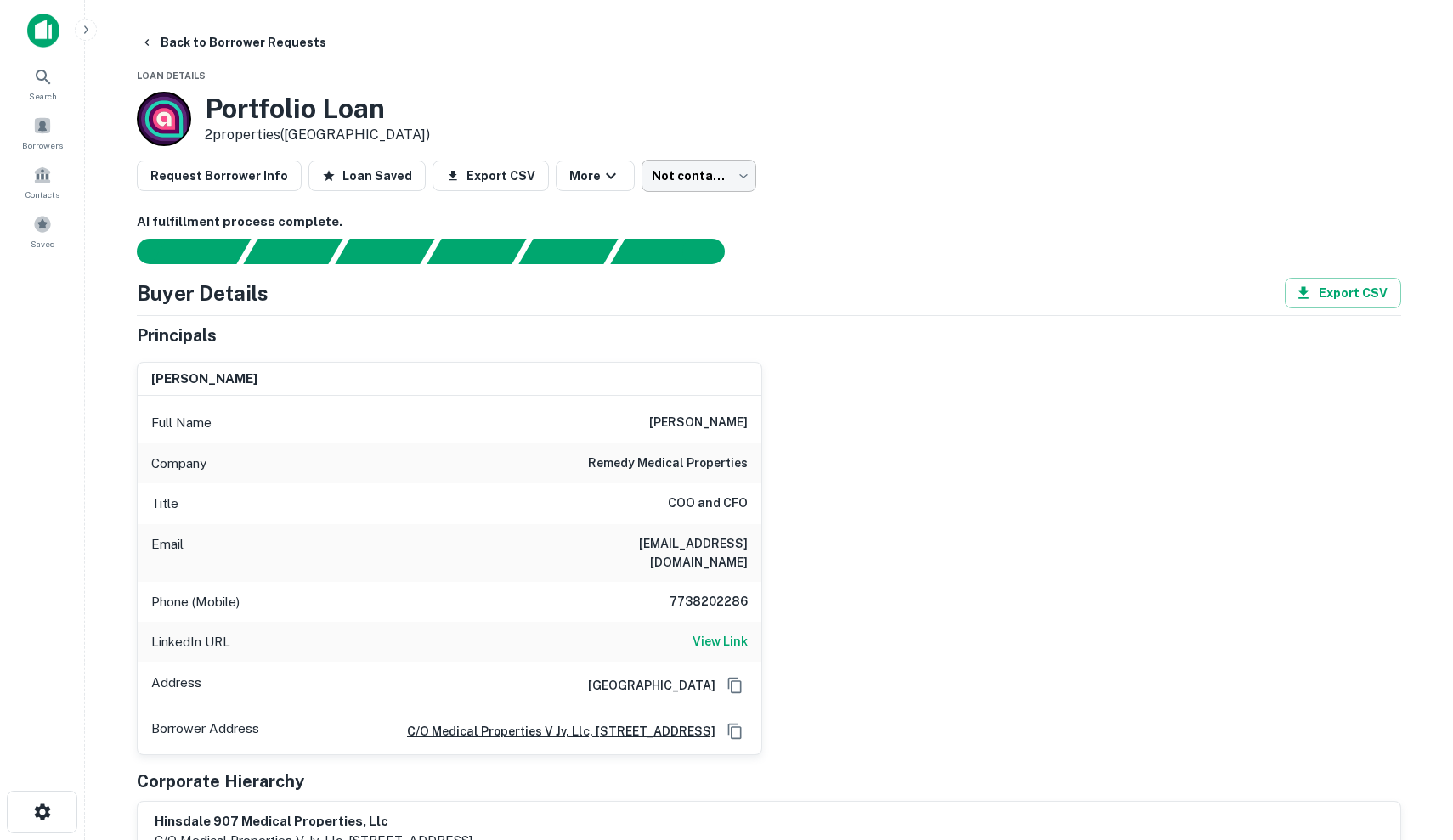
scroll to position [0, 0]
click at [222, 44] on button "Back to Borrower Requests" at bounding box center [233, 42] width 200 height 31
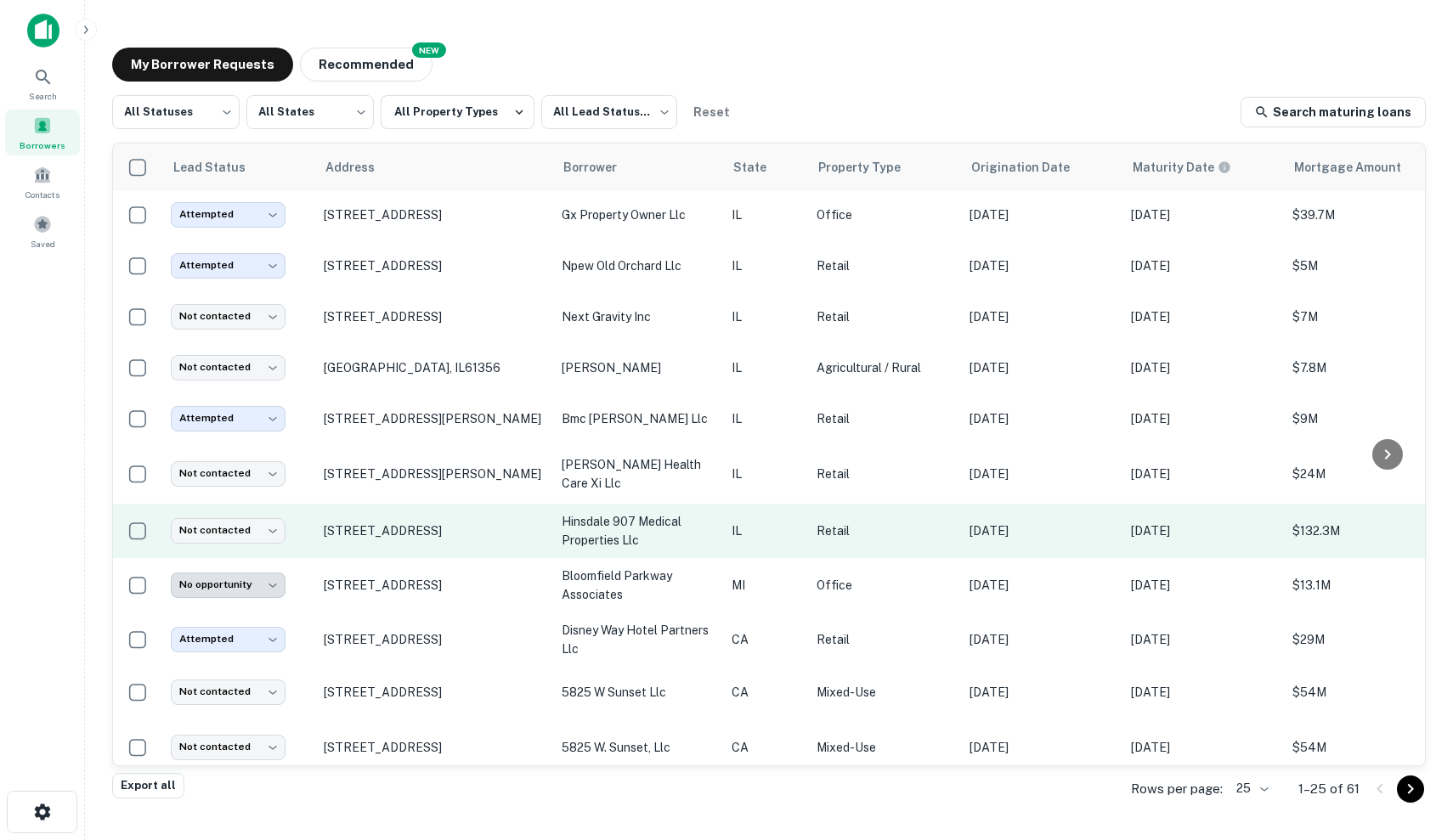
scroll to position [2, 0]
click at [620, 536] on p "hinsdale 907 medical properties llc" at bounding box center [638, 531] width 153 height 38
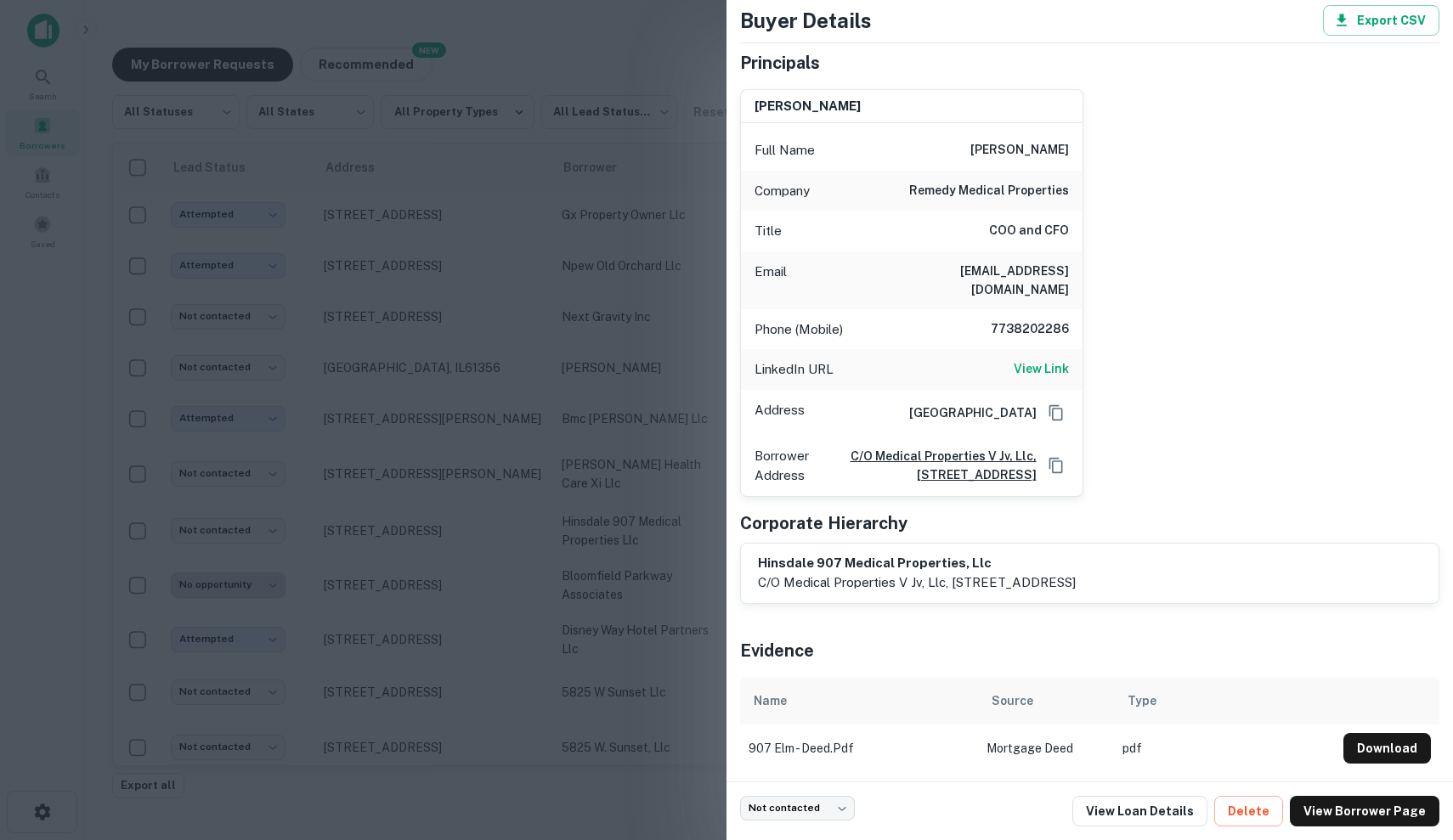
scroll to position [86, 0]
click at [682, 527] on div at bounding box center [726, 420] width 1453 height 840
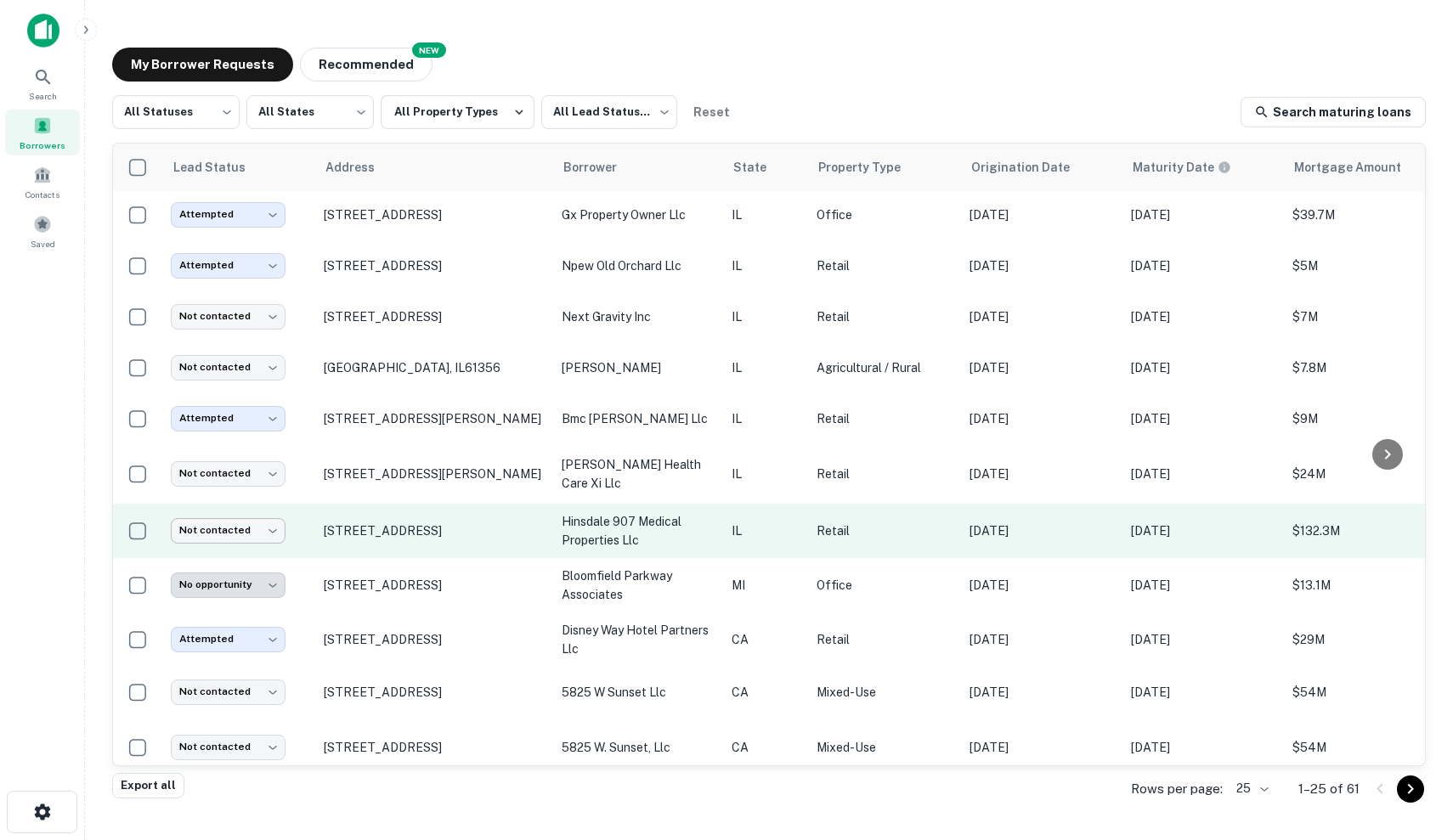
click at [219, 532] on body "Search Borrowers Contacts Saved My Borrower Requests NEW Recommended All Status…" at bounding box center [726, 420] width 1453 height 840
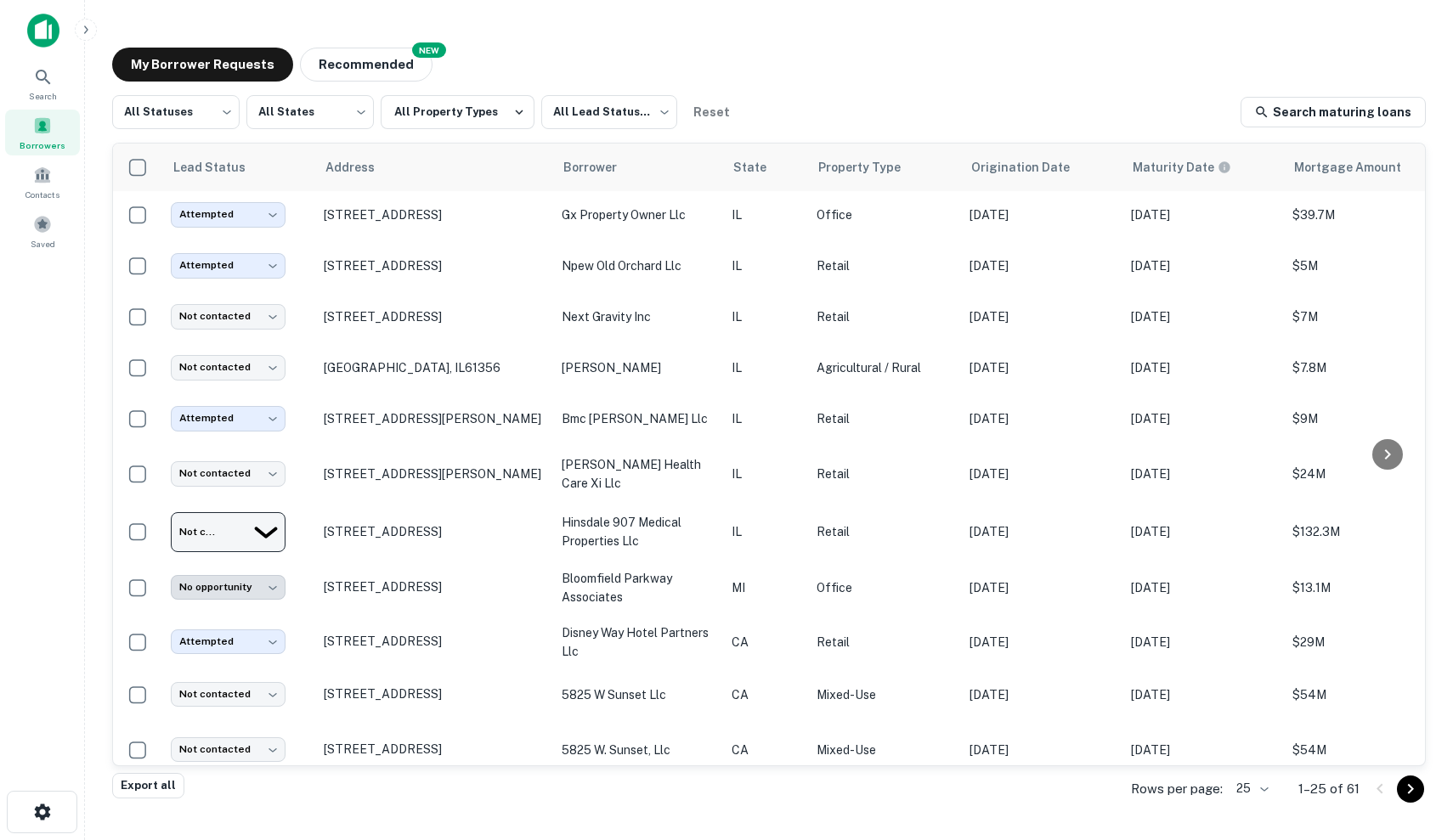
type input "*********"
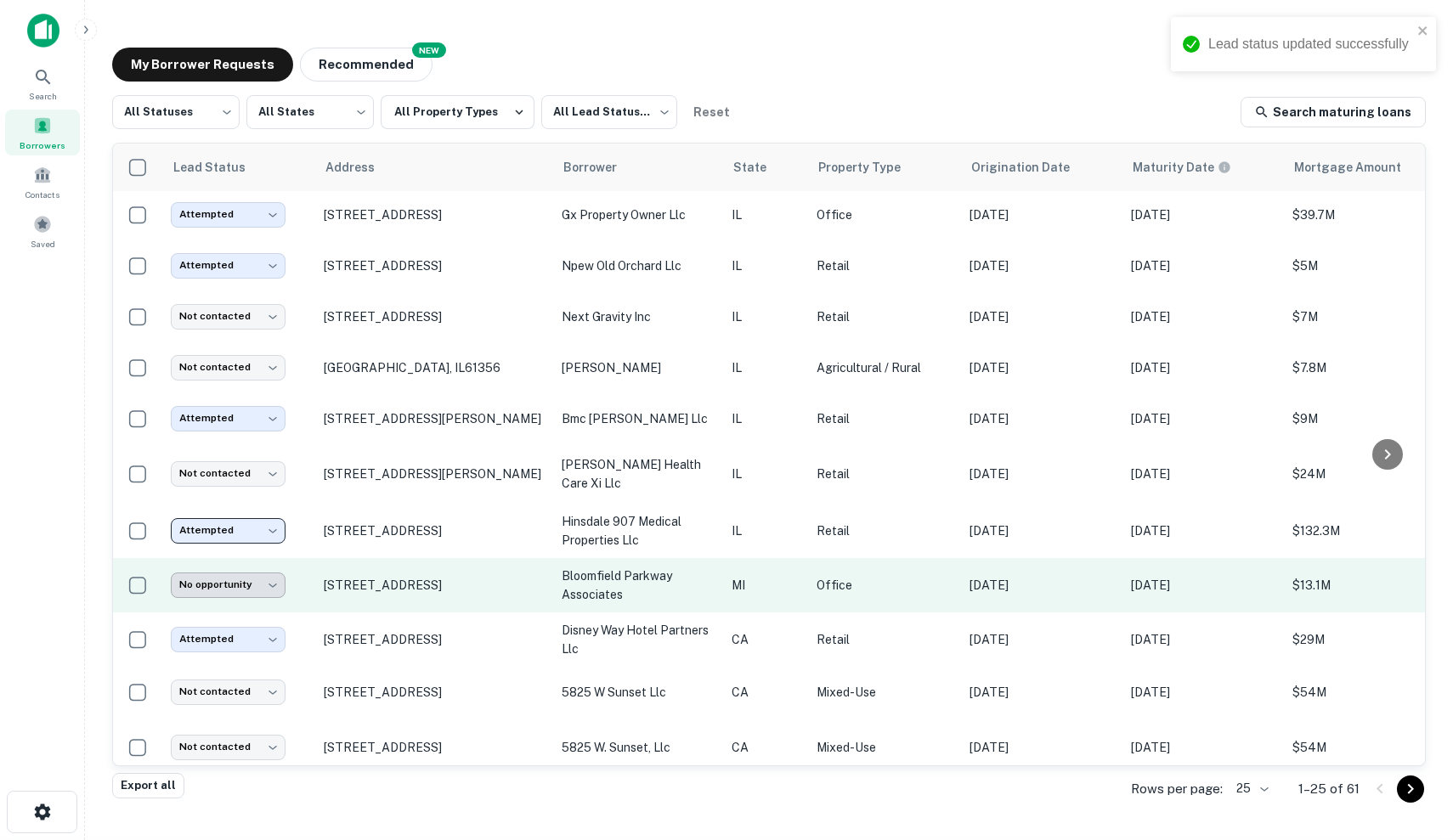
click at [272, 584] on body "Lead status updated successfully Search Borrowers Contacts Saved My Borrower Re…" at bounding box center [726, 420] width 1453 height 840
click at [272, 839] on div at bounding box center [726, 840] width 1453 height 0
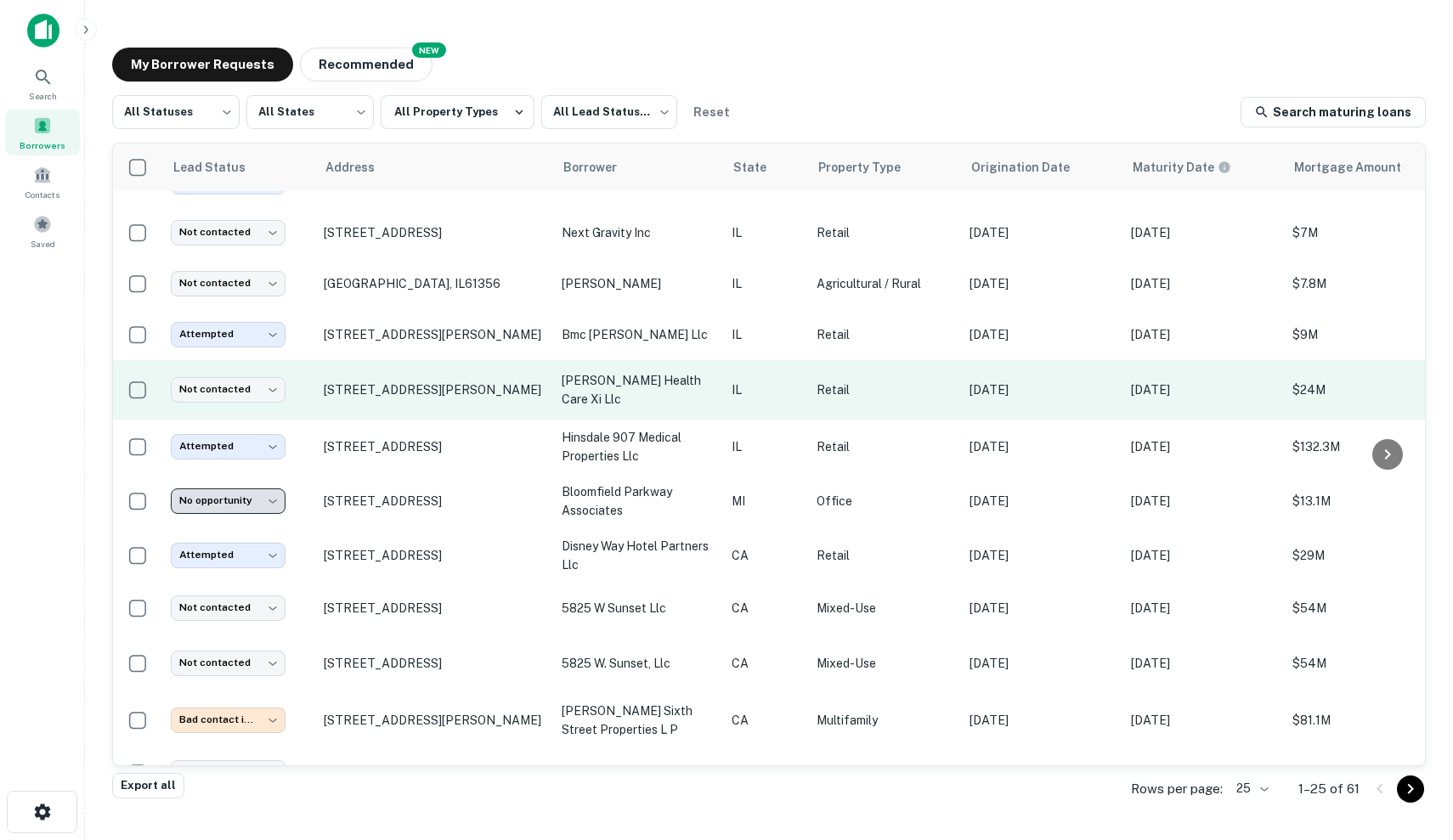
scroll to position [87, 0]
click at [233, 386] on body "Search Borrowers Contacts Saved My Borrower Requests NEW Recommended All Status…" at bounding box center [726, 420] width 1453 height 840
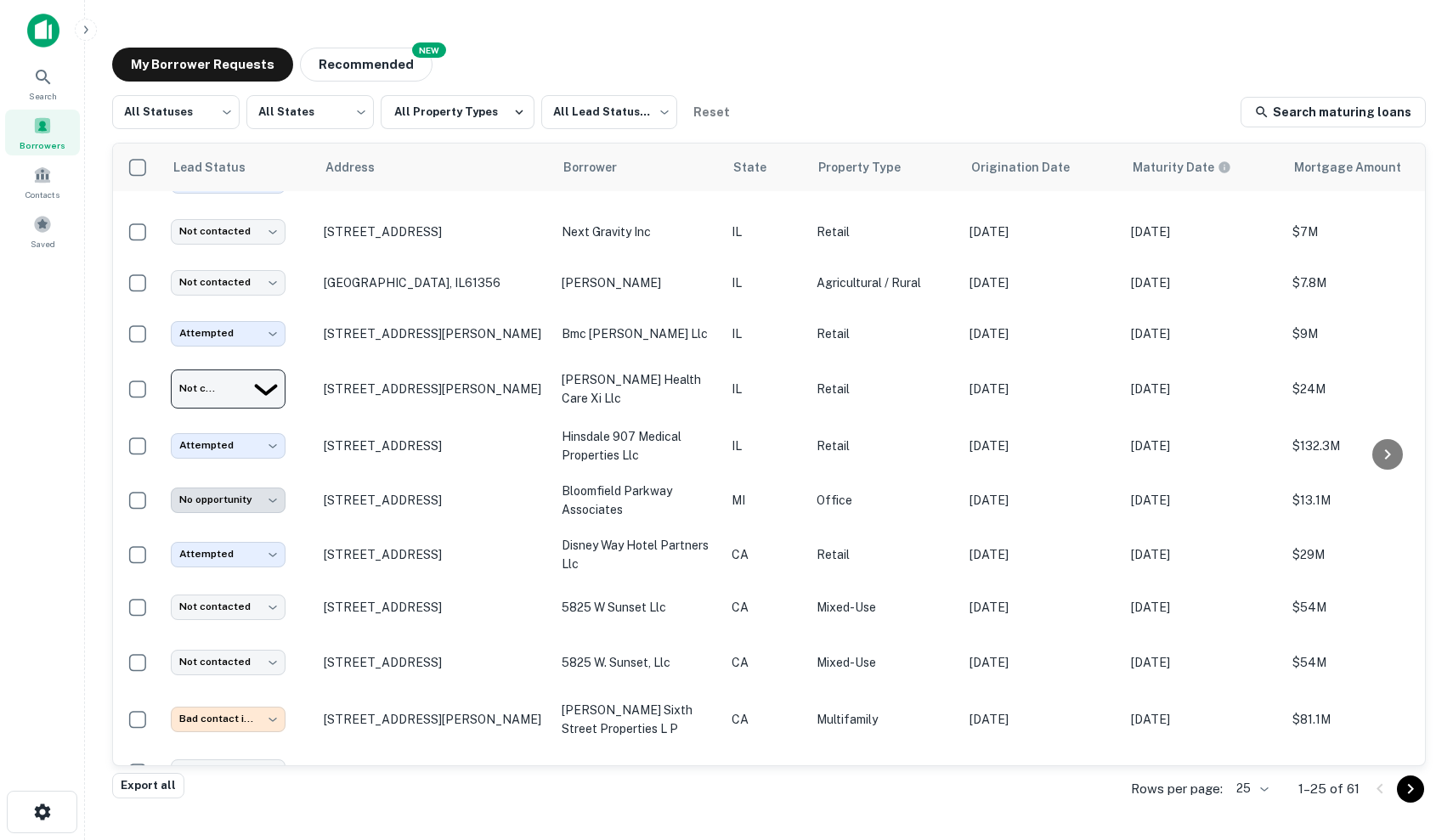
click at [235, 839] on div at bounding box center [726, 840] width 1453 height 0
click at [235, 390] on body "Search Borrowers Contacts Saved My Borrower Requests NEW Recommended All Status…" at bounding box center [726, 420] width 1453 height 840
click at [235, 839] on div at bounding box center [726, 840] width 1453 height 0
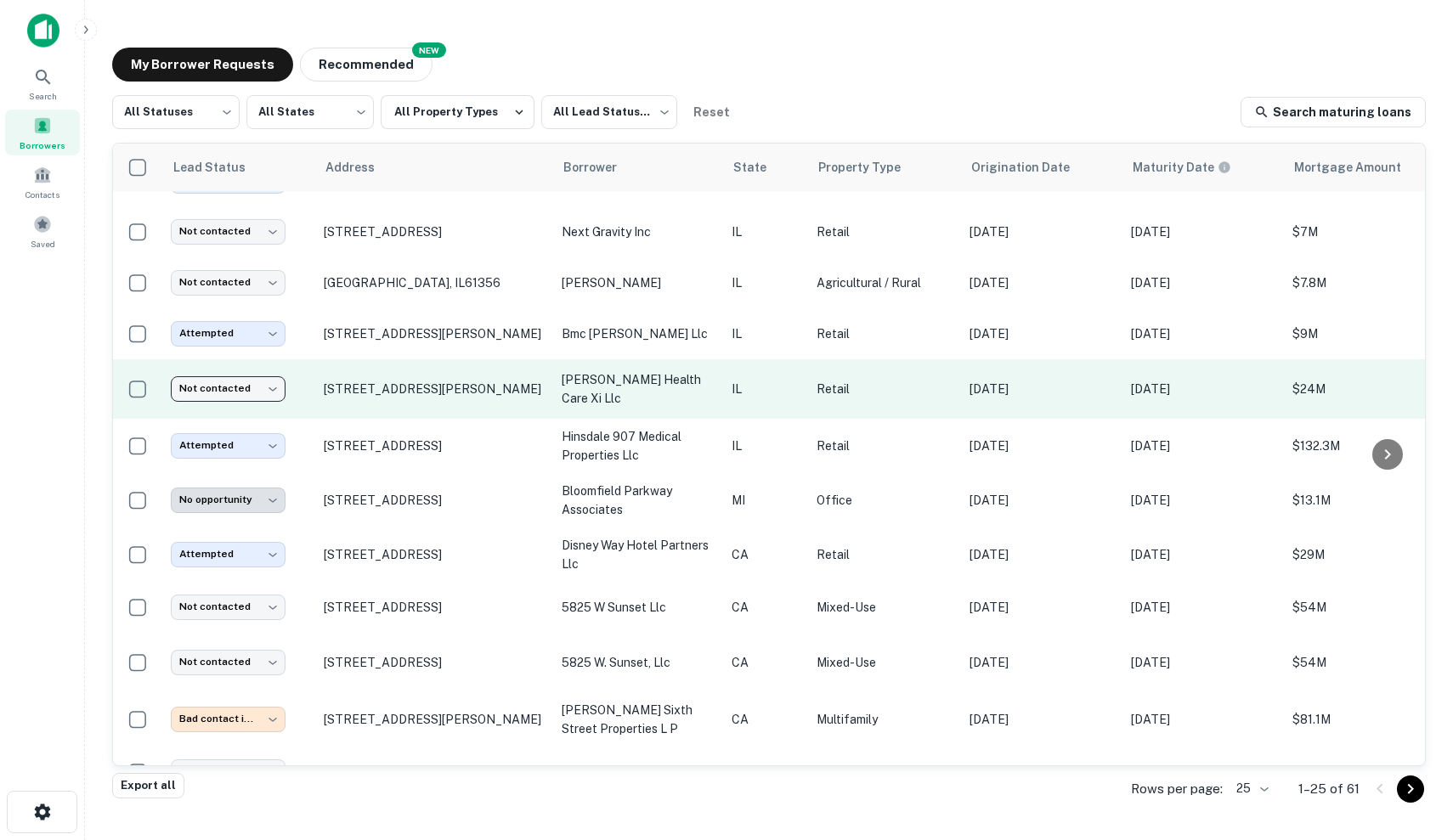
click at [265, 389] on body "Search Borrowers Contacts Saved My Borrower Requests NEW Recommended All Status…" at bounding box center [726, 420] width 1453 height 840
click at [265, 839] on div at bounding box center [726, 840] width 1453 height 0
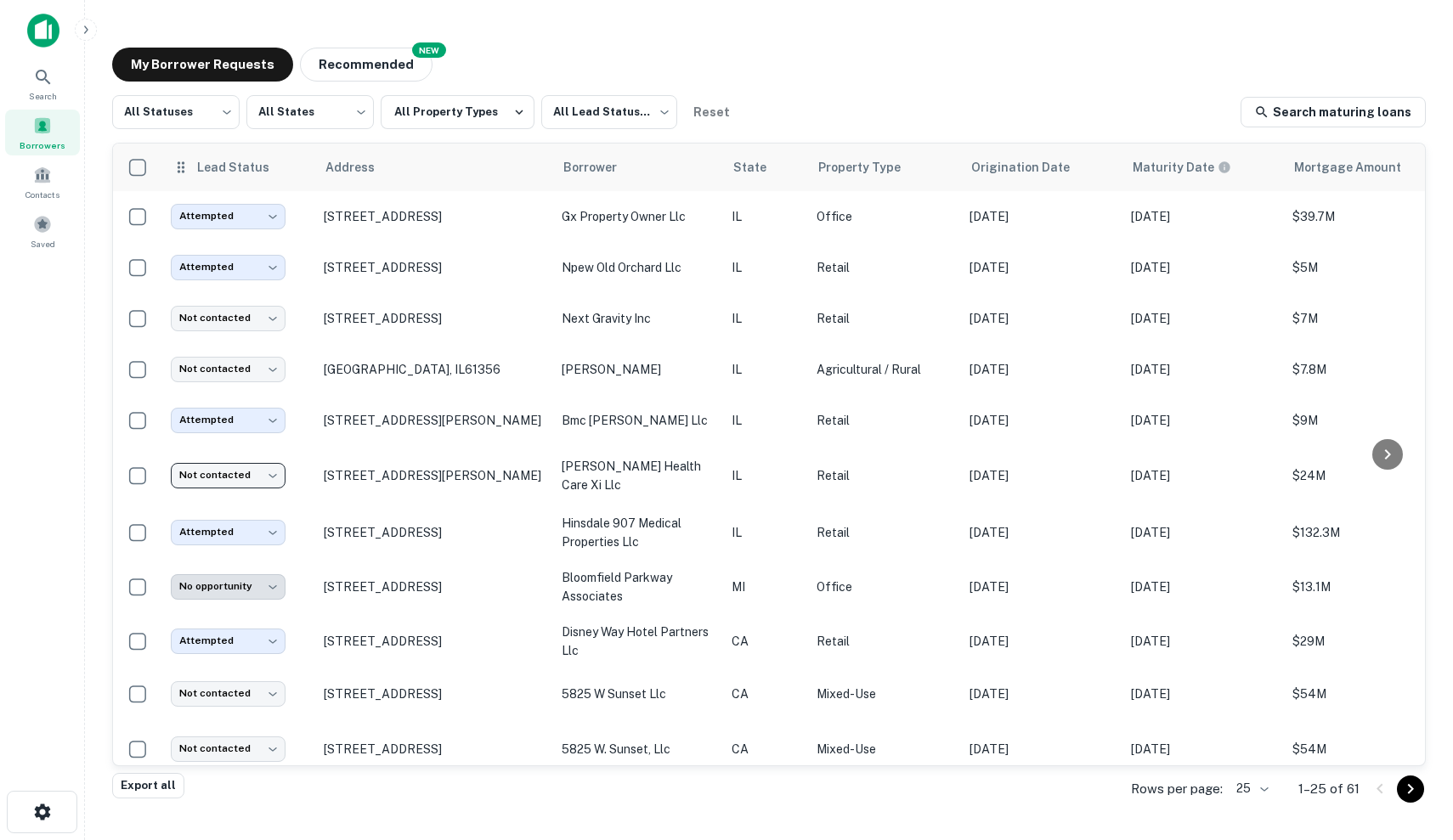
scroll to position [0, 0]
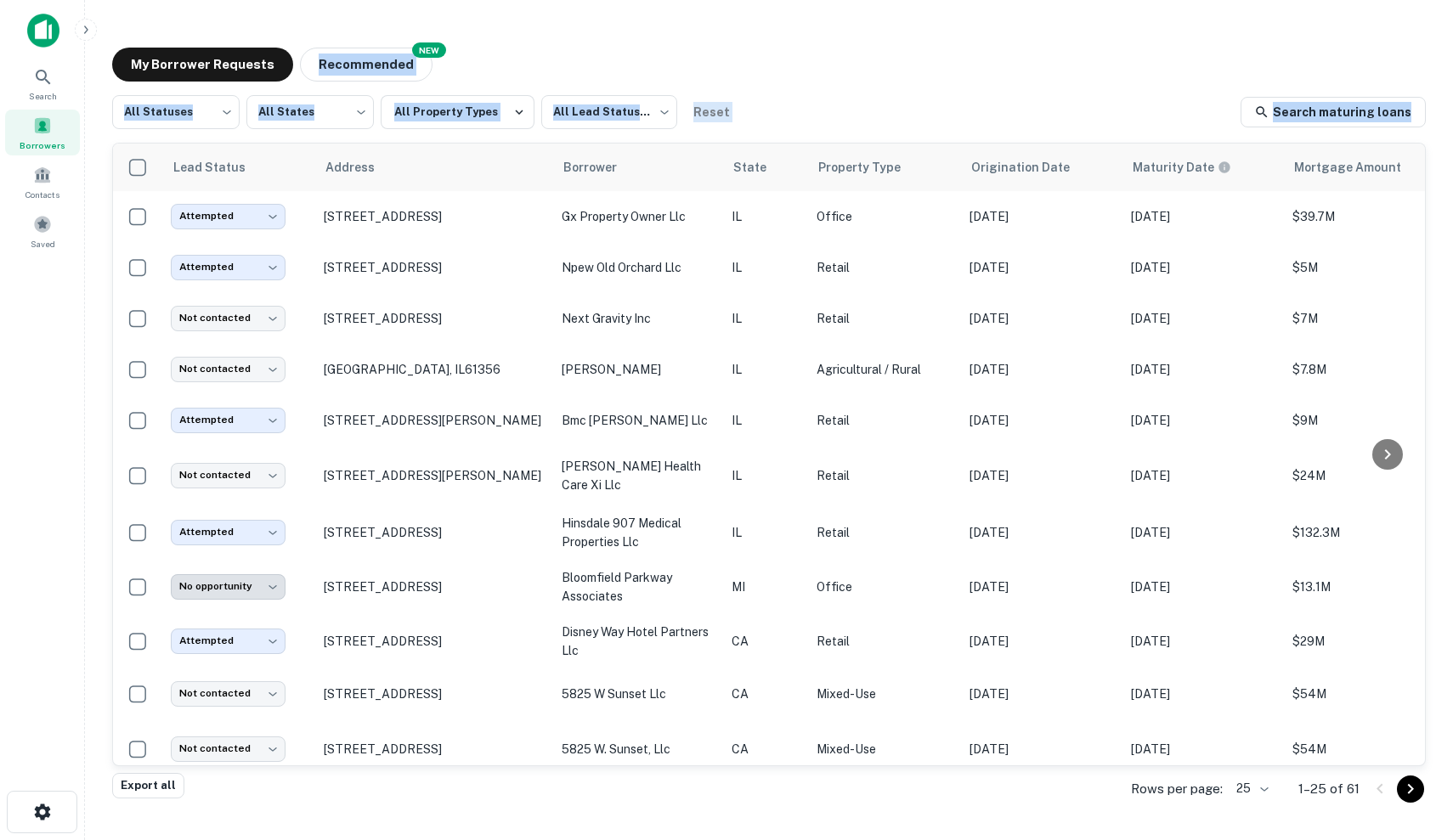
drag, startPoint x: 997, startPoint y: 75, endPoint x: 1214, endPoint y: 110, distance: 219.8
click at [1214, 110] on div "My Borrower Requests NEW Recommended All Statuses *** ​ All States *** ​ All Pr…" at bounding box center [769, 411] width 1340 height 756
click at [1214, 110] on div "All Statuses *** ​ All States *** ​ All Property Types All Lead Statuses *** ​ …" at bounding box center [768, 112] width 1314 height 34
drag, startPoint x: 1210, startPoint y: 112, endPoint x: 807, endPoint y: 92, distance: 403.5
click at [807, 92] on div "My Borrower Requests NEW Recommended All Statuses *** ​ All States *** ​ All Pr…" at bounding box center [769, 411] width 1340 height 756
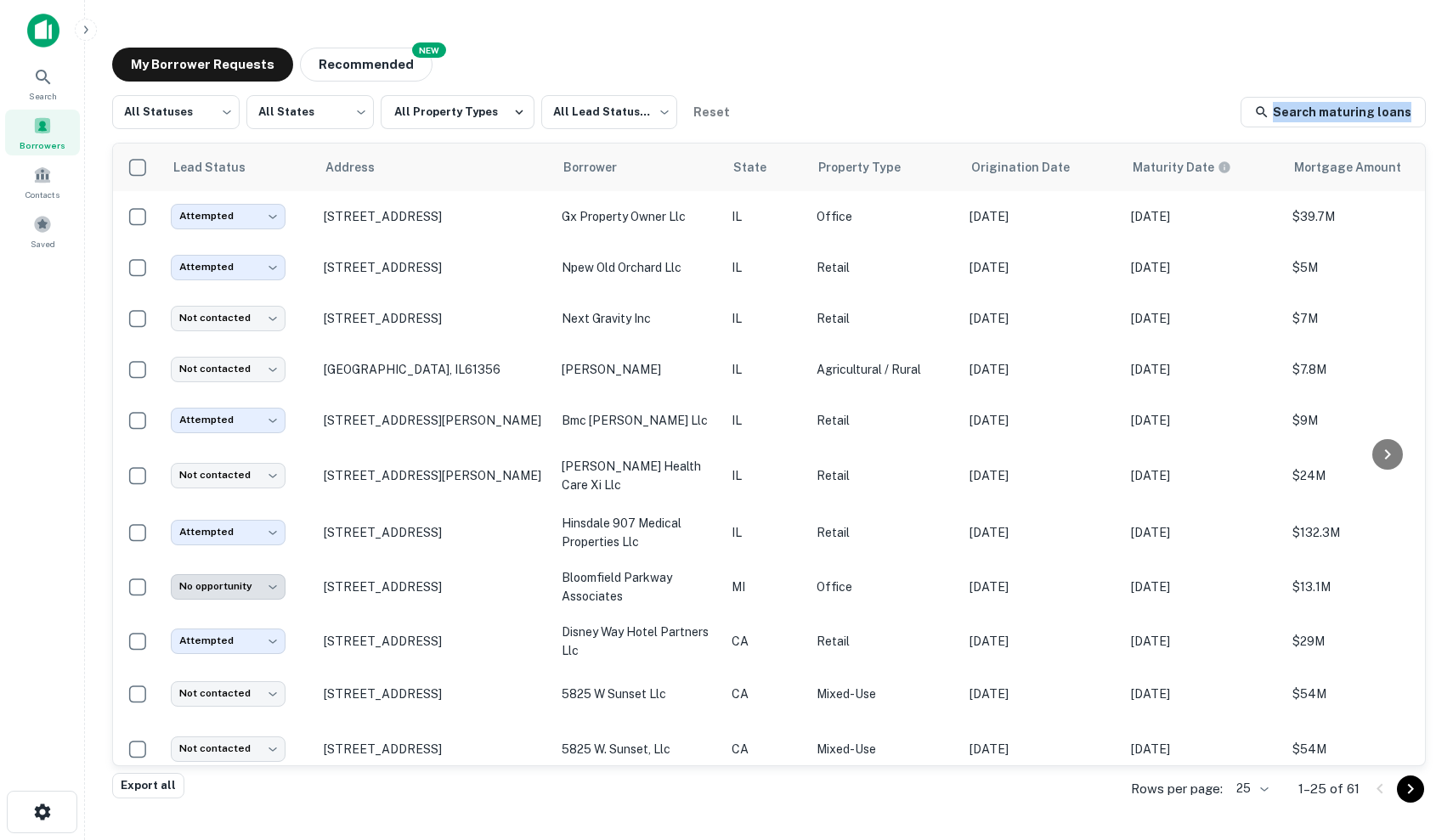
click at [807, 92] on div "My Borrower Requests NEW Recommended All Statuses *** ​ All States *** ​ All Pr…" at bounding box center [769, 411] width 1340 height 756
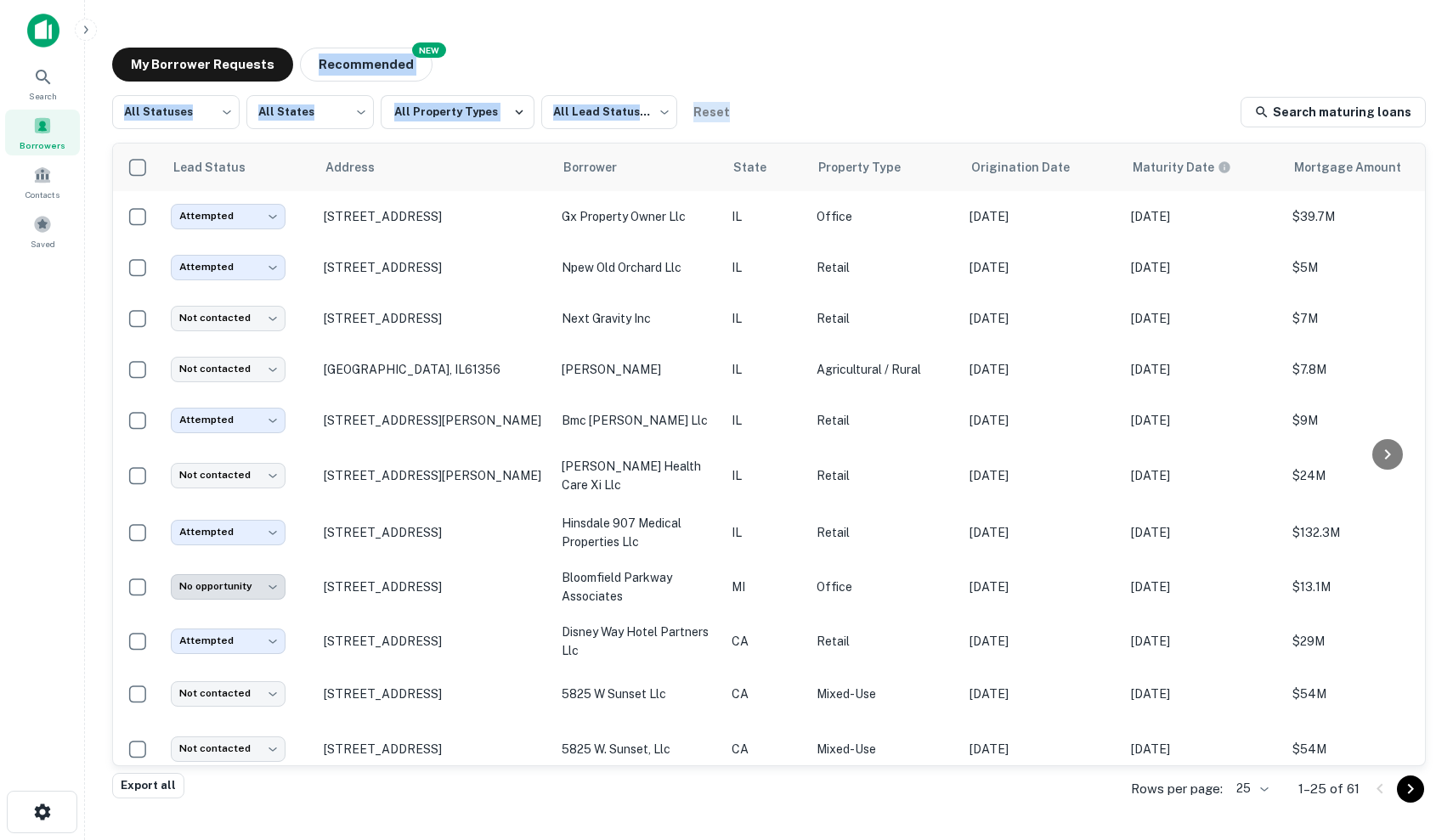
drag, startPoint x: 807, startPoint y: 92, endPoint x: 570, endPoint y: 51, distance: 240.5
click at [570, 52] on div "My Borrower Requests NEW Recommended All Statuses *** ​ All States *** ​ All Pr…" at bounding box center [769, 411] width 1340 height 756
click at [570, 51] on div "My Borrower Requests NEW Recommended" at bounding box center [768, 64] width 1314 height 34
drag, startPoint x: 570, startPoint y: 51, endPoint x: 922, endPoint y: 110, distance: 356.9
click at [922, 110] on div "My Borrower Requests NEW Recommended All Statuses *** ​ All States *** ​ All Pr…" at bounding box center [769, 411] width 1340 height 756
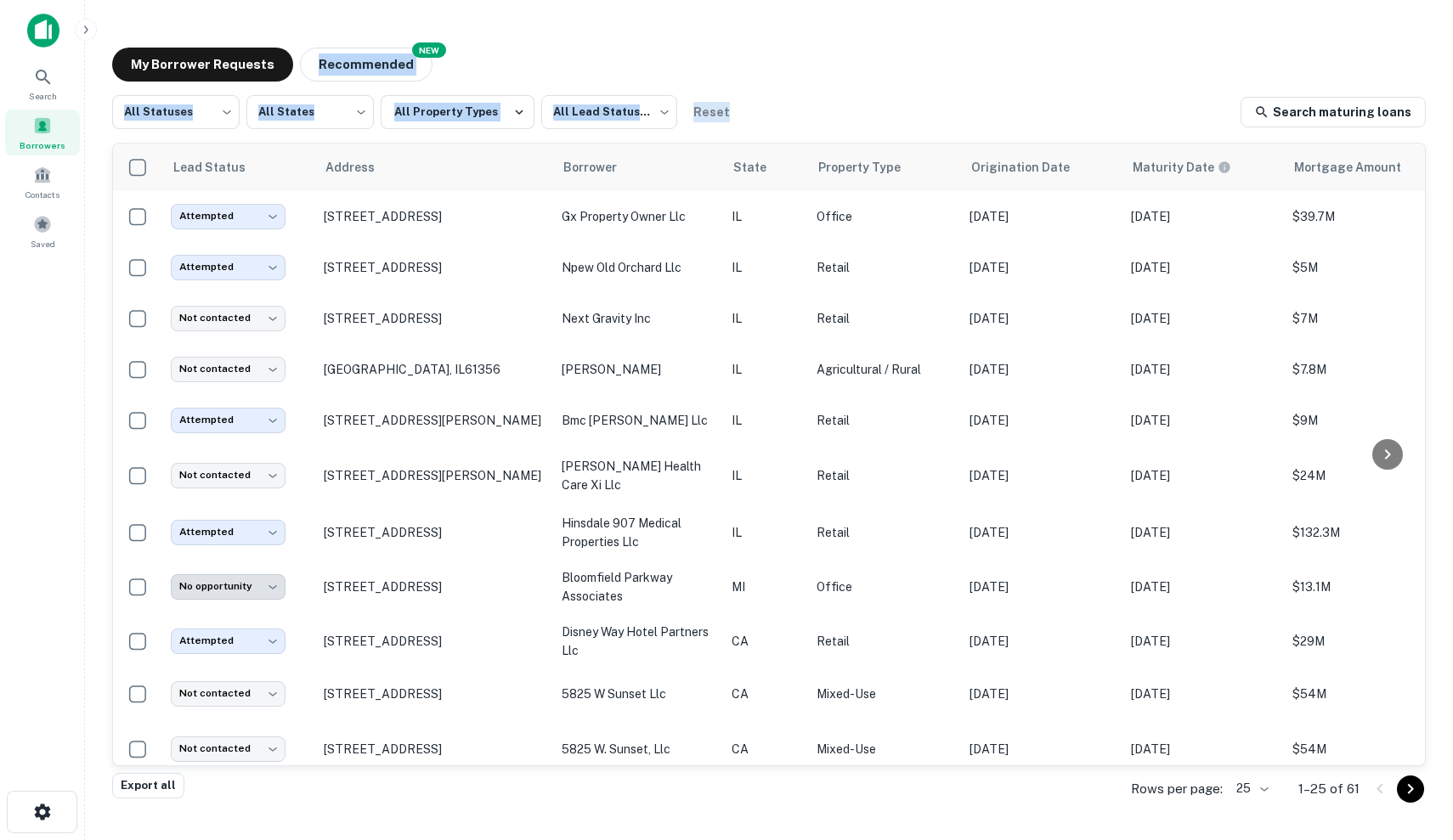
click at [922, 110] on div "All Statuses *** ​ All States *** ​ All Property Types All Lead Statuses *** ​ …" at bounding box center [768, 112] width 1314 height 34
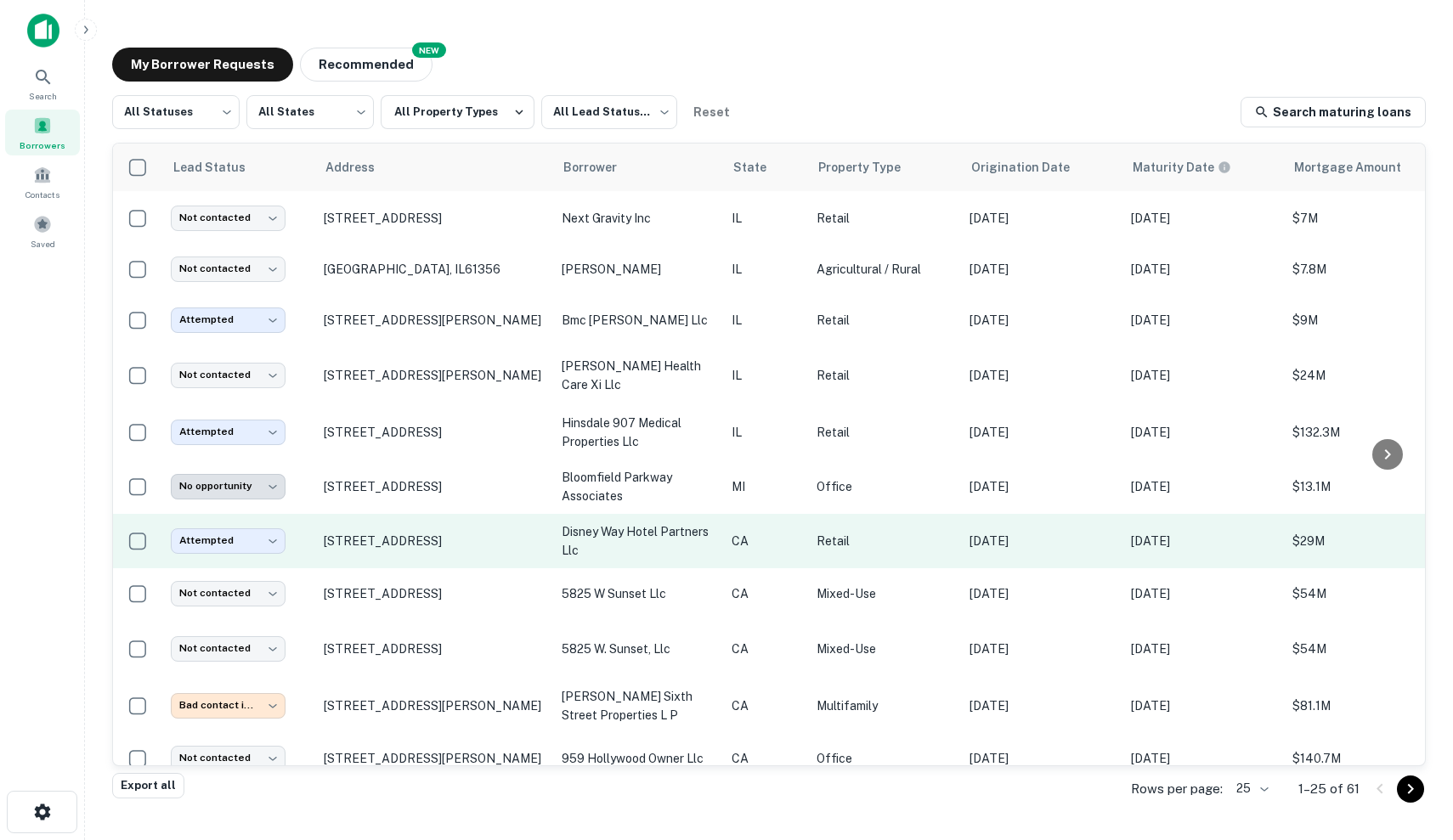
scroll to position [101, 0]
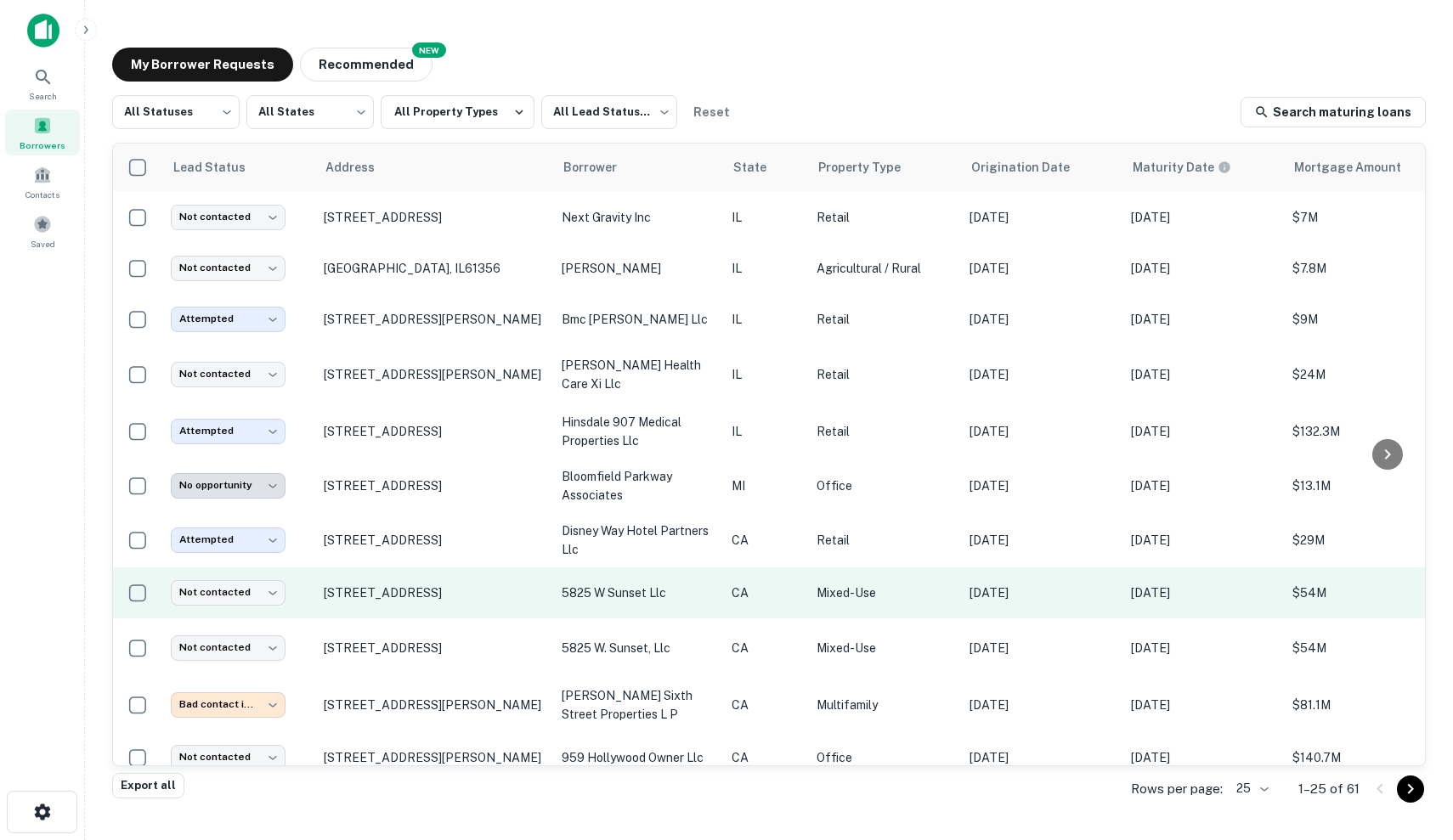
click at [707, 614] on td "5825 w sunset llc" at bounding box center [639, 593] width 170 height 51
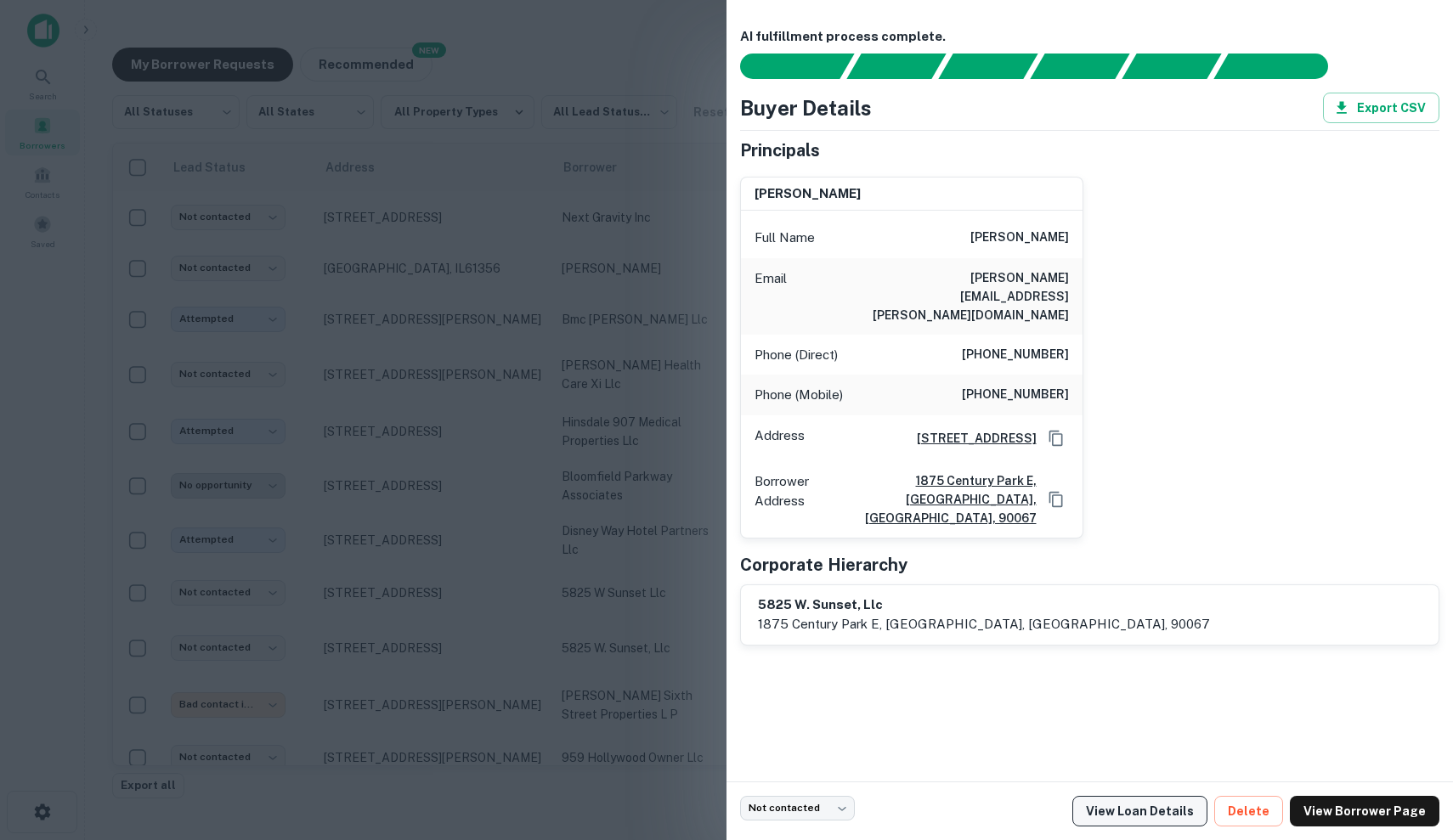
click at [1177, 817] on link "View Loan Details" at bounding box center [1140, 810] width 135 height 31
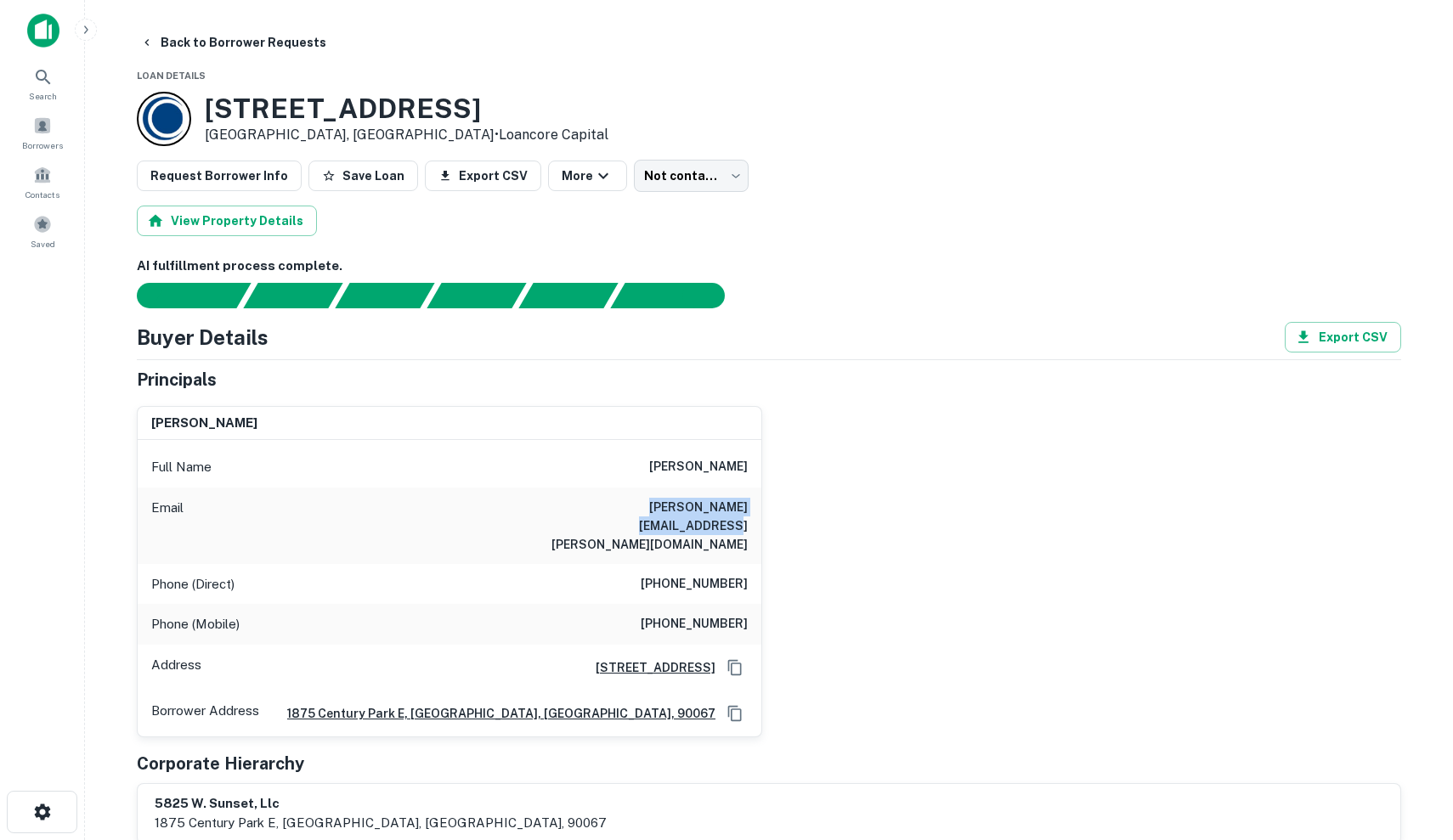
drag, startPoint x: 575, startPoint y: 505, endPoint x: 762, endPoint y: 506, distance: 187.0
click at [762, 506] on div "[PERSON_NAME] Full Name [PERSON_NAME] Email [PERSON_NAME][EMAIL_ADDRESS][PERSON…" at bounding box center [762, 564] width 1278 height 345
drag, startPoint x: 571, startPoint y: 503, endPoint x: 758, endPoint y: 499, distance: 187.0
click at [758, 499] on div "Email [PERSON_NAME][EMAIL_ADDRESS][PERSON_NAME][DOMAIN_NAME]" at bounding box center [449, 525] width 624 height 76
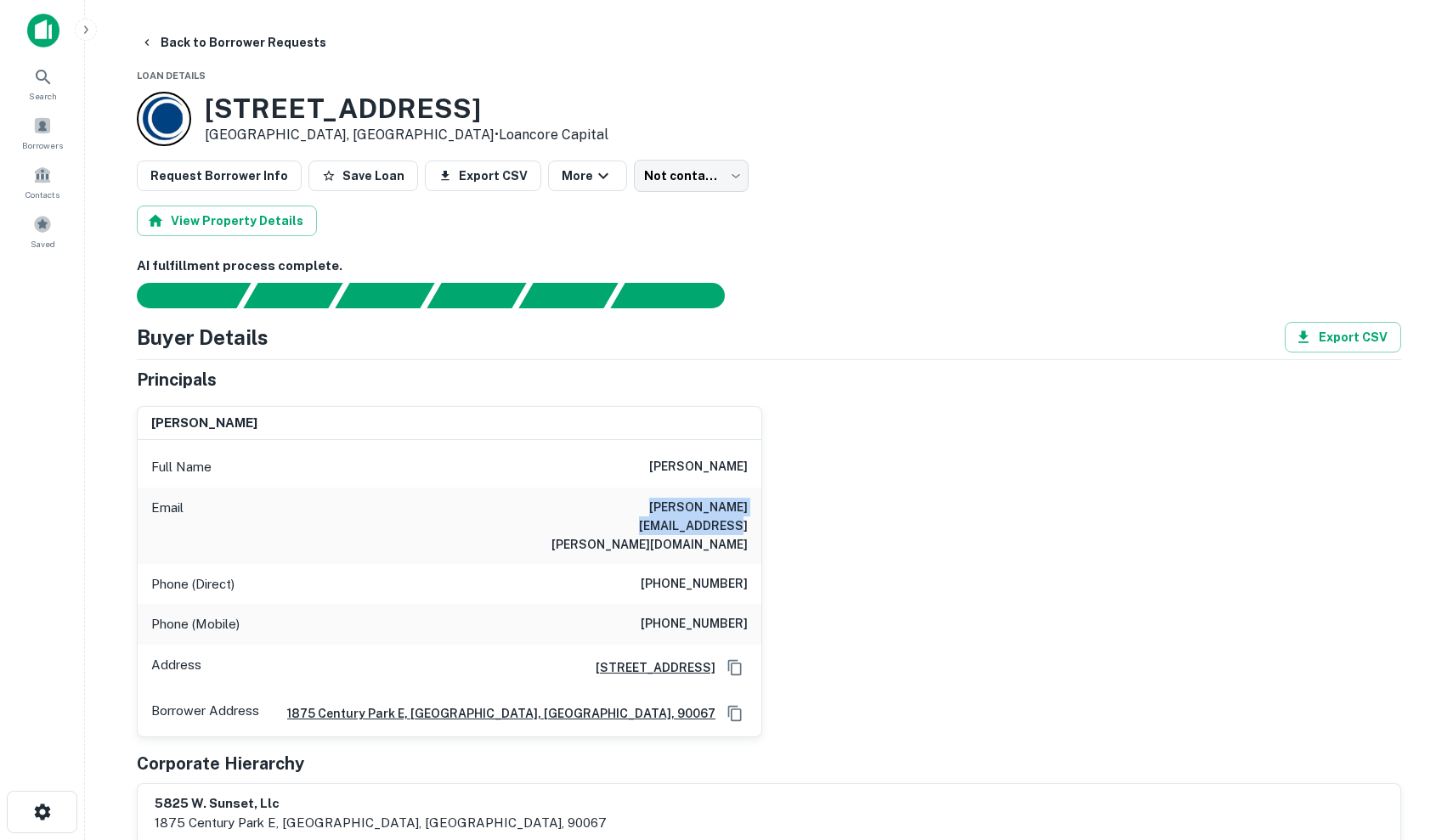
copy h6 "[PERSON_NAME][EMAIL_ADDRESS][PERSON_NAME][DOMAIN_NAME]"
click at [841, 295] on div at bounding box center [759, 295] width 1285 height 26
drag, startPoint x: 657, startPoint y: 547, endPoint x: 755, endPoint y: 590, distance: 107.0
click at [755, 590] on div "Full Name [PERSON_NAME] Email [PERSON_NAME][EMAIL_ADDRESS][PERSON_NAME][DOMAIN_…" at bounding box center [449, 588] width 624 height 296
click at [670, 507] on h6 "[PERSON_NAME][EMAIL_ADDRESS][PERSON_NAME][DOMAIN_NAME]" at bounding box center [645, 526] width 204 height 56
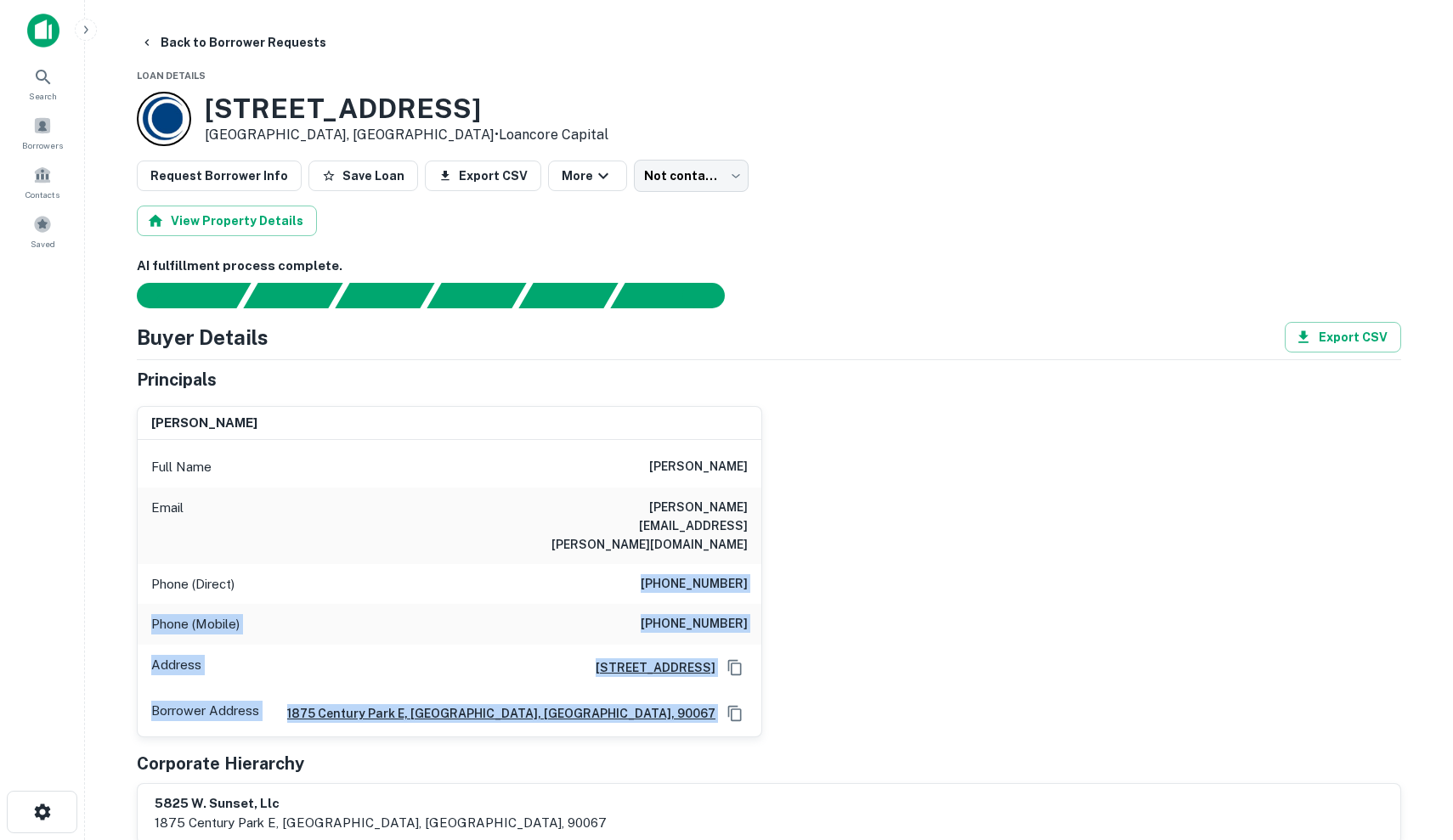
drag, startPoint x: 655, startPoint y: 546, endPoint x: 805, endPoint y: 704, distance: 217.9
click at [805, 703] on div "Principals david schwartzman Full Name david schwartzman Email david.schwartzma…" at bounding box center [768, 605] width 1264 height 477
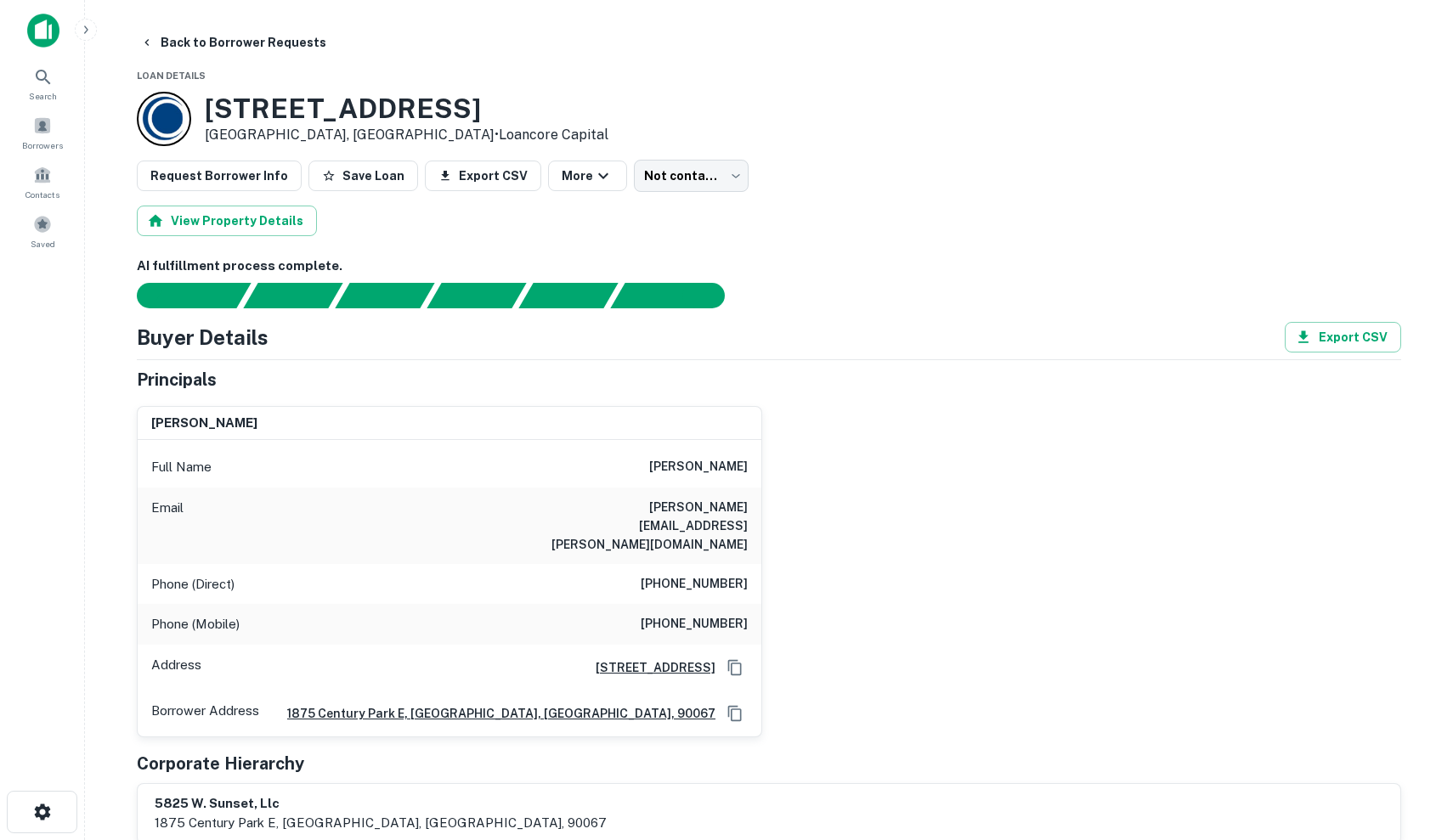
click at [805, 704] on div "Principals david schwartzman Full Name david schwartzman Email david.schwartzma…" at bounding box center [768, 605] width 1264 height 477
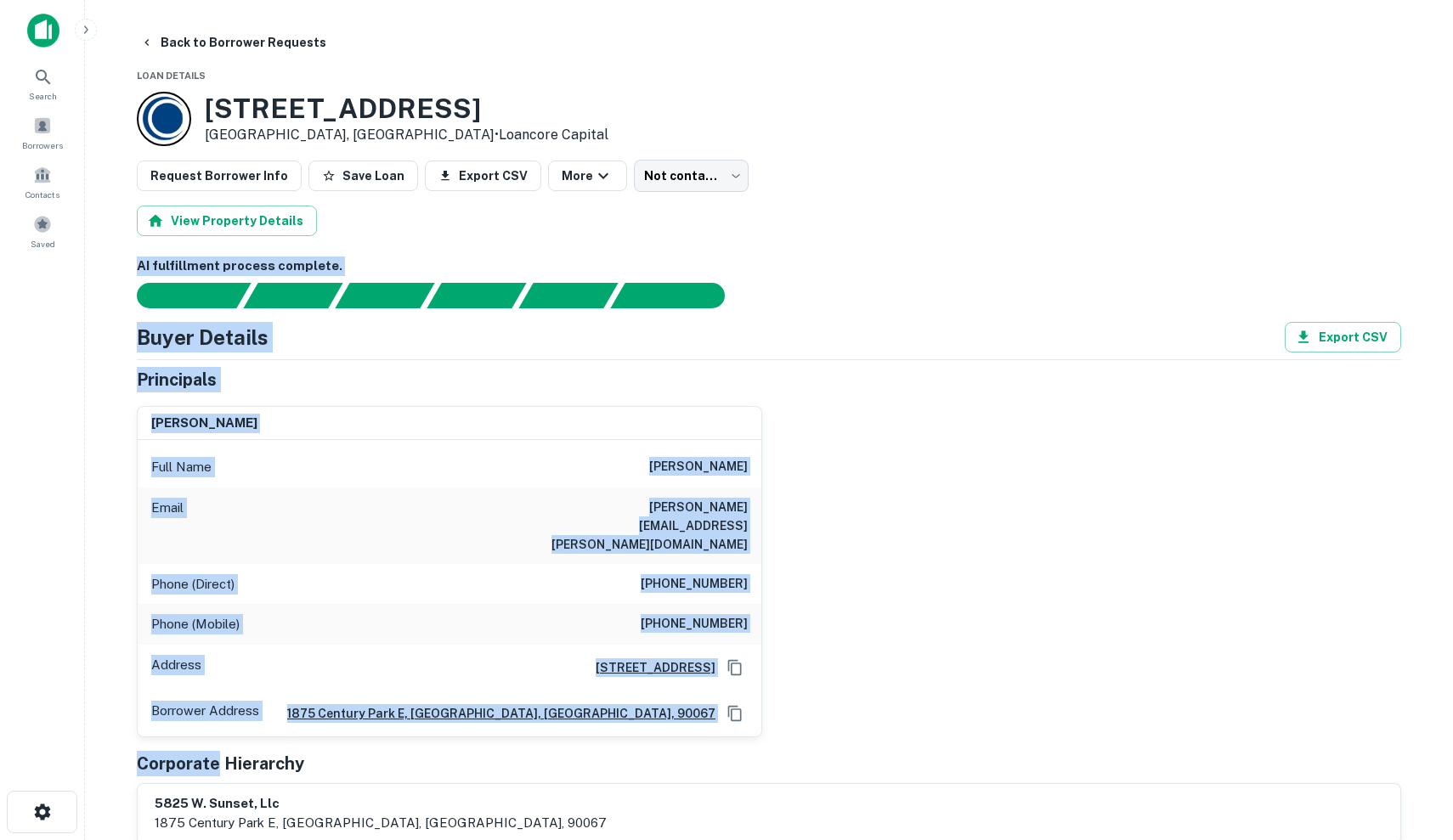
drag, startPoint x: 805, startPoint y: 704, endPoint x: 131, endPoint y: 243, distance: 816.6
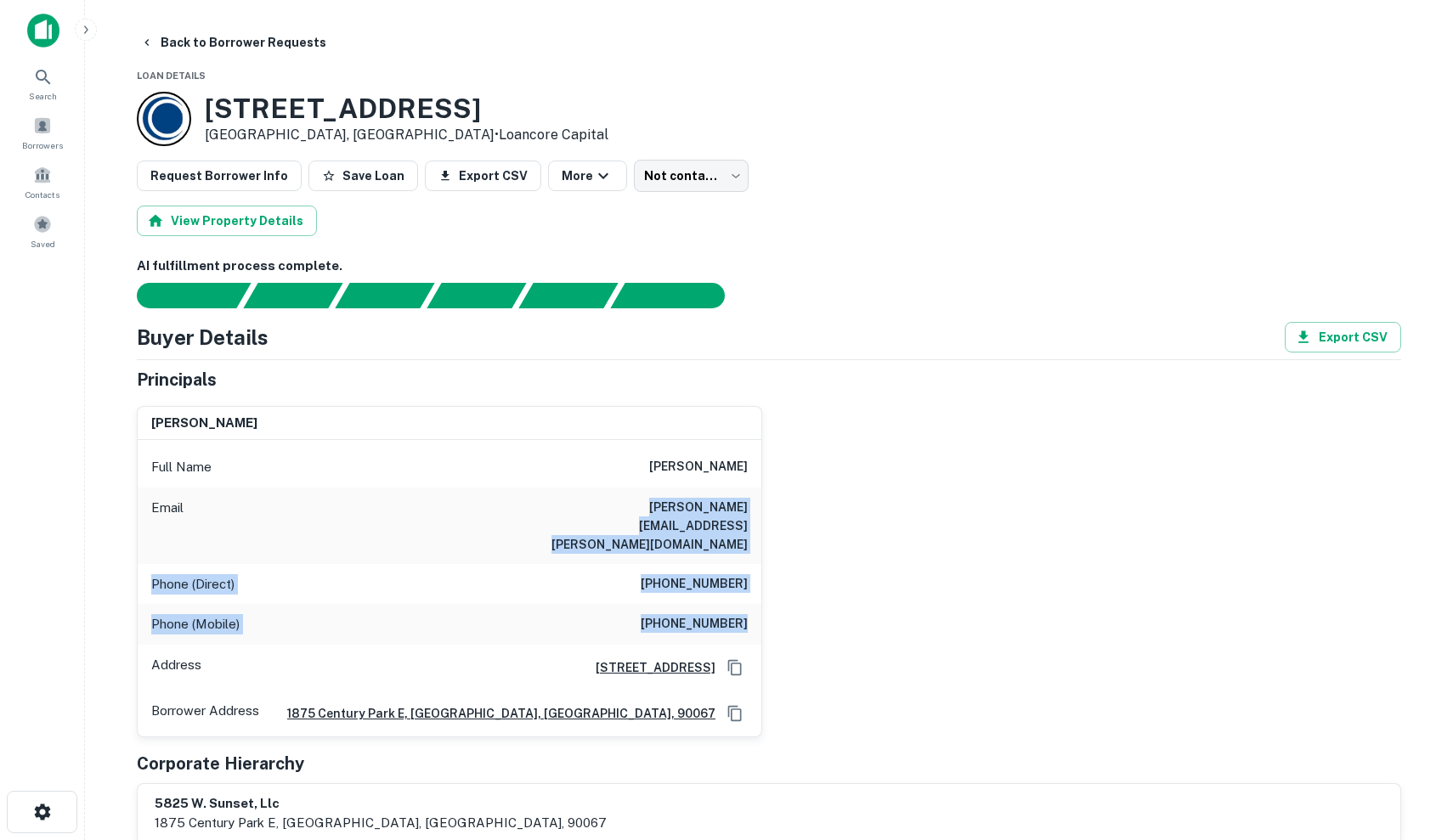
drag, startPoint x: 564, startPoint y: 502, endPoint x: 761, endPoint y: 587, distance: 214.6
click at [761, 587] on div "david schwartzman Full Name david schwartzman Email david.schwartzman@gmail.com…" at bounding box center [449, 571] width 626 height 331
click at [716, 574] on h6 "[PHONE_NUMBER]" at bounding box center [694, 584] width 107 height 21
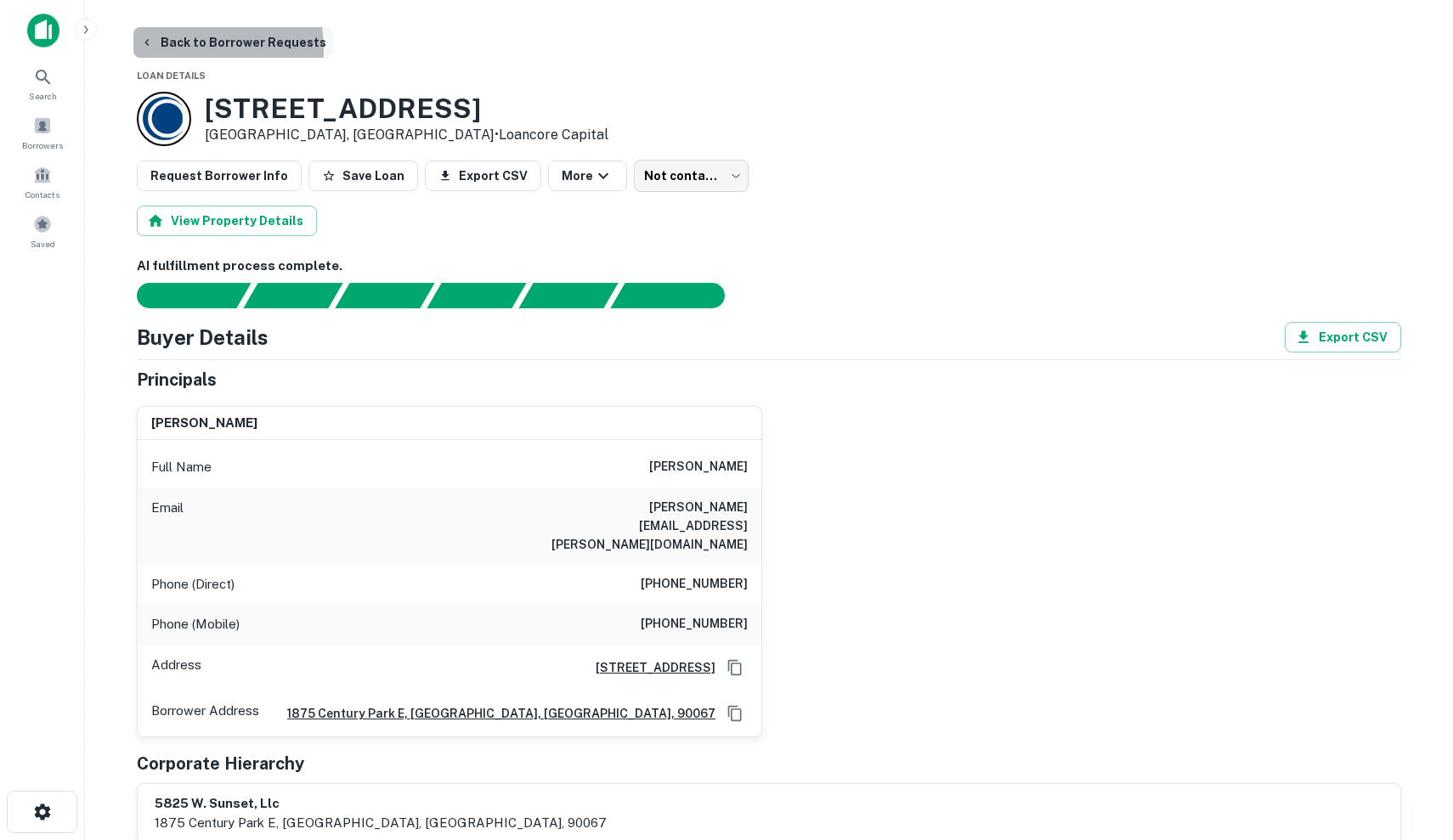
click at [162, 50] on button "Back to Borrower Requests" at bounding box center [233, 42] width 200 height 31
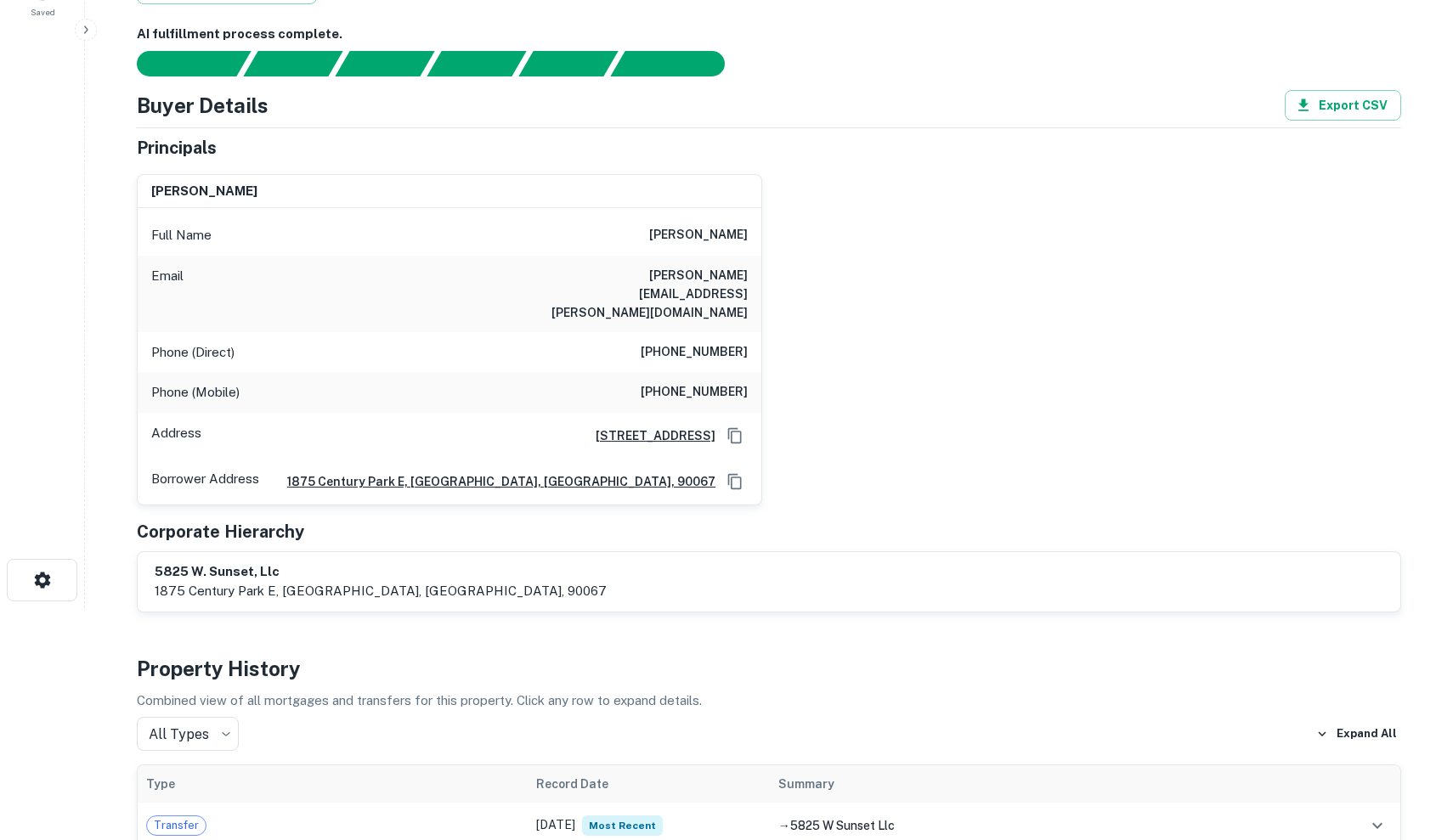
scroll to position [236, 0]
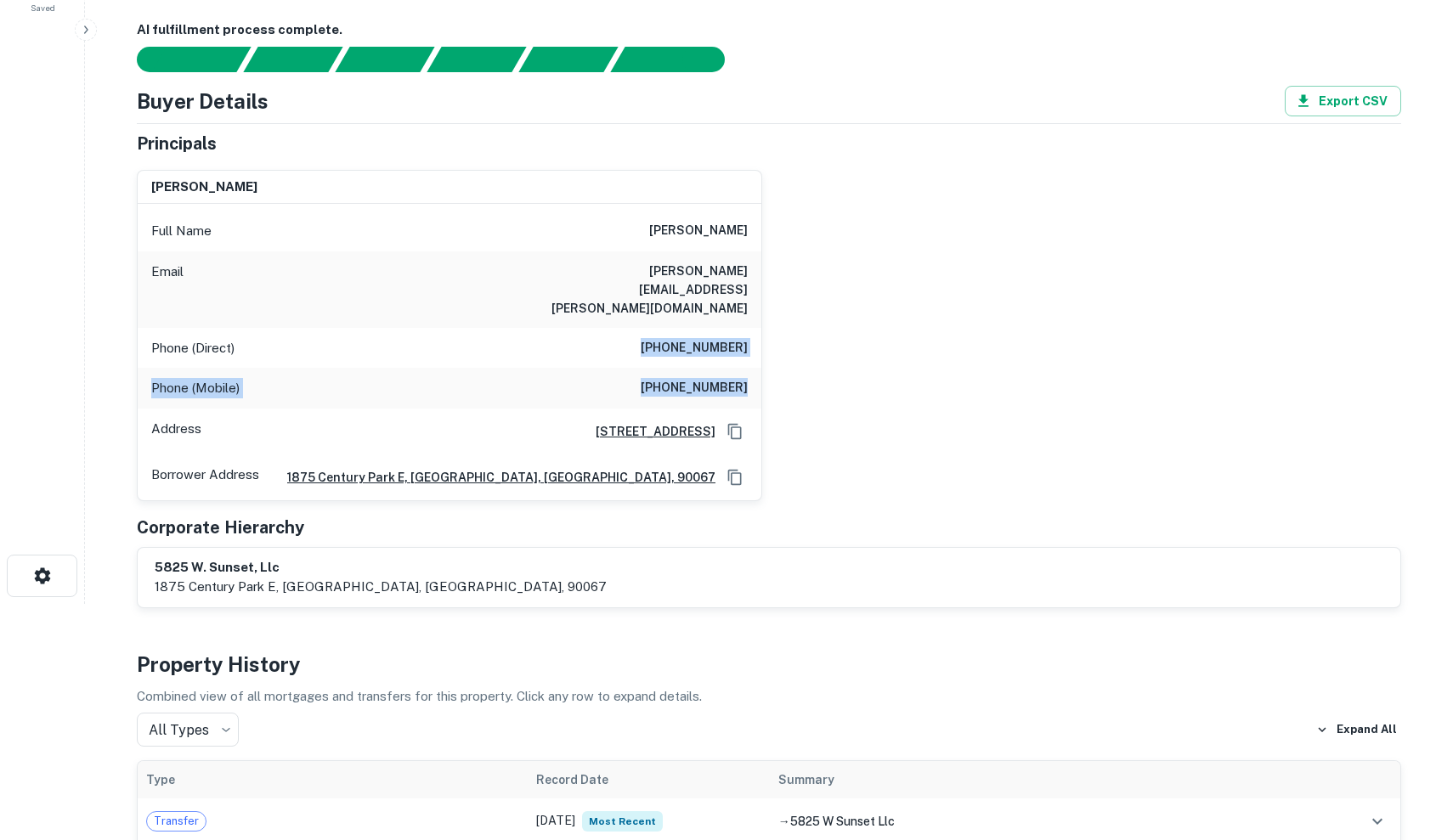
drag, startPoint x: 639, startPoint y: 297, endPoint x: 757, endPoint y: 360, distance: 133.8
click at [757, 360] on div "Full Name [PERSON_NAME] Email [PERSON_NAME][EMAIL_ADDRESS][PERSON_NAME][DOMAIN_…" at bounding box center [449, 352] width 624 height 296
click at [757, 368] on div "Phone (Mobile) [PHONE_NUMBER]" at bounding box center [449, 387] width 624 height 41
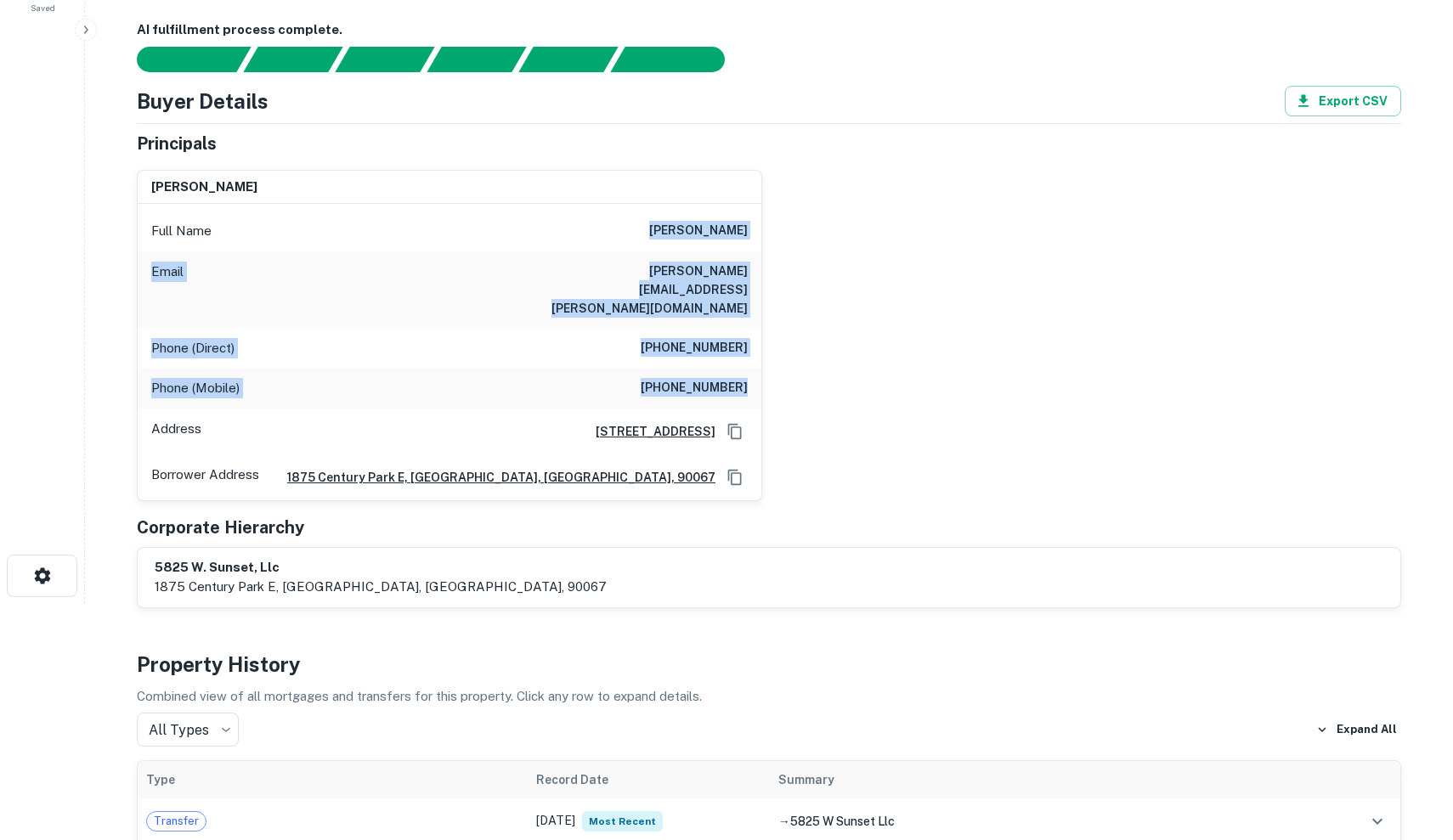
drag, startPoint x: 757, startPoint y: 360, endPoint x: 567, endPoint y: 222, distance: 234.8
click at [567, 222] on div "Full Name david schwartzman Email david.schwartzman@gmail.com Phone (Direct) (3…" at bounding box center [449, 352] width 624 height 296
click at [567, 222] on div "Full Name david schwartzman" at bounding box center [449, 230] width 624 height 41
drag, startPoint x: 567, startPoint y: 222, endPoint x: 772, endPoint y: 365, distance: 249.9
click at [772, 365] on div "david schwartzman Full Name david schwartzman Email david.schwartzman@gmail.com…" at bounding box center [762, 328] width 1278 height 345
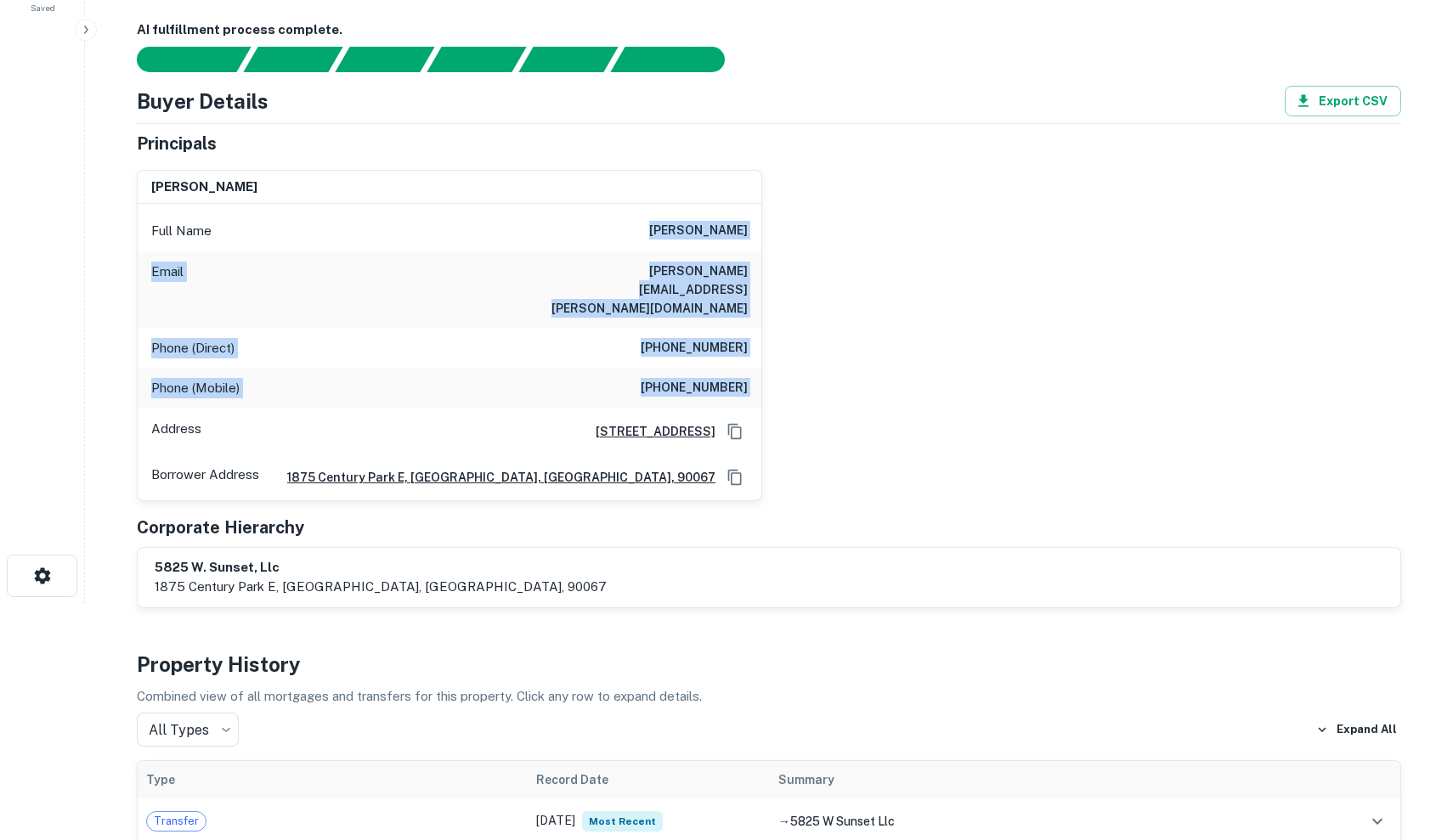
click at [772, 365] on div "david schwartzman Full Name david schwartzman Email david.schwartzman@gmail.com…" at bounding box center [762, 328] width 1278 height 345
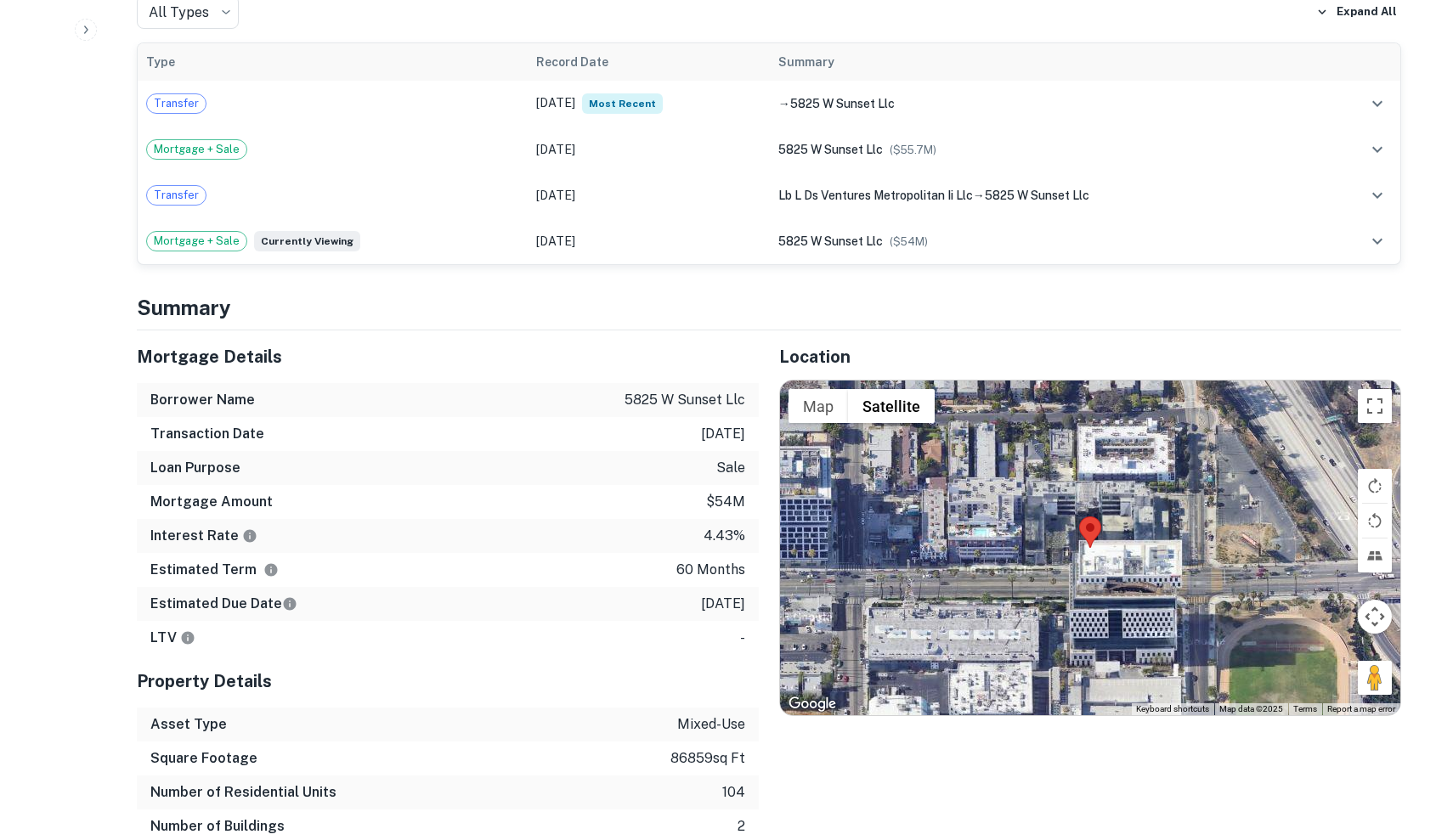
scroll to position [955, 0]
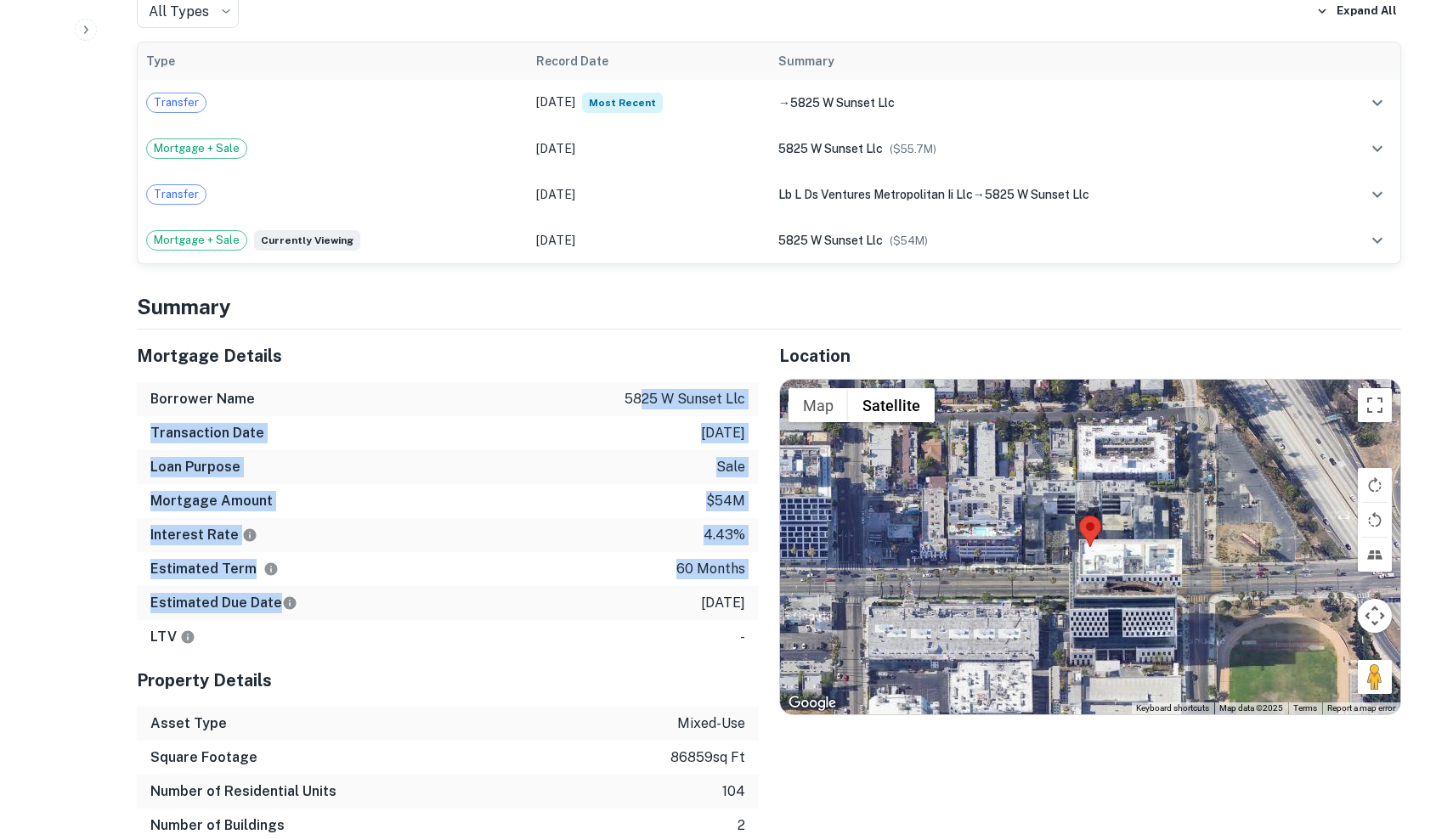
drag, startPoint x: 641, startPoint y: 359, endPoint x: 647, endPoint y: 568, distance: 209.1
click at [647, 568] on div "Mortgage Details Borrower Name 5825 w sunset llc Transaction Date 4/2/2018 Loan…" at bounding box center [447, 492] width 622 height 324
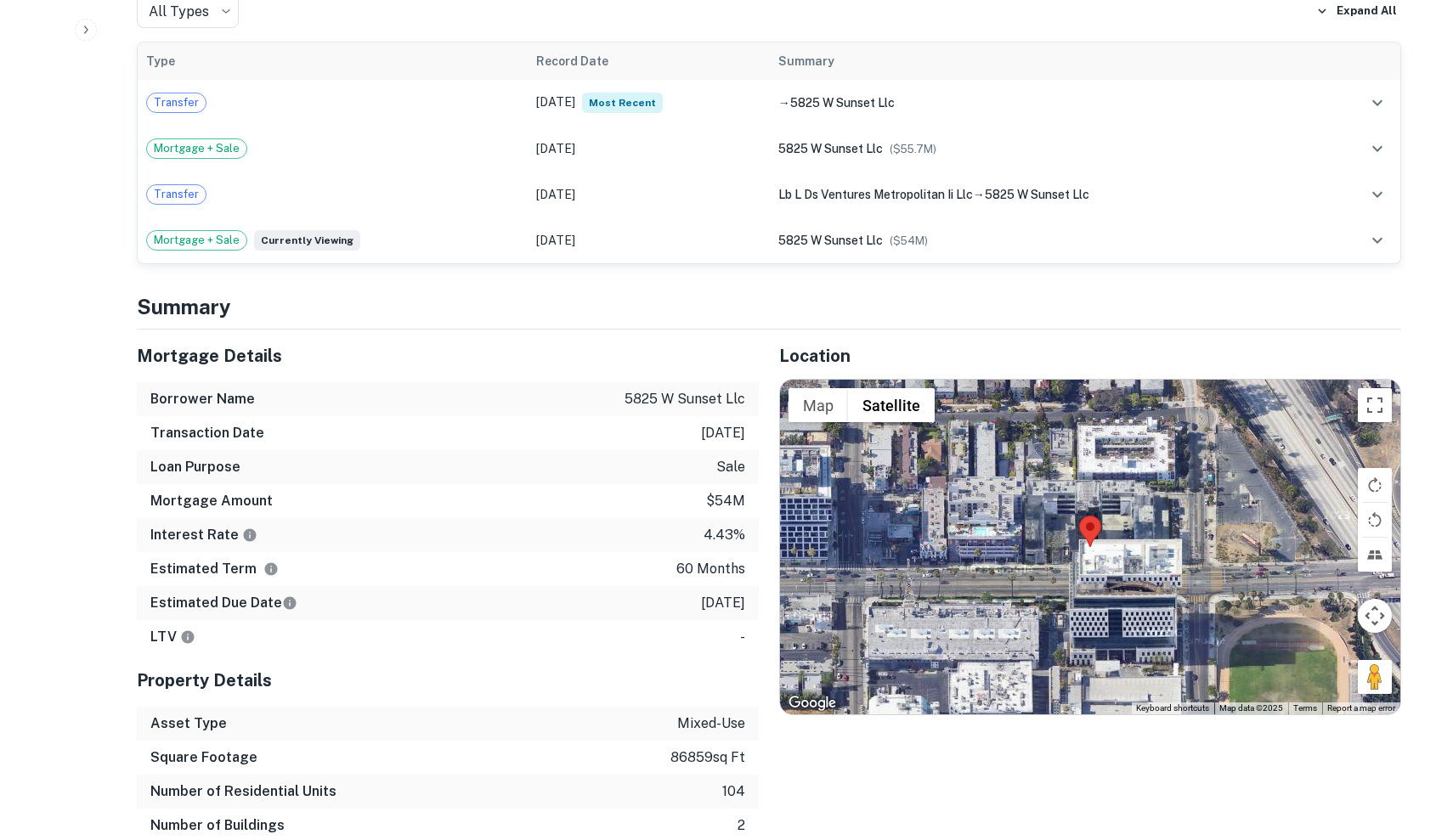
click at [646, 586] on div "Estimated Due Date 4/2/2023" at bounding box center [447, 603] width 622 height 34
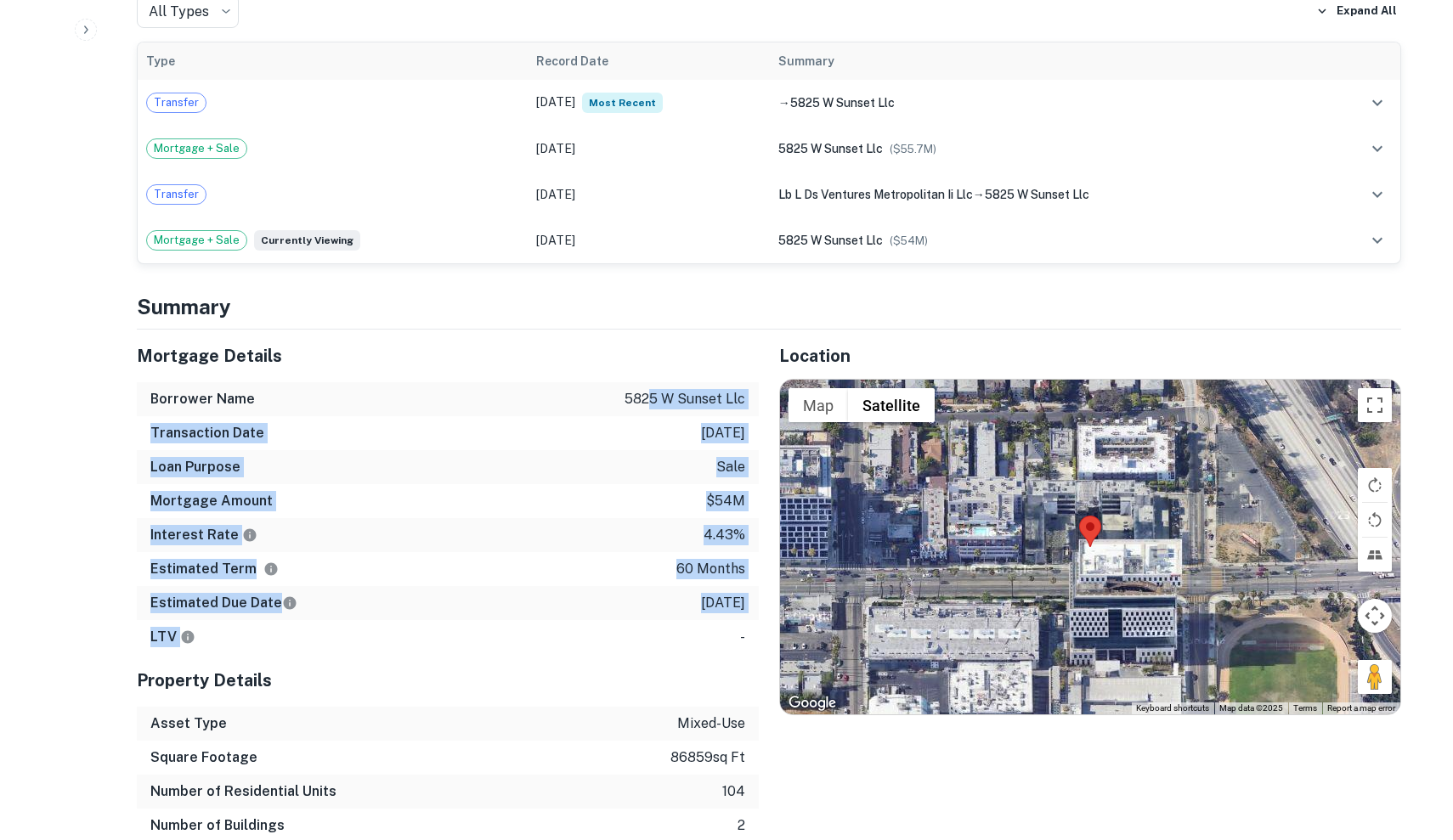
drag, startPoint x: 677, startPoint y: 598, endPoint x: 654, endPoint y: 359, distance: 240.1
click at [654, 359] on div "Mortgage Details Borrower Name 5825 w sunset llc Transaction Date 4/2/2018 Loan…" at bounding box center [447, 492] width 622 height 324
click at [654, 389] on p "5825 w sunset llc" at bounding box center [685, 399] width 121 height 21
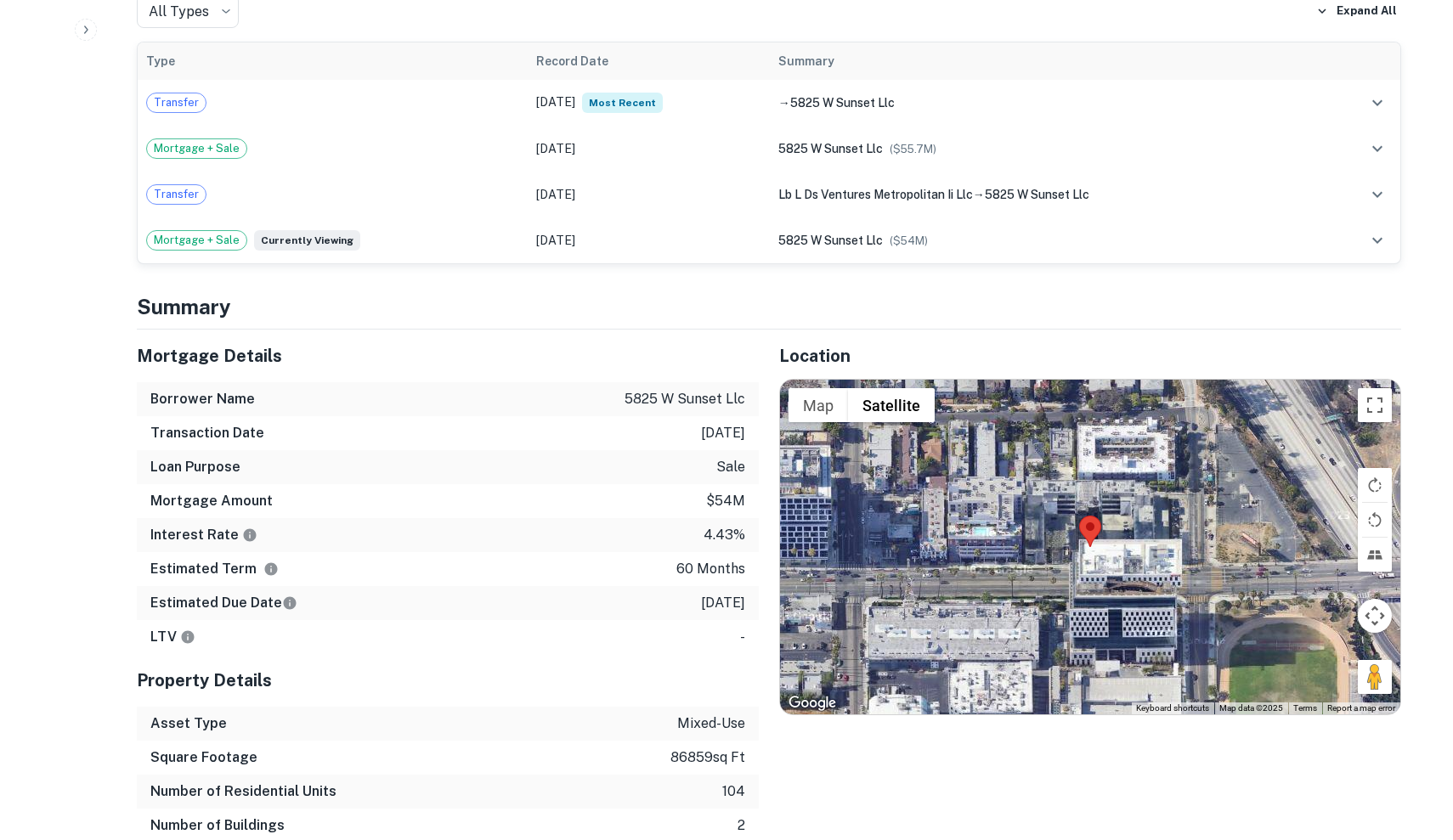
click at [654, 389] on p "5825 w sunset llc" at bounding box center [685, 399] width 121 height 21
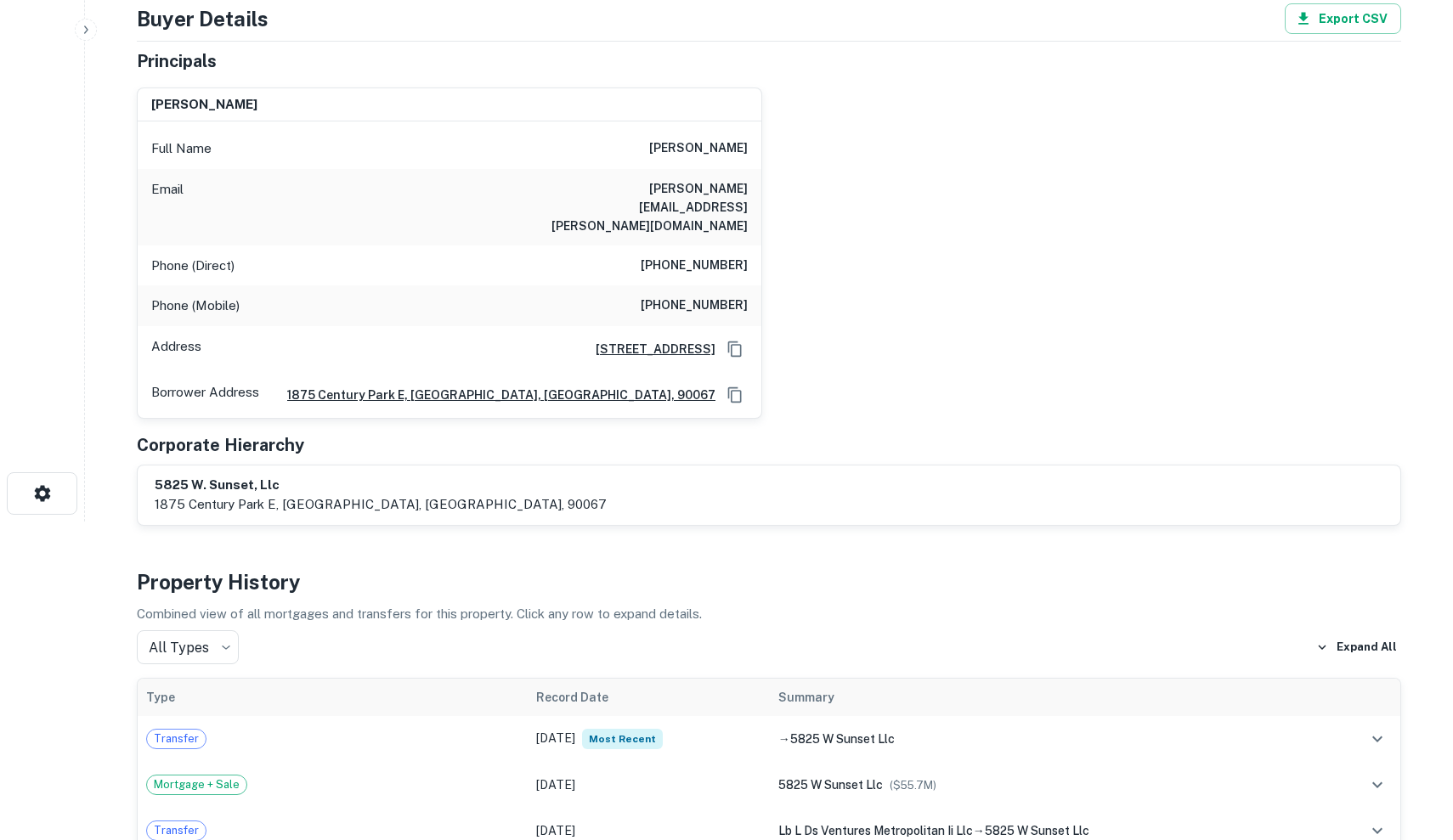
scroll to position [135, 0]
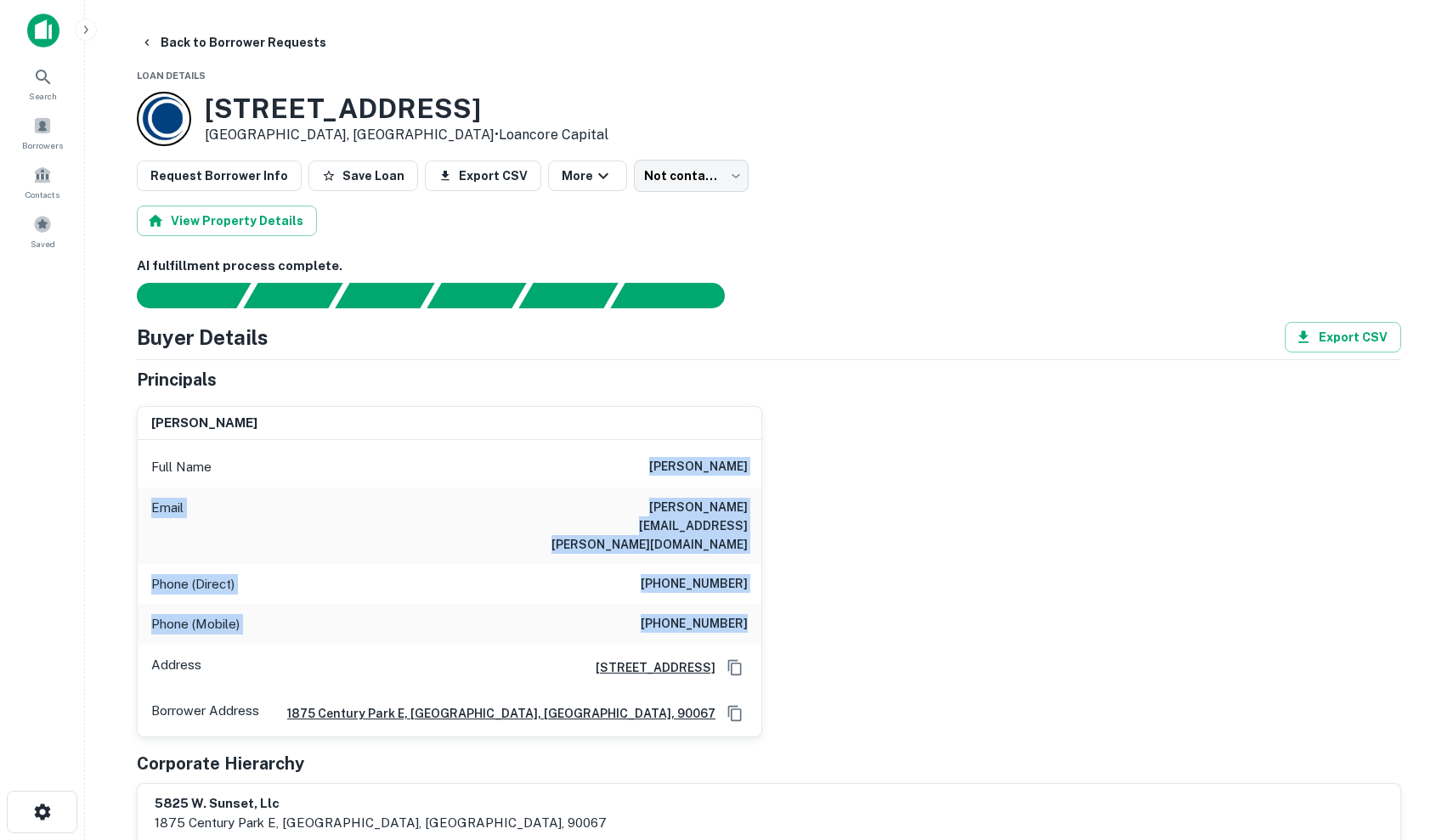
drag, startPoint x: 629, startPoint y: 462, endPoint x: 728, endPoint y: 605, distance: 173.9
click at [728, 605] on div "Full Name [PERSON_NAME] Email [PERSON_NAME][EMAIL_ADDRESS][PERSON_NAME][DOMAIN_…" at bounding box center [449, 588] width 624 height 296
click at [727, 604] on div "Phone (Mobile) [PHONE_NUMBER]" at bounding box center [449, 624] width 624 height 41
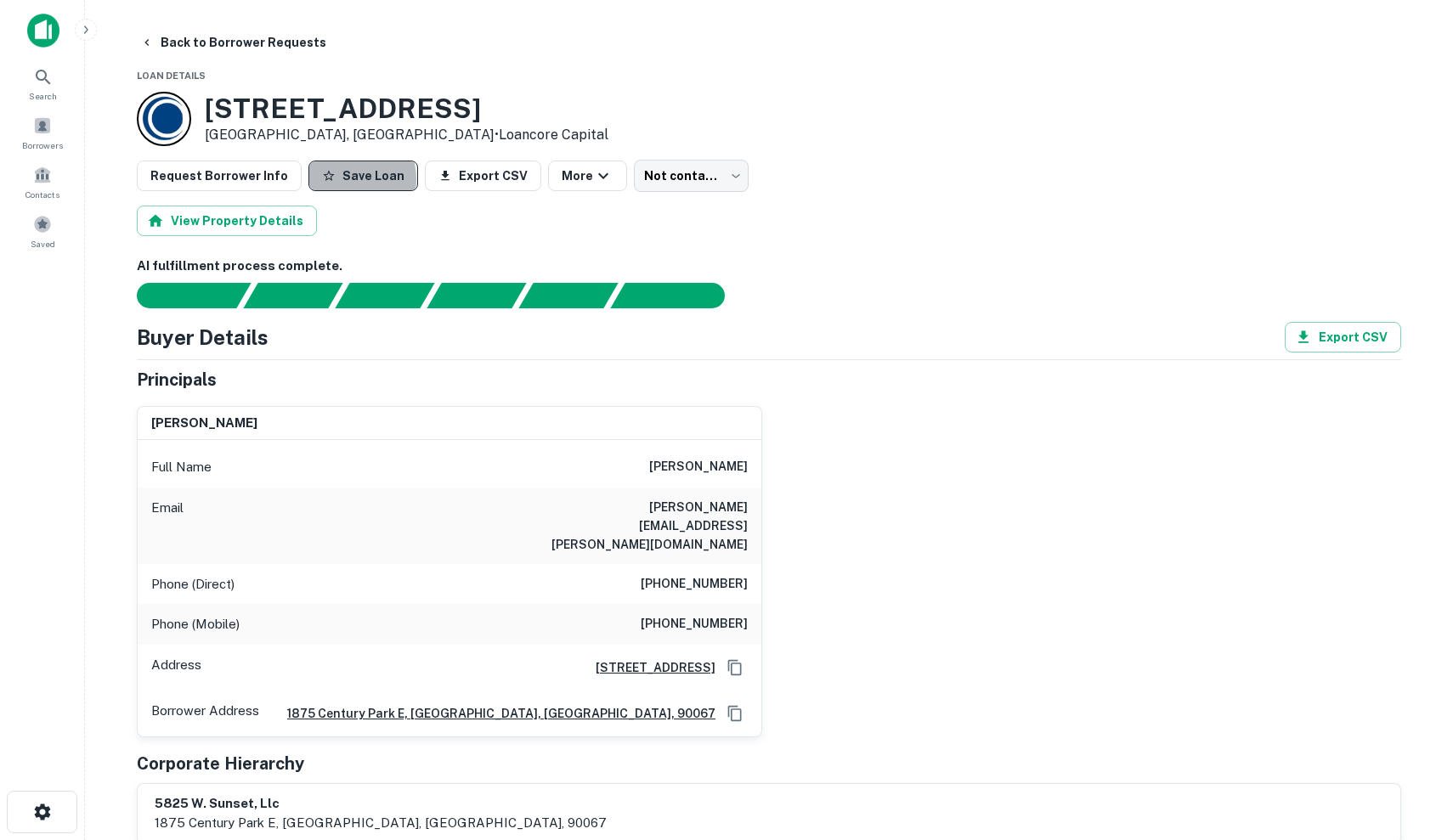
click at [338, 179] on button "Save Loan" at bounding box center [363, 175] width 110 height 31
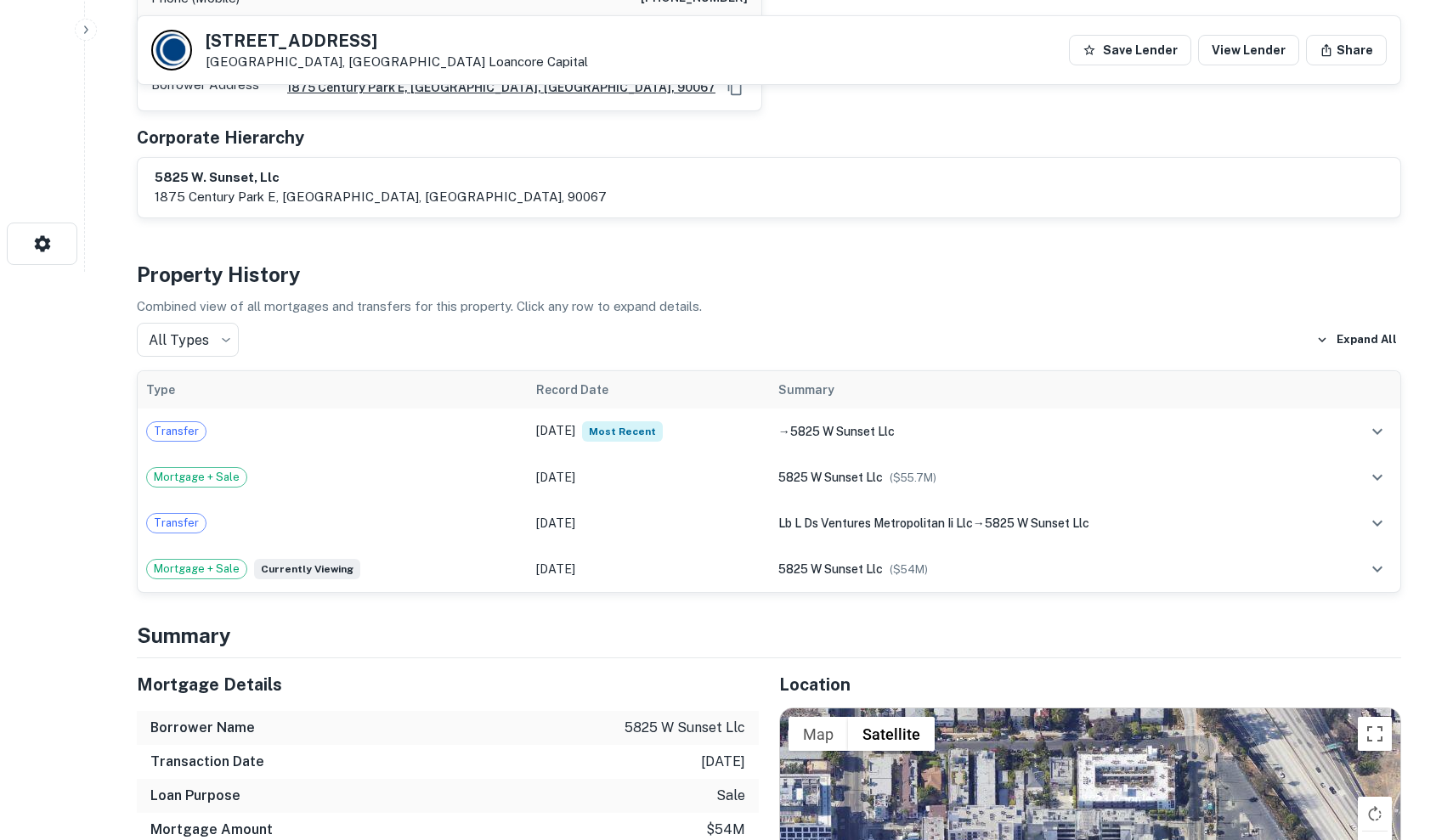
scroll to position [567, 0]
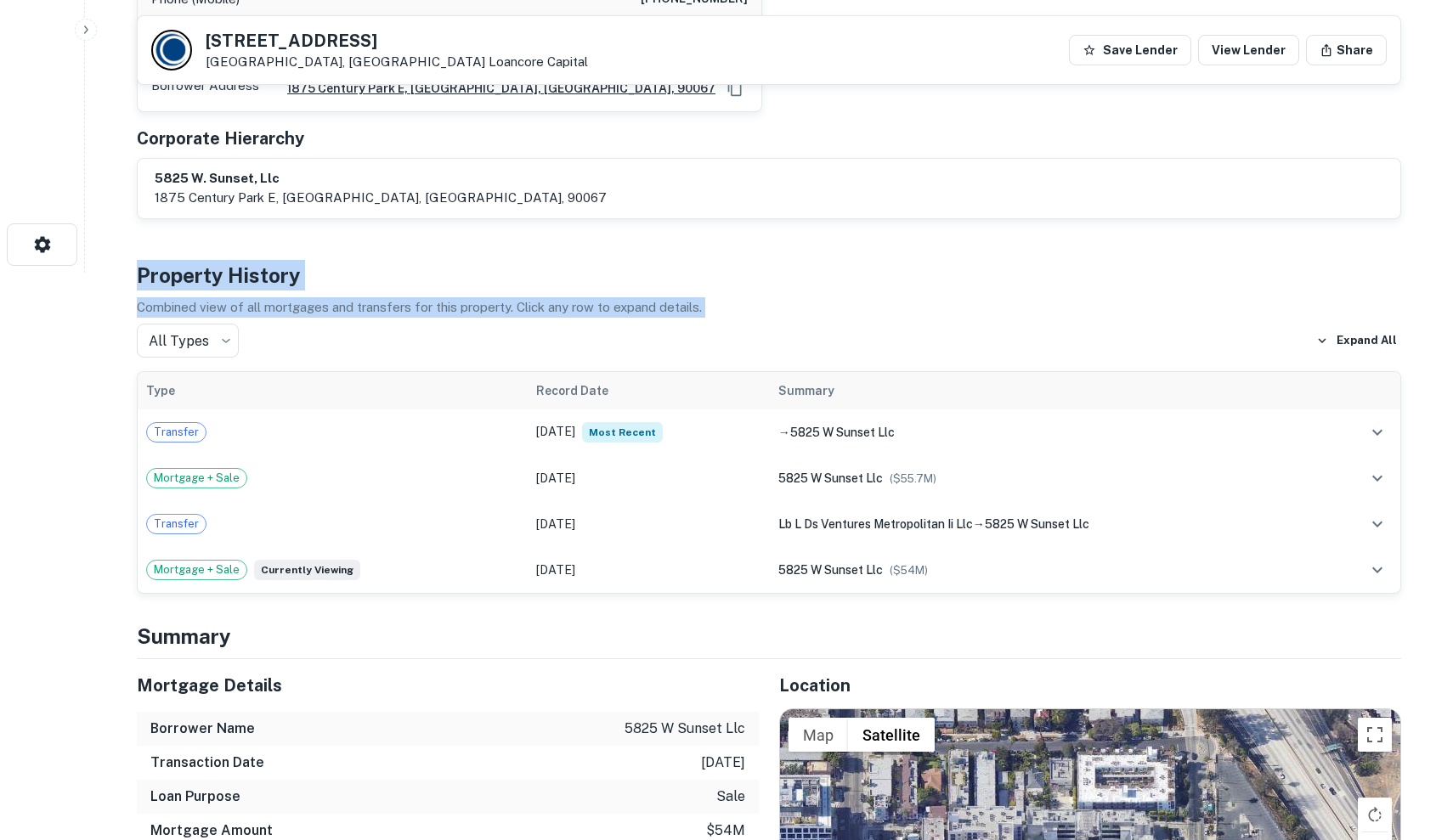
drag, startPoint x: 136, startPoint y: 236, endPoint x: 735, endPoint y: 282, distance: 600.8
click at [735, 282] on div "Property History Combined view of all mortgages and transfers for this property…" at bounding box center [768, 427] width 1264 height 335
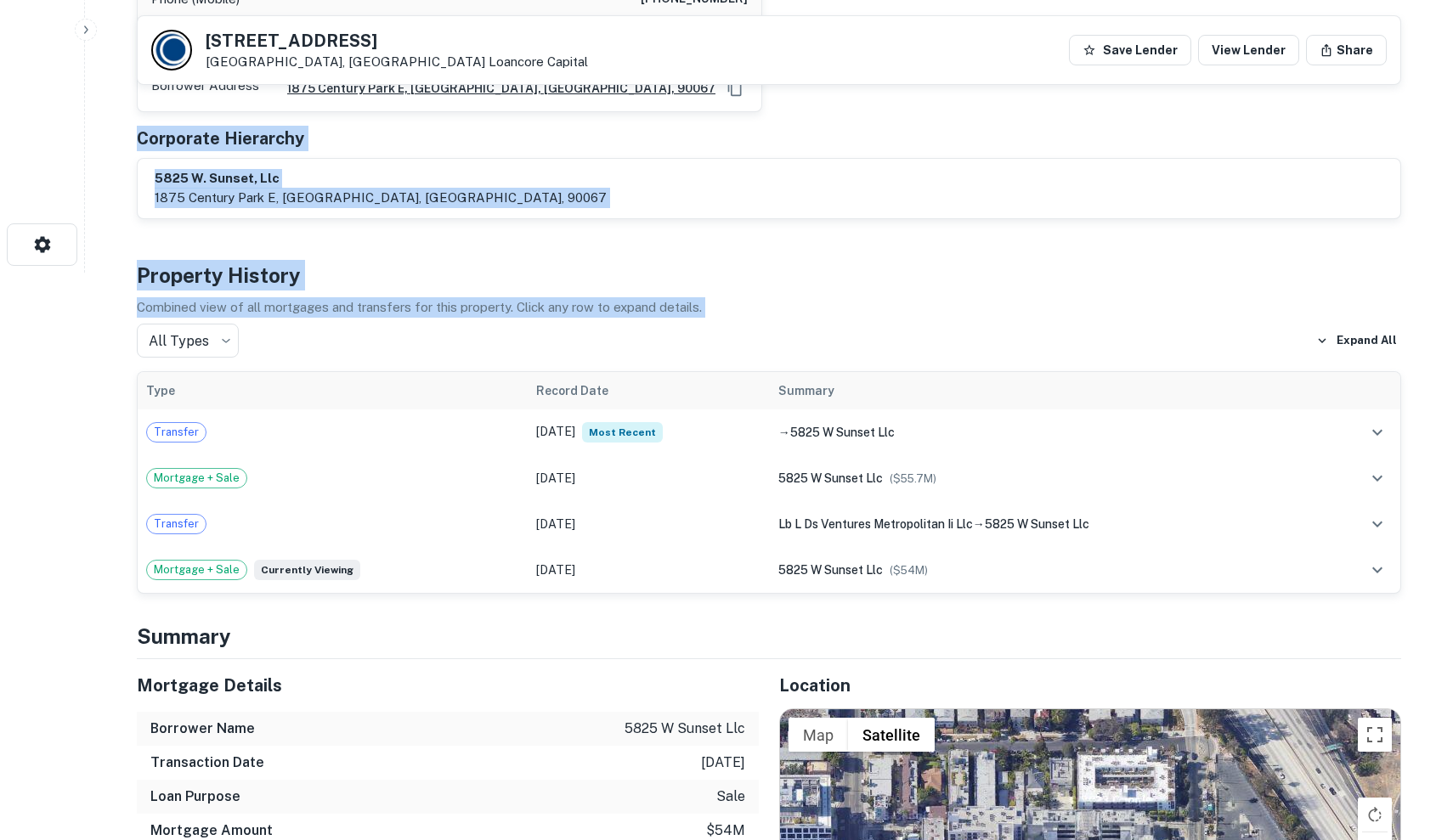
drag, startPoint x: 735, startPoint y: 282, endPoint x: 138, endPoint y: 88, distance: 627.7
click at [138, 126] on h5 "Corporate Hierarchy" at bounding box center [219, 138] width 167 height 26
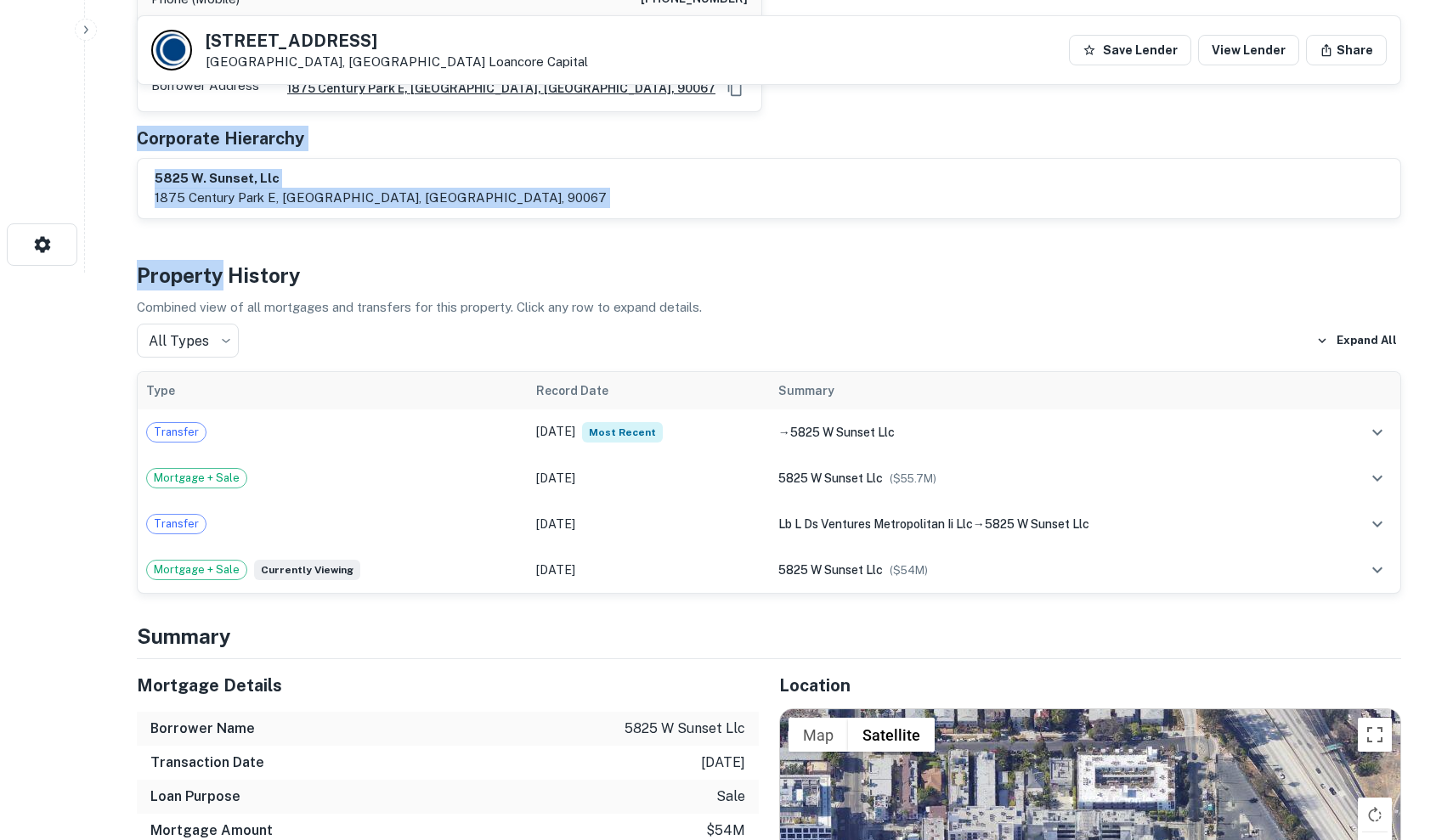
drag, startPoint x: 138, startPoint y: 88, endPoint x: 379, endPoint y: 217, distance: 273.4
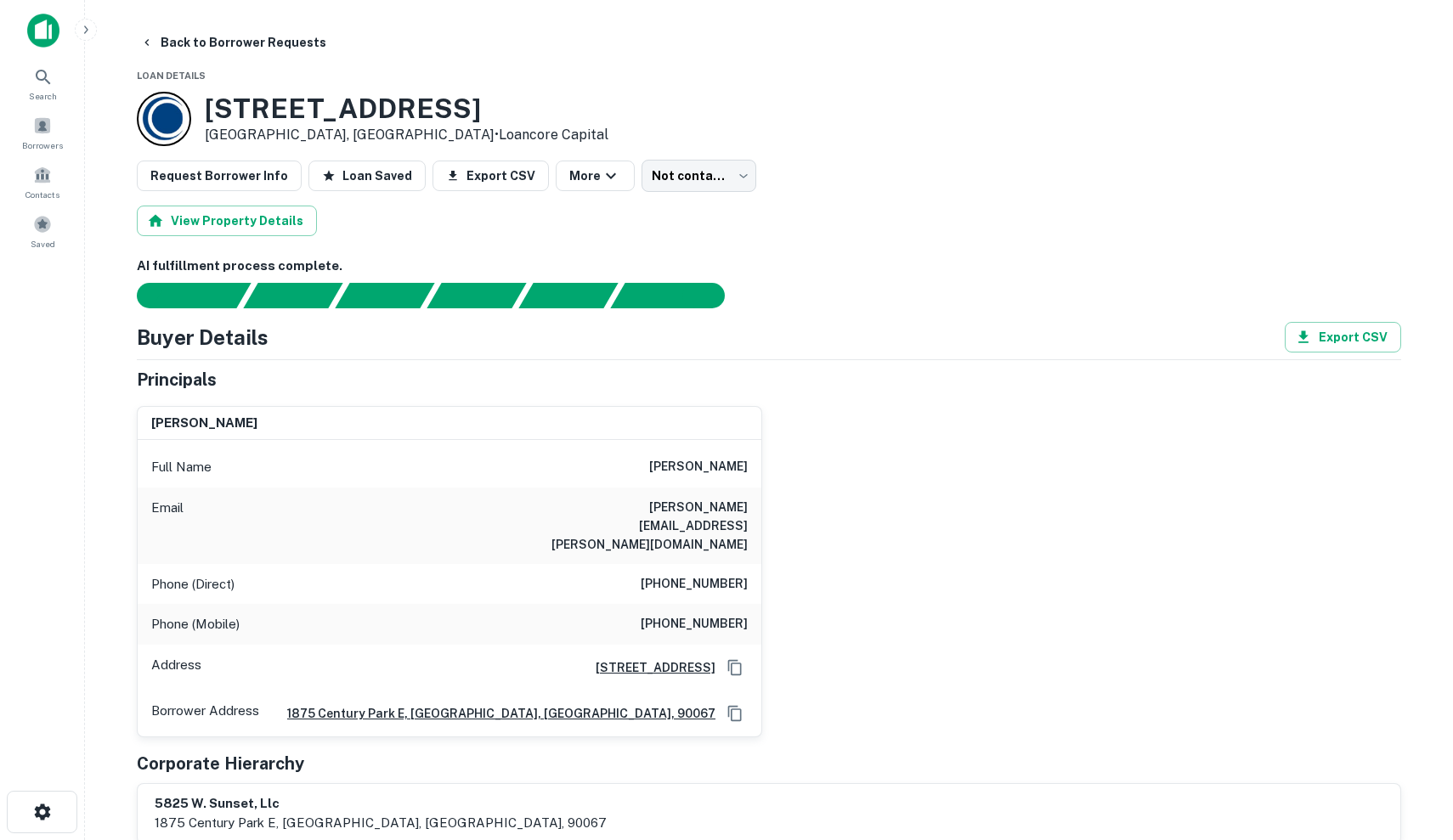
scroll to position [0, 0]
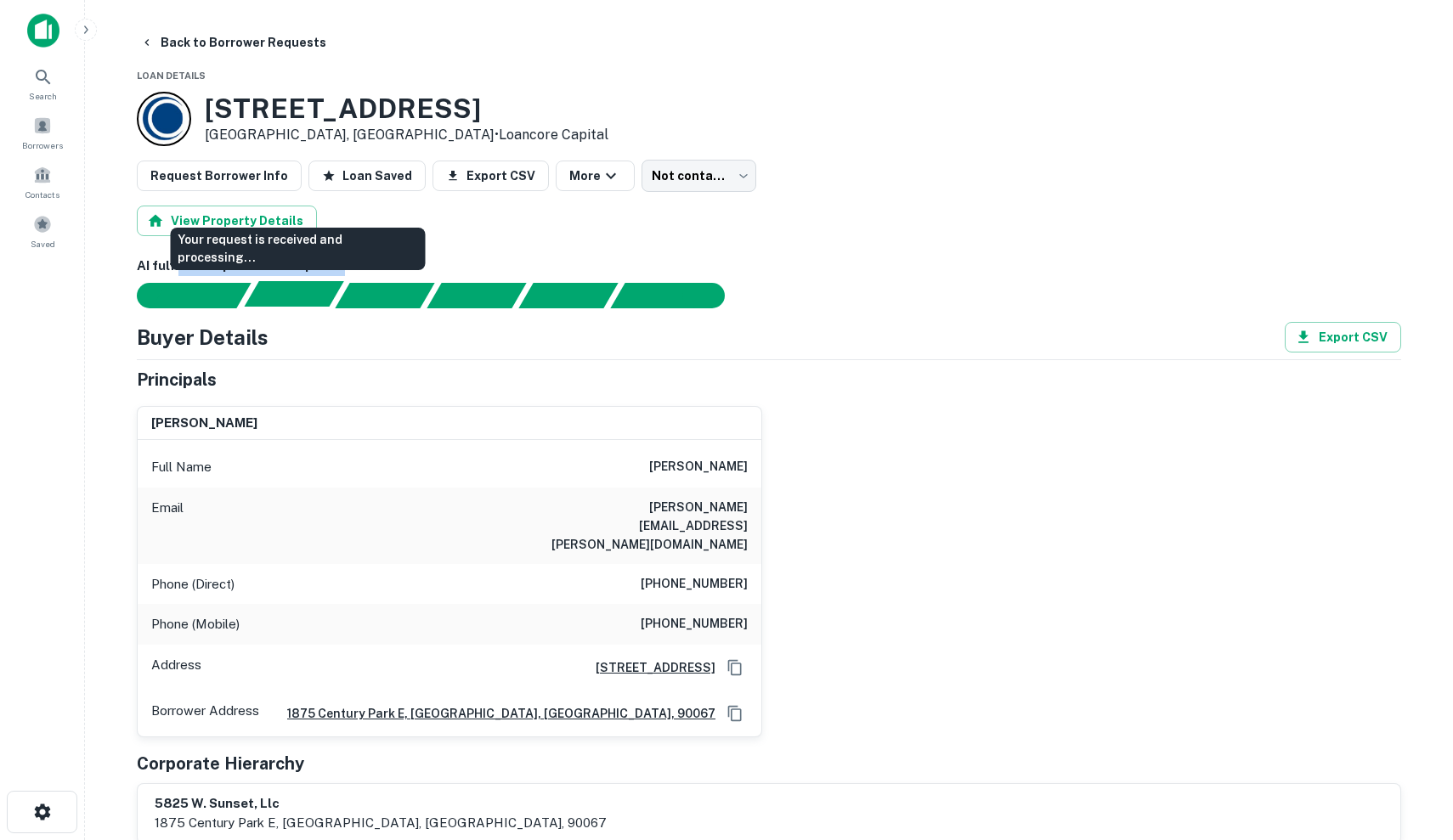
drag, startPoint x: 177, startPoint y: 257, endPoint x: 321, endPoint y: 302, distance: 150.9
click at [321, 302] on div "AI fulfillment process complete." at bounding box center [768, 283] width 1264 height 51
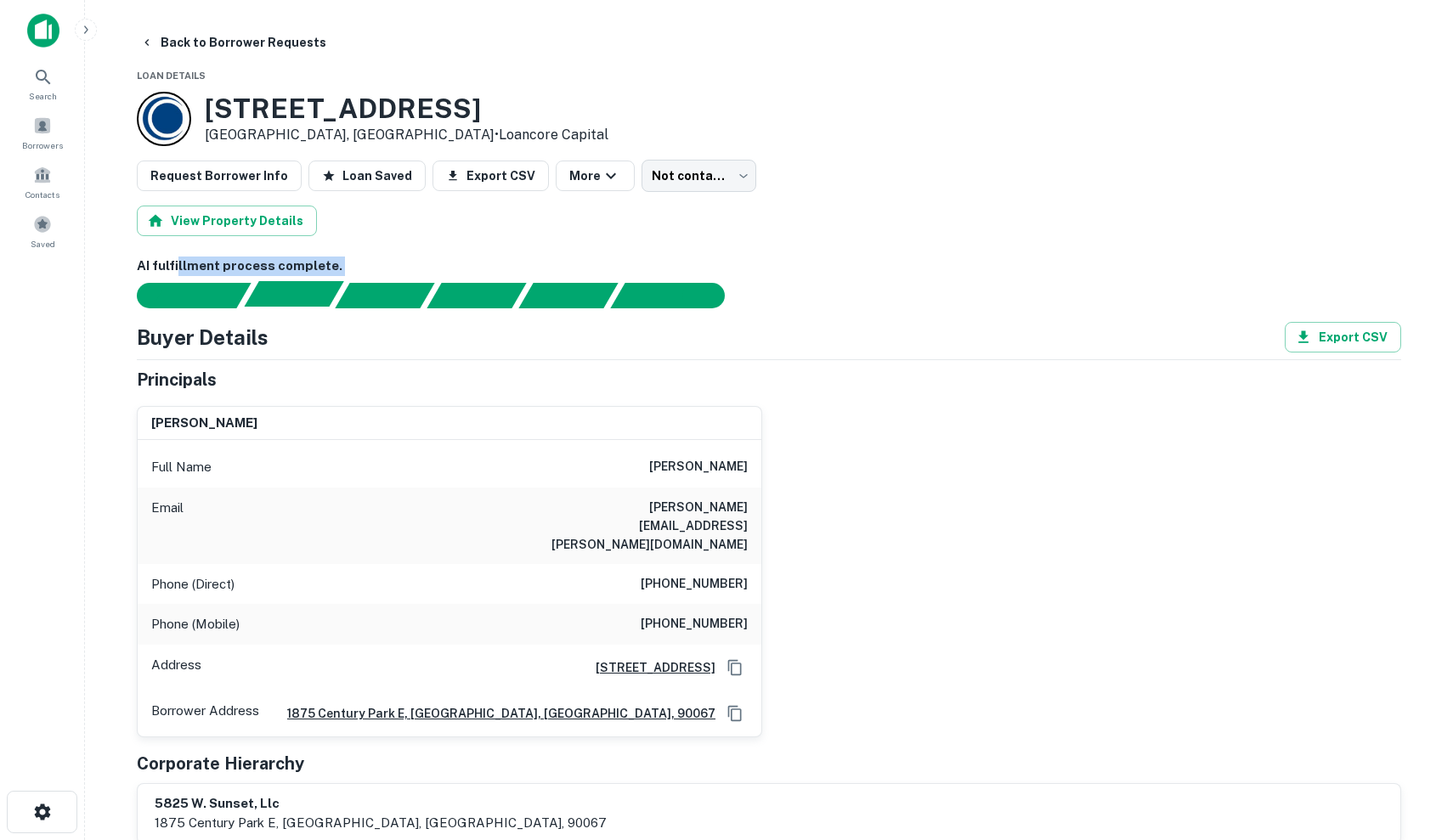
click at [321, 302] on div "Your request is received and processing..." at bounding box center [294, 294] width 100 height 26
